Goal: Task Accomplishment & Management: Manage account settings

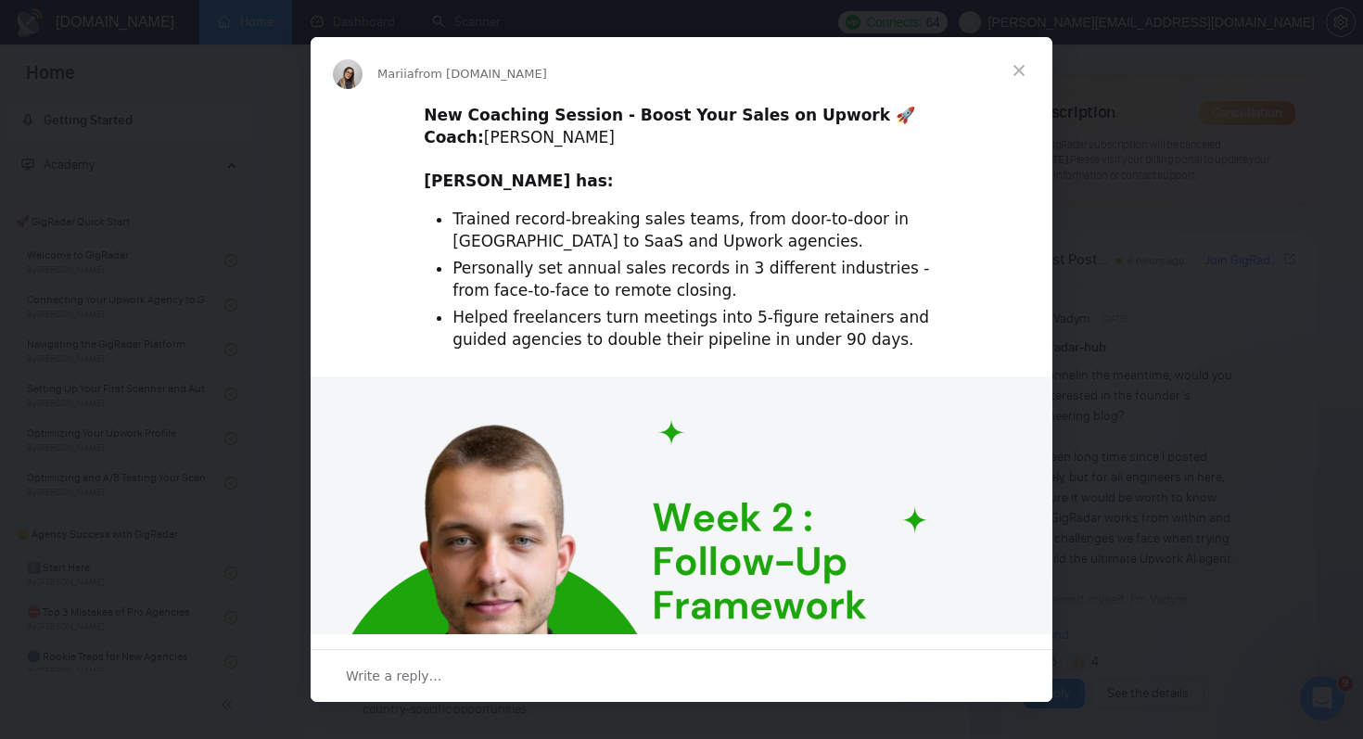
click at [1024, 76] on span "Close" at bounding box center [1019, 70] width 67 height 67
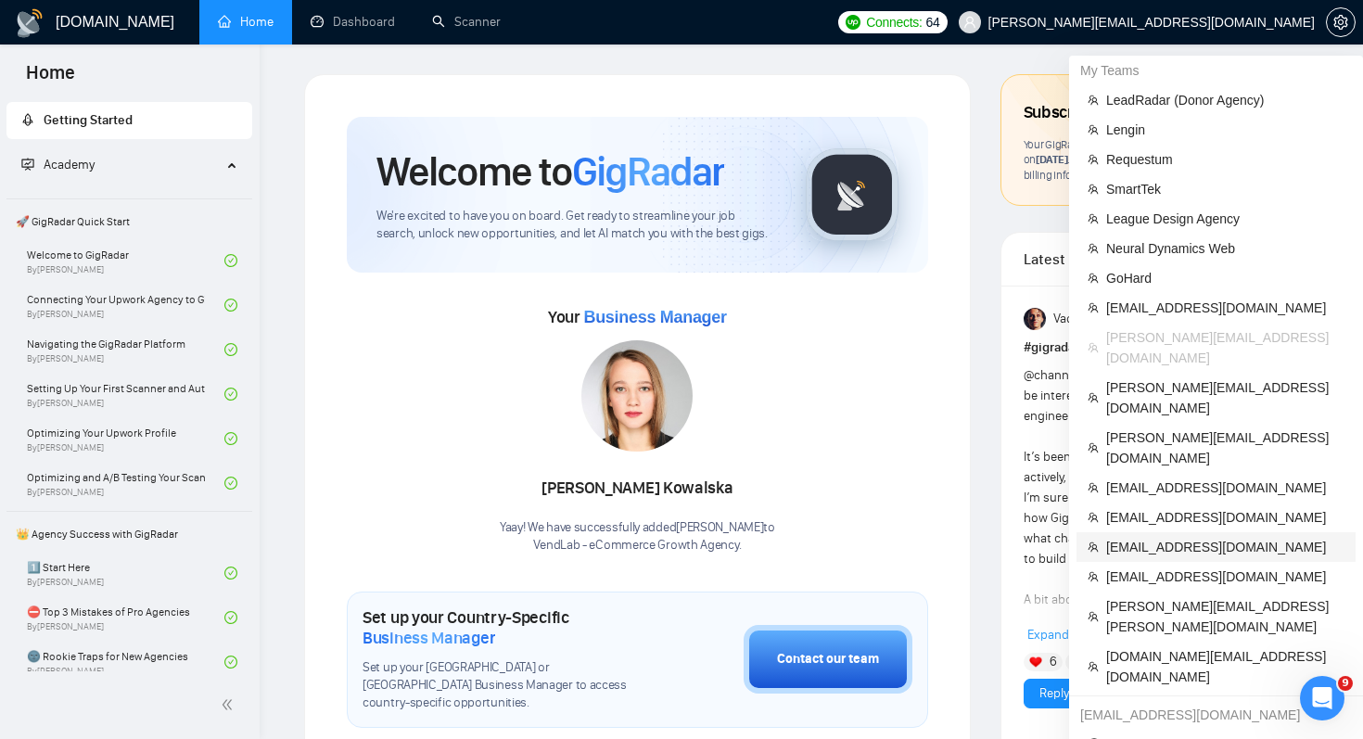
click at [1186, 537] on span "[EMAIL_ADDRESS][DOMAIN_NAME]" at bounding box center [1225, 547] width 238 height 20
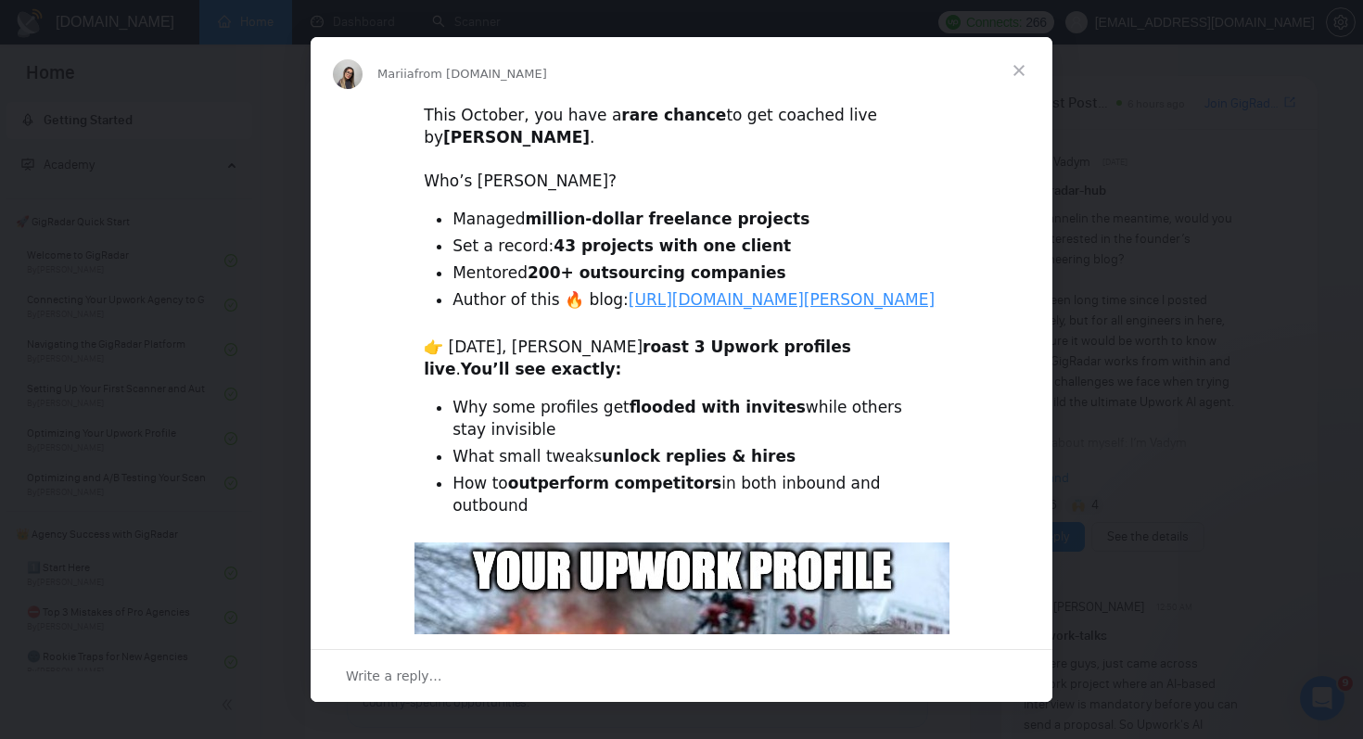
click at [1012, 70] on span "Close" at bounding box center [1019, 70] width 67 height 67
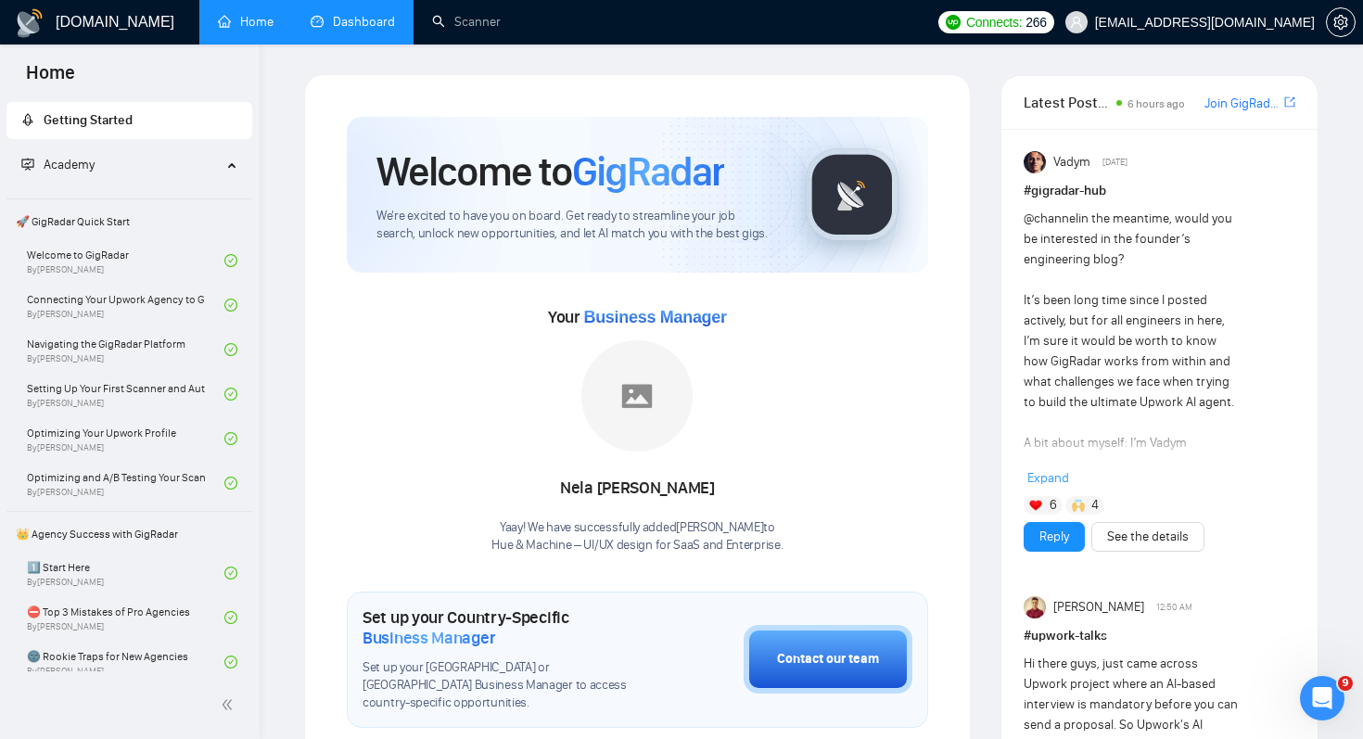
click at [358, 27] on link "Dashboard" at bounding box center [353, 22] width 84 height 16
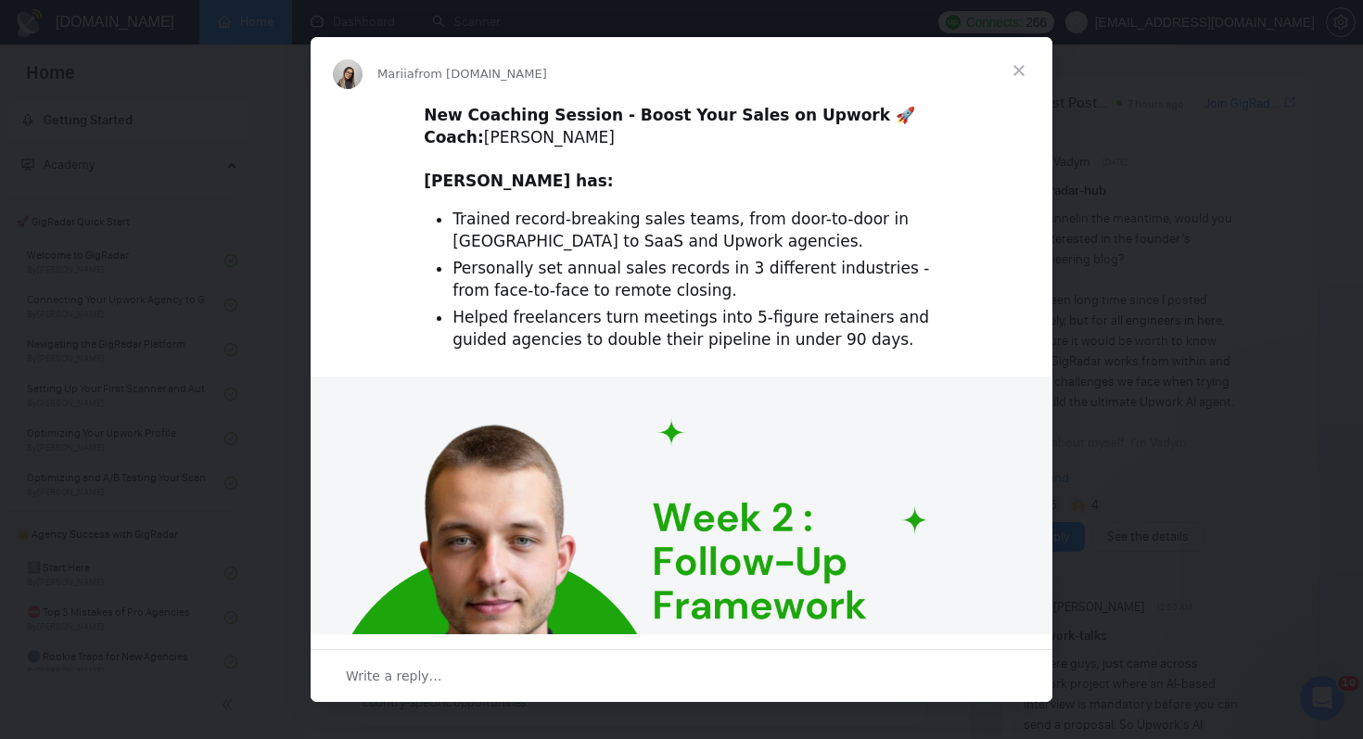
click at [1019, 77] on span "Close" at bounding box center [1019, 70] width 67 height 67
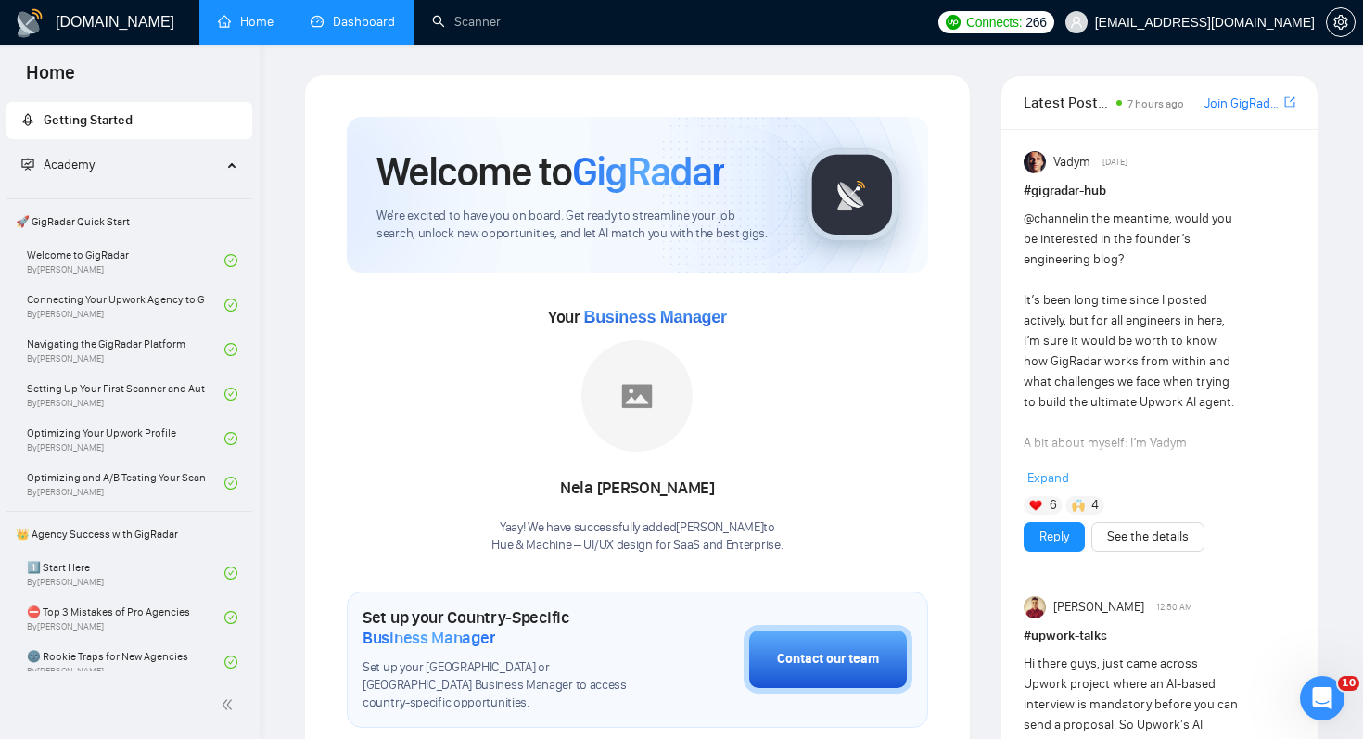
click at [341, 26] on link "Dashboard" at bounding box center [353, 22] width 84 height 16
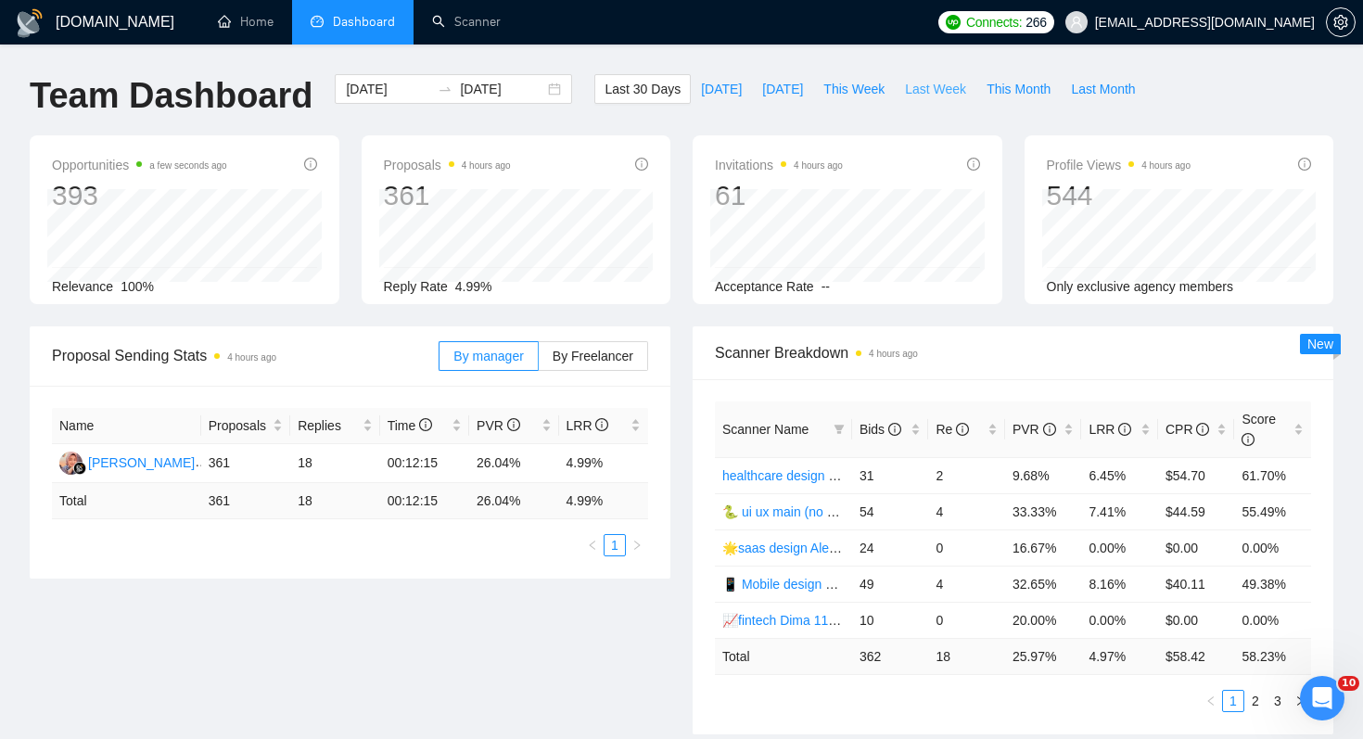
click at [928, 91] on span "Last Week" at bounding box center [935, 89] width 61 height 20
type input "2025-09-22"
type input "2025-09-28"
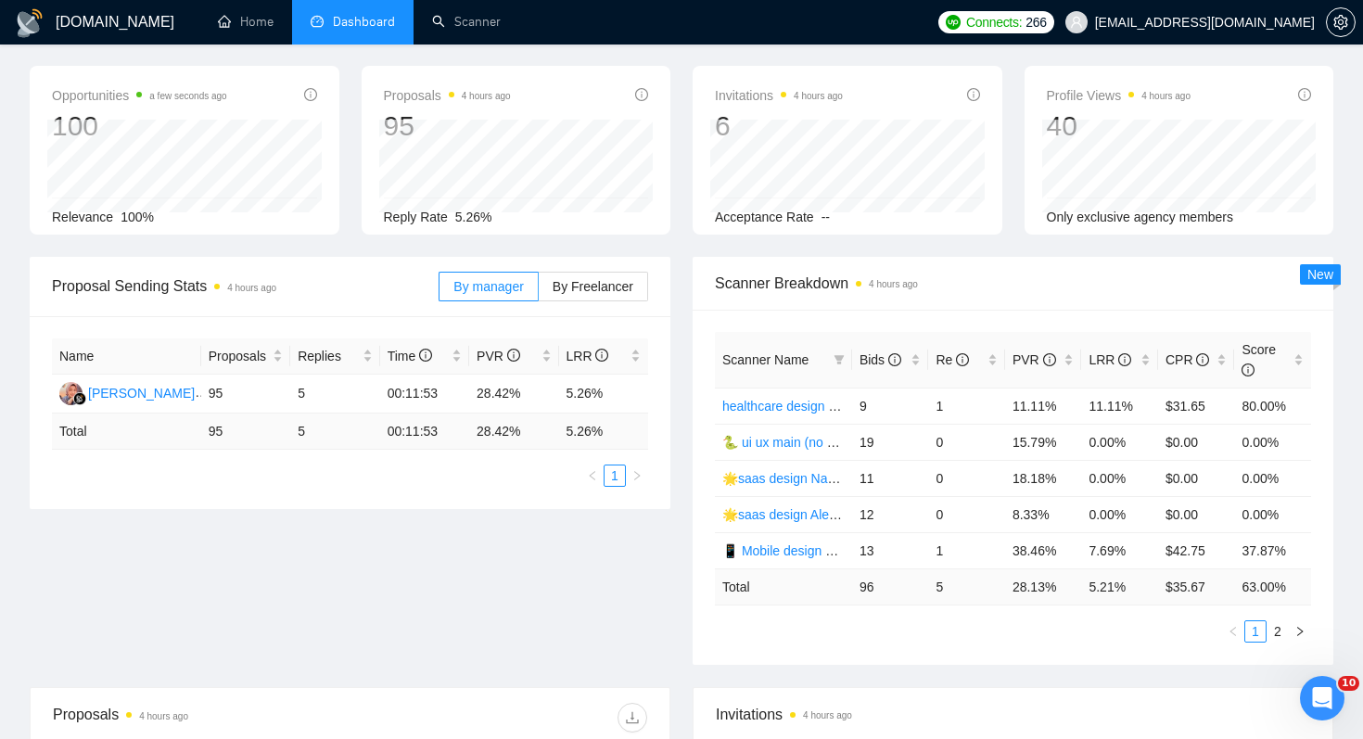
scroll to position [75, 0]
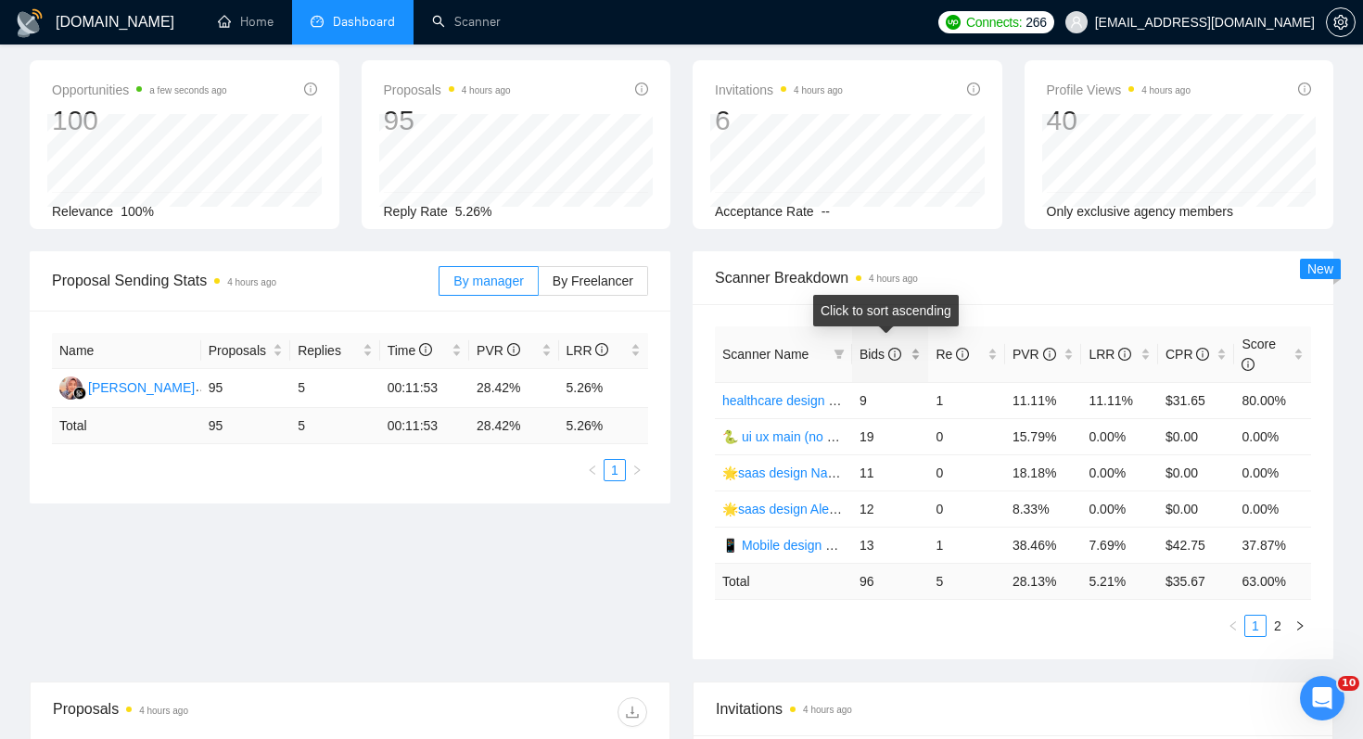
click at [867, 347] on span "Bids" at bounding box center [881, 354] width 42 height 15
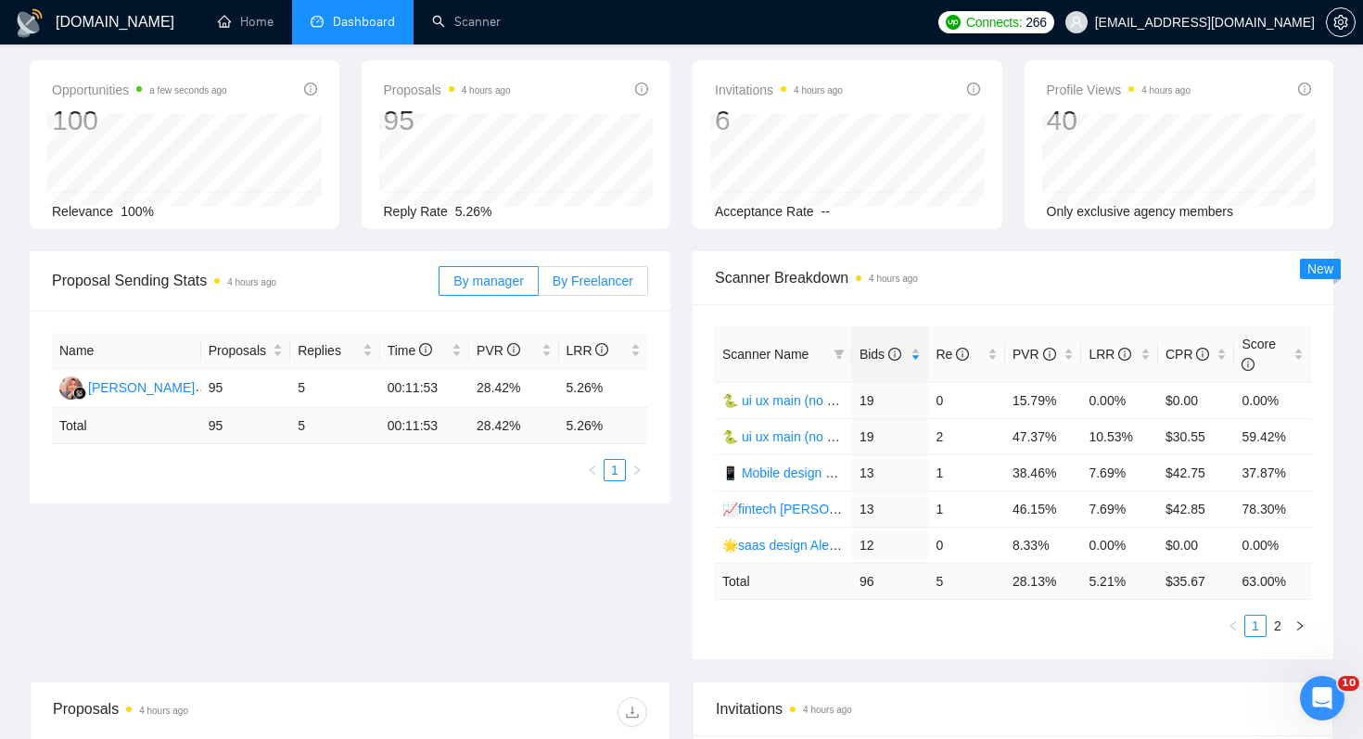
click at [619, 265] on div "By manager By Freelancer" at bounding box center [544, 280] width 210 height 59
click at [619, 270] on label "By Freelancer" at bounding box center [593, 281] width 109 height 30
click at [539, 286] on input "By Freelancer" at bounding box center [539, 286] width 0 height 0
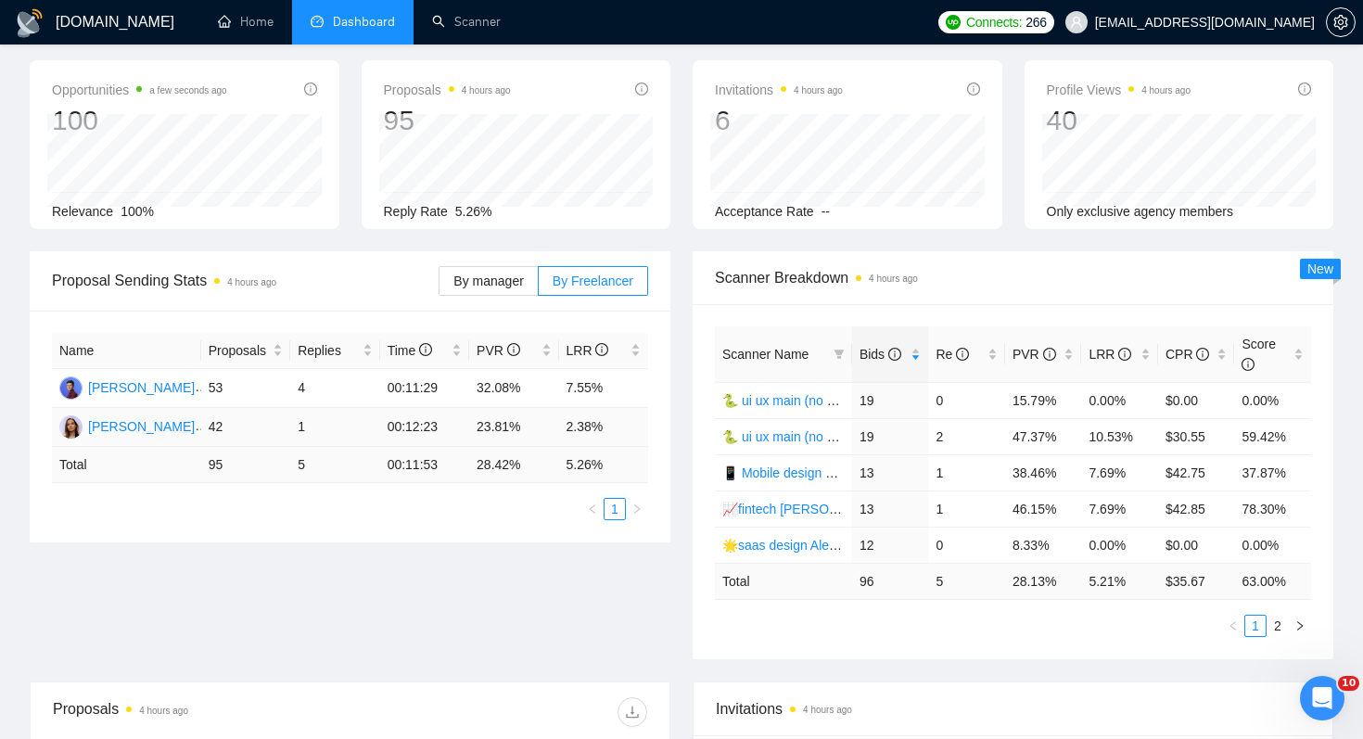
click at [565, 419] on td "2.38%" at bounding box center [604, 427] width 90 height 39
click at [842, 351] on icon "filter" at bounding box center [840, 354] width 10 height 9
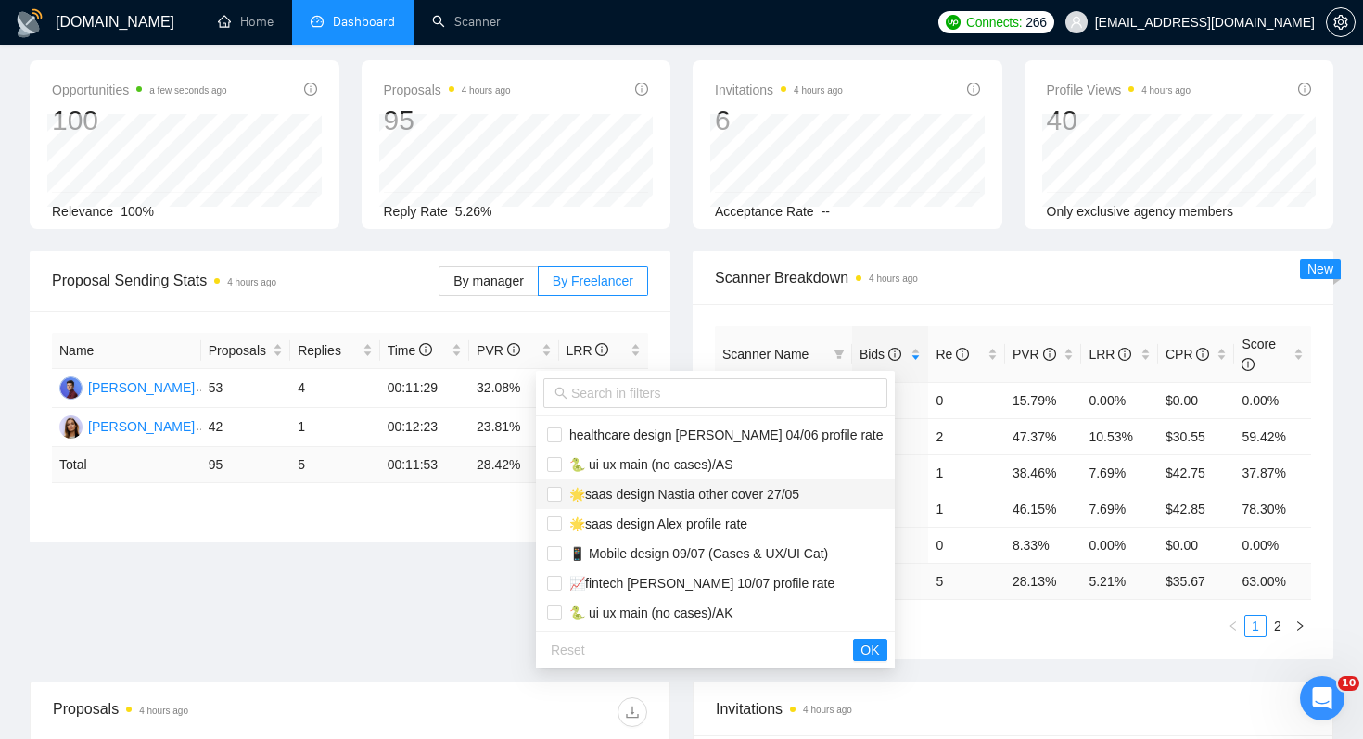
click at [744, 496] on span "🌟saas design Nastia other cover 27/05" at bounding box center [680, 494] width 237 height 15
checkbox input "true"
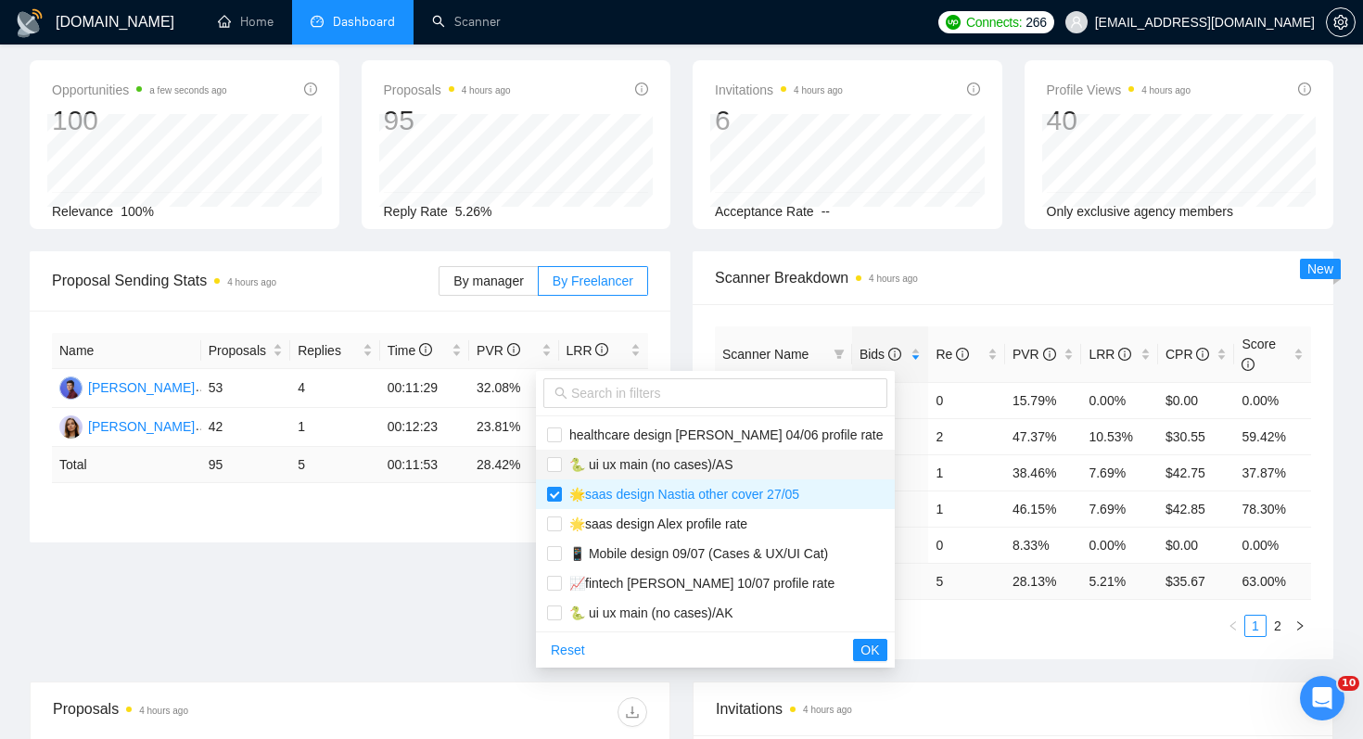
click at [746, 472] on span "🐍 ui ux main (no cases)/AS" at bounding box center [715, 464] width 337 height 20
checkbox input "true"
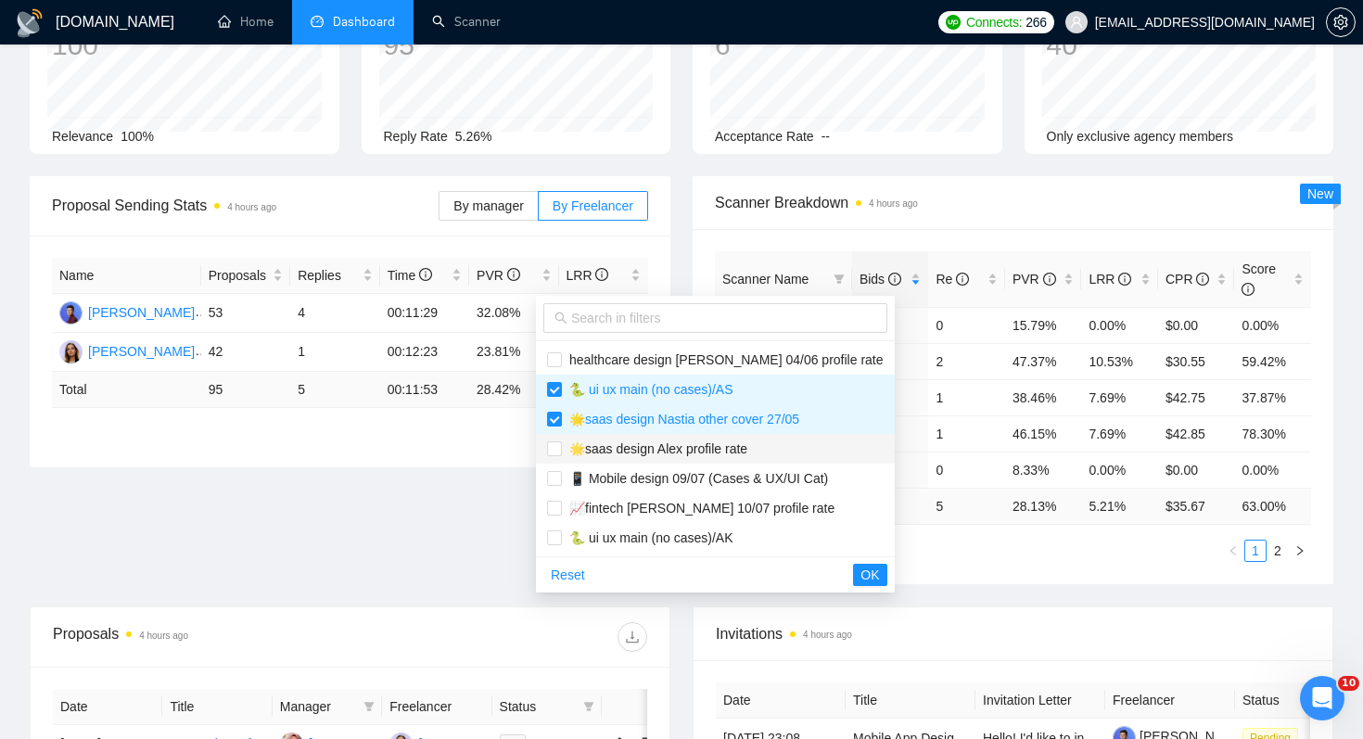
scroll to position [157, 0]
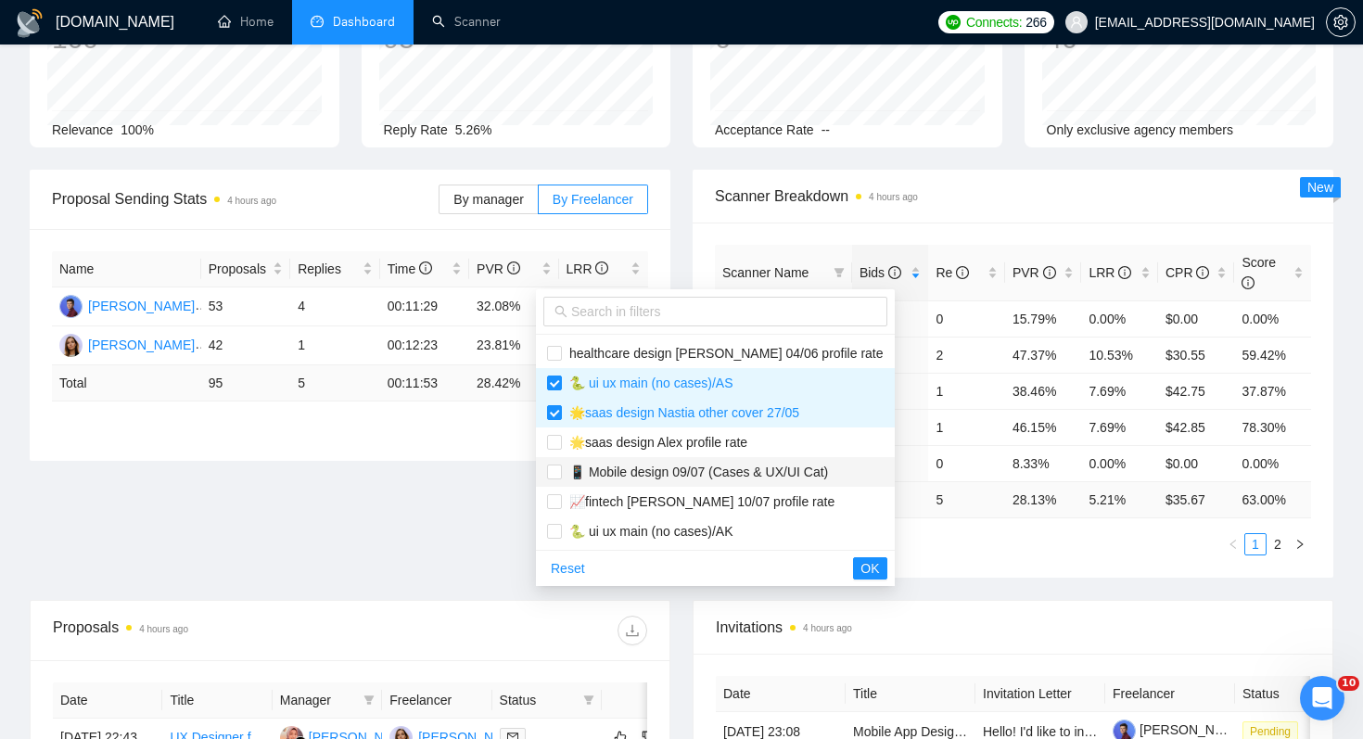
click at [780, 477] on span "📱 Mobile design 09/07 (Cases & UX/UI Cat)" at bounding box center [695, 472] width 266 height 15
checkbox input "true"
click at [861, 560] on span "OK" at bounding box center [870, 568] width 19 height 20
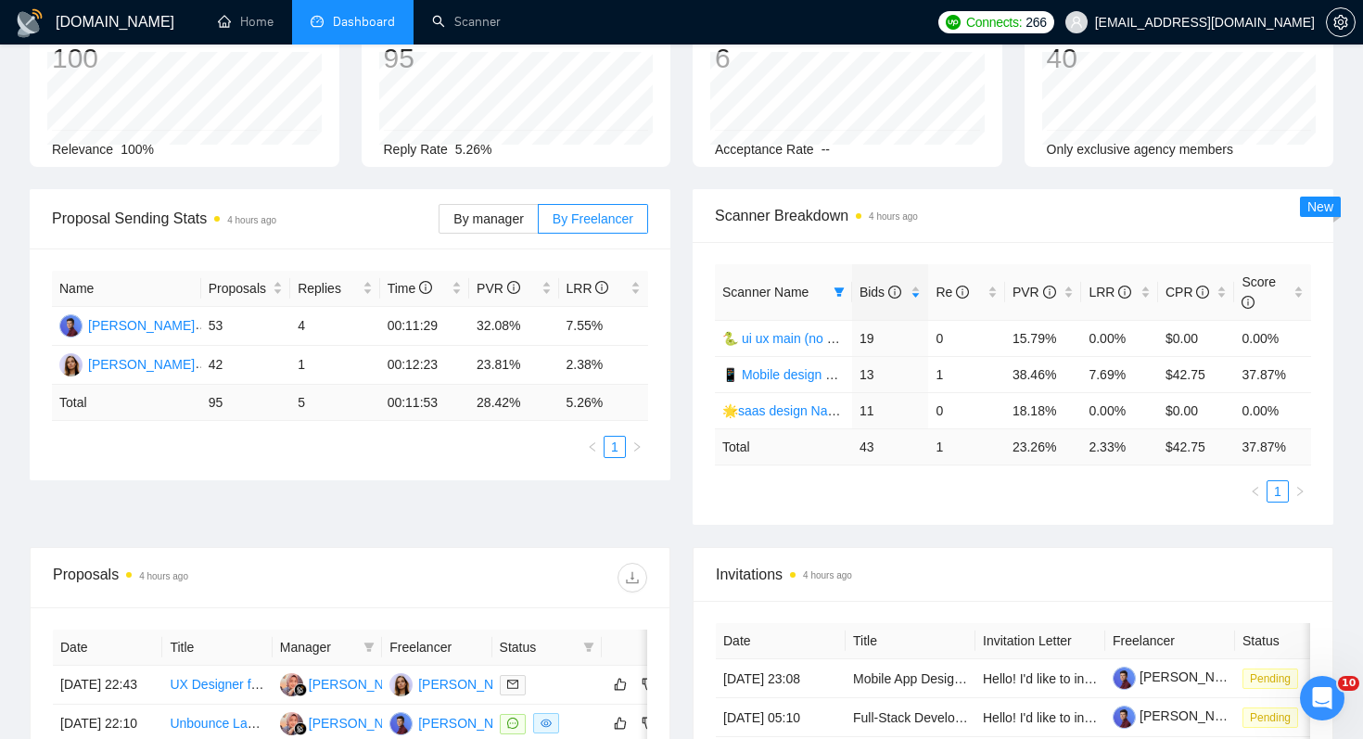
scroll to position [151, 0]
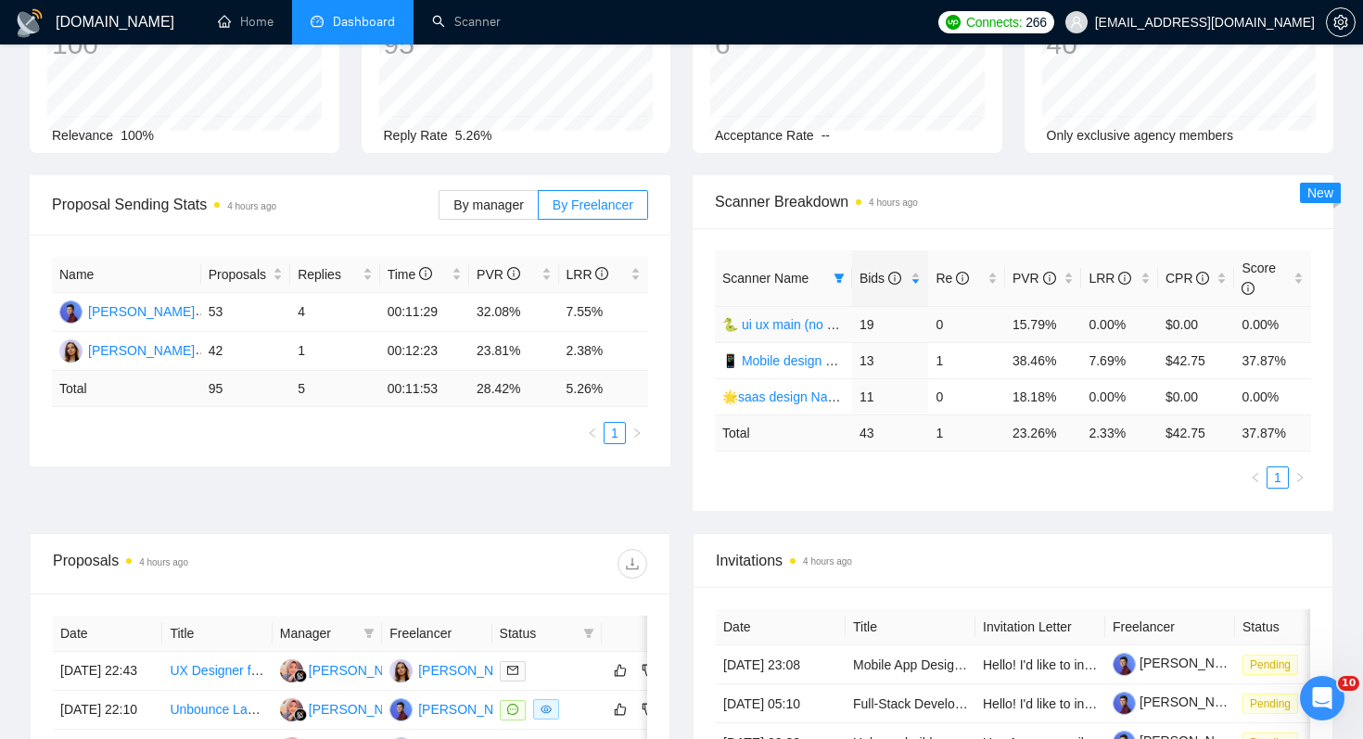
click at [781, 324] on link "🐍 ui ux main (no cases)/AS" at bounding box center [804, 324] width 164 height 15
click at [840, 276] on icon "filter" at bounding box center [840, 278] width 10 height 9
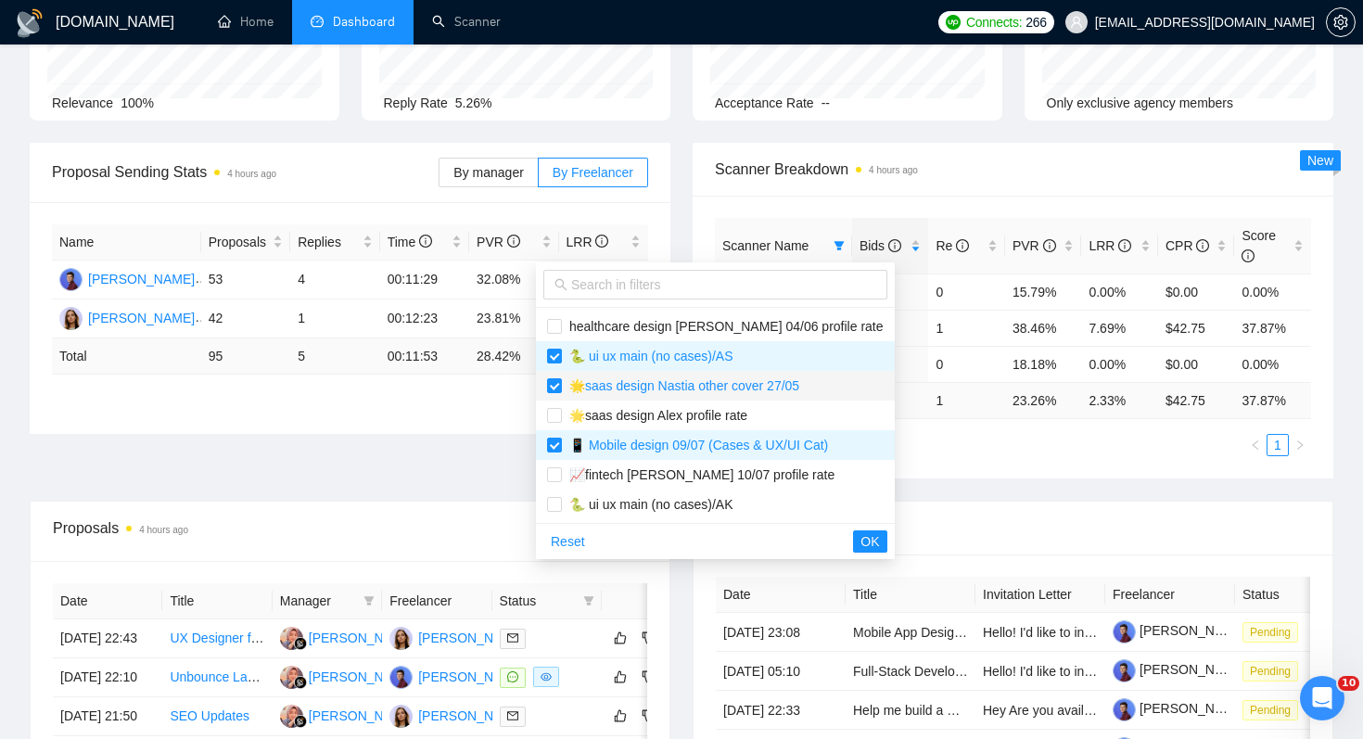
scroll to position [200, 0]
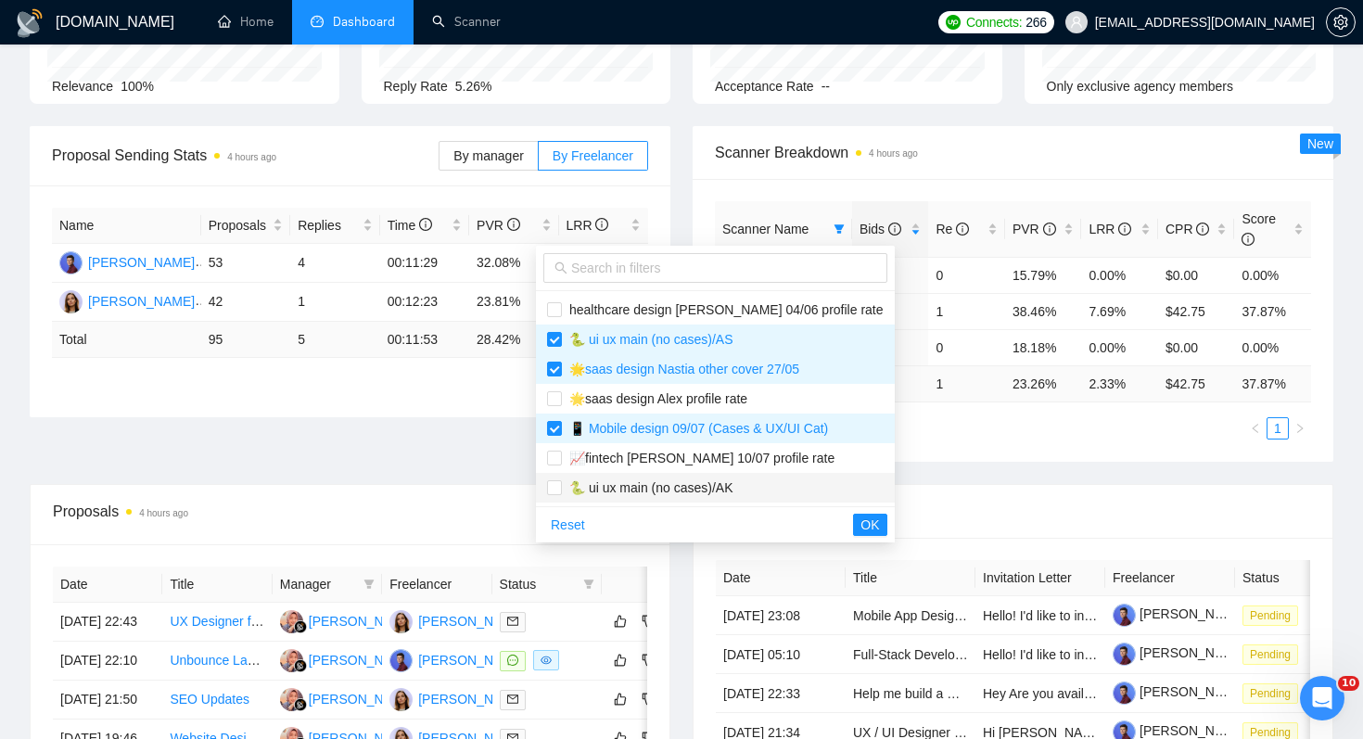
click at [756, 484] on span "🐍 ui ux main (no cases)/AK" at bounding box center [715, 488] width 337 height 20
checkbox input "true"
click at [861, 527] on span "OK" at bounding box center [870, 525] width 19 height 20
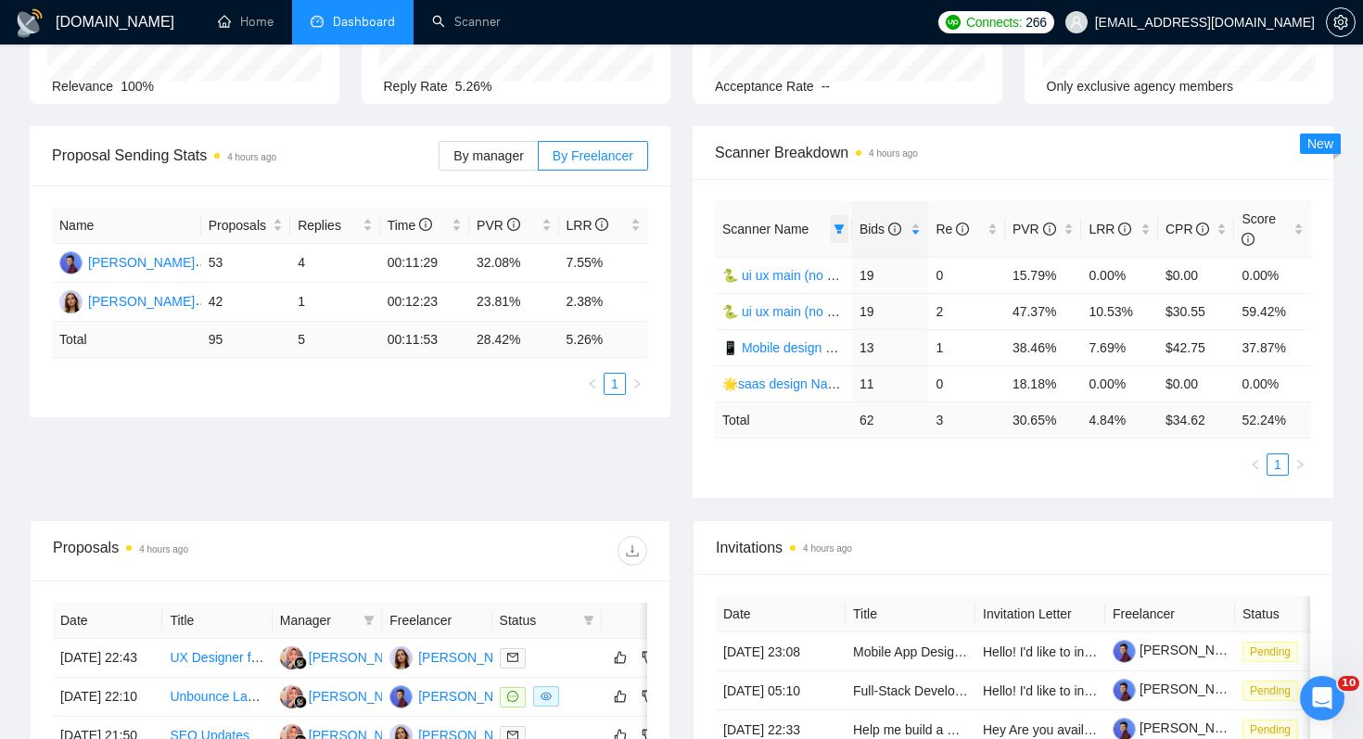
click at [836, 228] on icon "filter" at bounding box center [840, 228] width 10 height 9
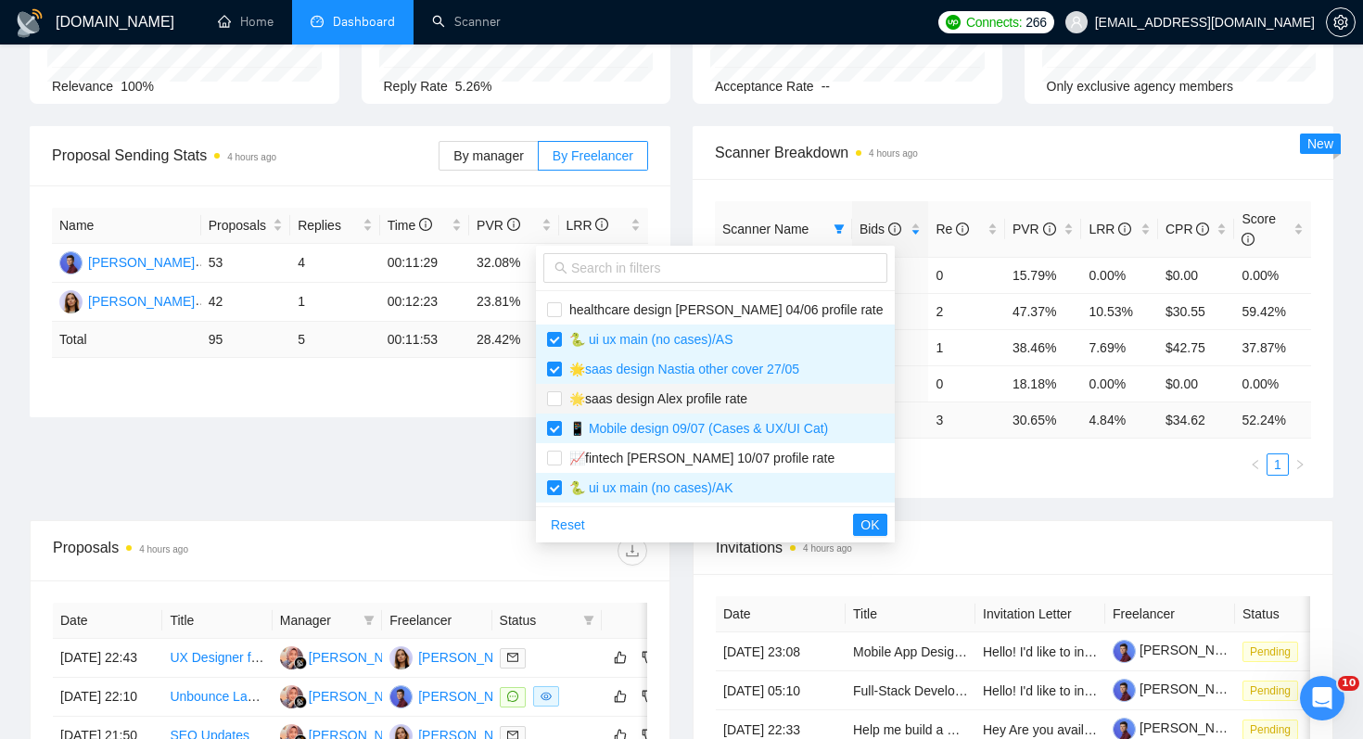
click at [739, 403] on span "🌟saas design Alex profile rate" at bounding box center [654, 398] width 185 height 15
checkbox input "true"
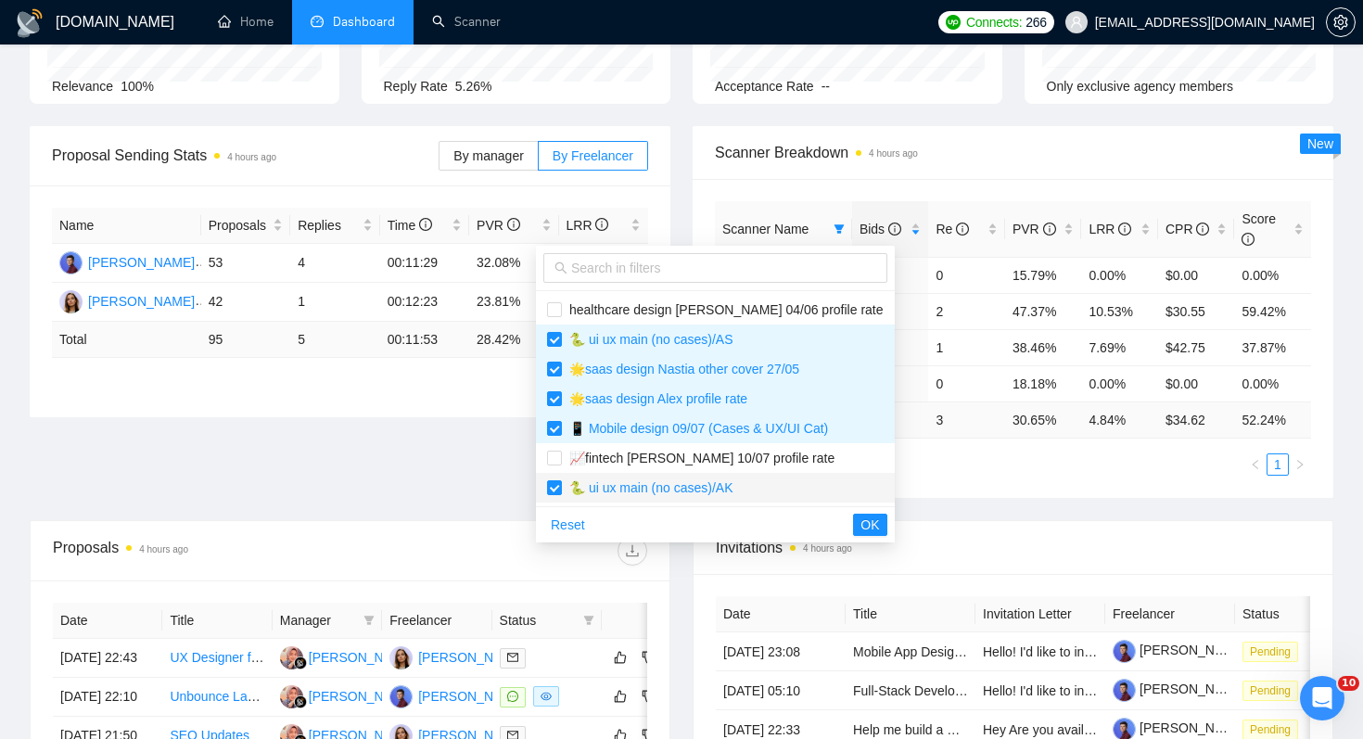
click at [730, 489] on span "🐍 ui ux main (no cases)/AK" at bounding box center [648, 487] width 172 height 15
checkbox input "false"
click at [853, 527] on button "OK" at bounding box center [869, 525] width 33 height 22
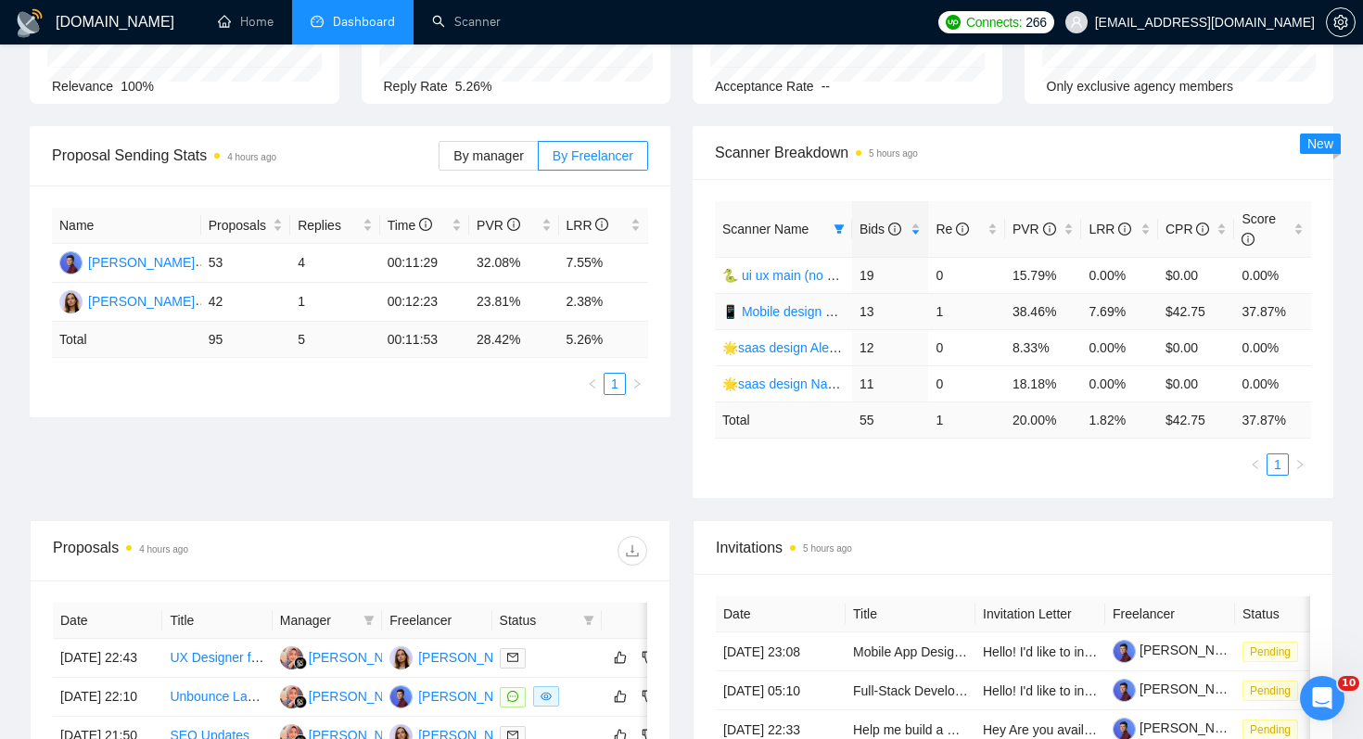
click at [820, 310] on link "📱 Mobile design 09/07 (Cases & UX/UI Cat)" at bounding box center [851, 311] width 259 height 15
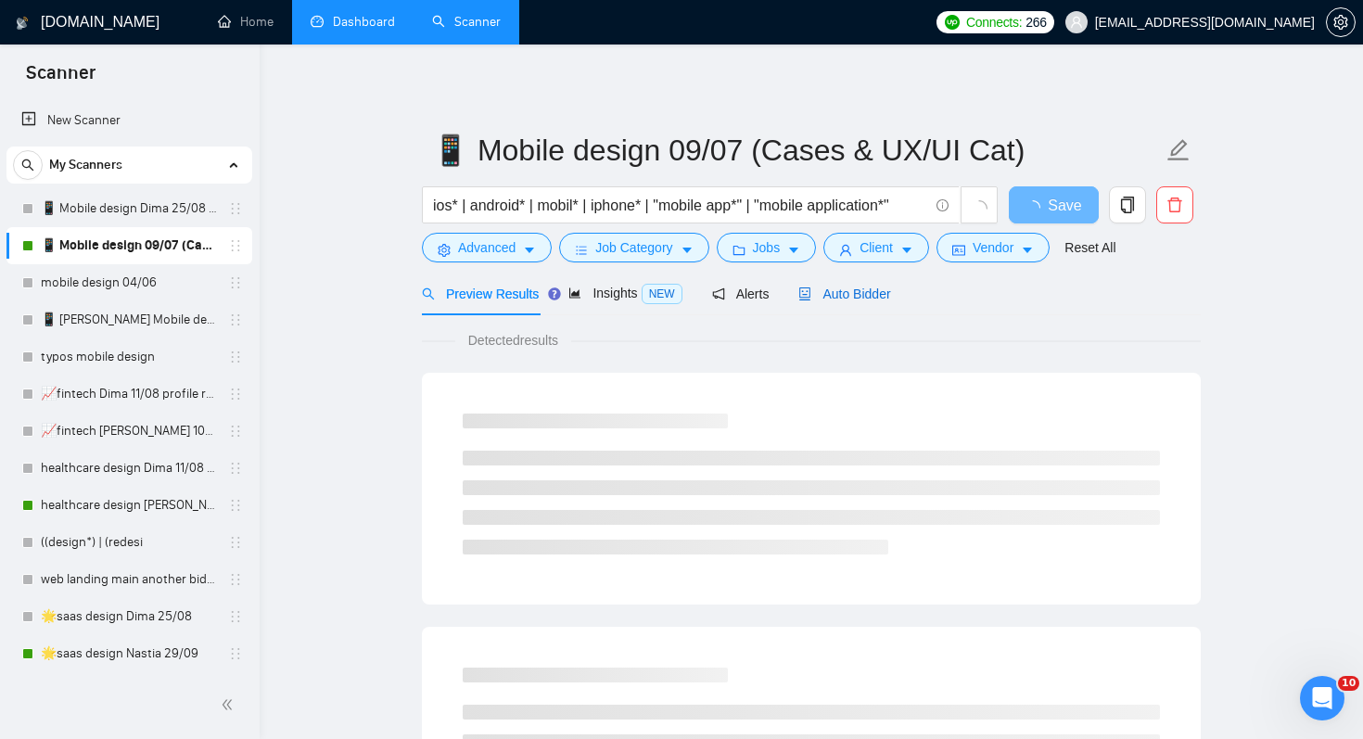
click at [882, 294] on span "Auto Bidder" at bounding box center [844, 294] width 92 height 15
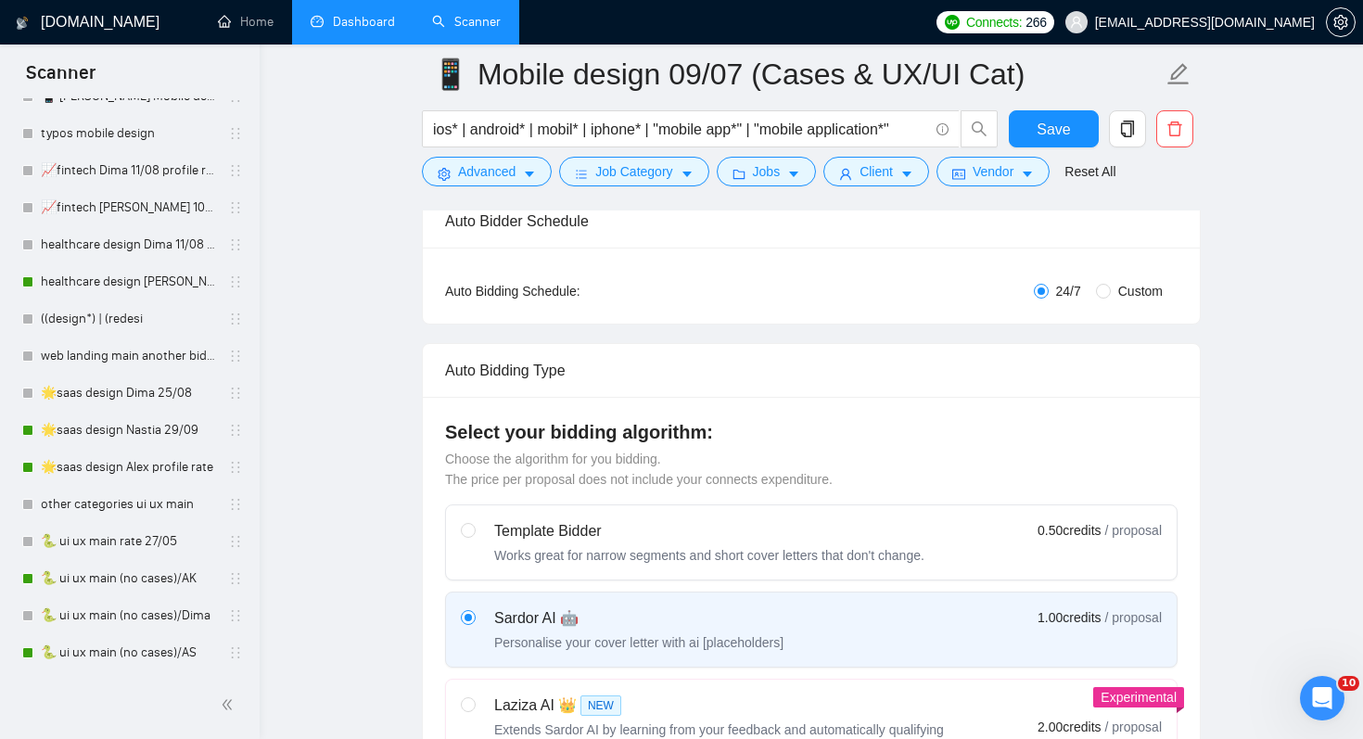
scroll to position [276, 0]
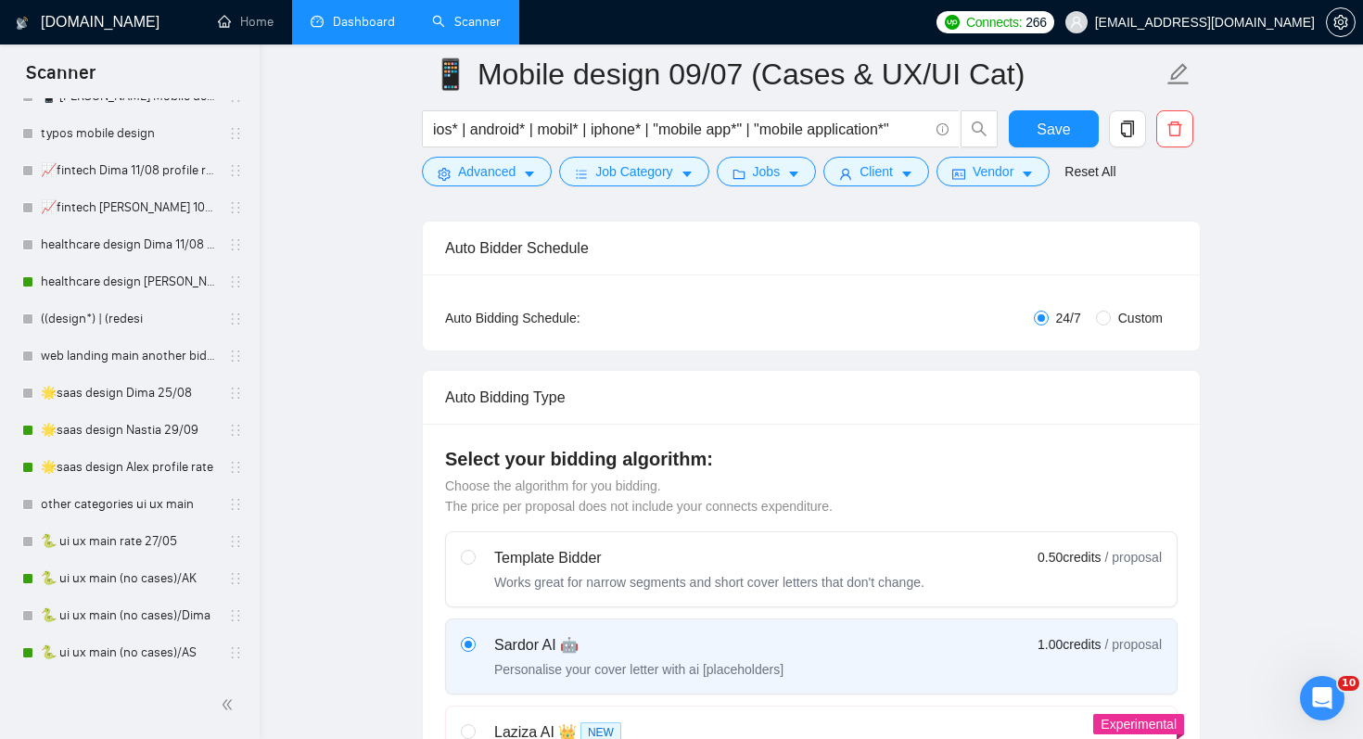
click at [336, 29] on link "Dashboard" at bounding box center [353, 22] width 84 height 16
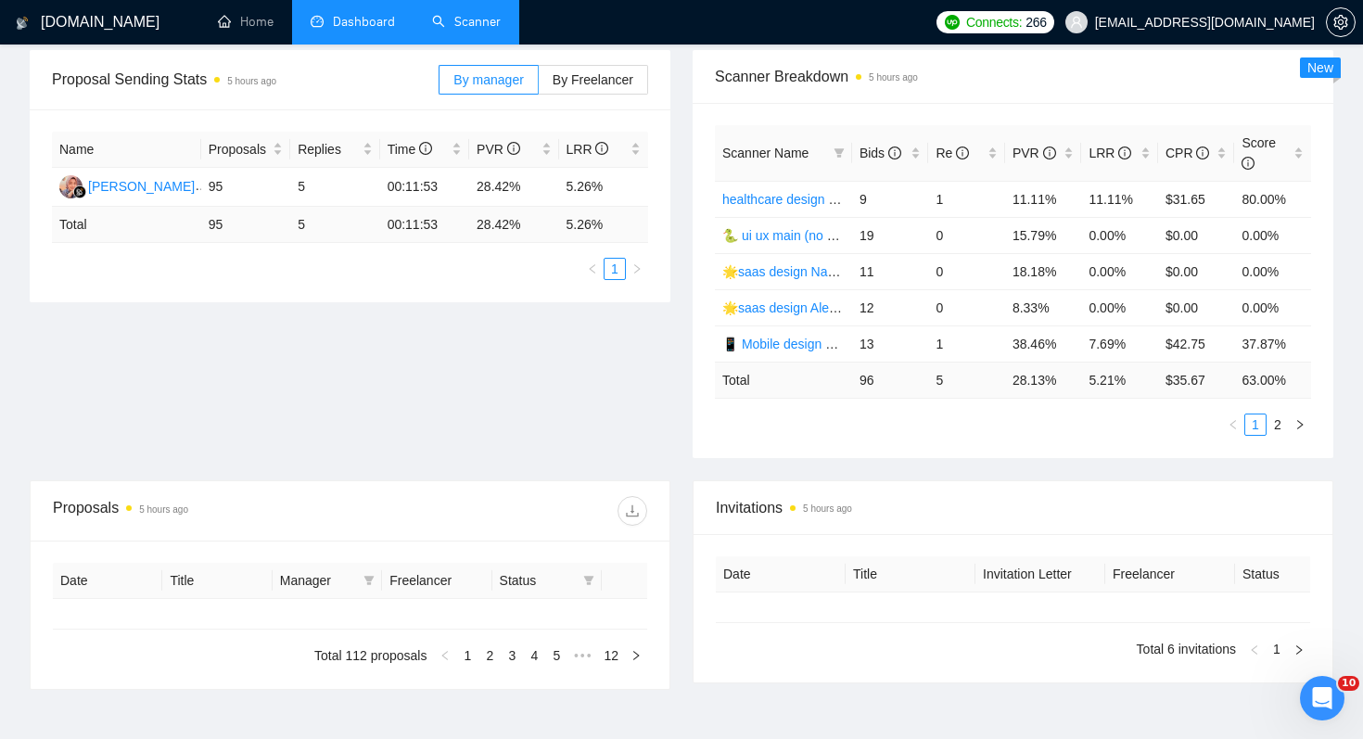
type input "[DATE]"
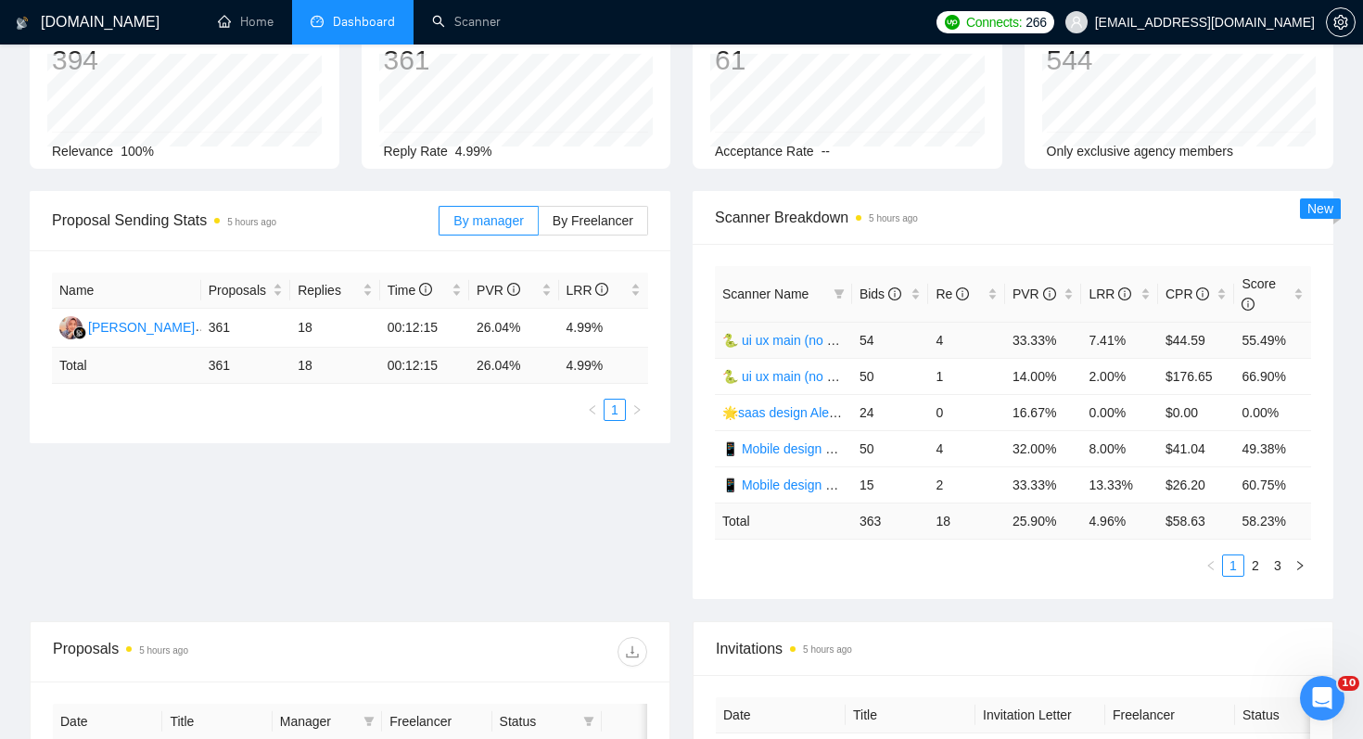
scroll to position [143, 0]
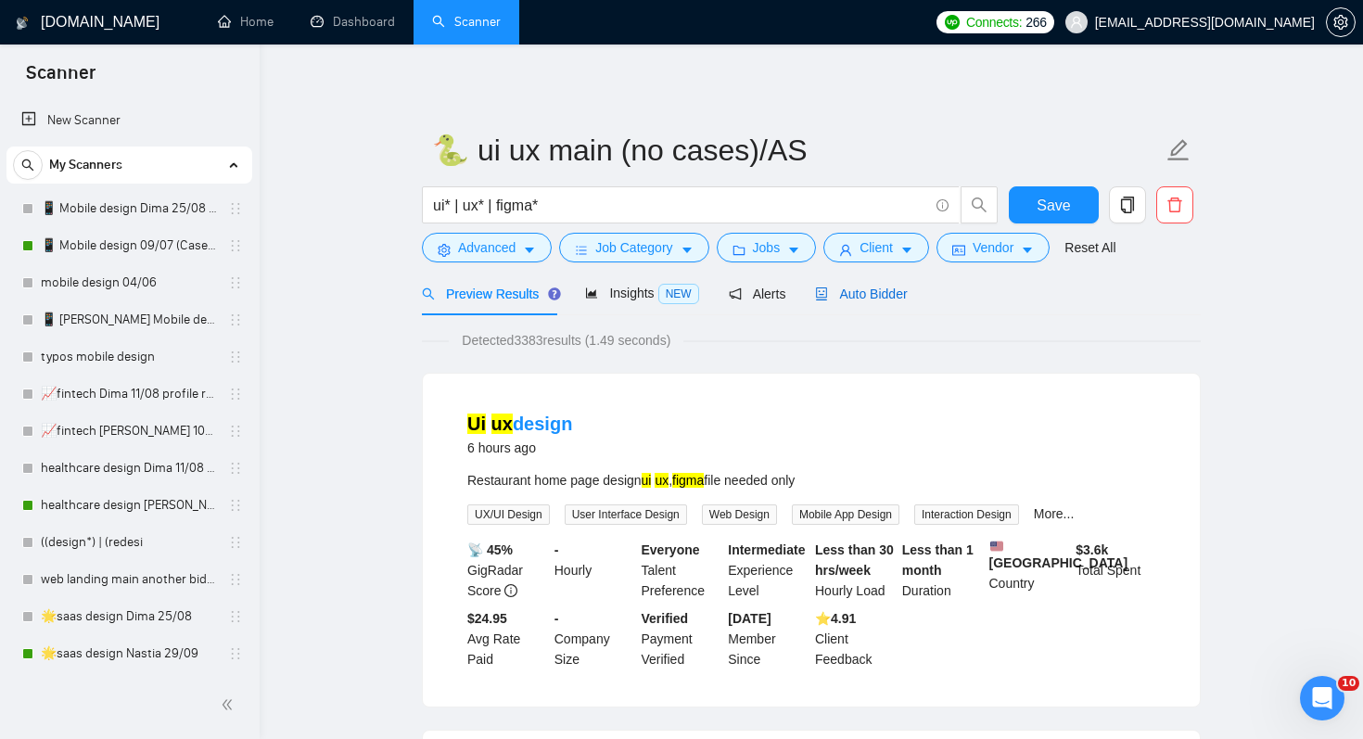
click at [892, 297] on span "Auto Bidder" at bounding box center [861, 294] width 92 height 15
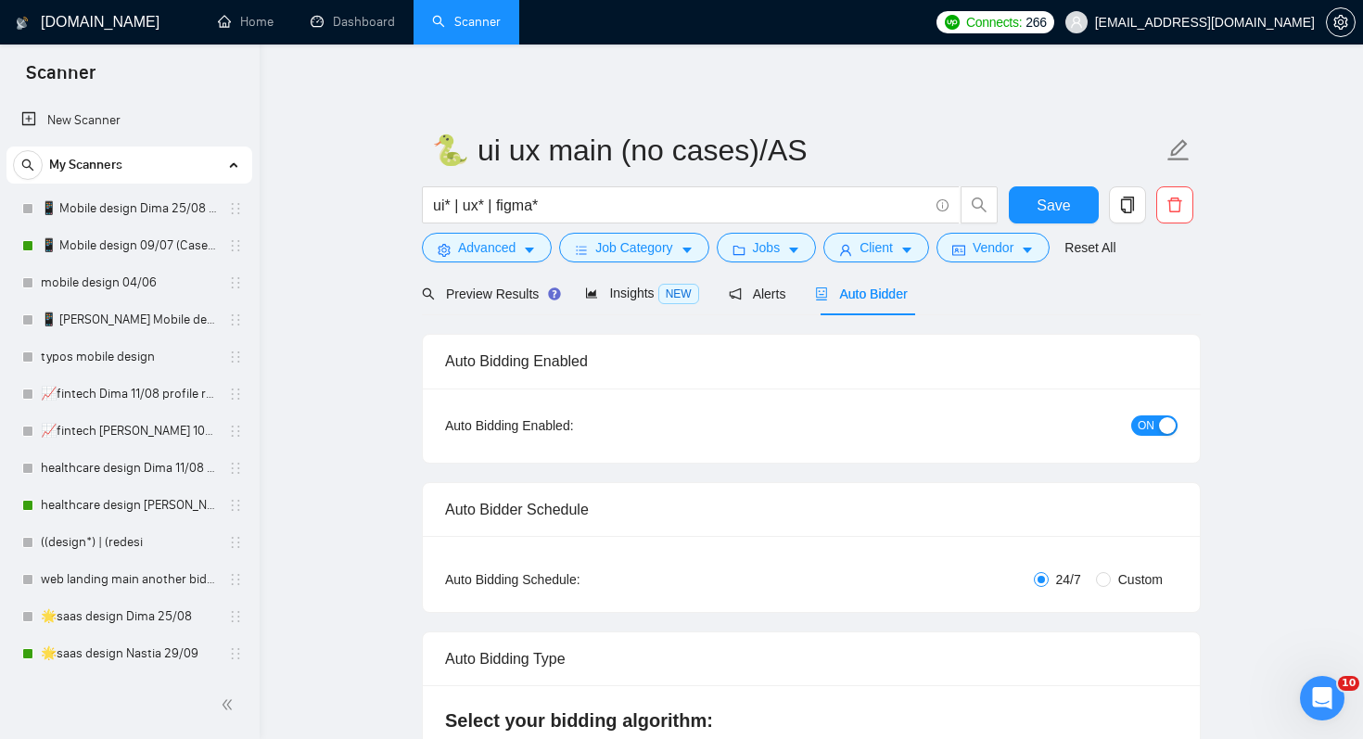
radio input "false"
radio input "true"
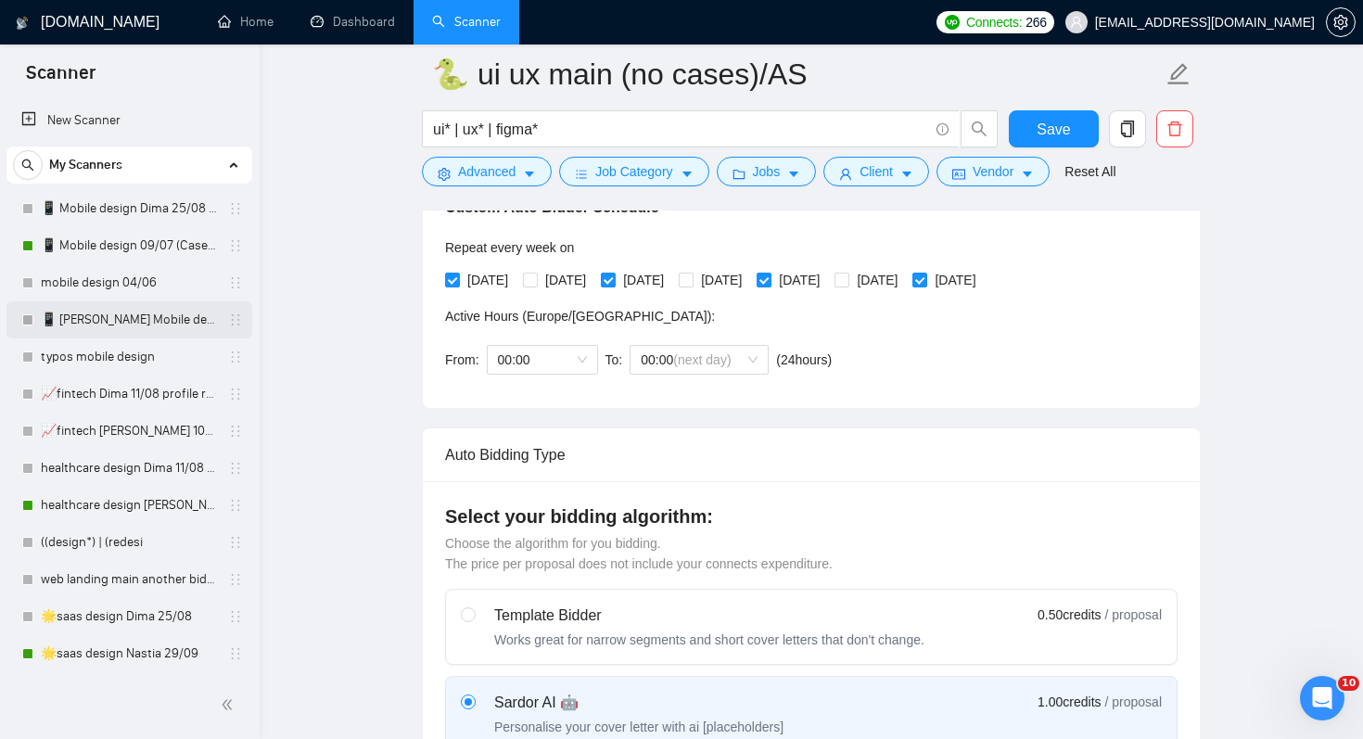
scroll to position [223, 0]
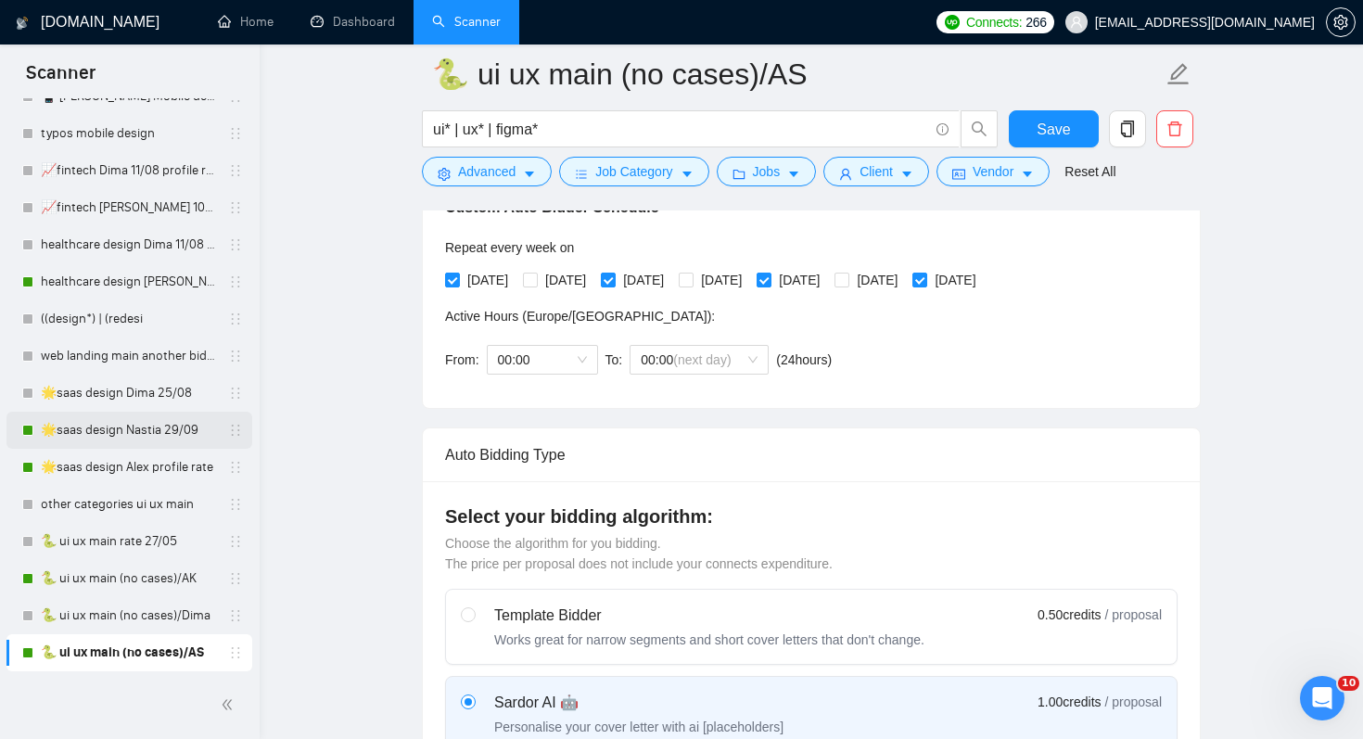
click at [158, 427] on link "🌟saas design Nastia 29/09" at bounding box center [129, 430] width 176 height 37
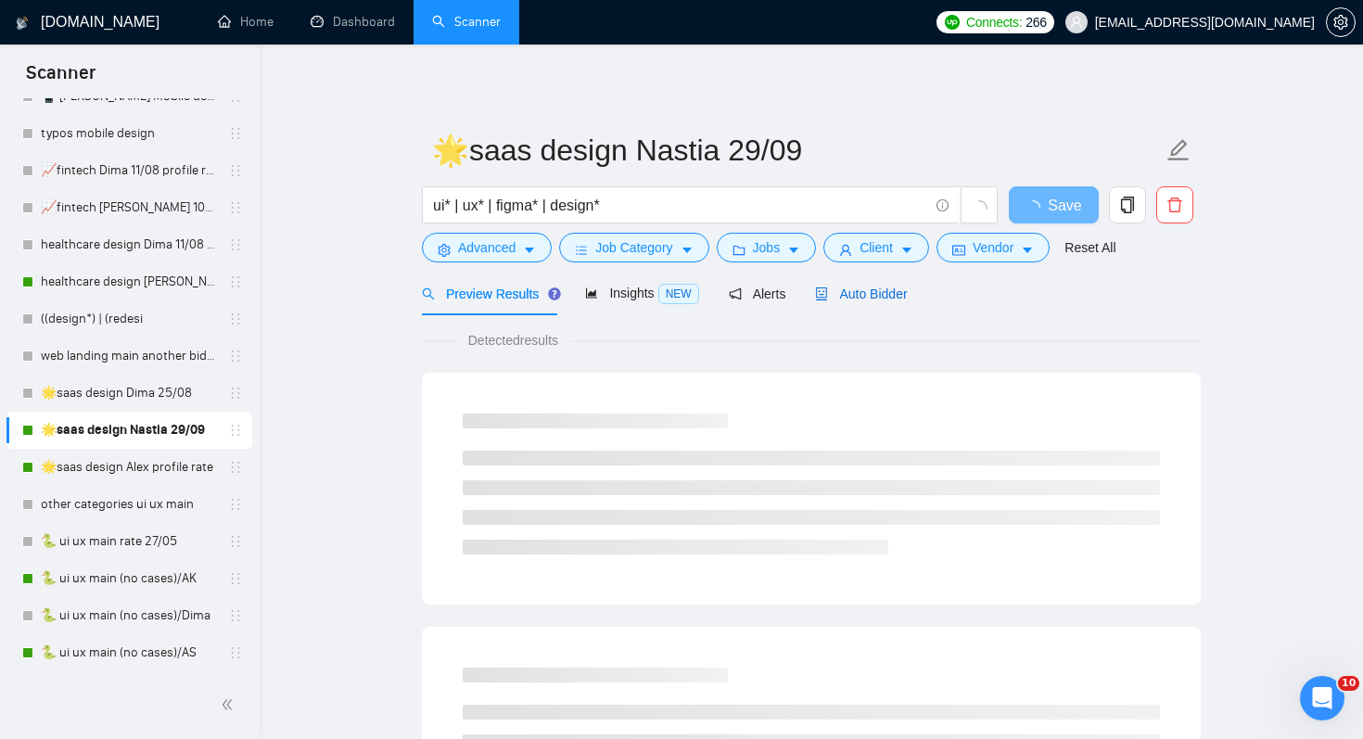
click at [870, 302] on div "Auto Bidder" at bounding box center [861, 294] width 92 height 20
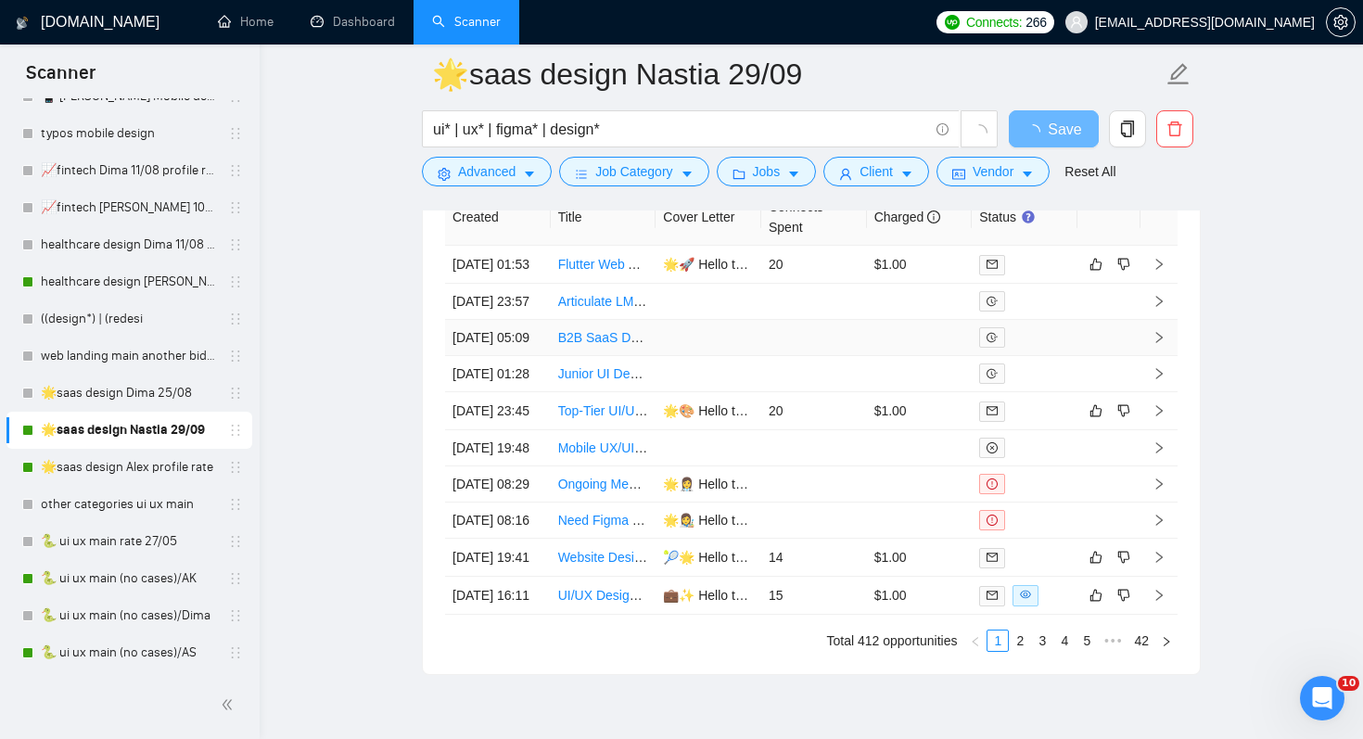
scroll to position [4784, 0]
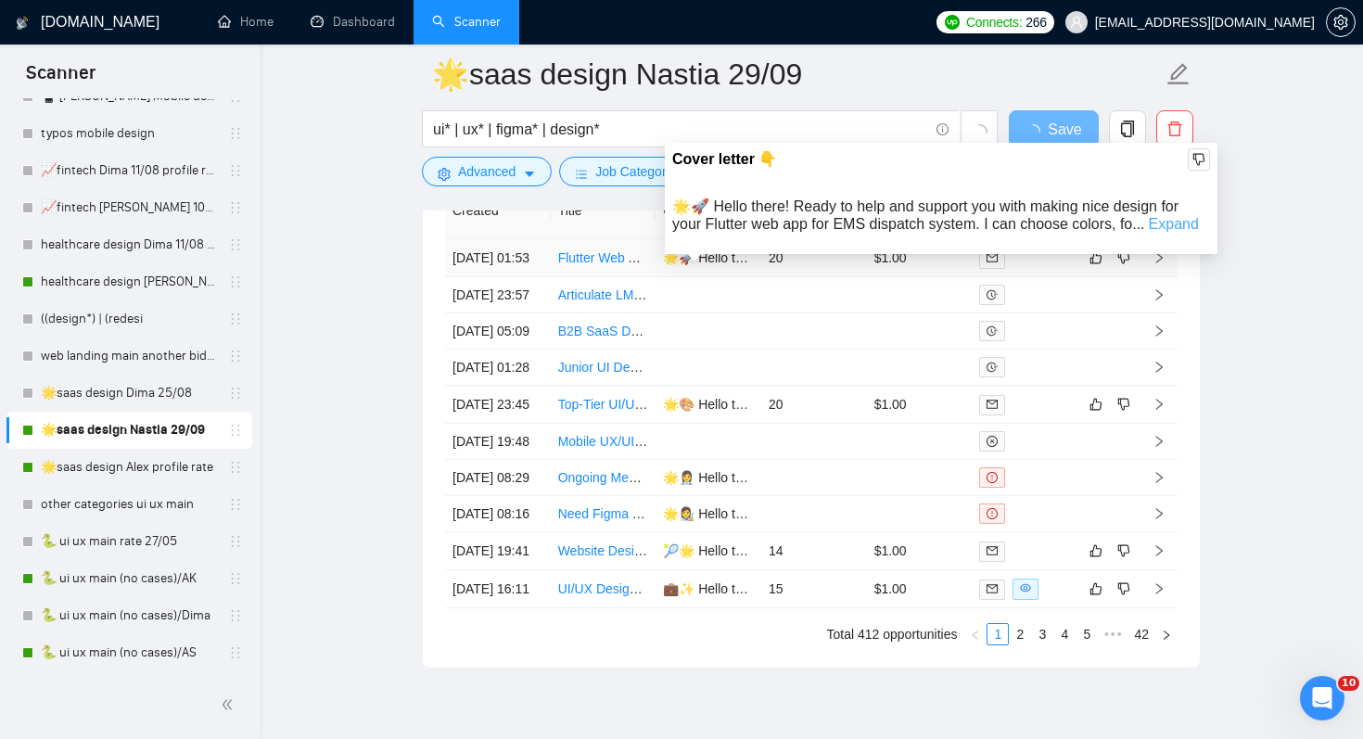
click at [1174, 223] on link "Expand" at bounding box center [1174, 224] width 50 height 16
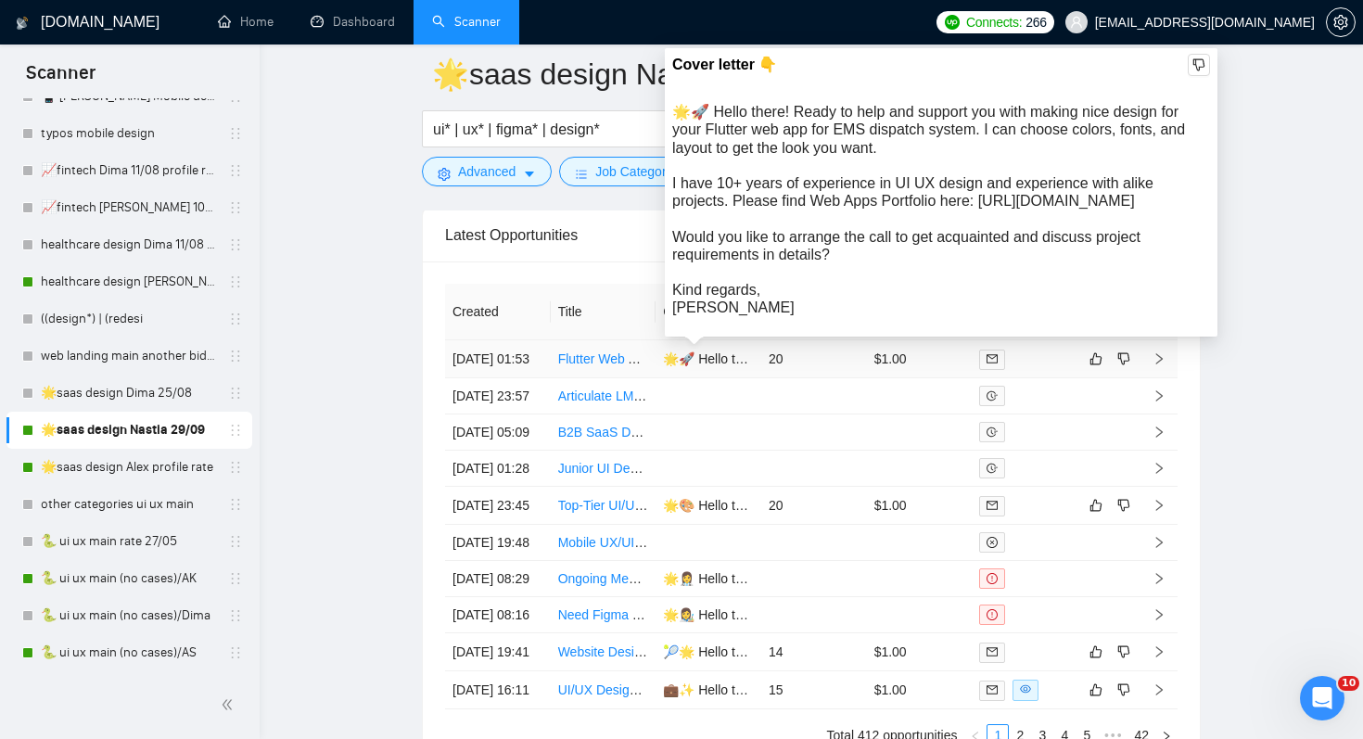
scroll to position [4622, 0]
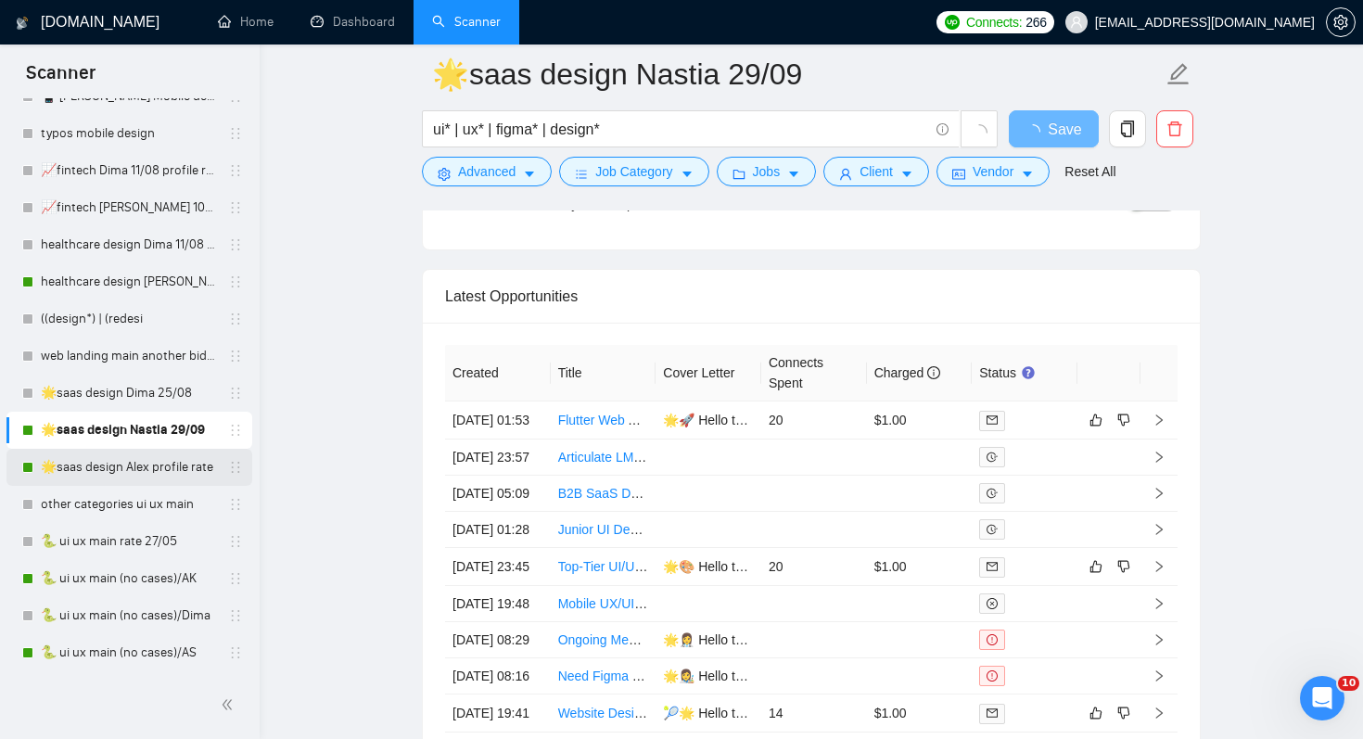
click at [192, 469] on link "🌟saas design Alex profile rate" at bounding box center [129, 467] width 176 height 37
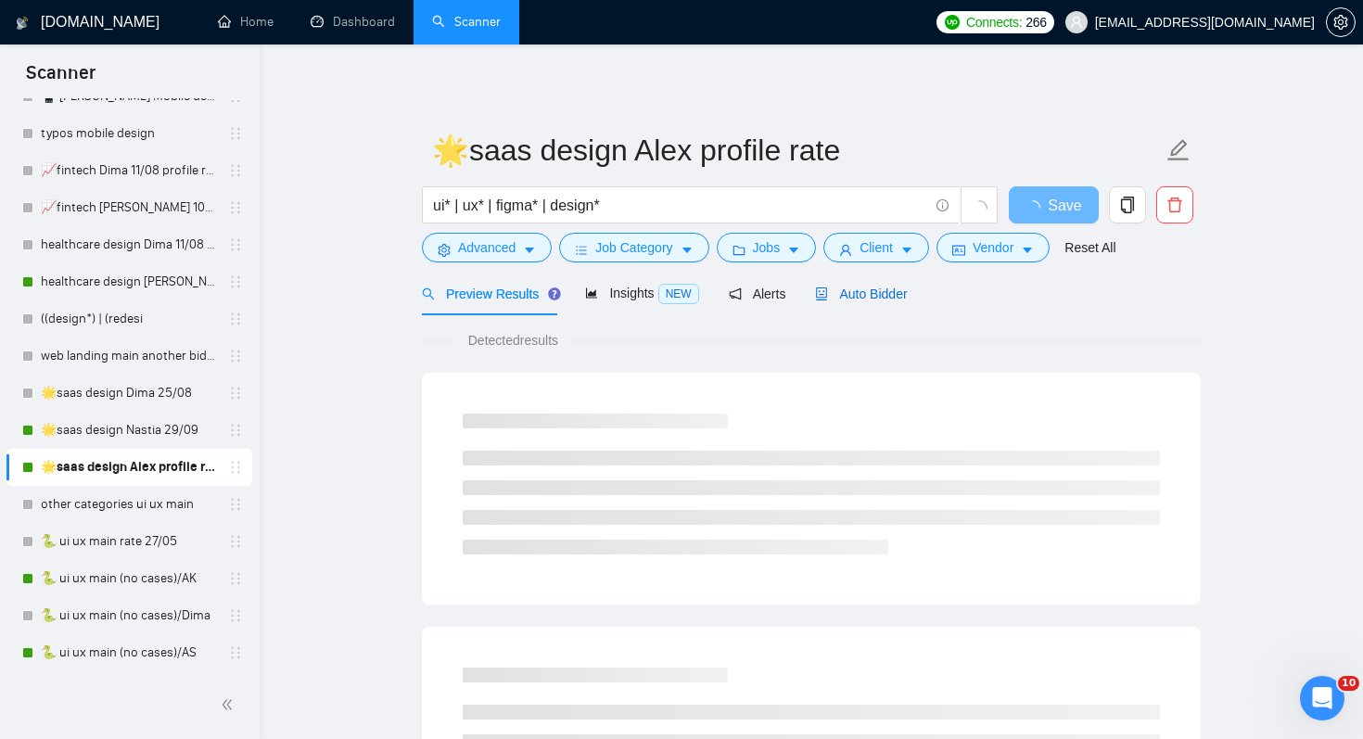
click at [882, 299] on span "Auto Bidder" at bounding box center [861, 294] width 92 height 15
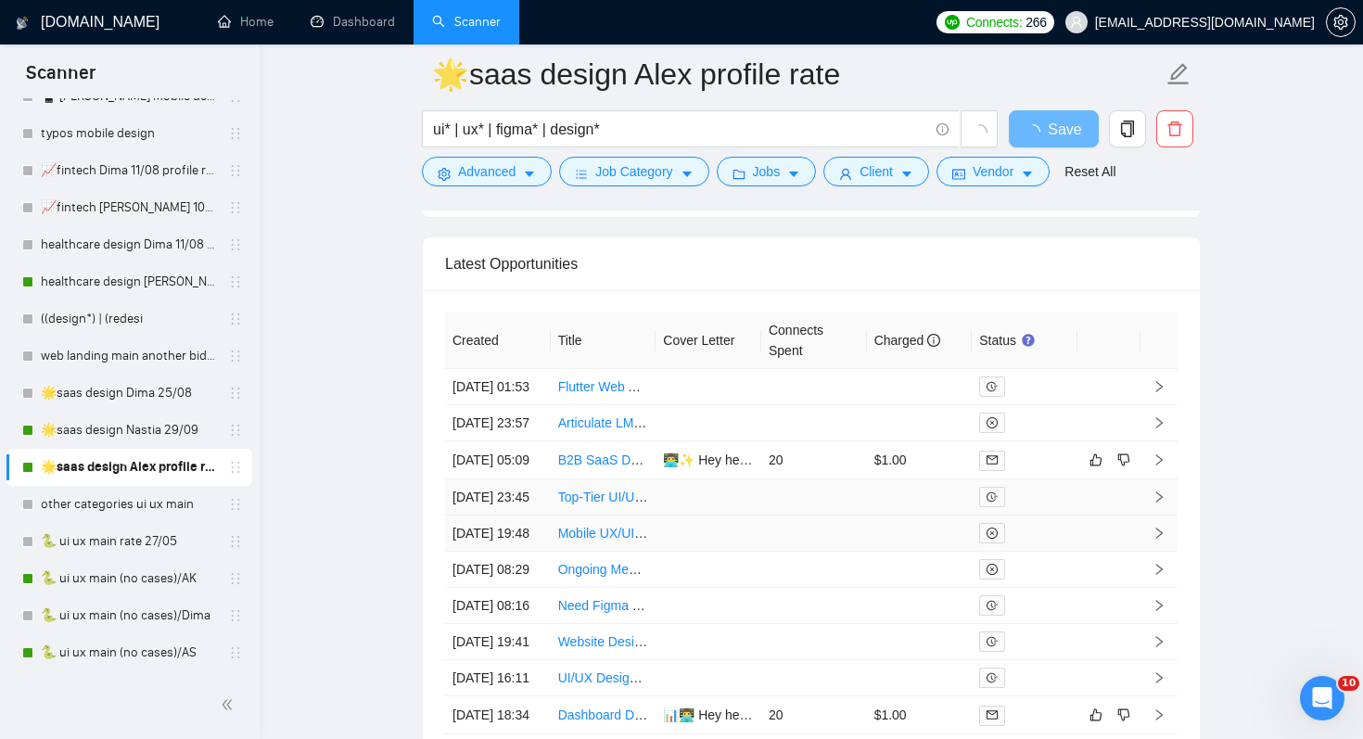
scroll to position [4700, 0]
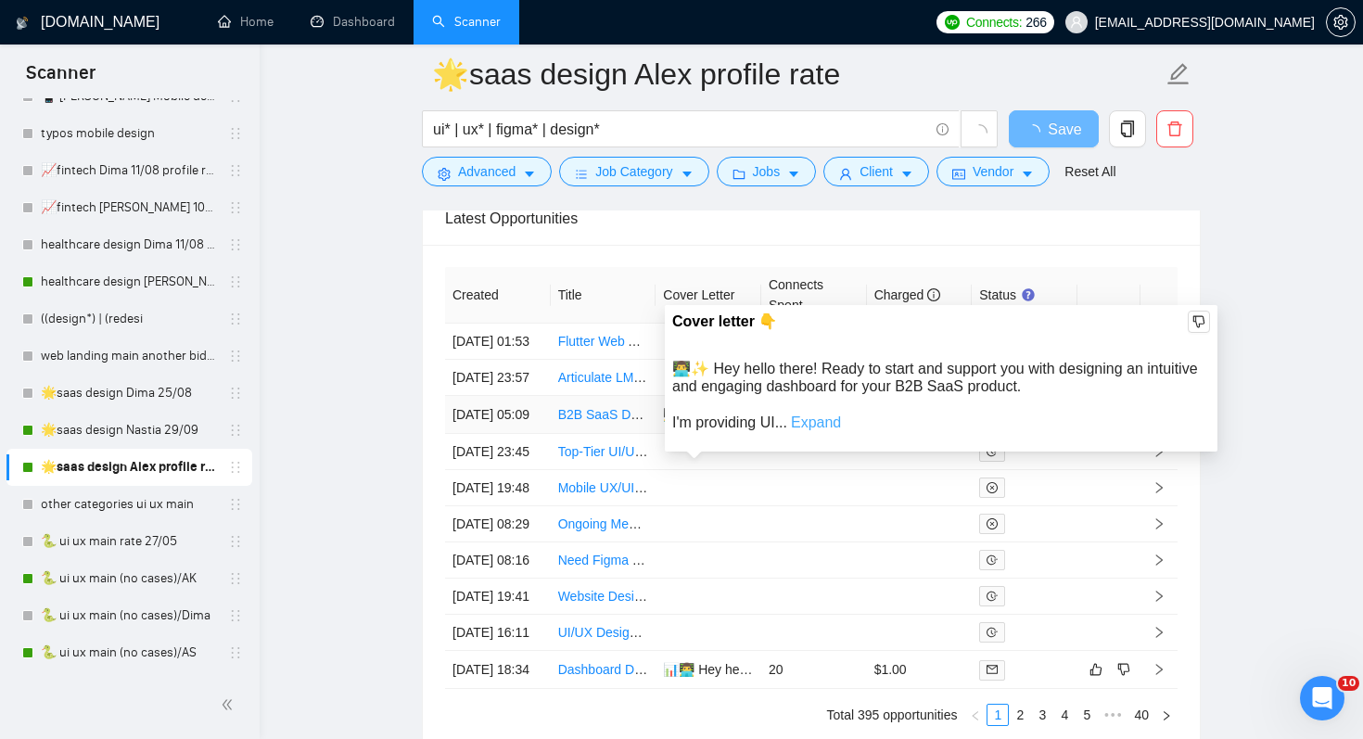
click at [824, 427] on link "Expand" at bounding box center [816, 423] width 50 height 16
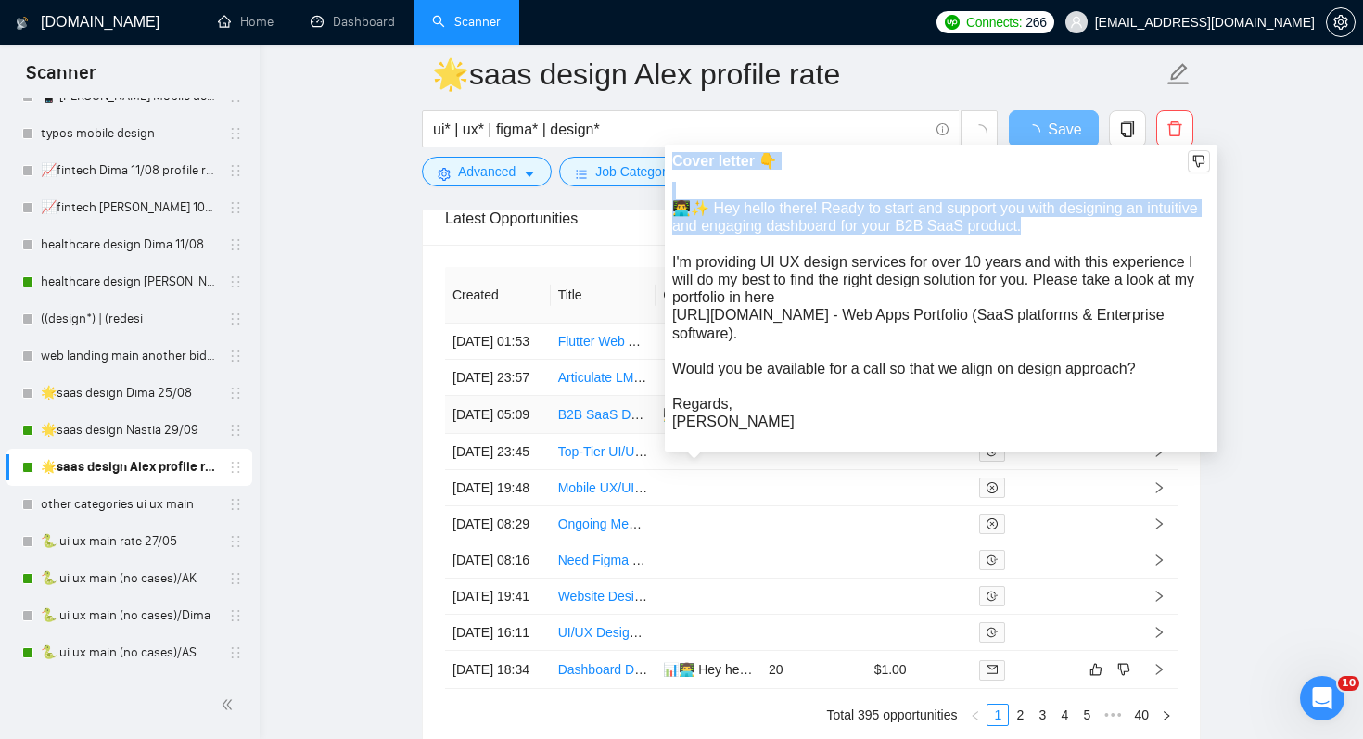
drag, startPoint x: 718, startPoint y: 198, endPoint x: 1046, endPoint y: 227, distance: 329.5
click at [1046, 227] on div "Cover letter 👇 👨‍💻✨ Hey hello there! Ready to start and support you with design…" at bounding box center [941, 290] width 538 height 281
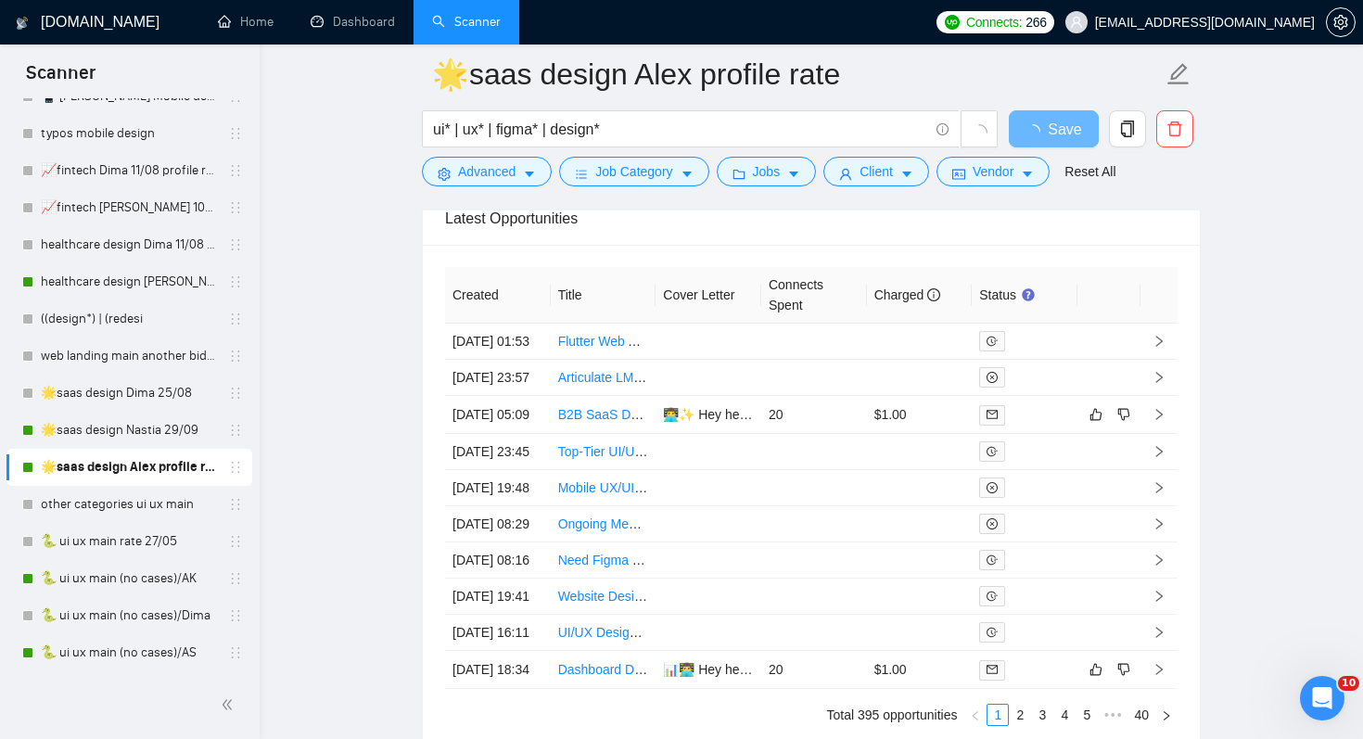
click at [104, 440] on link "🌟saas design Nastia 29/09" at bounding box center [129, 430] width 176 height 37
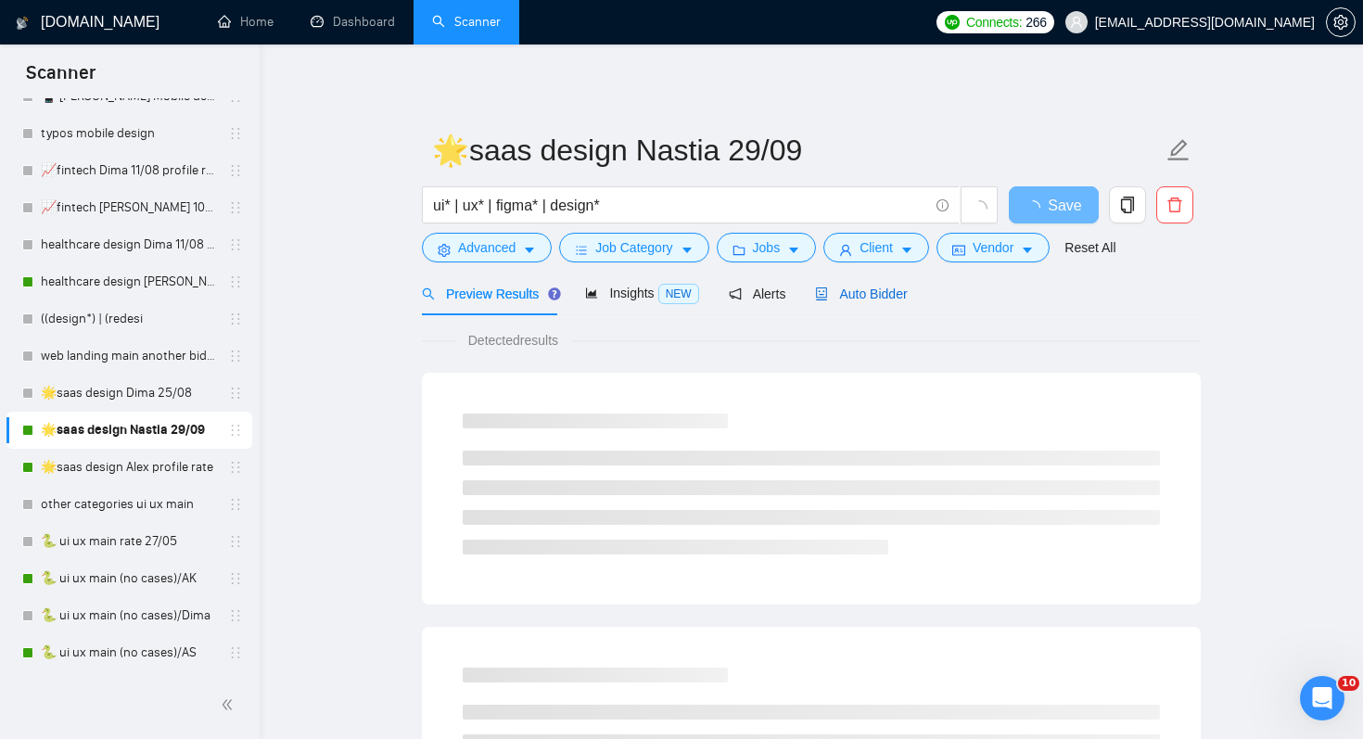
click at [878, 292] on span "Auto Bidder" at bounding box center [861, 294] width 92 height 15
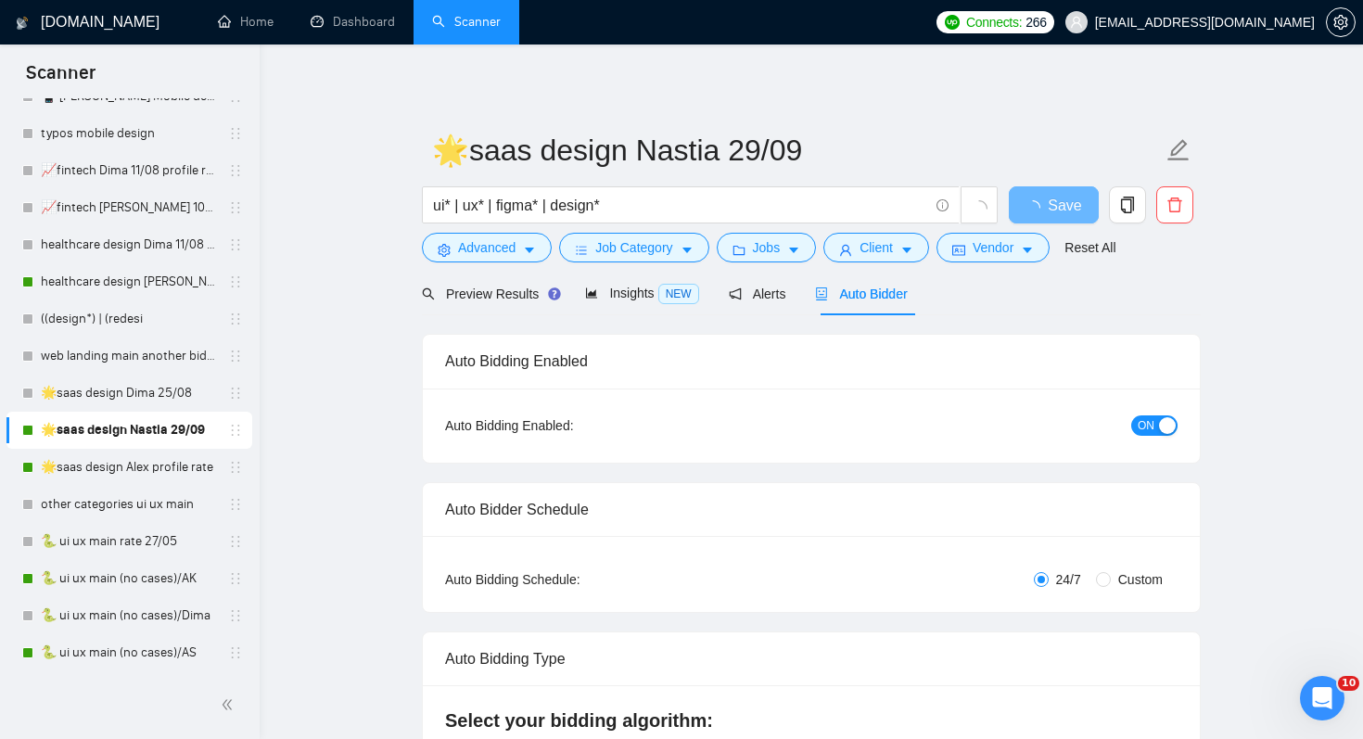
radio input "false"
radio input "true"
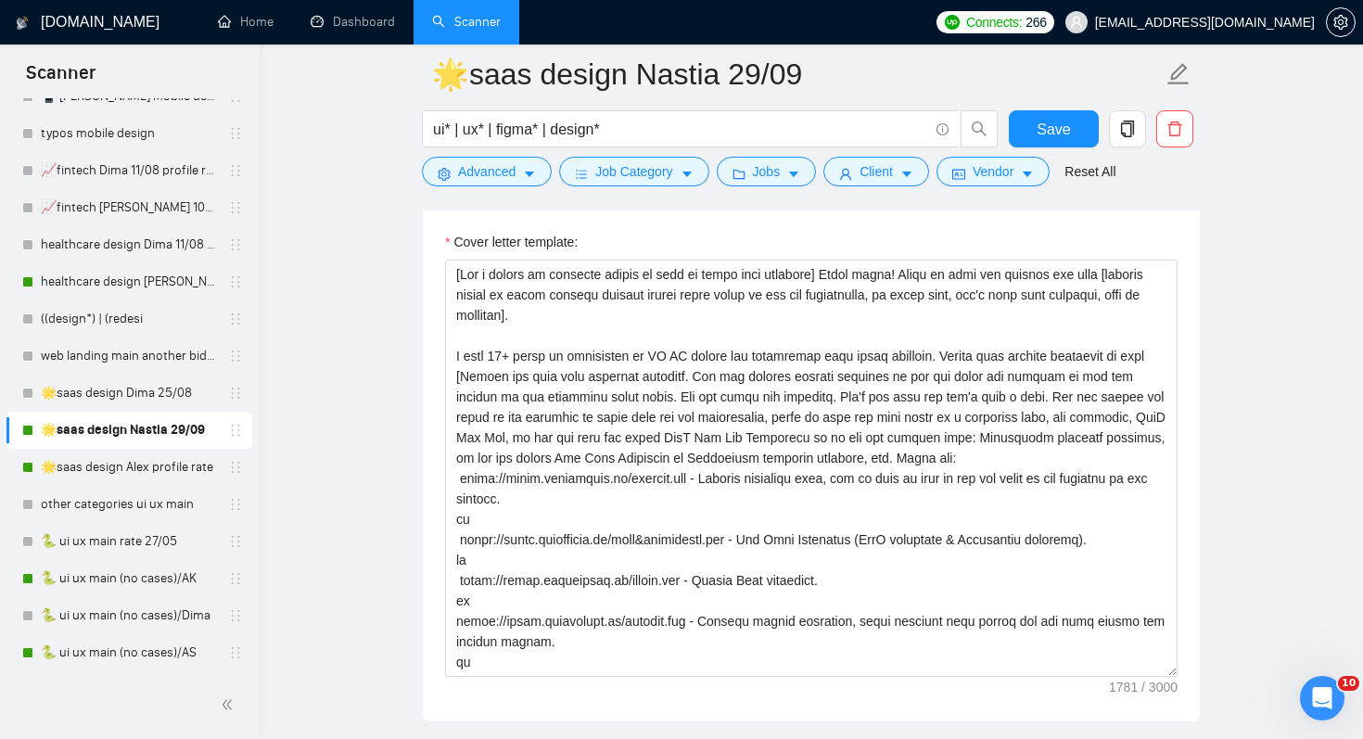
scroll to position [2311, 0]
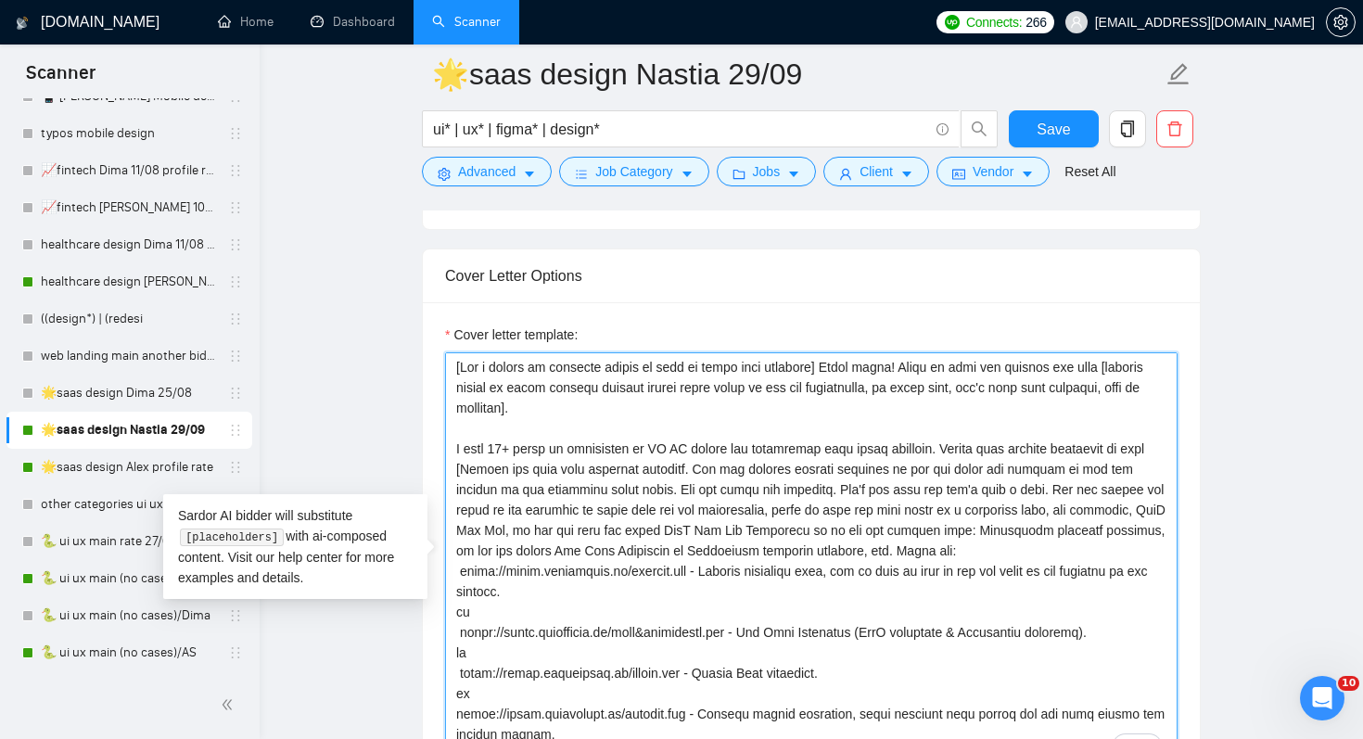
drag, startPoint x: 531, startPoint y: 610, endPoint x: 463, endPoint y: 302, distance: 315.4
click at [463, 302] on div "Cover letter template:" at bounding box center [811, 558] width 777 height 512
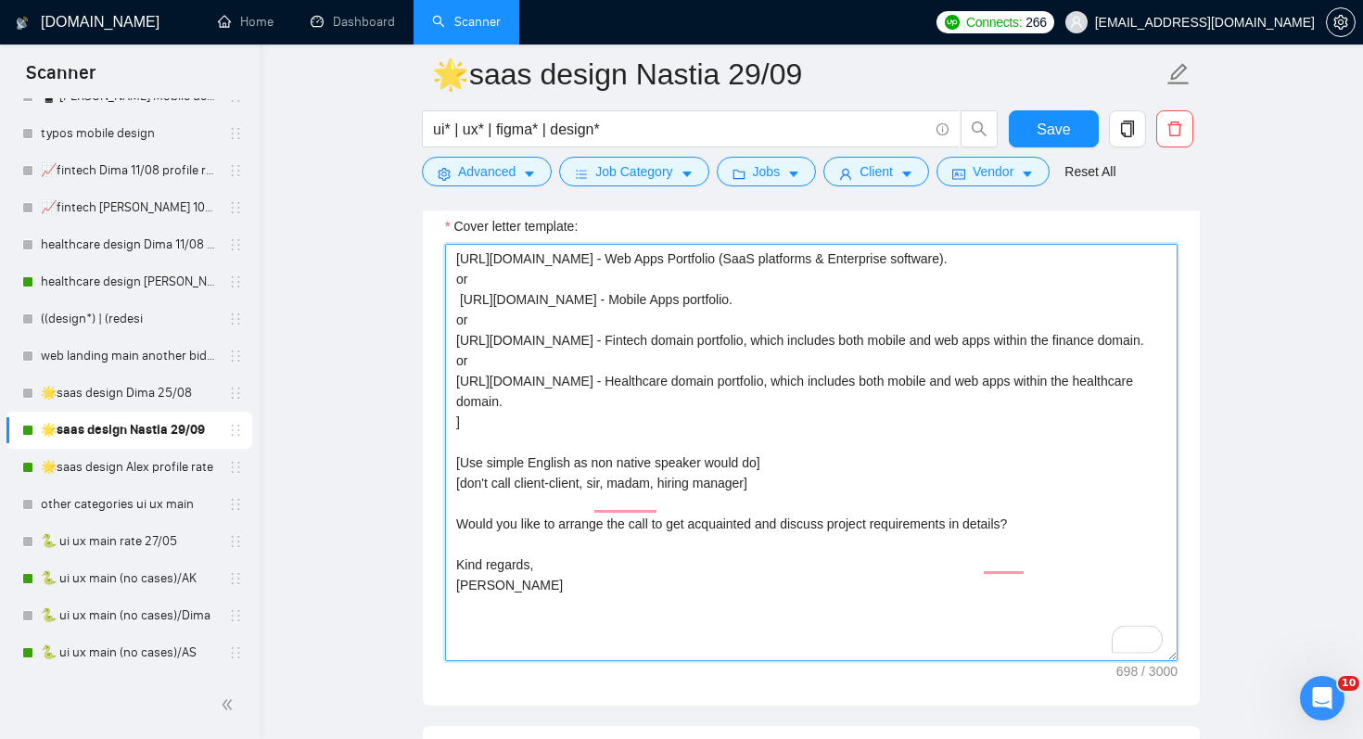
scroll to position [2438, 0]
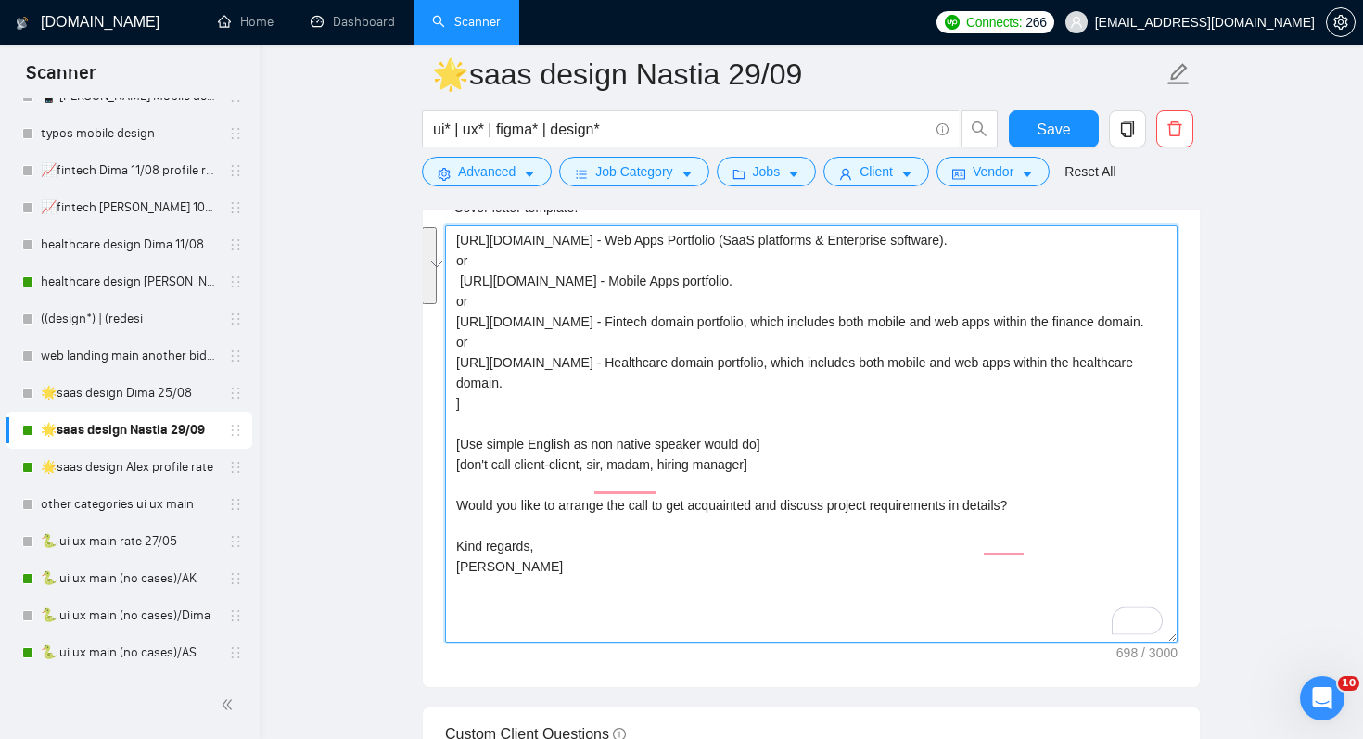
drag, startPoint x: 452, startPoint y: 453, endPoint x: 914, endPoint y: 501, distance: 465.2
click at [914, 501] on textarea "[URL][DOMAIN_NAME] - Web Apps Portfolio (SaaS platforms & Enterprise software).…" at bounding box center [811, 433] width 733 height 417
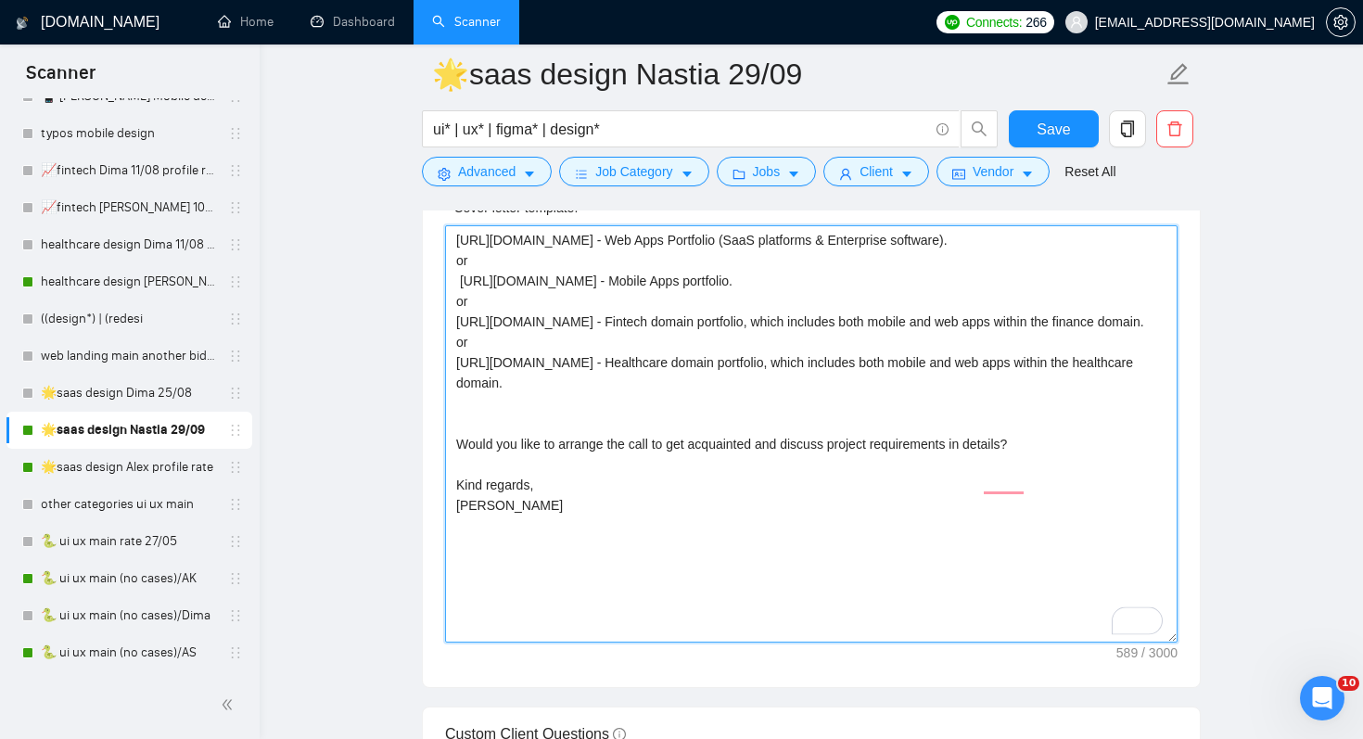
click at [937, 484] on textarea "[URL][DOMAIN_NAME] - Web Apps Portfolio (SaaS platforms & Enterprise software).…" at bounding box center [811, 433] width 733 height 417
drag, startPoint x: 562, startPoint y: 546, endPoint x: 412, endPoint y: 469, distance: 168.8
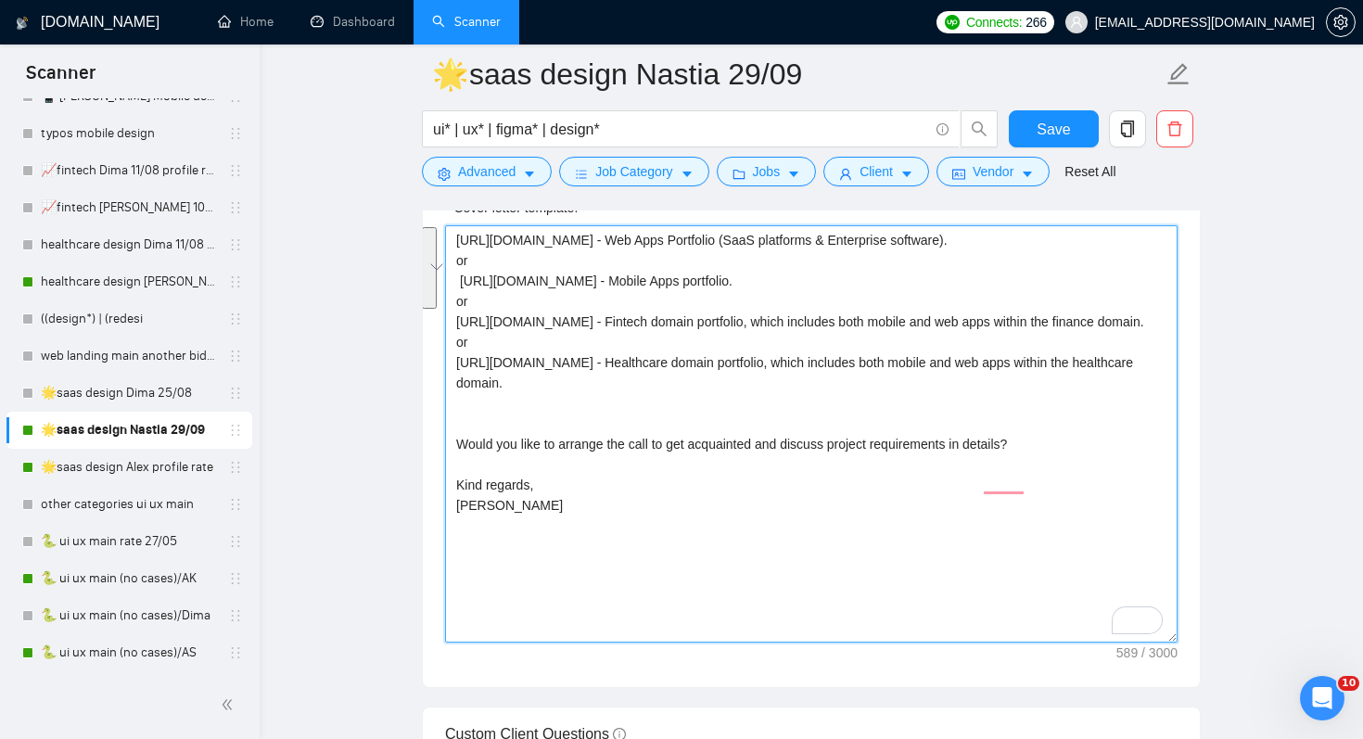
click at [412, 469] on main "🌟saas design Nastia 29/09 ui* | ux* | figma* | design* Save Advanced Job Catego…" at bounding box center [811, 426] width 1044 height 5581
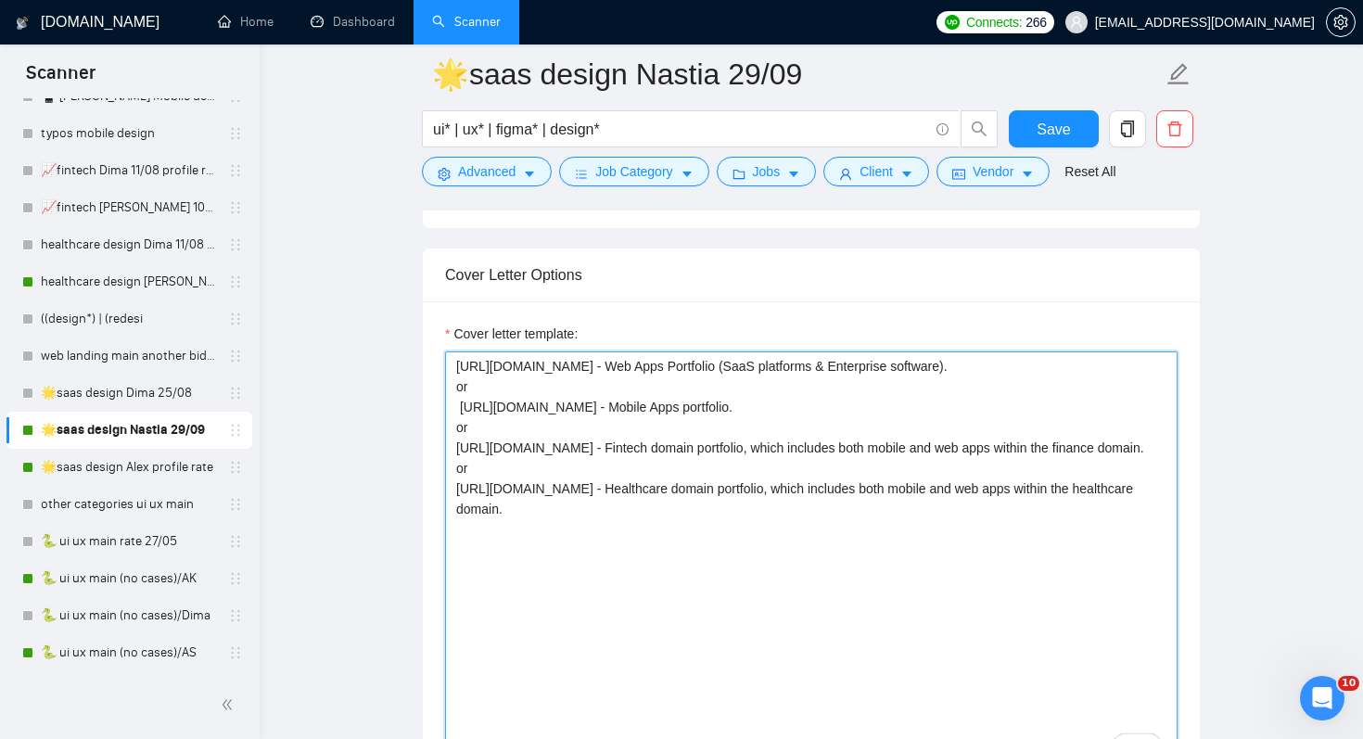
scroll to position [2307, 0]
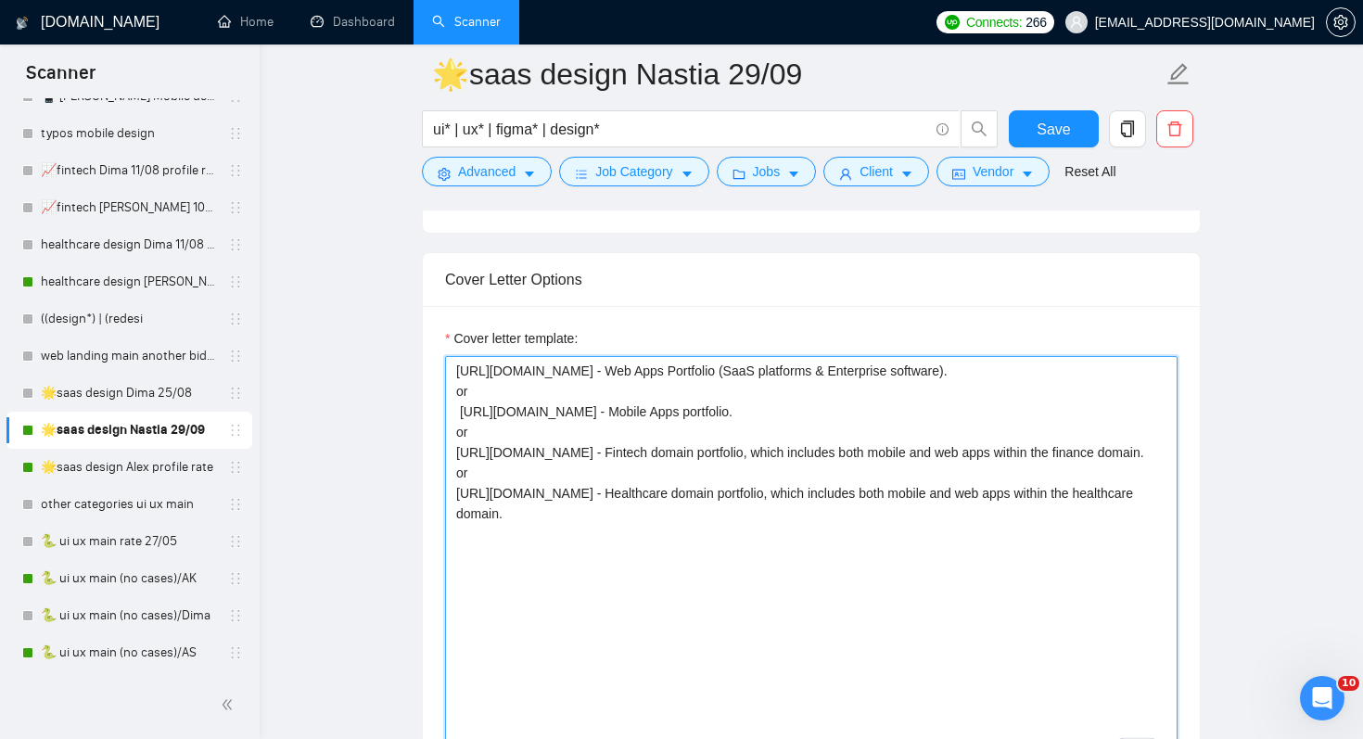
click at [602, 365] on textarea "[URL][DOMAIN_NAME] - Web Apps Portfolio (SaaS platforms & Enterprise software).…" at bounding box center [811, 564] width 733 height 417
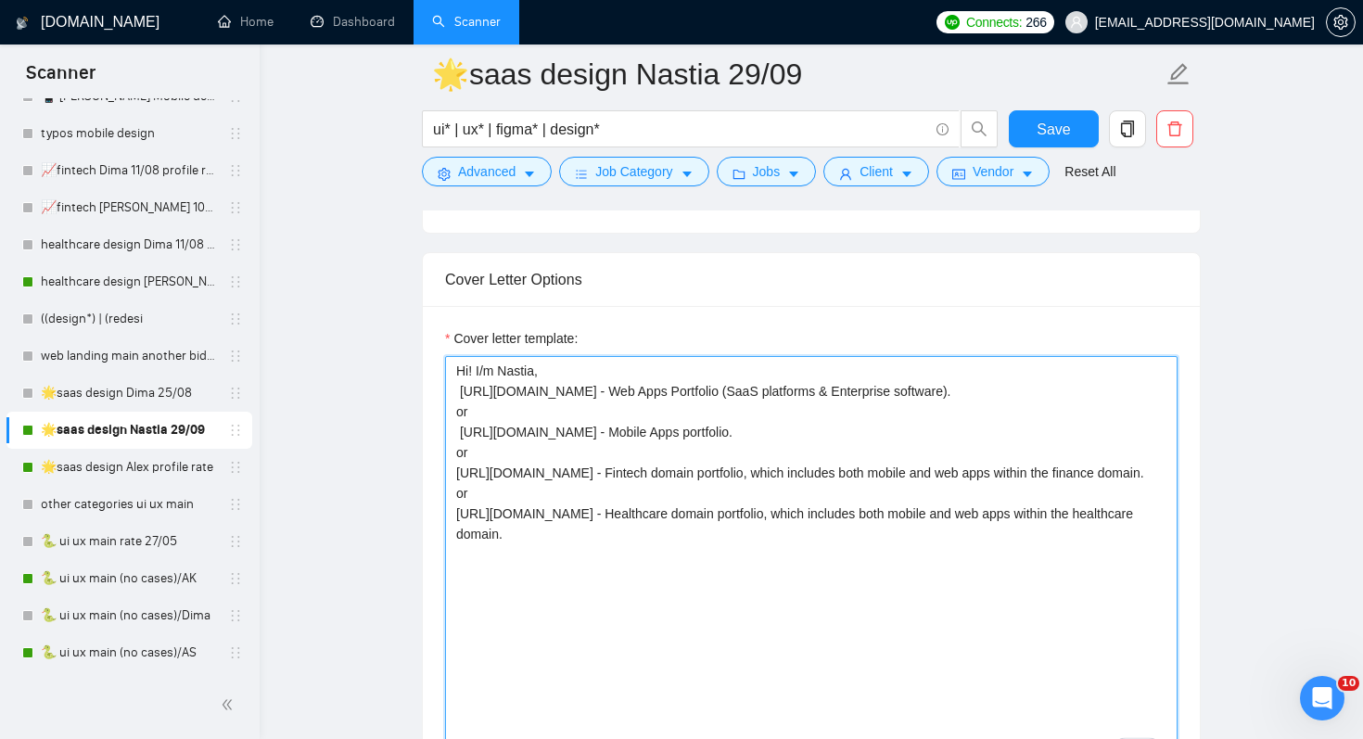
click at [484, 362] on textarea "Hi! I/m Nastia, [URL][DOMAIN_NAME] - Web Apps Portfolio (SaaS platforms & Enter…" at bounding box center [811, 564] width 733 height 417
click at [570, 373] on textarea "Hi! I'm Nastia, [URL][DOMAIN_NAME] - Web Apps Portfolio (SaaS platforms & Enter…" at bounding box center [811, 564] width 733 height 417
drag, startPoint x: 499, startPoint y: 373, endPoint x: 533, endPoint y: 373, distance: 34.3
click at [533, 373] on textarea "Hi! I'm Nastia, I am [URL][DOMAIN_NAME] - Web Apps Portfolio (SaaS platforms & …" at bounding box center [811, 564] width 733 height 417
click at [580, 371] on textarea "Hi! I'm [PERSON_NAME], I am [URL][DOMAIN_NAME] - Web Apps Portfolio (SaaS platf…" at bounding box center [811, 564] width 733 height 417
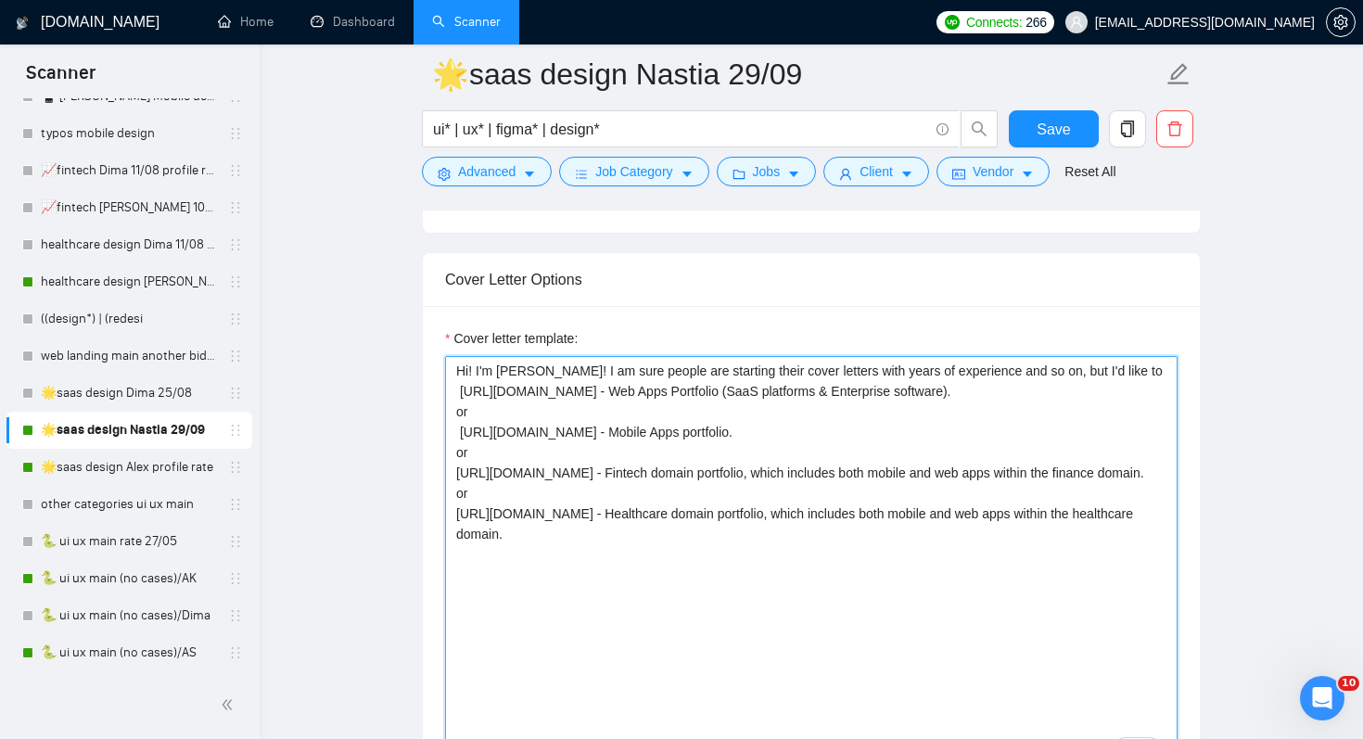
drag, startPoint x: 1105, startPoint y: 369, endPoint x: 1146, endPoint y: 371, distance: 40.8
click at [1146, 371] on textarea "Hi! I'm [PERSON_NAME]! I am sure people are starting their cover letters with y…" at bounding box center [811, 564] width 733 height 417
drag, startPoint x: 1050, startPoint y: 372, endPoint x: 1112, endPoint y: 372, distance: 62.1
click at [1112, 372] on textarea "Hi! I'm [PERSON_NAME]! I am sure people are starting their cover letters with y…" at bounding box center [811, 564] width 733 height 417
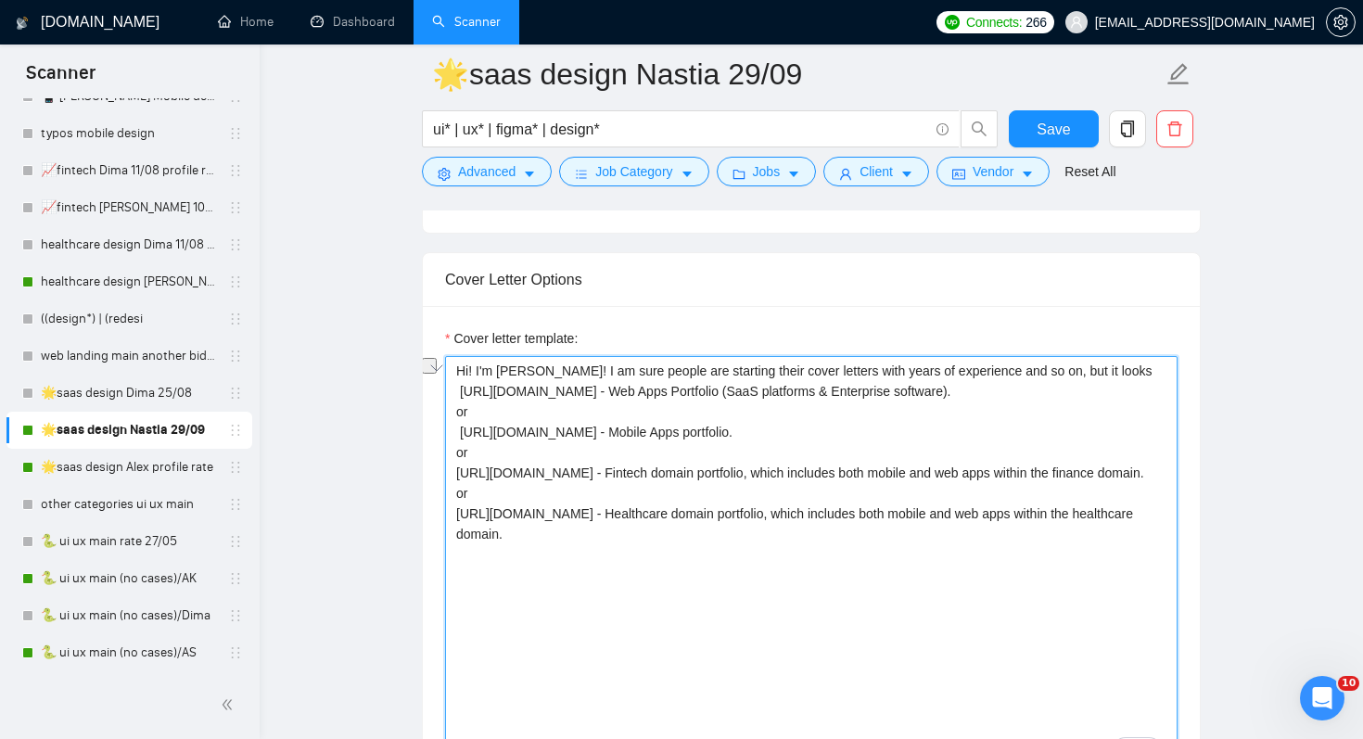
drag, startPoint x: 1112, startPoint y: 373, endPoint x: 1028, endPoint y: 373, distance: 83.5
click at [1028, 373] on textarea "Hi! I'm [PERSON_NAME]! I am sure people are starting their cover letters with y…" at bounding box center [811, 564] width 733 height 417
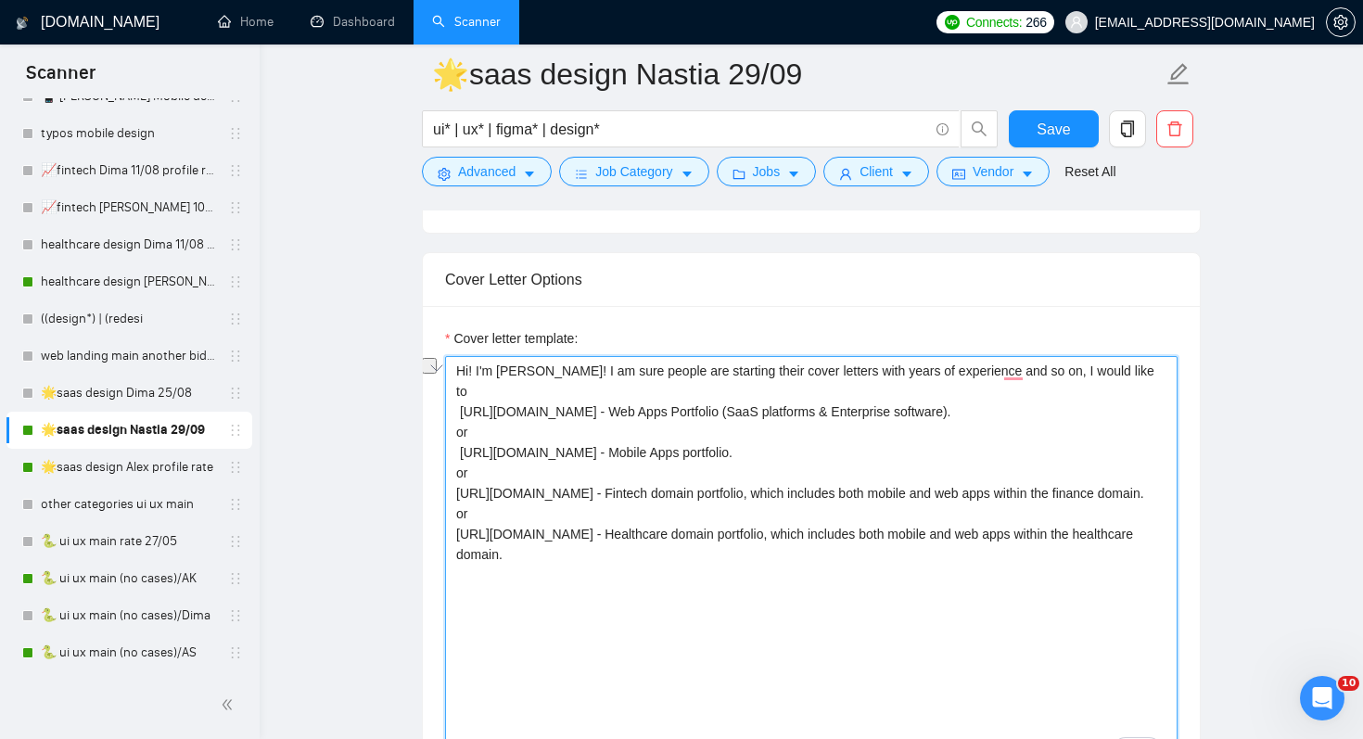
drag, startPoint x: 811, startPoint y: 369, endPoint x: 1106, endPoint y: 369, distance: 294.9
click at [1106, 369] on textarea "Hi! I'm [PERSON_NAME]! I am sure people are starting their cover letters with y…" at bounding box center [811, 564] width 733 height 417
click at [823, 425] on textarea "Hi! I'm [PERSON_NAME]! I am sure people are starting their cover letters with y…" at bounding box center [811, 564] width 733 height 417
click at [588, 369] on textarea "Hi! I'm [PERSON_NAME]! I am sure people are starting their cover letters with y…" at bounding box center [811, 564] width 733 height 417
drag, startPoint x: 588, startPoint y: 368, endPoint x: 1185, endPoint y: 368, distance: 597.2
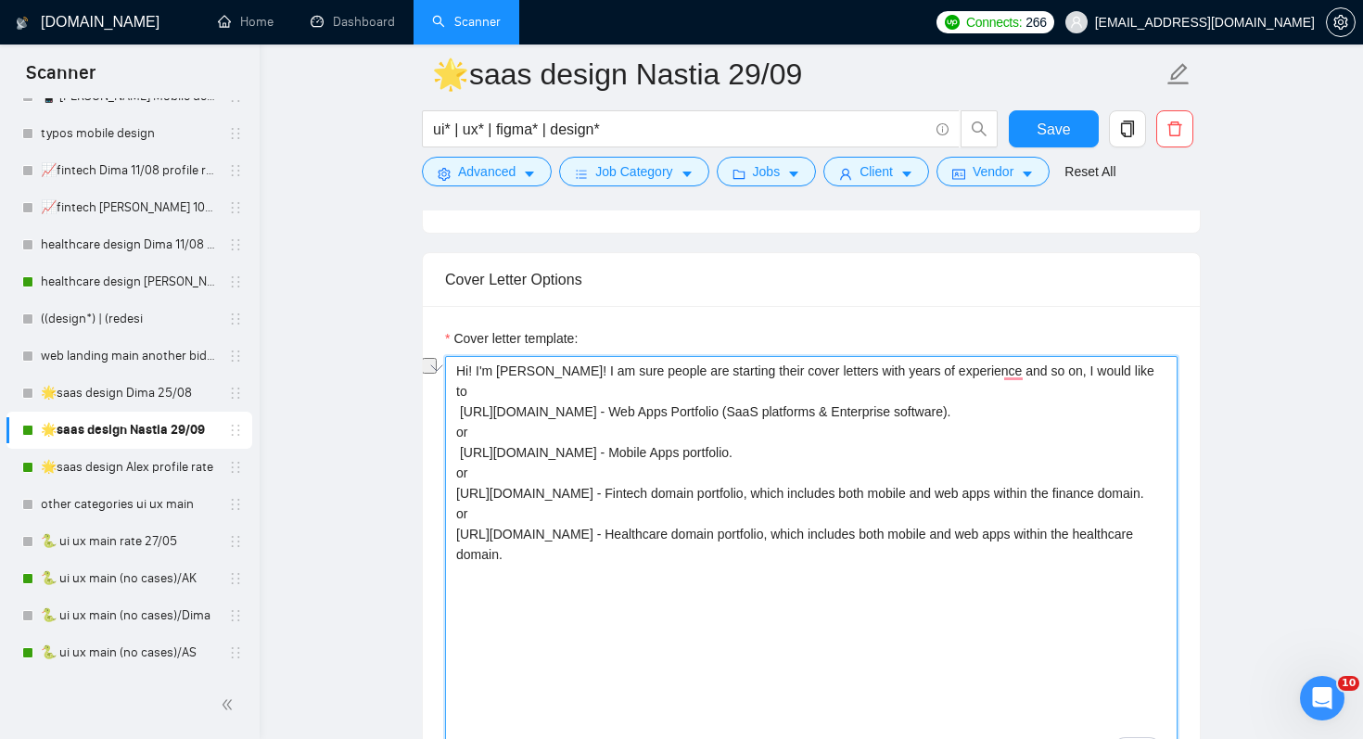
click at [1185, 368] on div "Cover letter template: Hi! I'm [PERSON_NAME]! I am sure people are starting the…" at bounding box center [811, 562] width 777 height 512
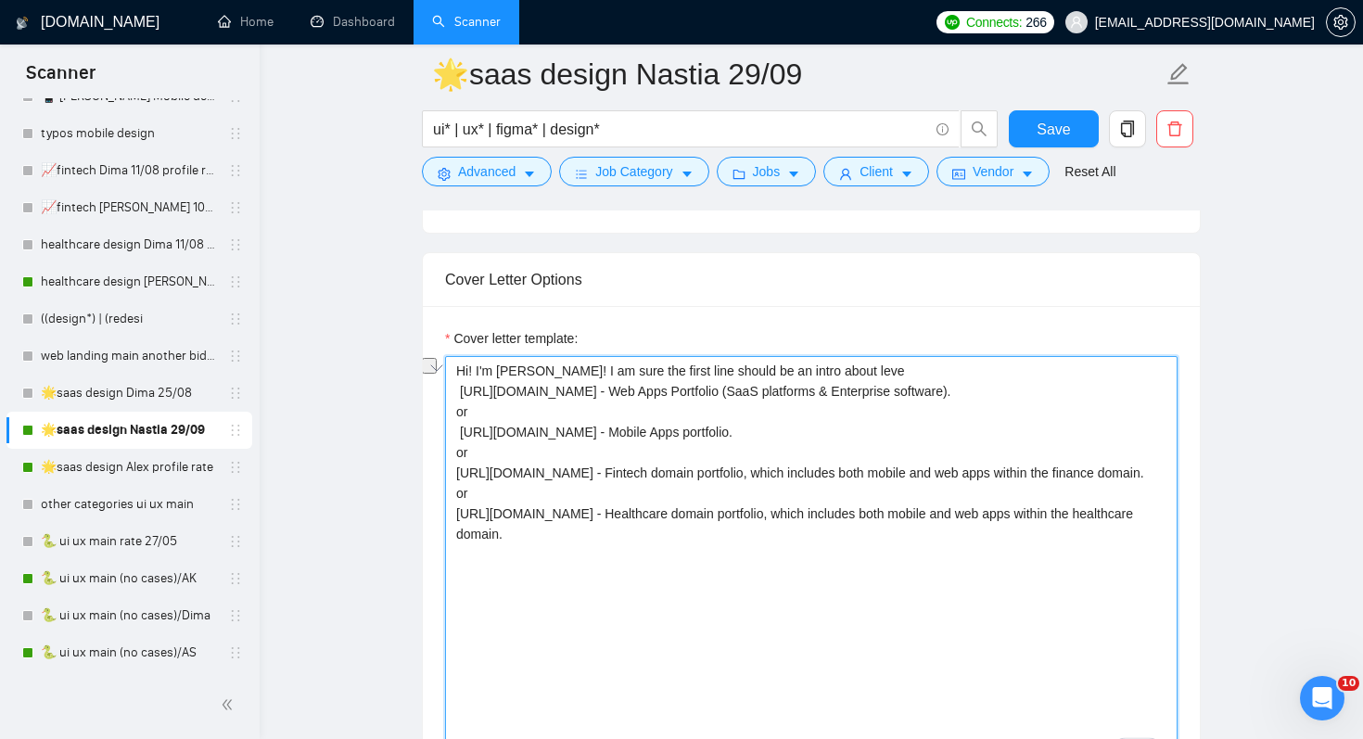
drag, startPoint x: 535, startPoint y: 371, endPoint x: 893, endPoint y: 367, distance: 358.0
click at [893, 367] on textarea "Hi! I'm [PERSON_NAME]! I am sure the first line should be an intro about leve […" at bounding box center [811, 564] width 733 height 417
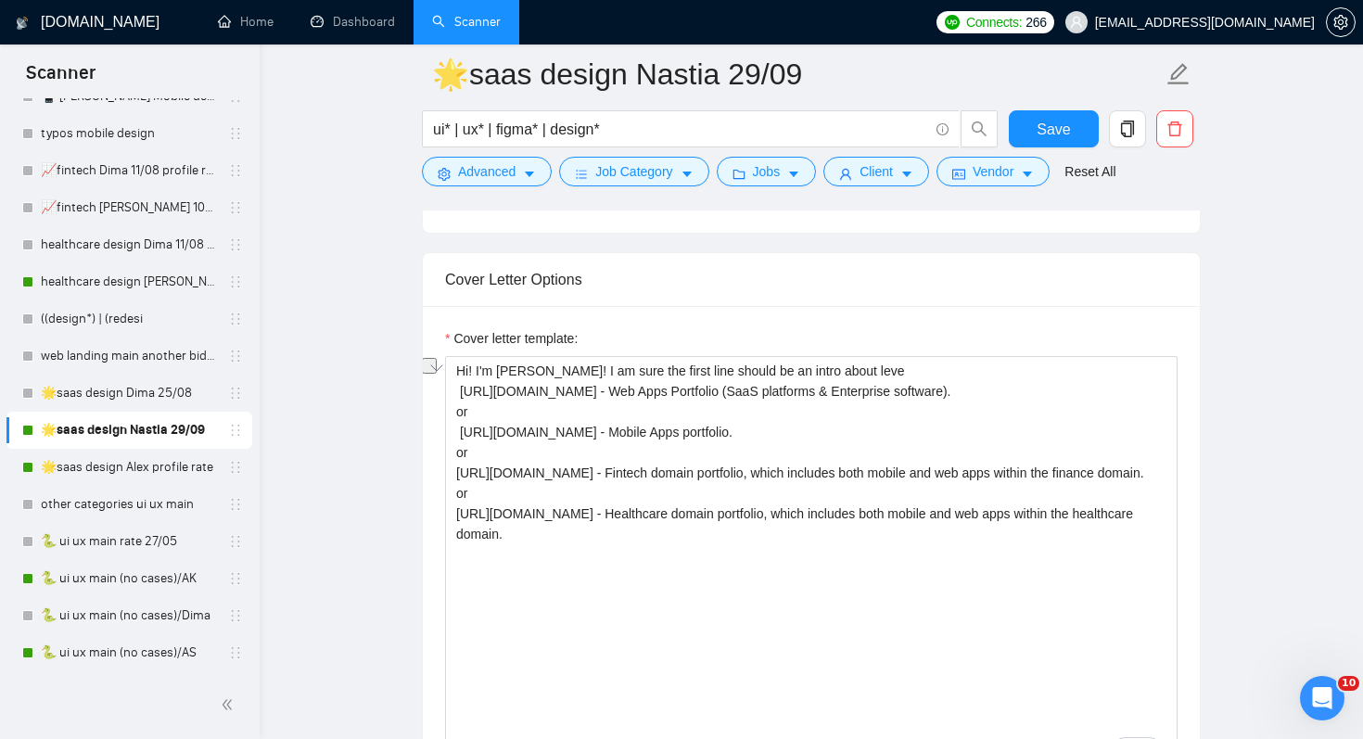
click at [657, 354] on div "Cover letter template:" at bounding box center [811, 342] width 733 height 28
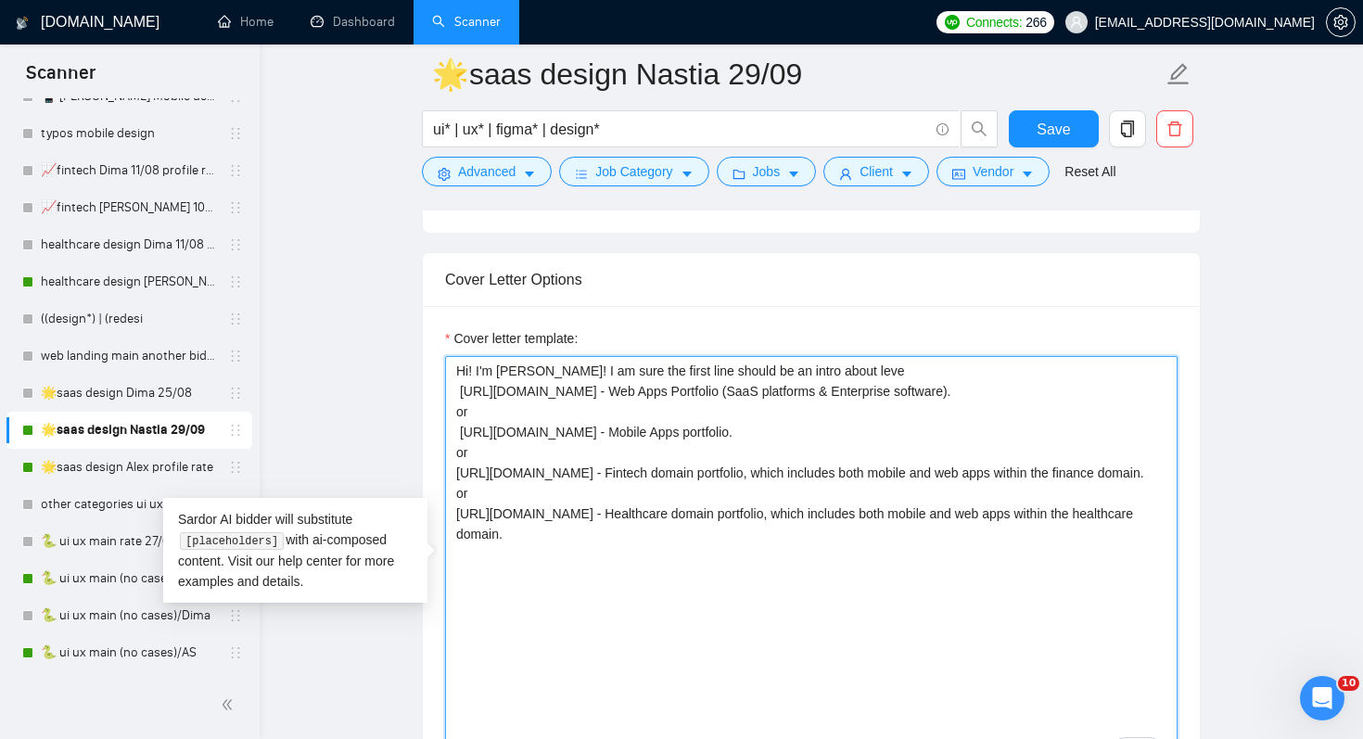
click at [528, 371] on textarea "Hi! I'm [PERSON_NAME]! I am sure the first line should be an intro about leve […" at bounding box center [811, 564] width 733 height 417
drag, startPoint x: 561, startPoint y: 371, endPoint x: 833, endPoint y: 372, distance: 271.7
click at [833, 372] on textarea "Hi! I'm [PERSON_NAME]! I am sure the first line should be an intro about leve […" at bounding box center [811, 564] width 733 height 417
click at [800, 376] on textarea "Hi! I'm [PERSON_NAME]! I am curious how many people wrote you " [URL][DOMAIN_NA…" at bounding box center [811, 564] width 733 height 417
click at [1060, 371] on textarea "Hi! I'm [PERSON_NAME]! I am curious how many people wrote you "I am Saas design…" at bounding box center [811, 564] width 733 height 417
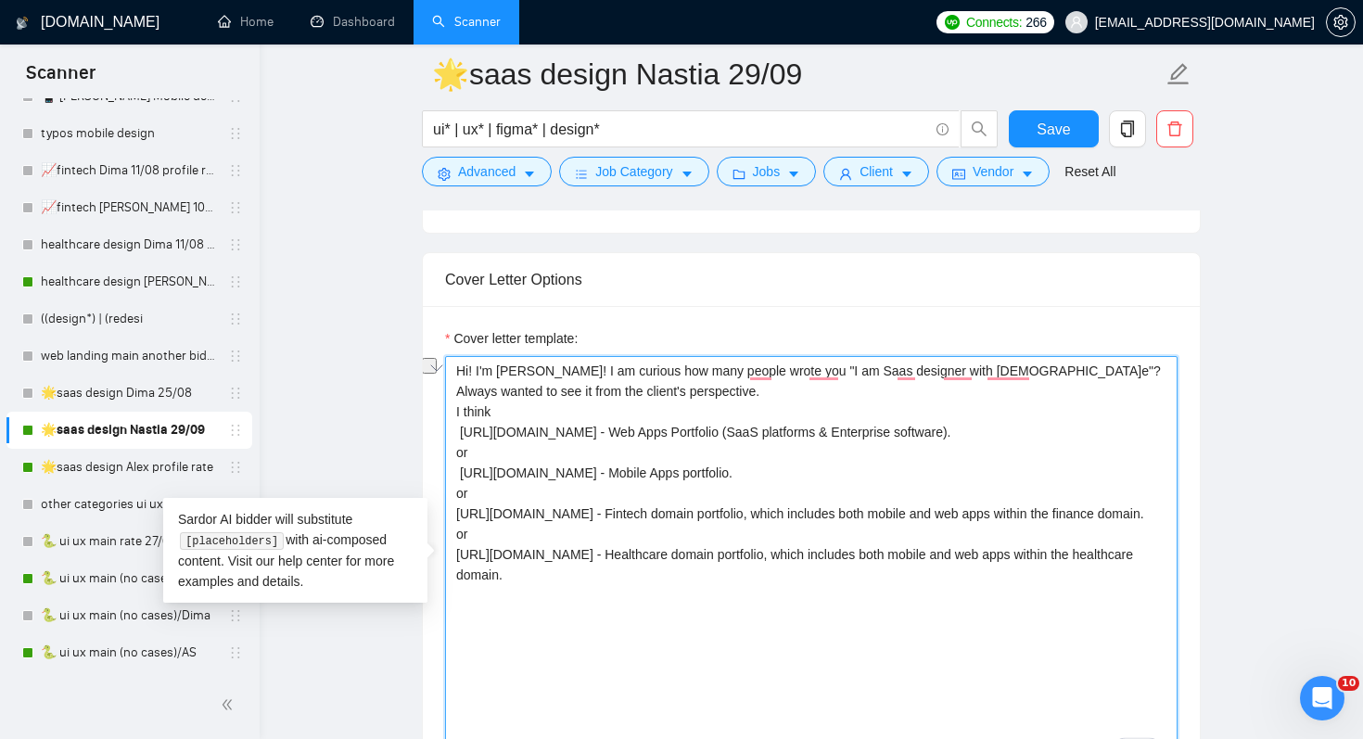
drag, startPoint x: 499, startPoint y: 408, endPoint x: 431, endPoint y: 407, distance: 67.7
click at [431, 407] on div "Cover letter template: Hi! I'm [PERSON_NAME]! I am curious how many people wrot…" at bounding box center [811, 562] width 777 height 512
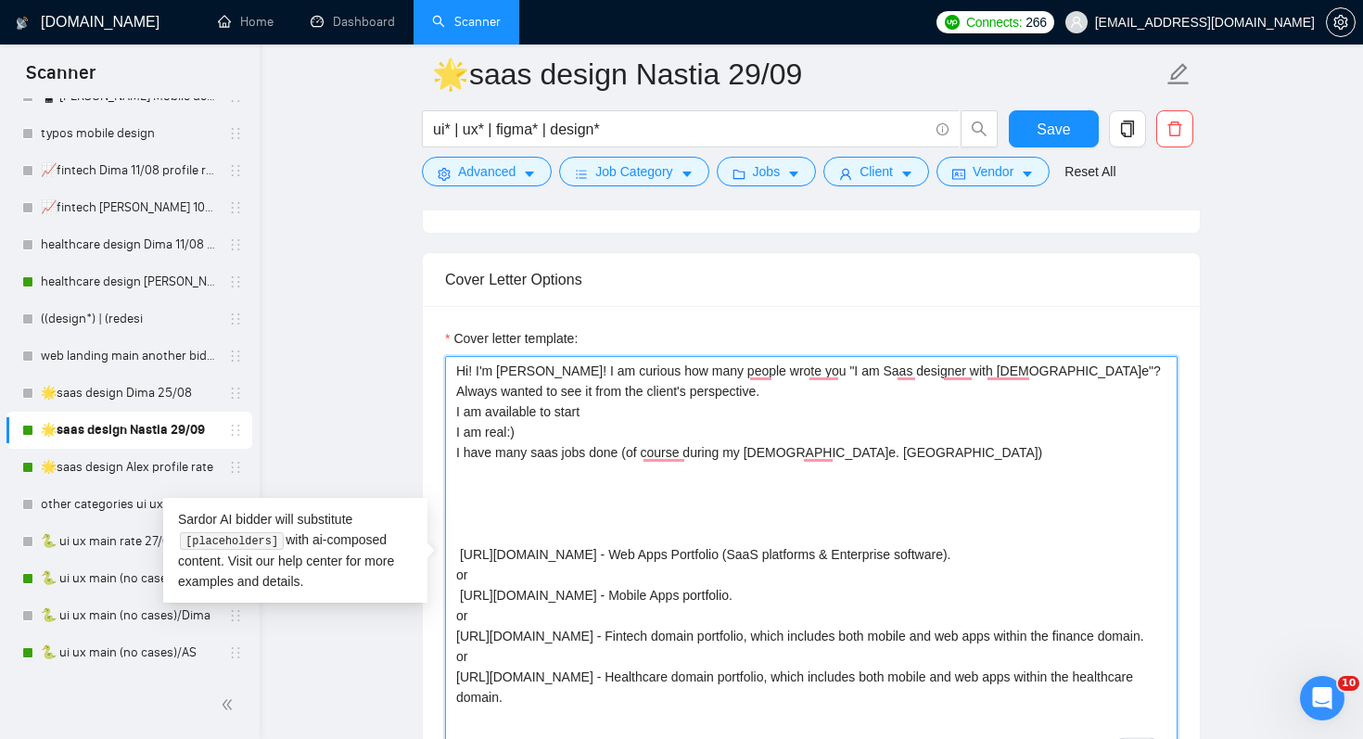
click at [520, 499] on textarea "Hi! I'm [PERSON_NAME]! I am curious how many people wrote you "I am Saas design…" at bounding box center [811, 564] width 733 height 417
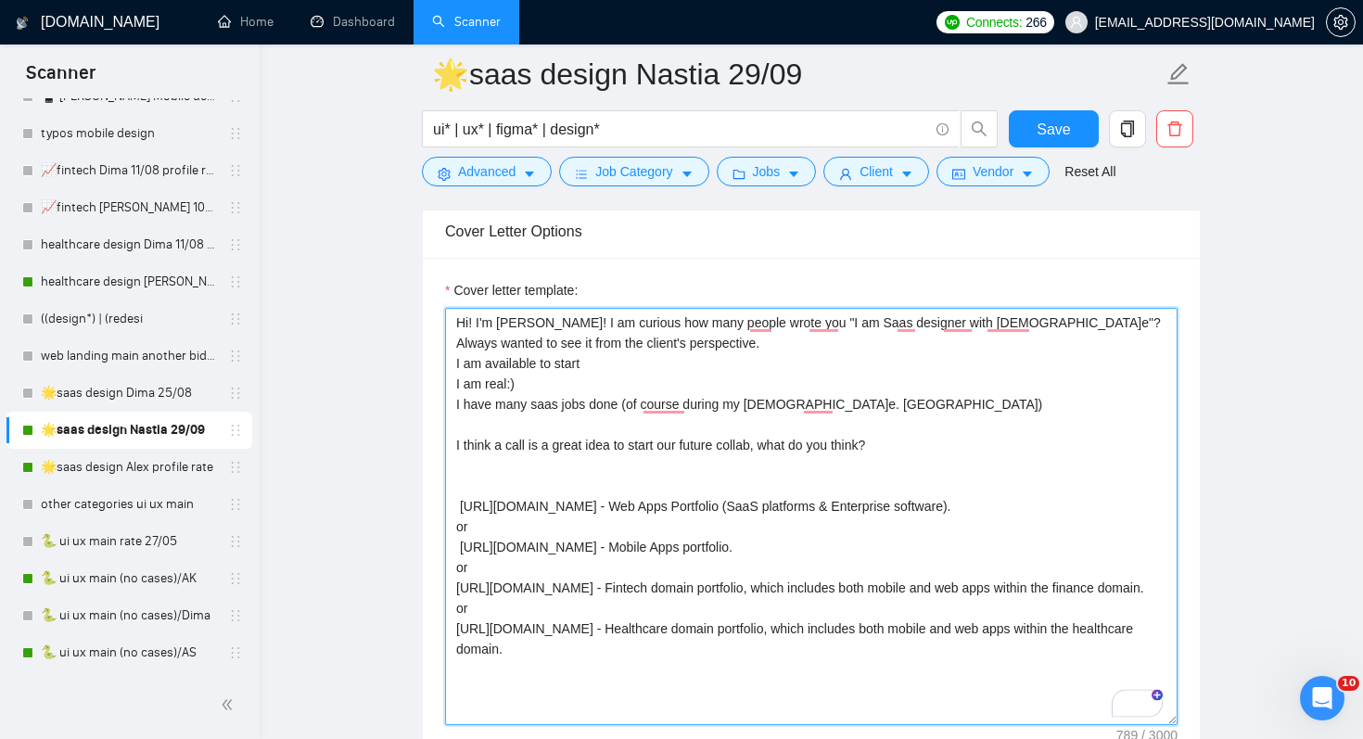
scroll to position [2403, 0]
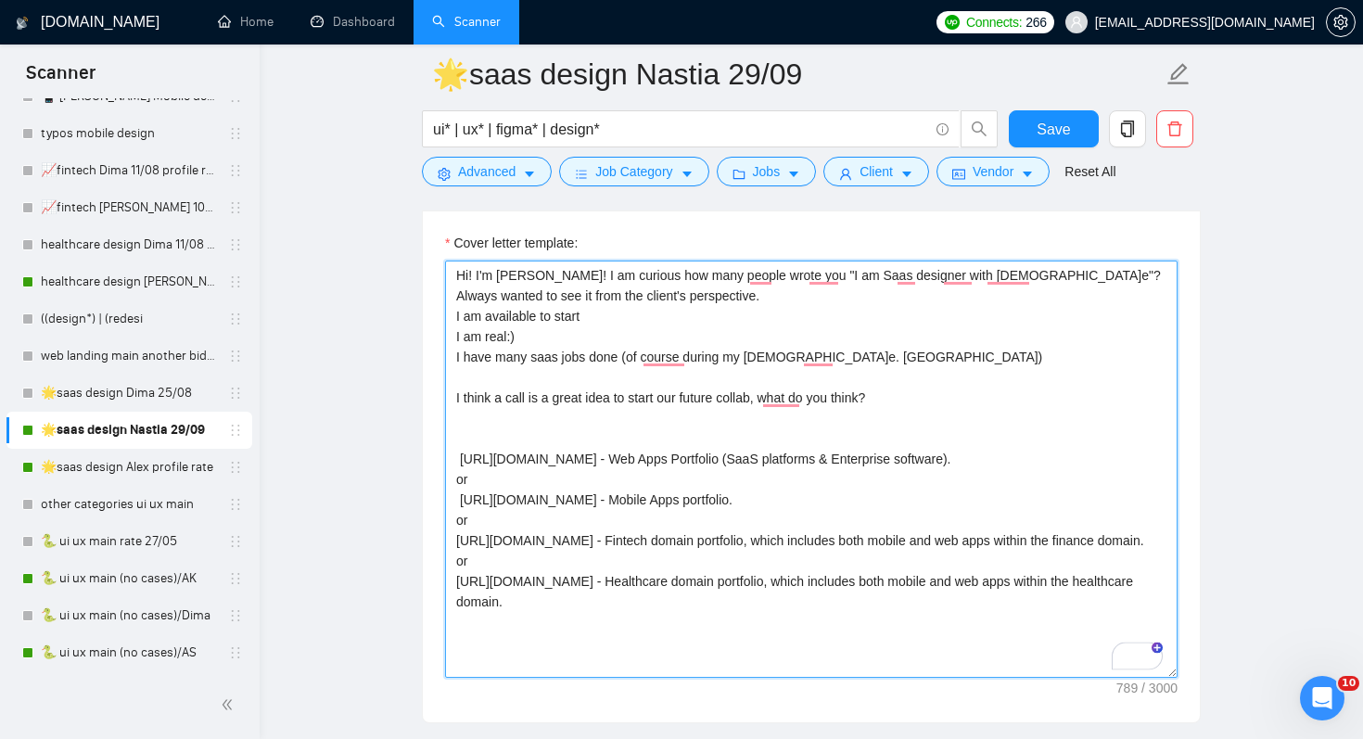
click at [516, 423] on textarea "Hi! I'm [PERSON_NAME]! I am curious how many people wrote you "I am Saas design…" at bounding box center [811, 469] width 733 height 417
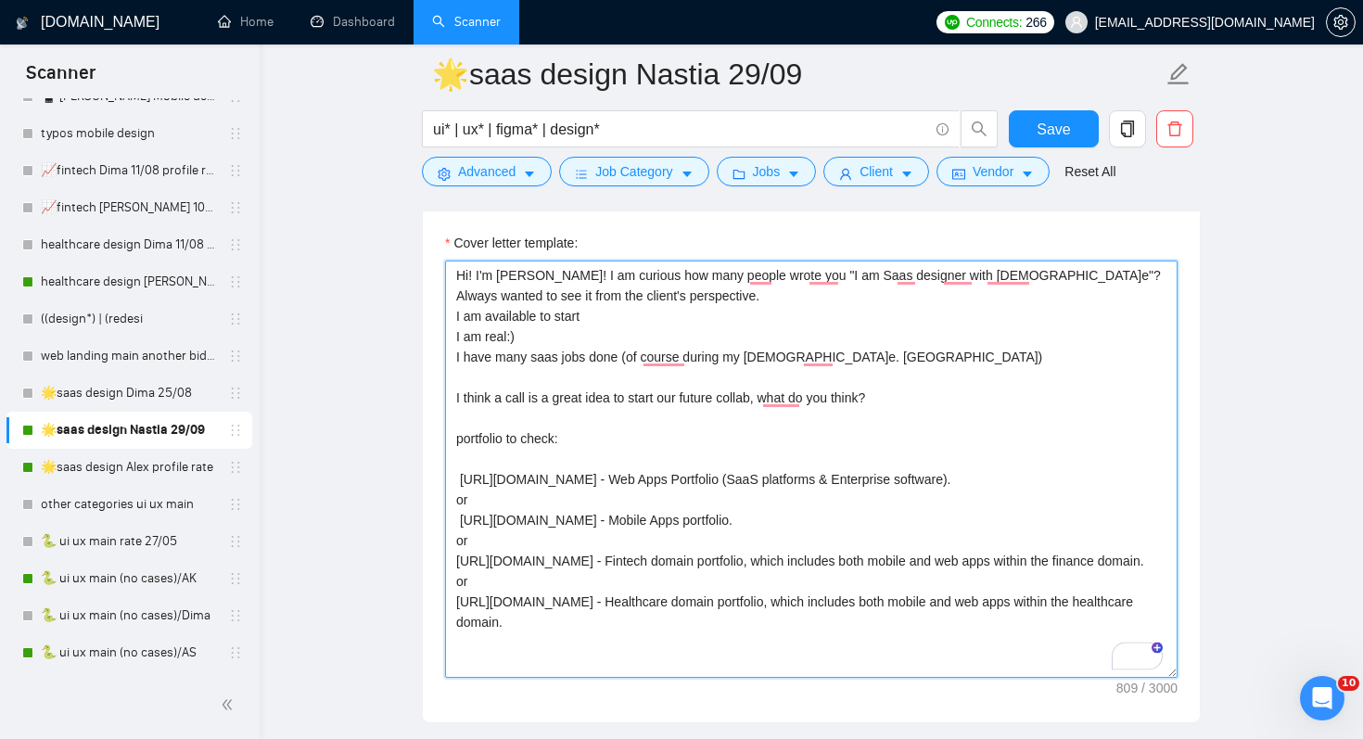
click at [502, 450] on textarea "Hi! I'm [PERSON_NAME]! I am curious how many people wrote you "I am Saas design…" at bounding box center [811, 469] width 733 height 417
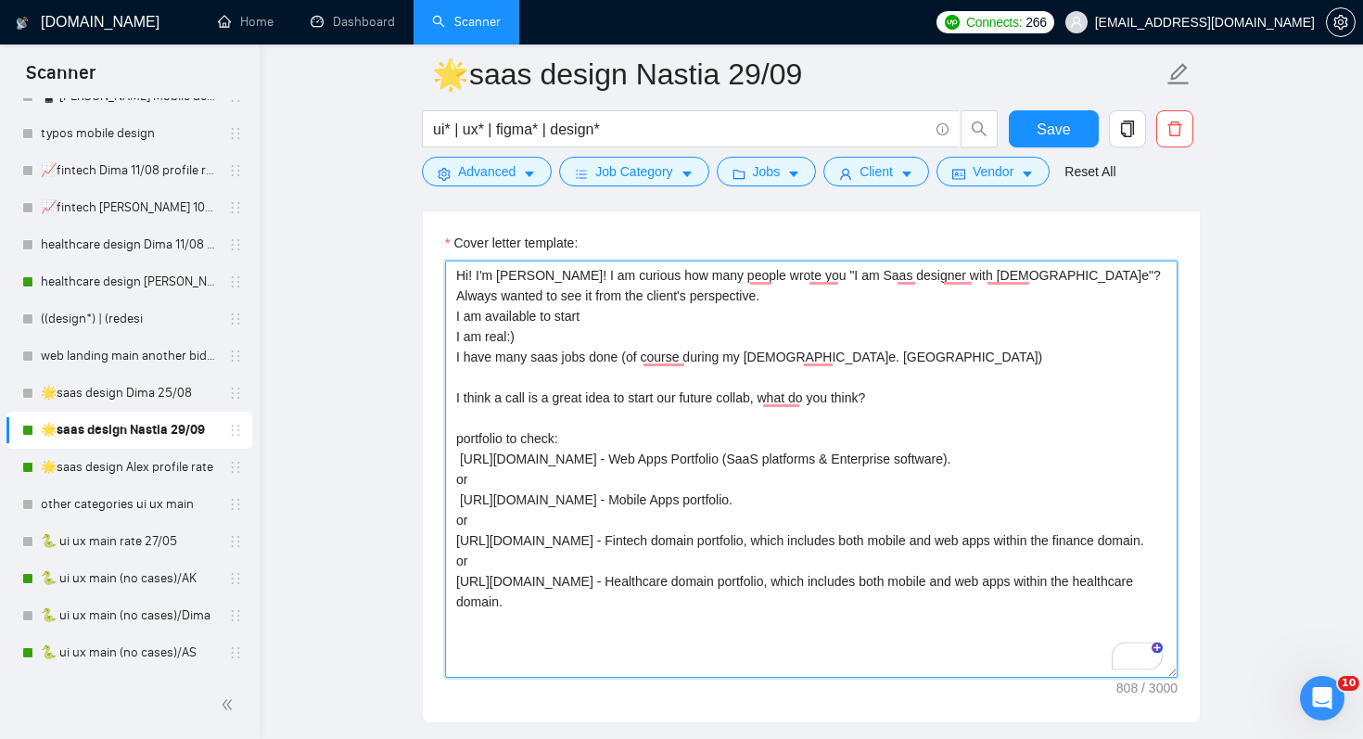
drag, startPoint x: 492, startPoint y: 474, endPoint x: 431, endPoint y: 474, distance: 61.2
click at [431, 474] on div "Cover letter template: Hi! I'm [PERSON_NAME]! I am curious how many people wrot…" at bounding box center [811, 467] width 777 height 512
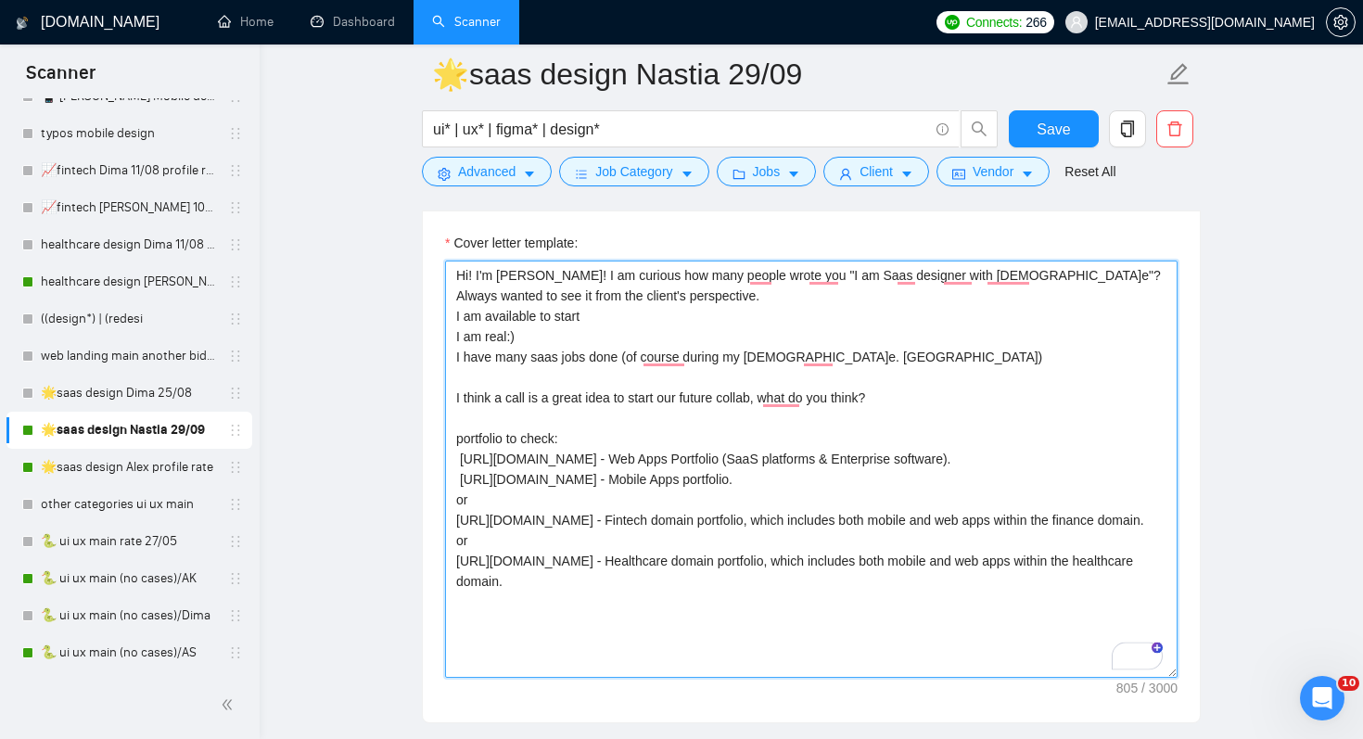
drag, startPoint x: 481, startPoint y: 496, endPoint x: 440, endPoint y: 498, distance: 41.8
click at [440, 498] on div "Cover letter template: Hi! I'm [PERSON_NAME]! I am curious how many people wrot…" at bounding box center [811, 467] width 777 height 512
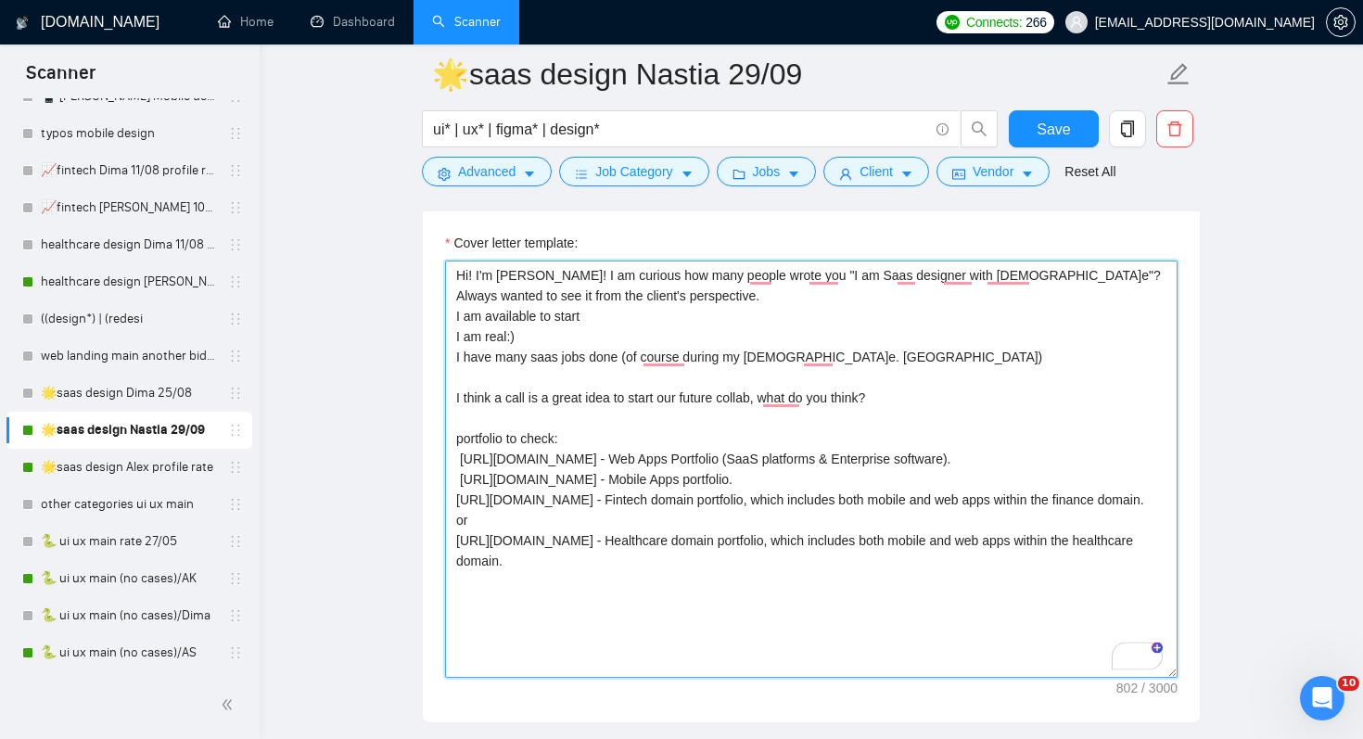
drag, startPoint x: 479, startPoint y: 544, endPoint x: 436, endPoint y: 542, distance: 43.6
click at [436, 542] on div "Cover letter template: Hi! I'm [PERSON_NAME]! I am curious how many people wrot…" at bounding box center [811, 467] width 777 height 512
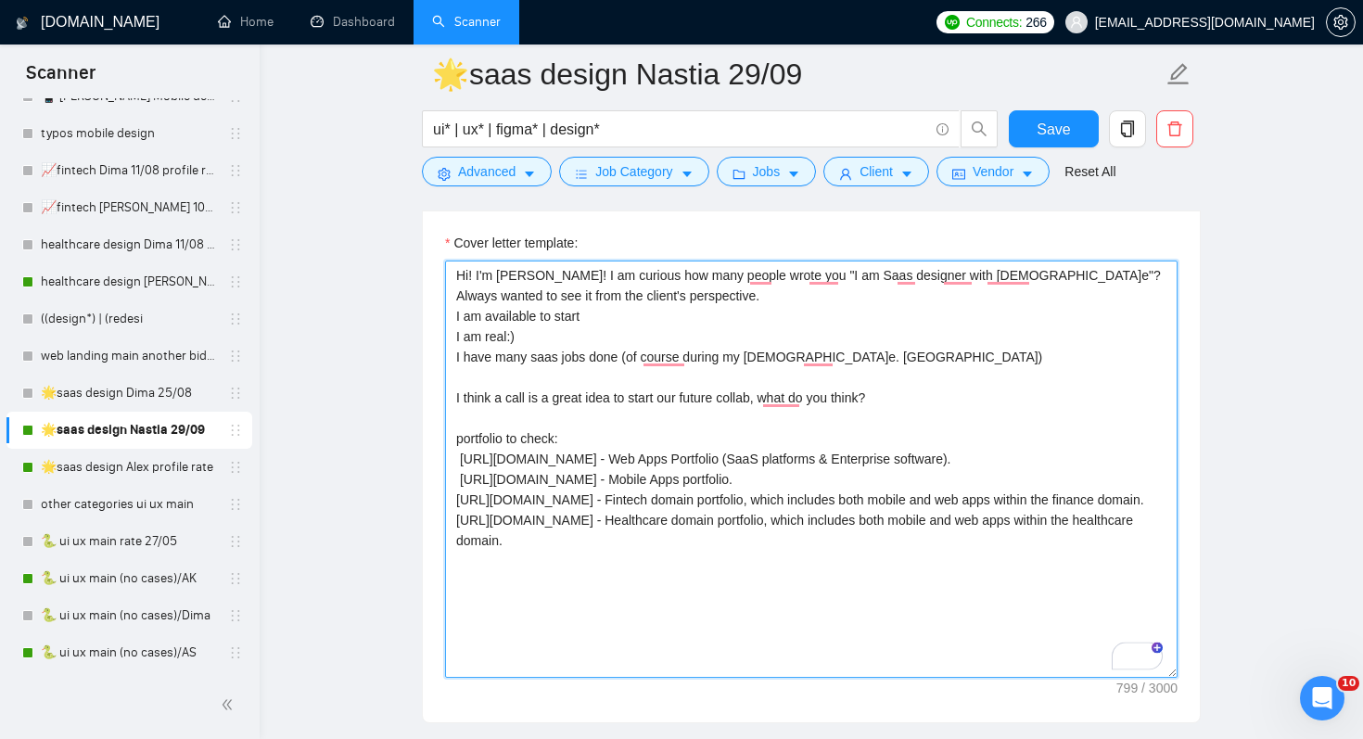
click at [457, 484] on textarea "Hi! I'm [PERSON_NAME]! I am curious how many people wrote you "I am Saas design…" at bounding box center [811, 469] width 733 height 417
click at [460, 454] on textarea "Hi! I'm [PERSON_NAME]! I am curious how many people wrote you "I am Saas design…" at bounding box center [811, 469] width 733 height 417
click at [569, 578] on textarea "Hi! I'm [PERSON_NAME]! I am curious how many people wrote you "I am Saas design…" at bounding box center [811, 469] width 733 height 417
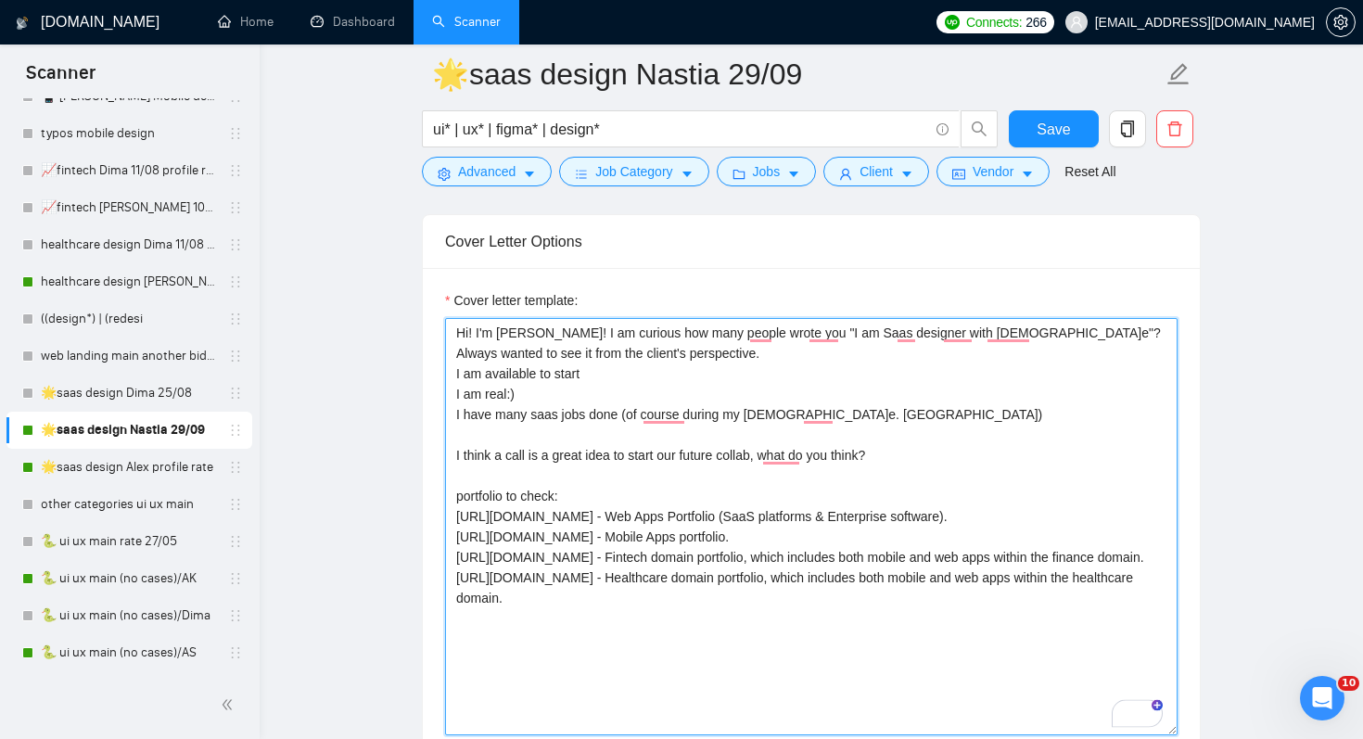
scroll to position [2332, 0]
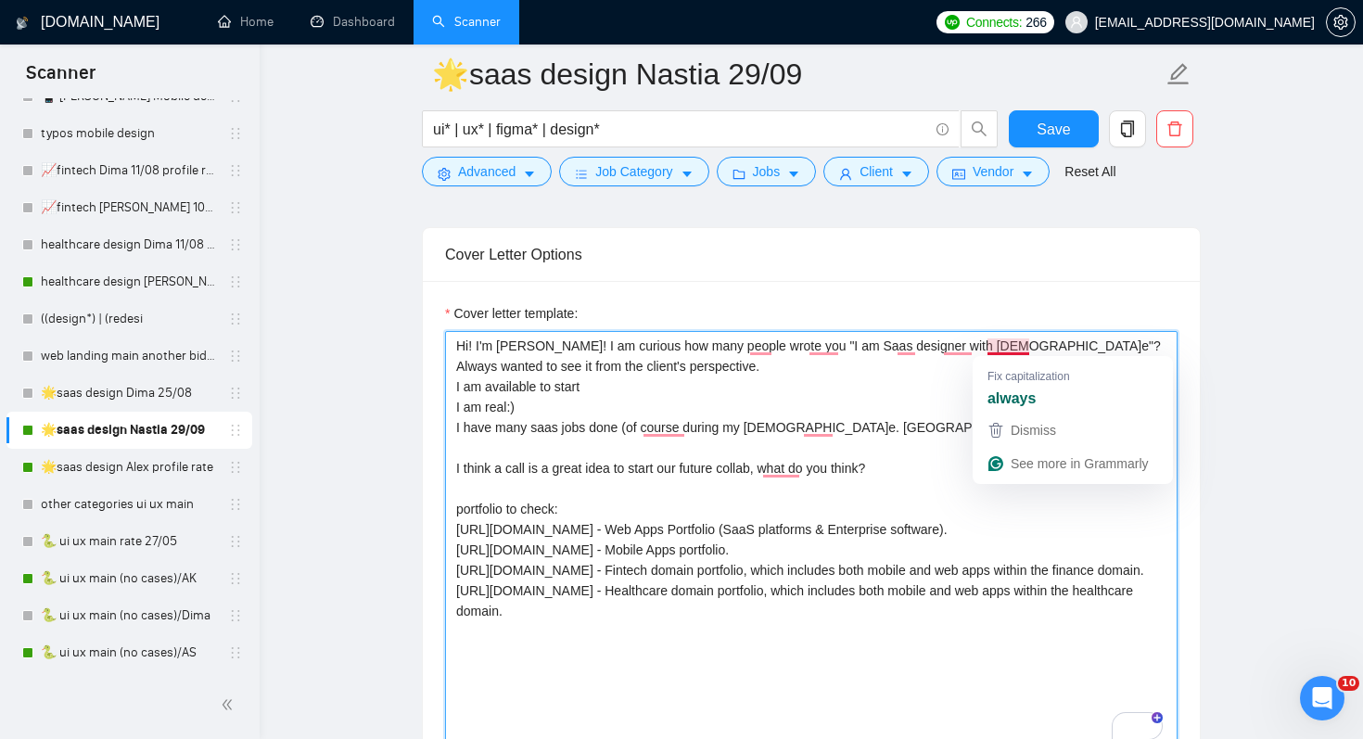
click at [863, 395] on textarea "Hi! I'm [PERSON_NAME]! I am curious how many people wrote you "I am Saas design…" at bounding box center [811, 539] width 733 height 417
click at [651, 356] on textarea "Hi! I'm [PERSON_NAME]! I am curious how many people wrote you "I am Saas design…" at bounding box center [811, 539] width 733 height 417
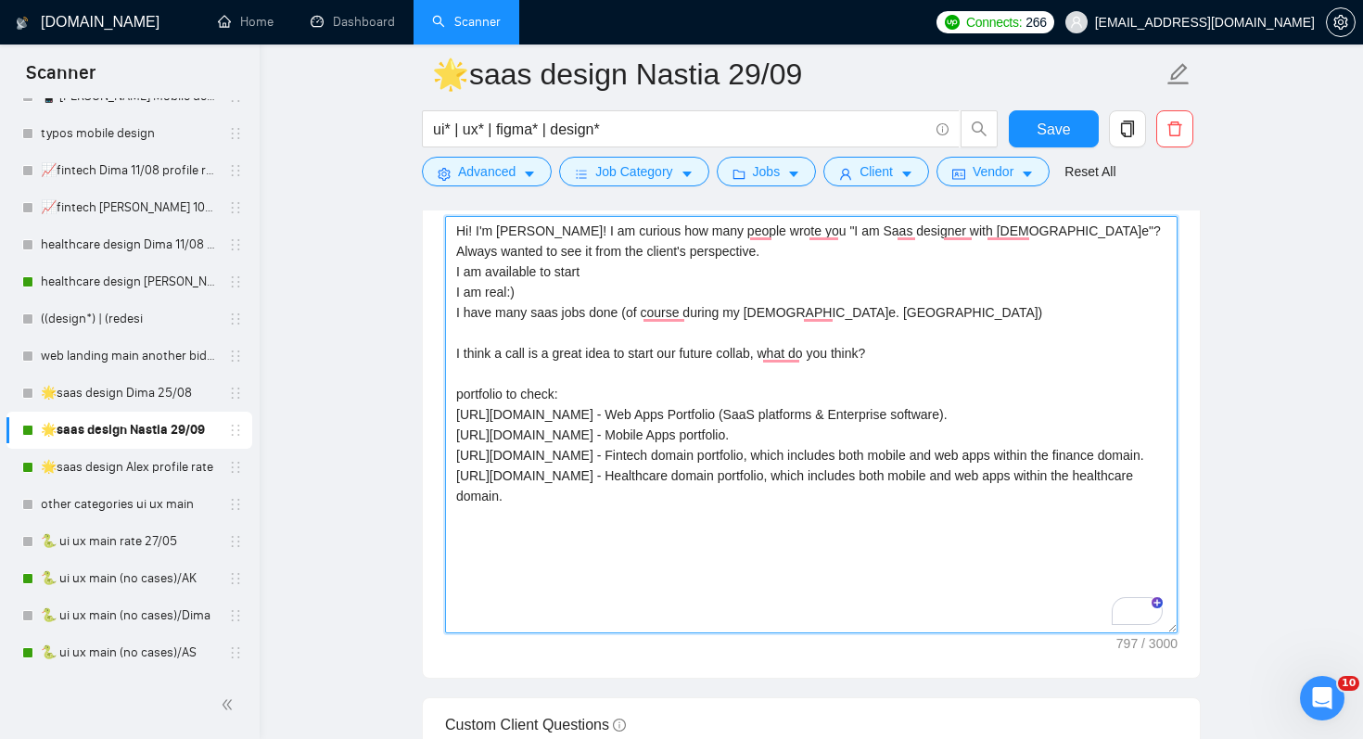
scroll to position [2386, 0]
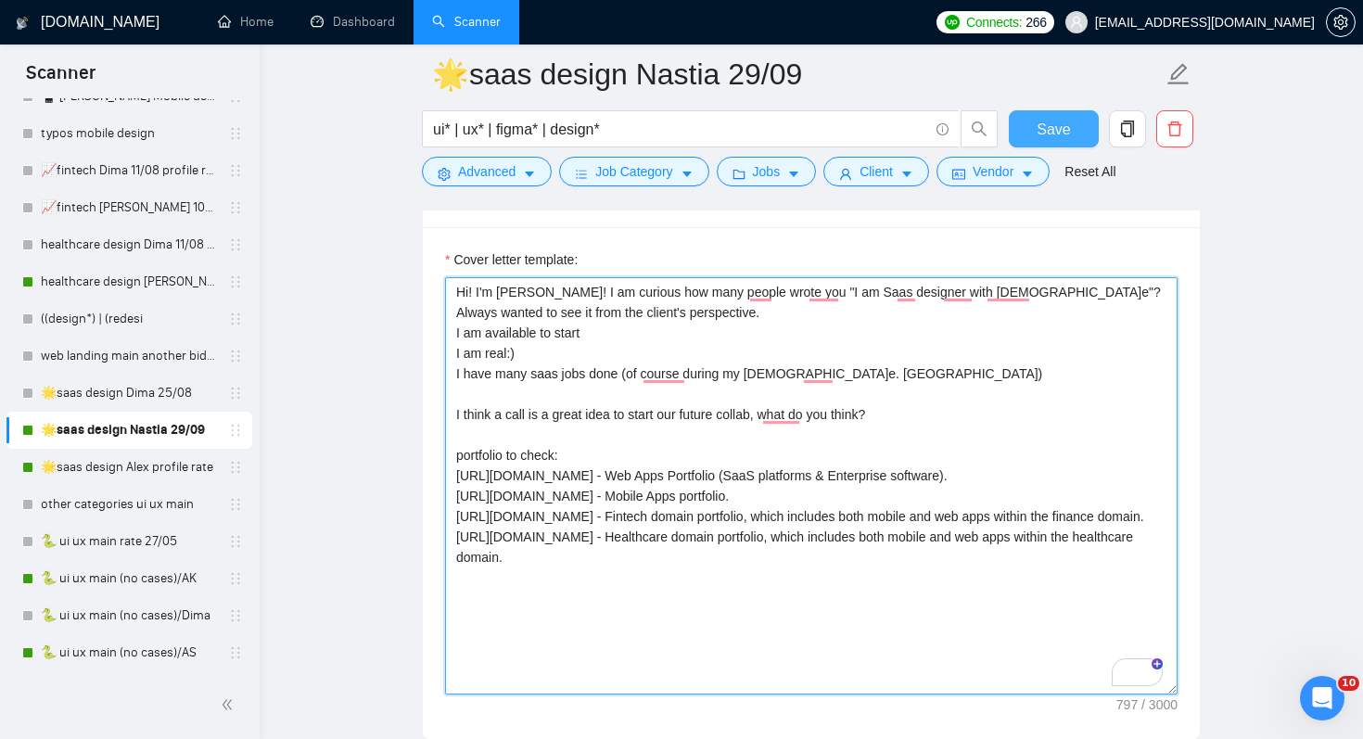
type textarea "Hi! I'm [PERSON_NAME]! I am curious how many people wrote you "I am Saas design…"
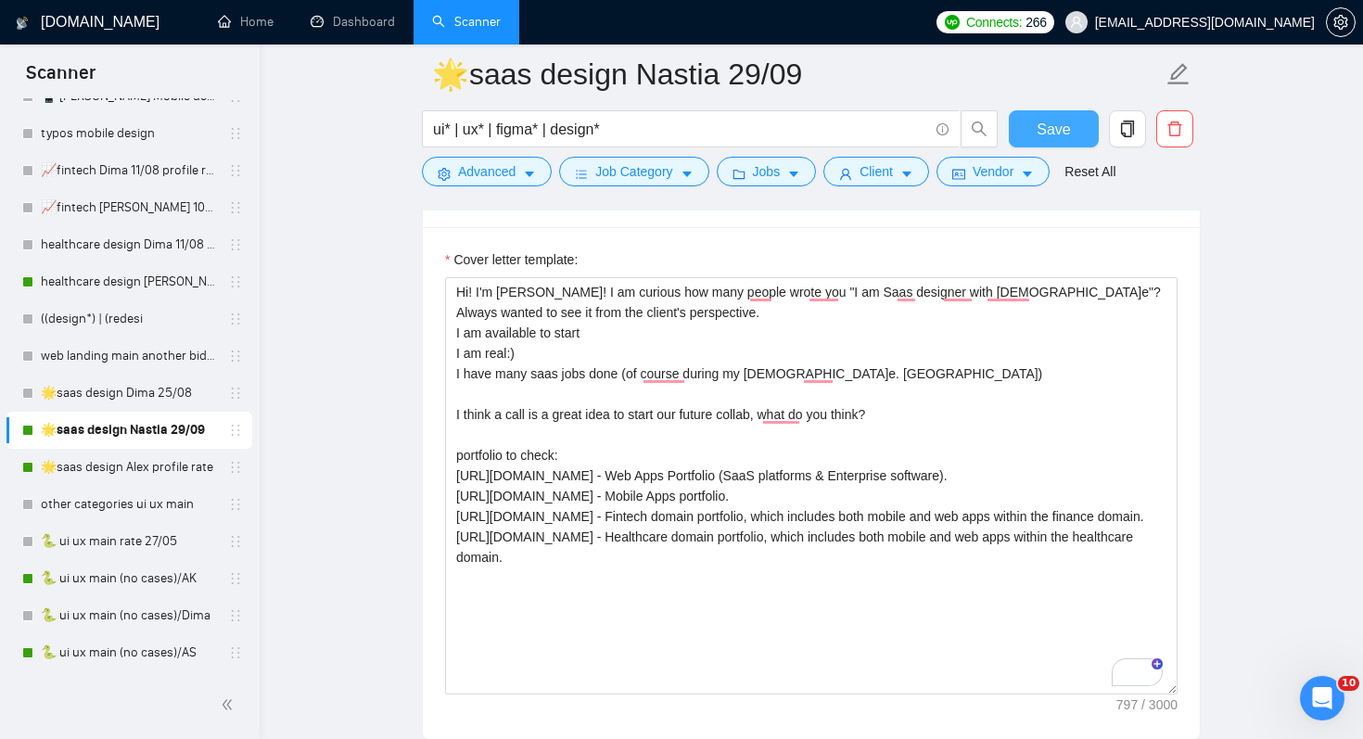
click at [1060, 130] on span "Save" at bounding box center [1053, 129] width 33 height 23
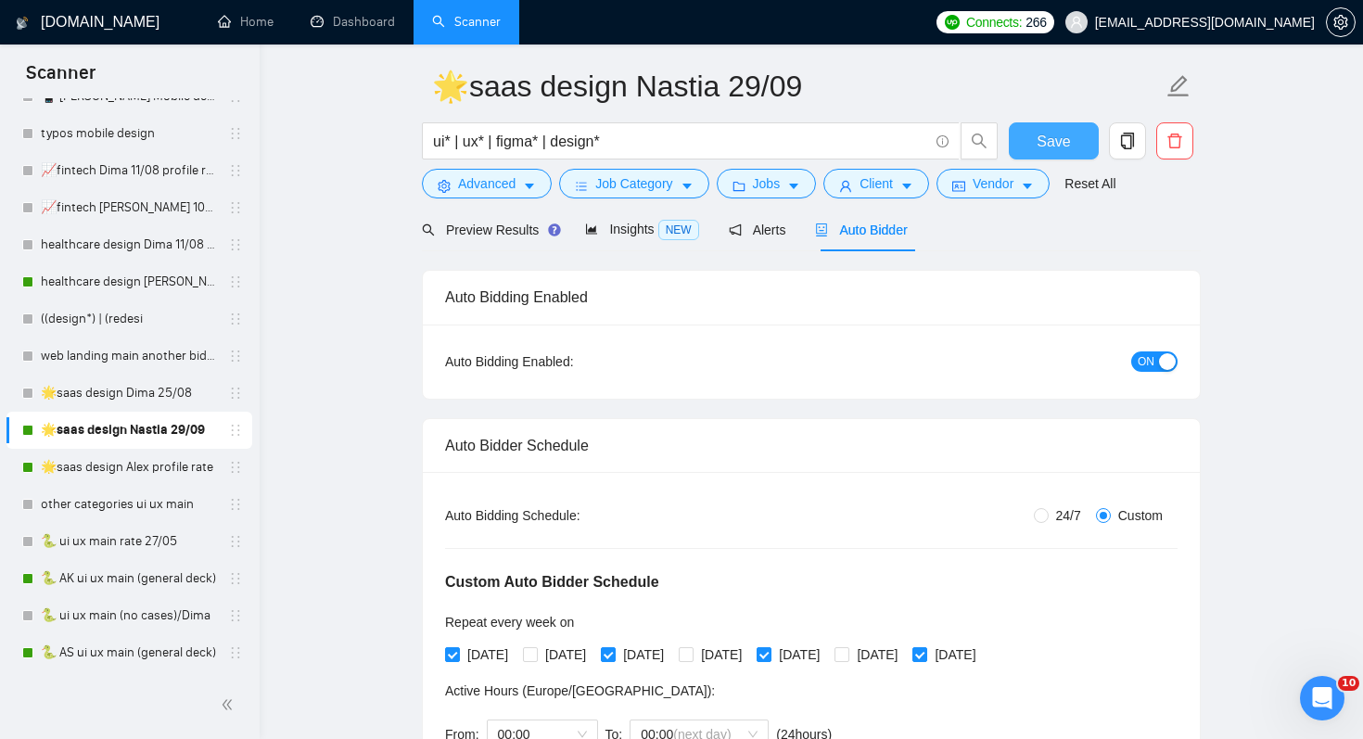
scroll to position [0, 0]
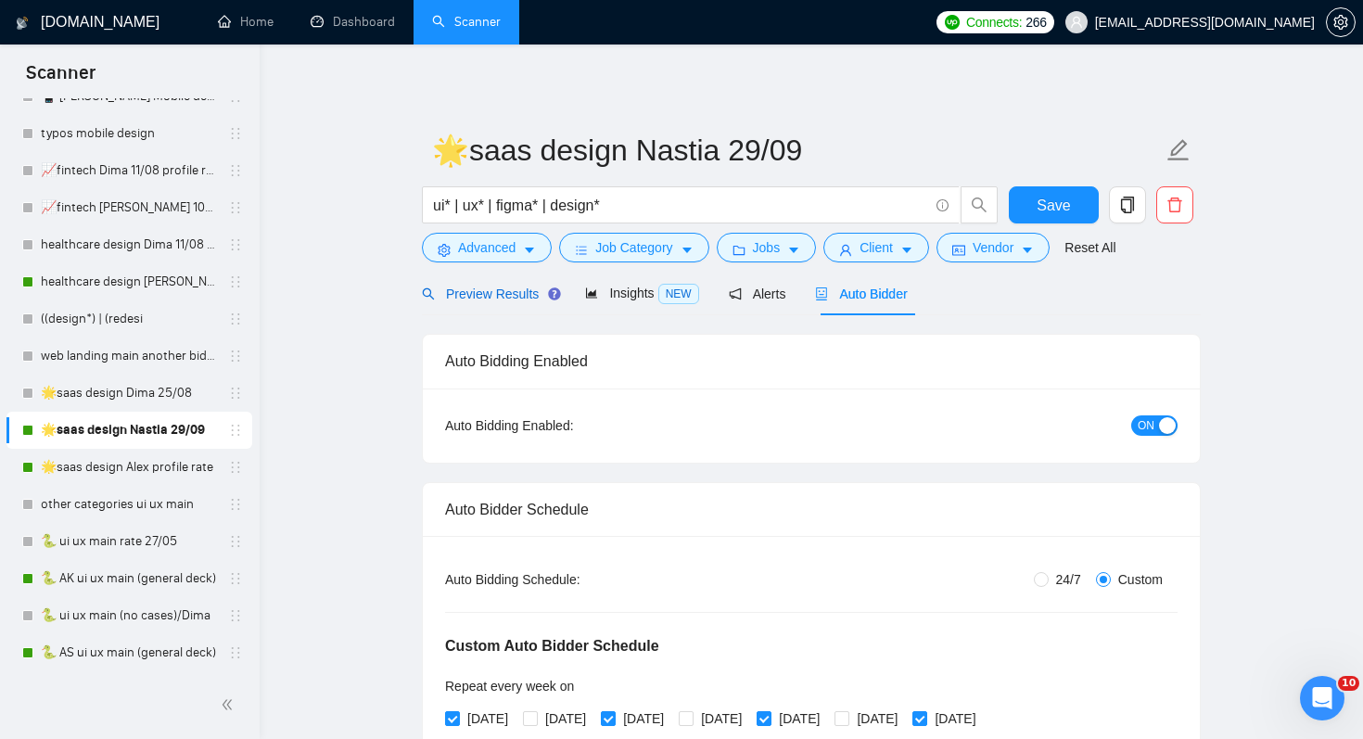
click at [456, 298] on span "Preview Results" at bounding box center [489, 294] width 134 height 15
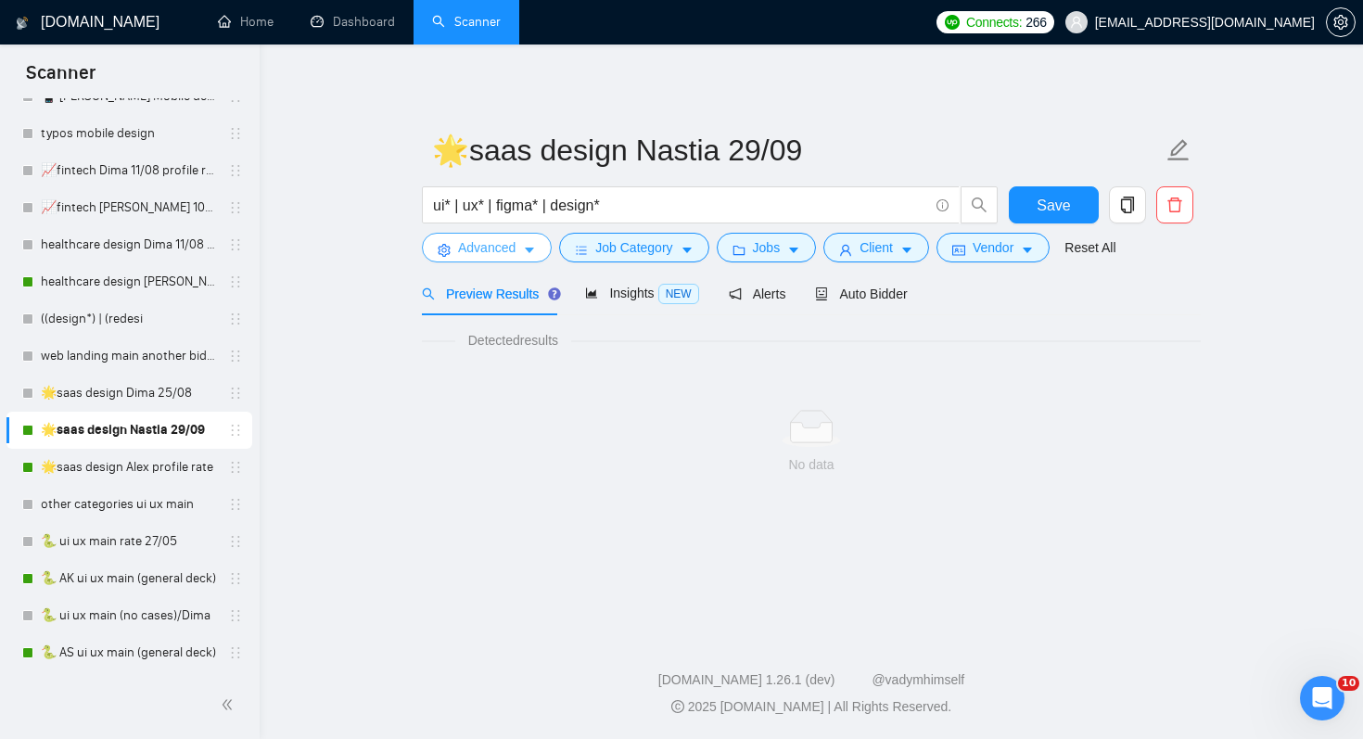
click at [491, 254] on span "Advanced" at bounding box center [486, 247] width 57 height 20
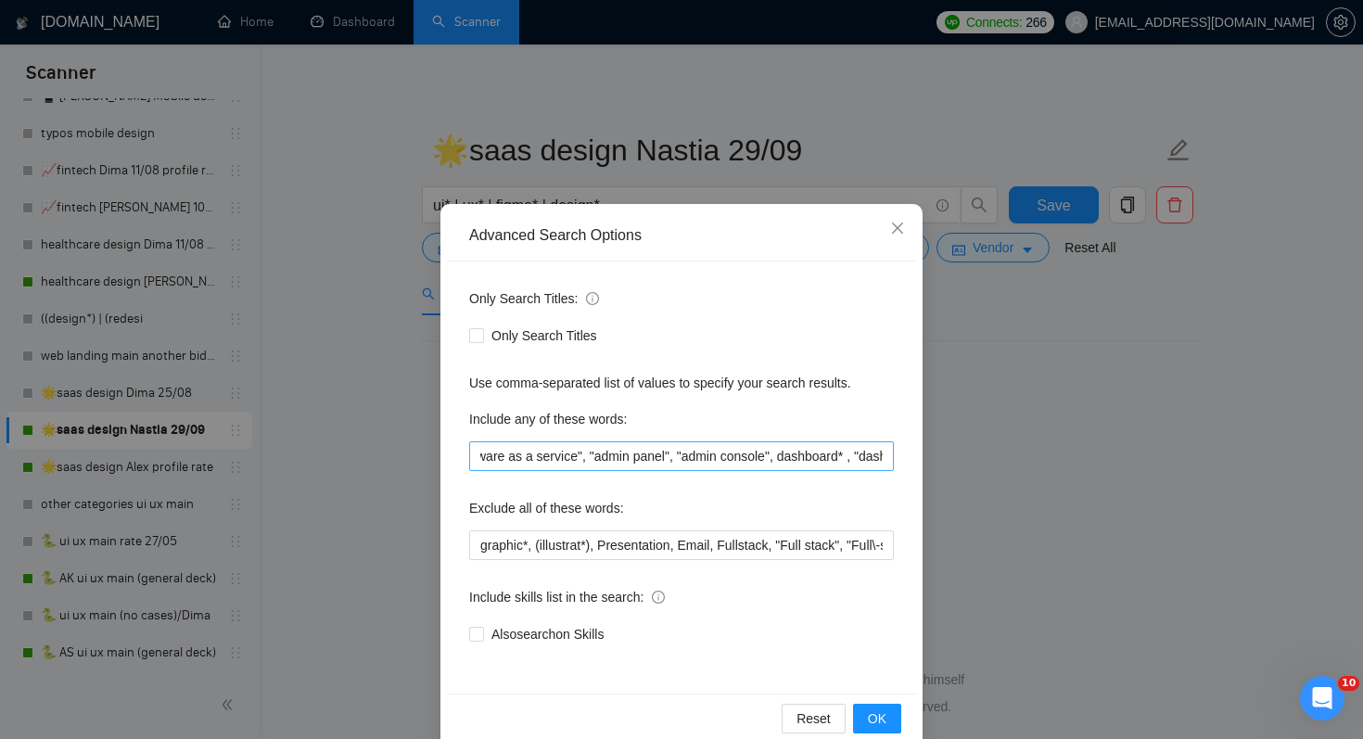
scroll to position [0, 644]
click at [379, 453] on div "Advanced Search Options Only Search Titles: Only Search Titles Use comma-separa…" at bounding box center [681, 369] width 1363 height 739
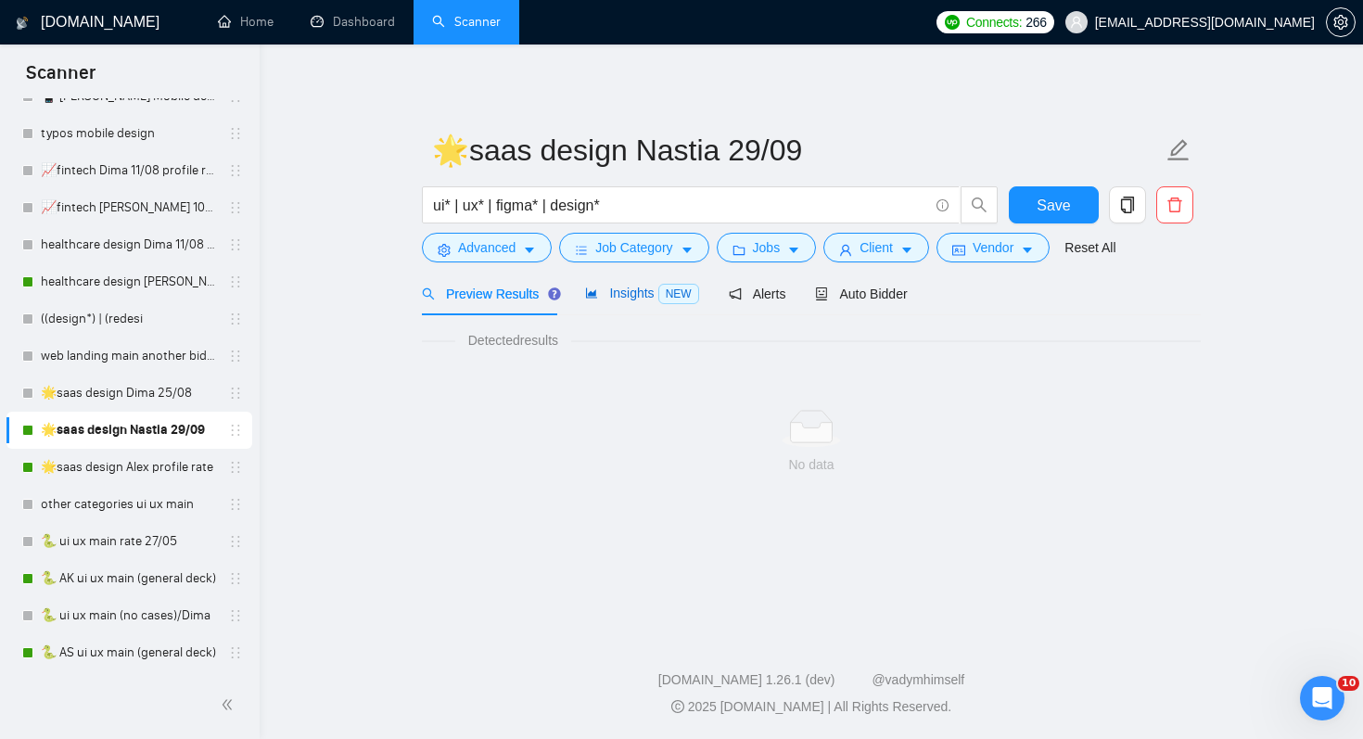
click at [645, 294] on span "Insights NEW" at bounding box center [641, 293] width 113 height 15
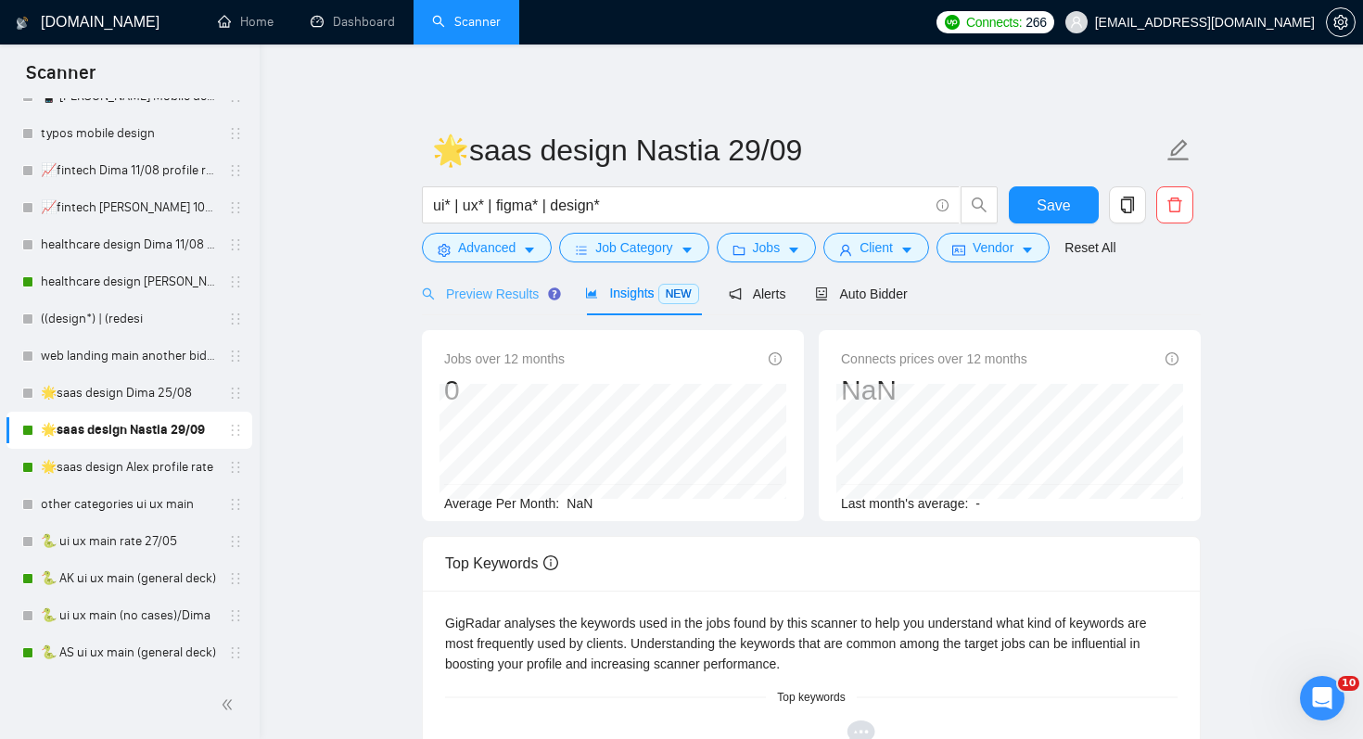
click at [517, 311] on div "Preview Results" at bounding box center [489, 294] width 134 height 44
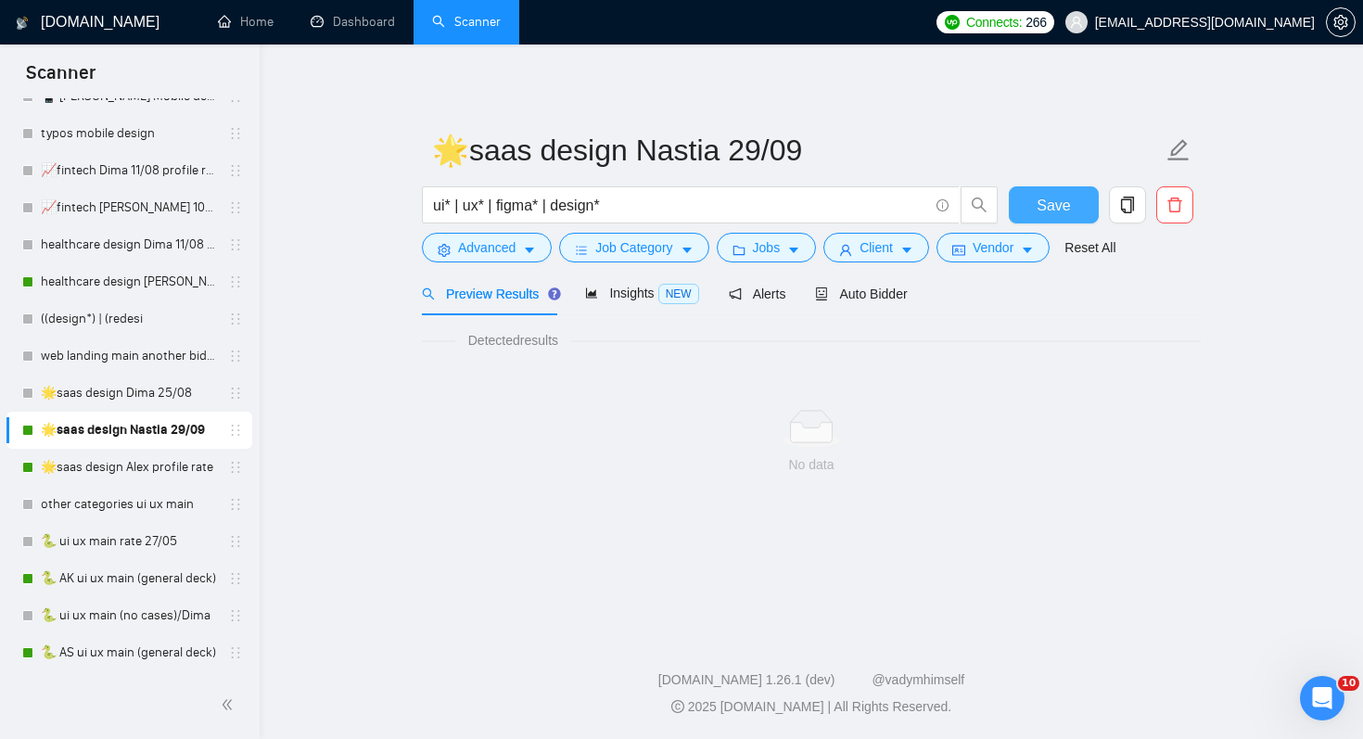
click at [1078, 219] on button "Save" at bounding box center [1054, 204] width 90 height 37
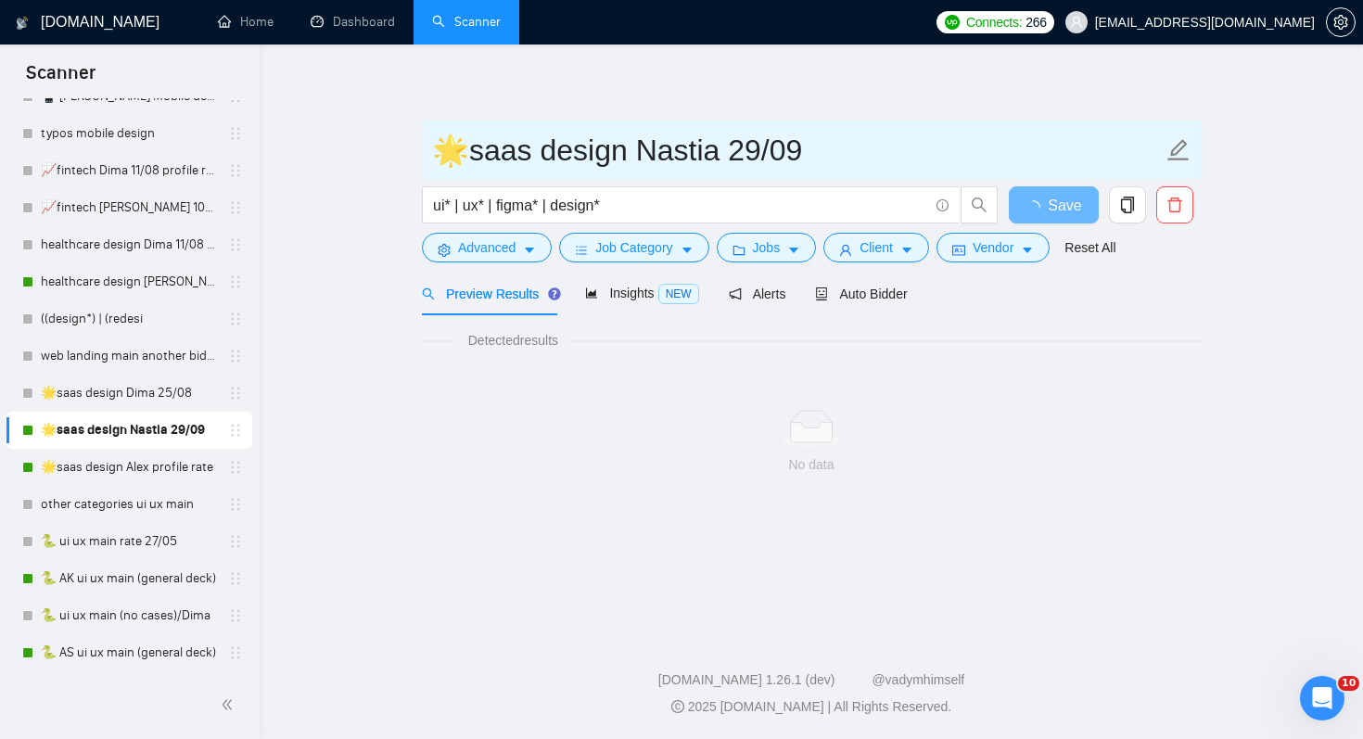
drag, startPoint x: 721, startPoint y: 143, endPoint x: 912, endPoint y: 168, distance: 192.7
click at [912, 168] on input "🌟saas design Nastia 29/09" at bounding box center [797, 150] width 731 height 46
type input "🌟saas design Nastia 01/10 (t)"
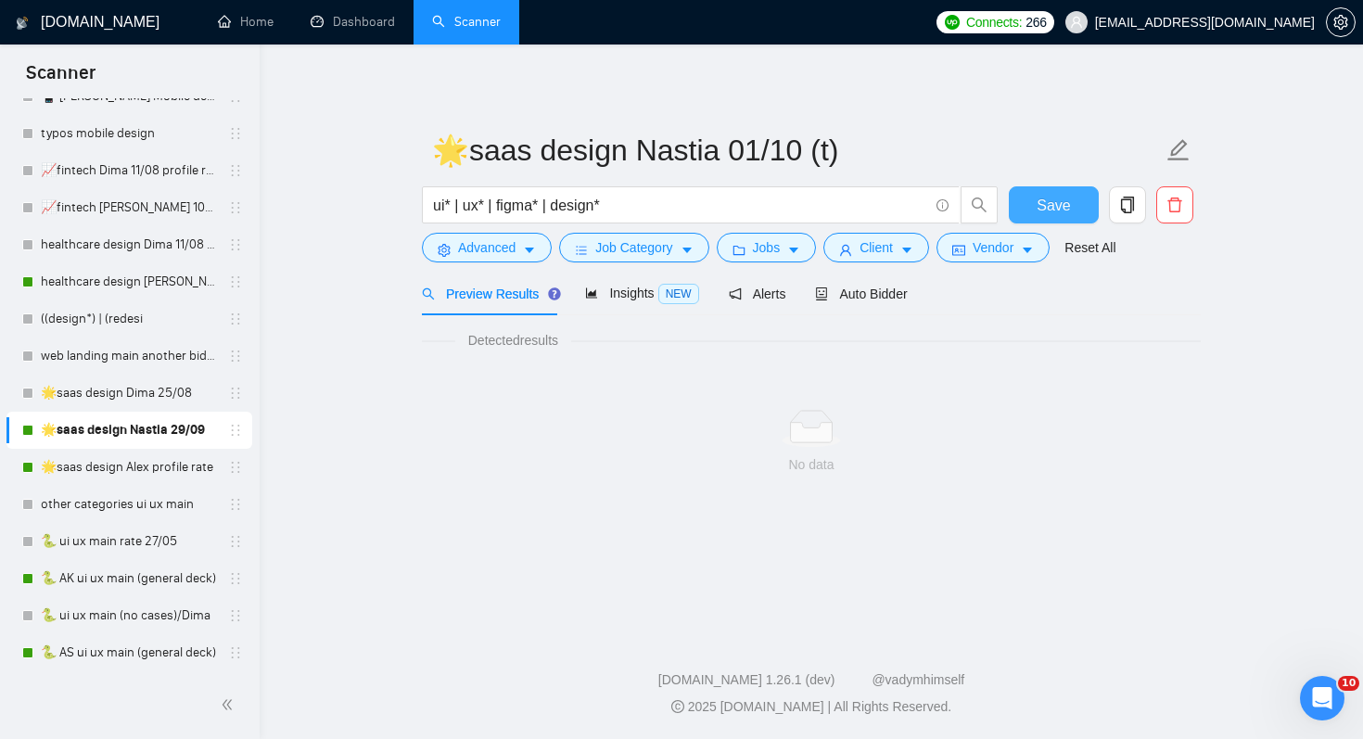
click at [1055, 196] on span "Save" at bounding box center [1053, 205] width 33 height 23
click at [144, 463] on link "🌟saas design Alex profile rate" at bounding box center [129, 467] width 176 height 37
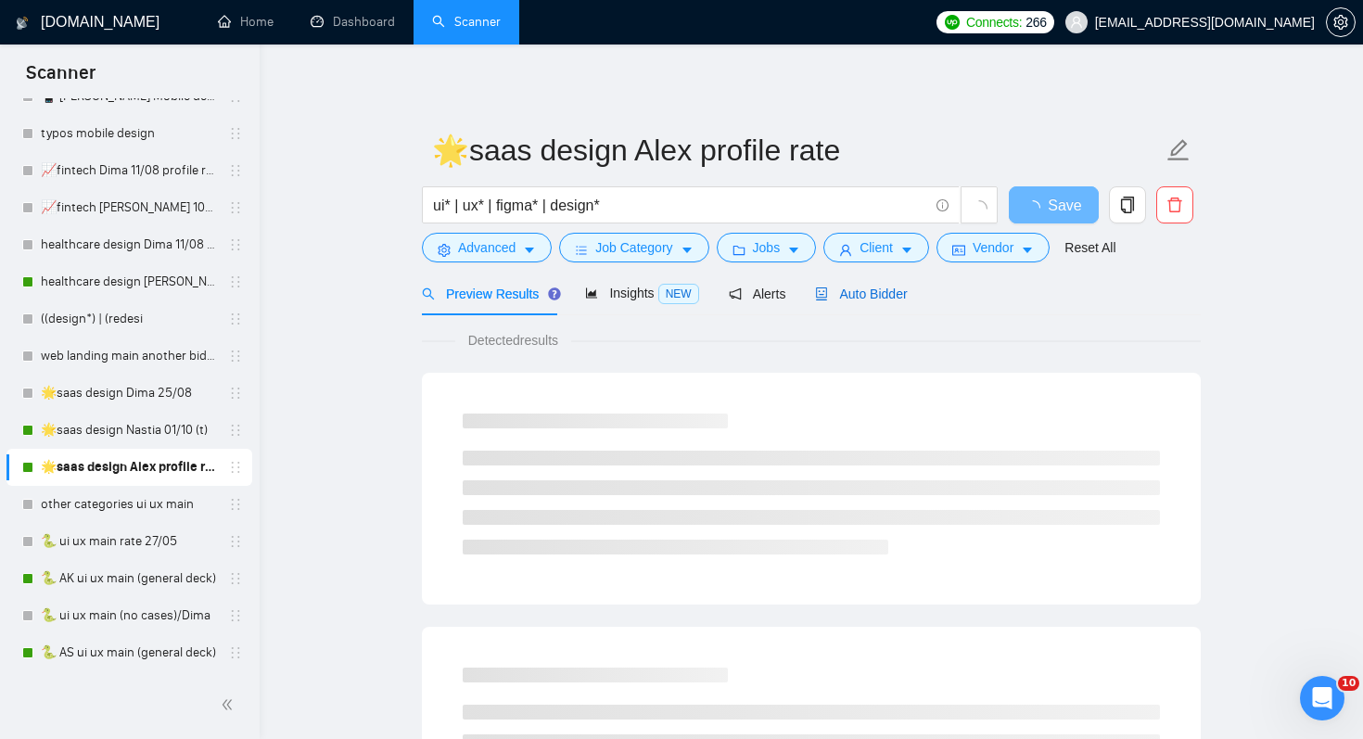
click at [891, 292] on span "Auto Bidder" at bounding box center [861, 294] width 92 height 15
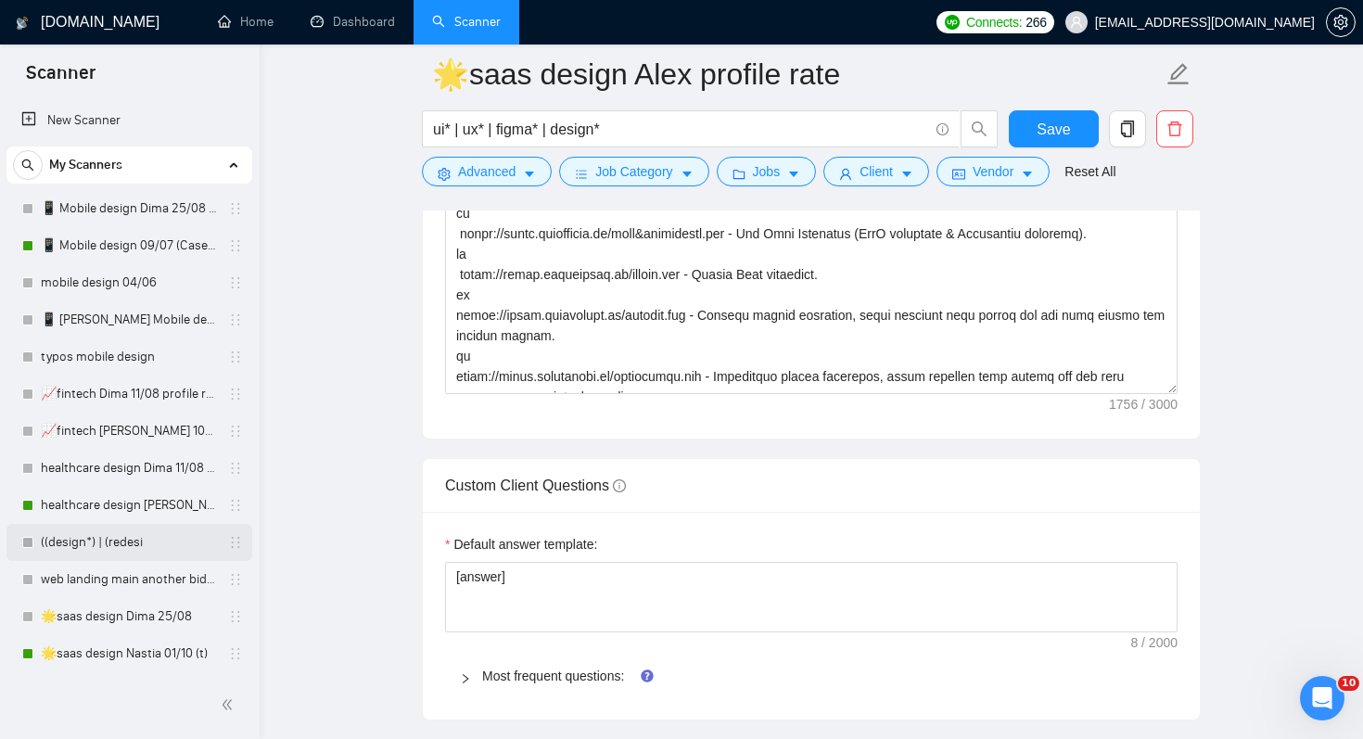
scroll to position [223, 0]
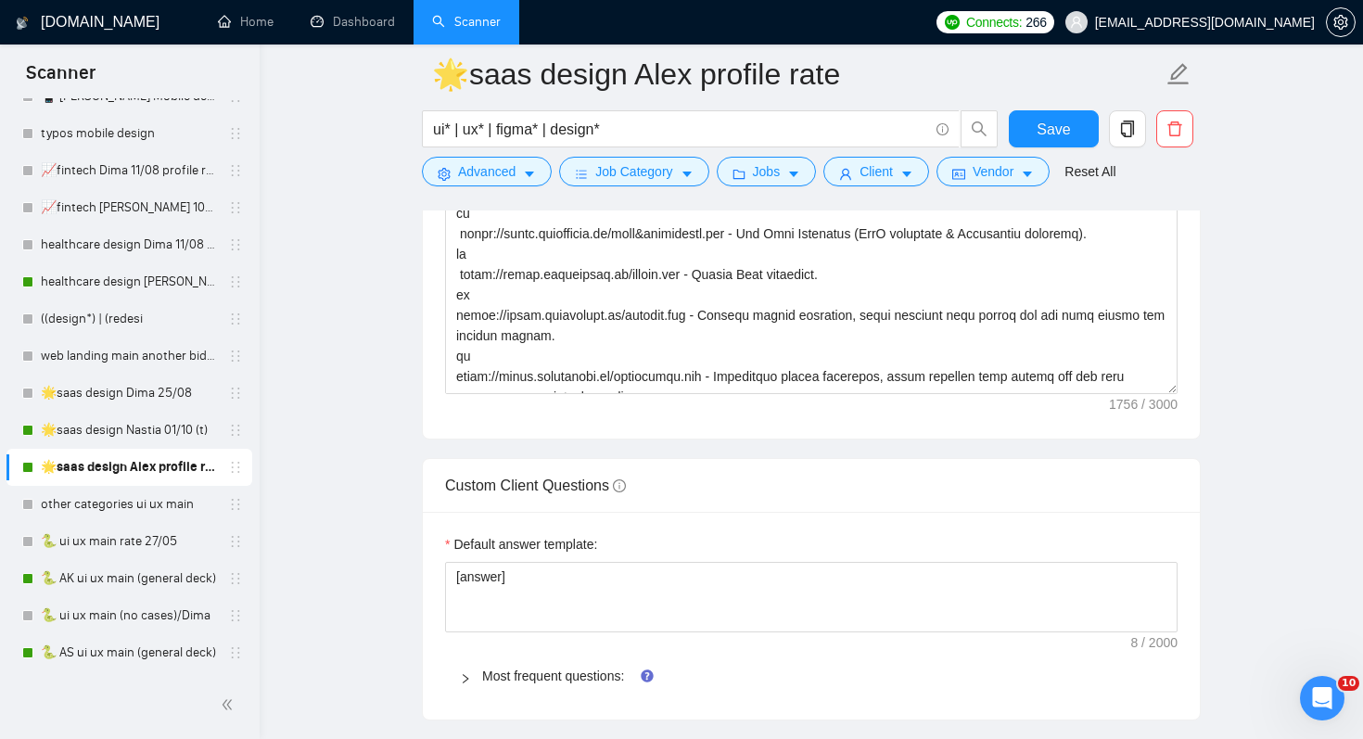
click at [359, 520] on main "🌟saas design Alex profile rate ui* | ux* | figma* | design* Save Advanced Job C…" at bounding box center [811, 161] width 1044 height 5607
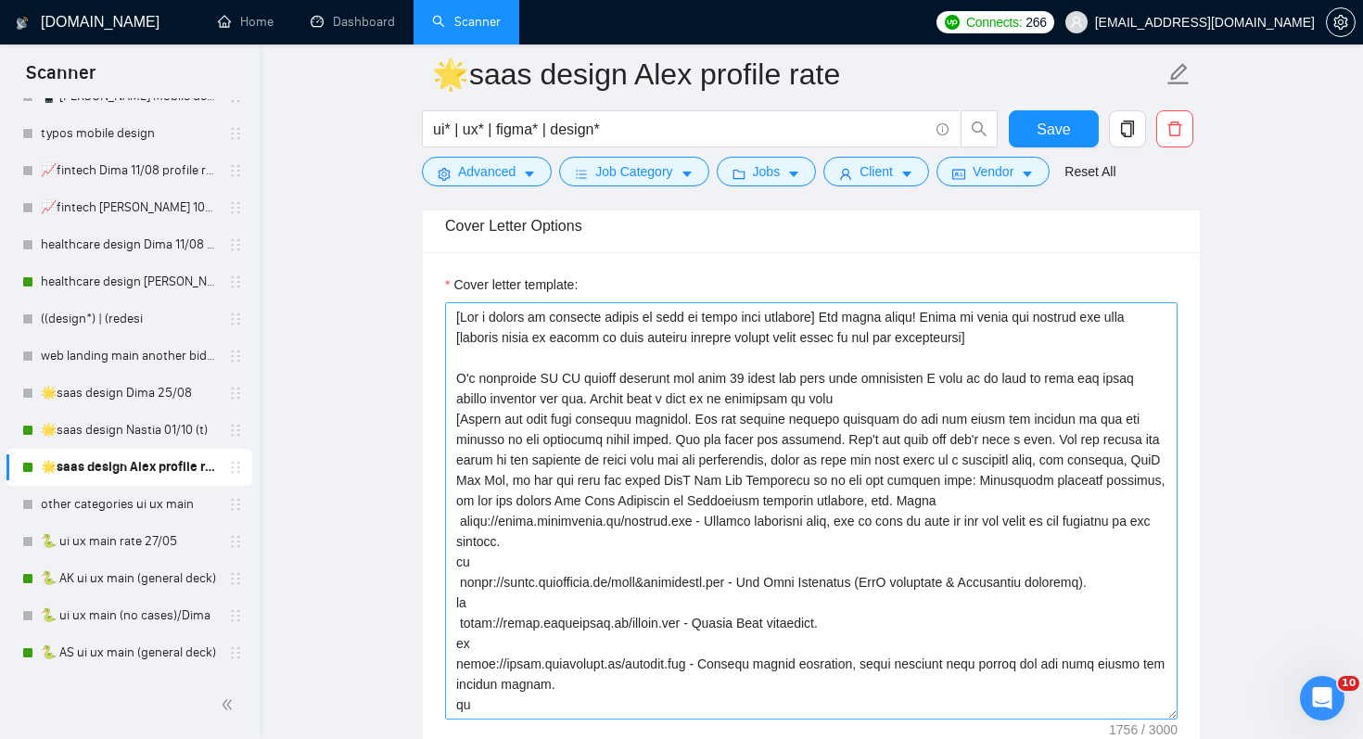
scroll to position [2387, 0]
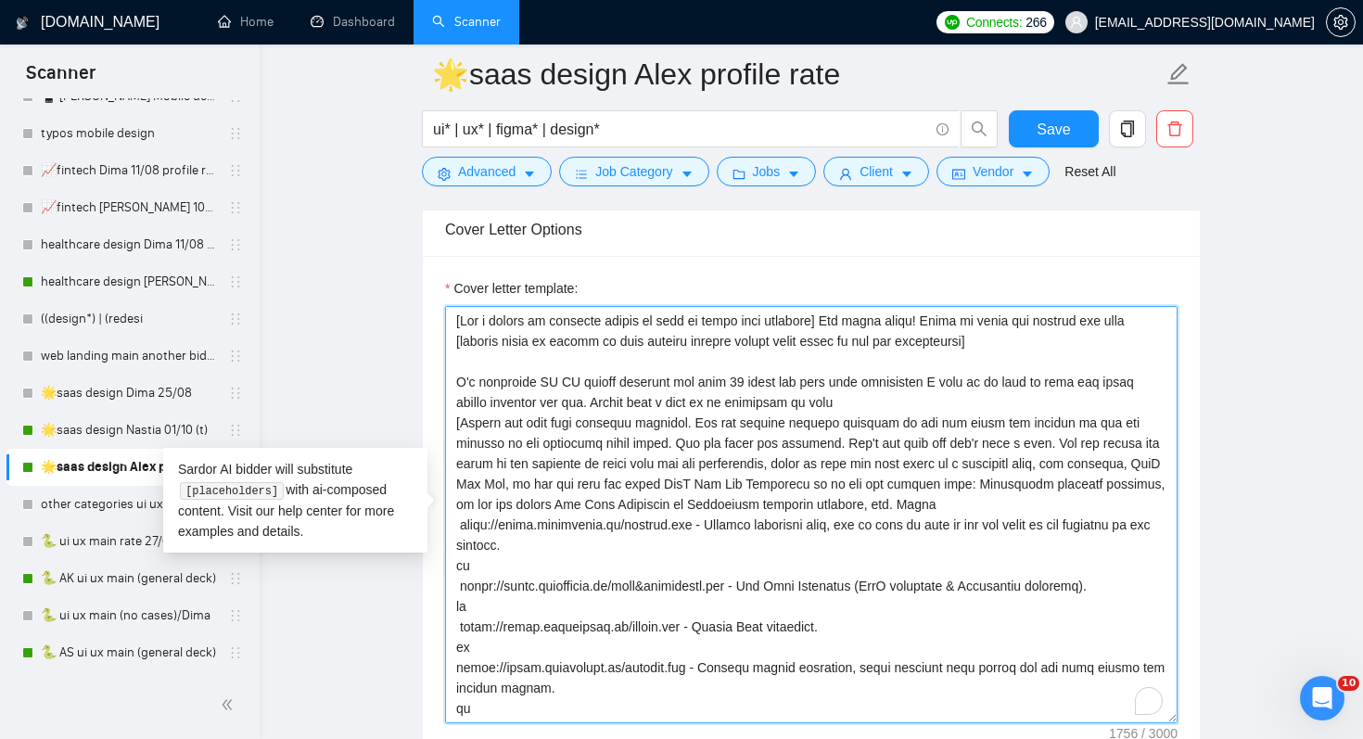
drag, startPoint x: 458, startPoint y: 589, endPoint x: 427, endPoint y: 291, distance: 299.2
click at [427, 291] on div "Cover letter template:" at bounding box center [811, 512] width 777 height 512
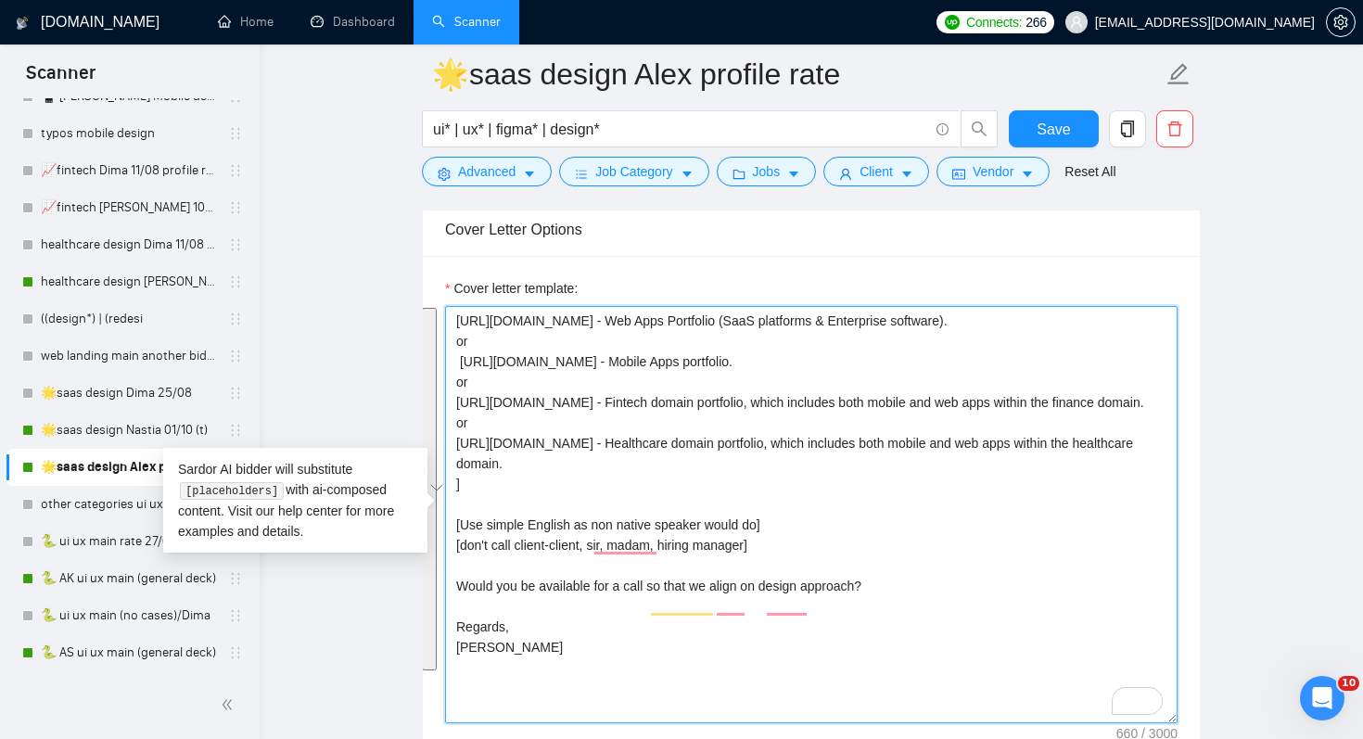
scroll to position [2436, 0]
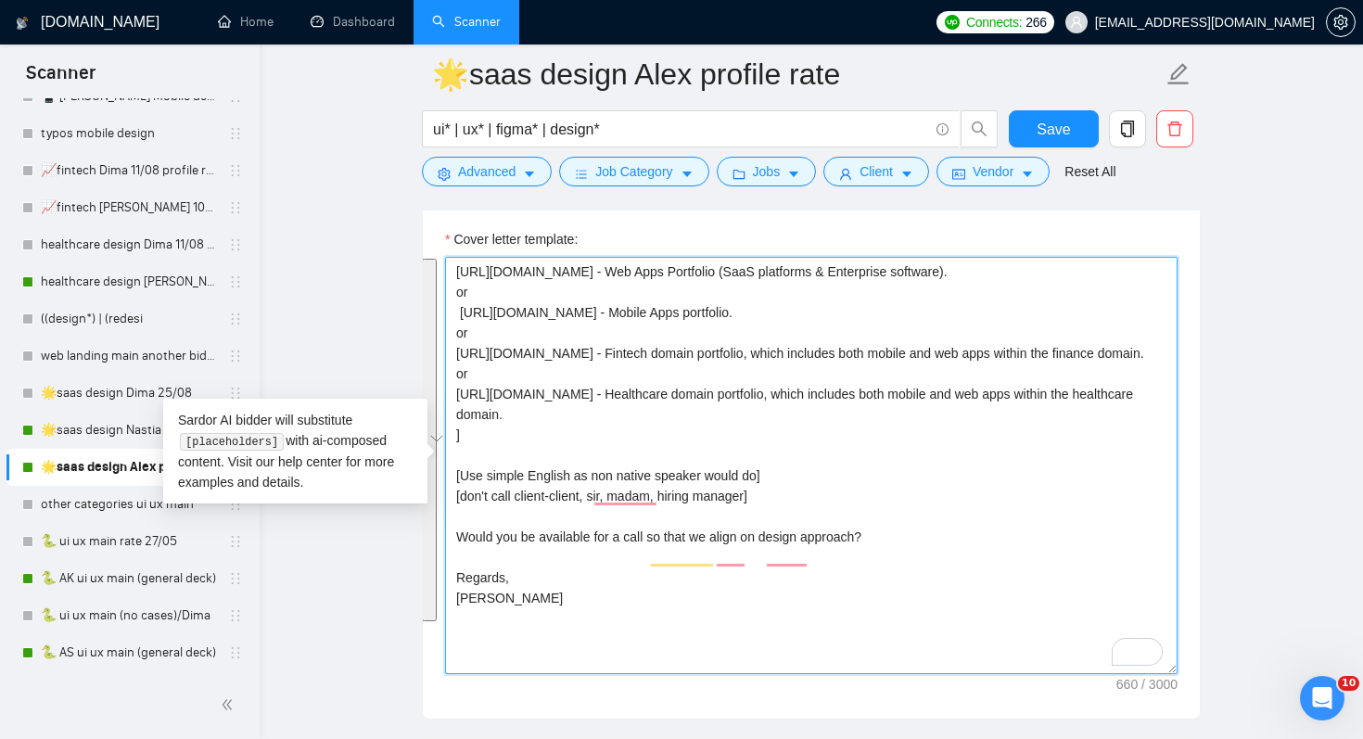
drag, startPoint x: 761, startPoint y: 316, endPoint x: 778, endPoint y: 647, distance: 331.5
click at [778, 647] on textarea "[URL][DOMAIN_NAME] - Web Apps Portfolio (SaaS platforms & Enterprise software).…" at bounding box center [811, 465] width 733 height 417
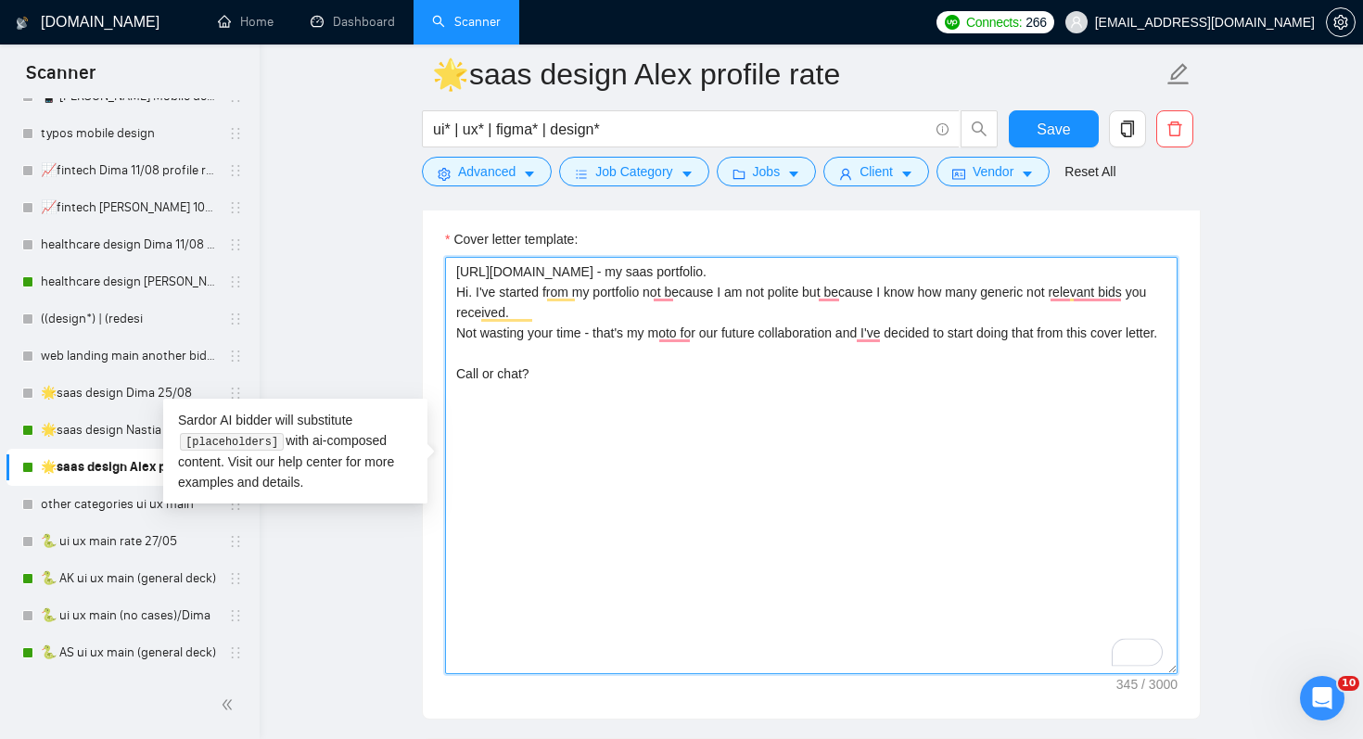
click at [901, 319] on textarea "[URL][DOMAIN_NAME] - my saas portfolio. Hi. I've started from my portfolio not …" at bounding box center [811, 465] width 733 height 417
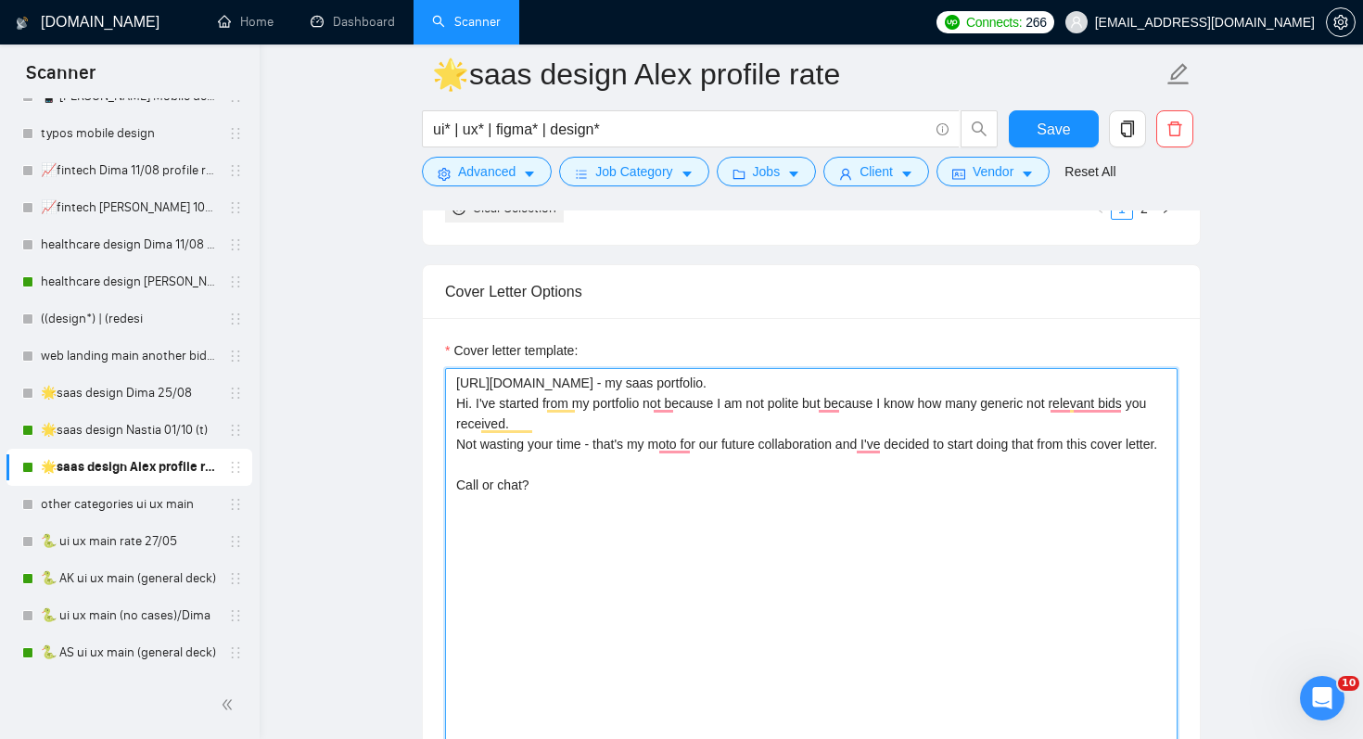
scroll to position [2360, 0]
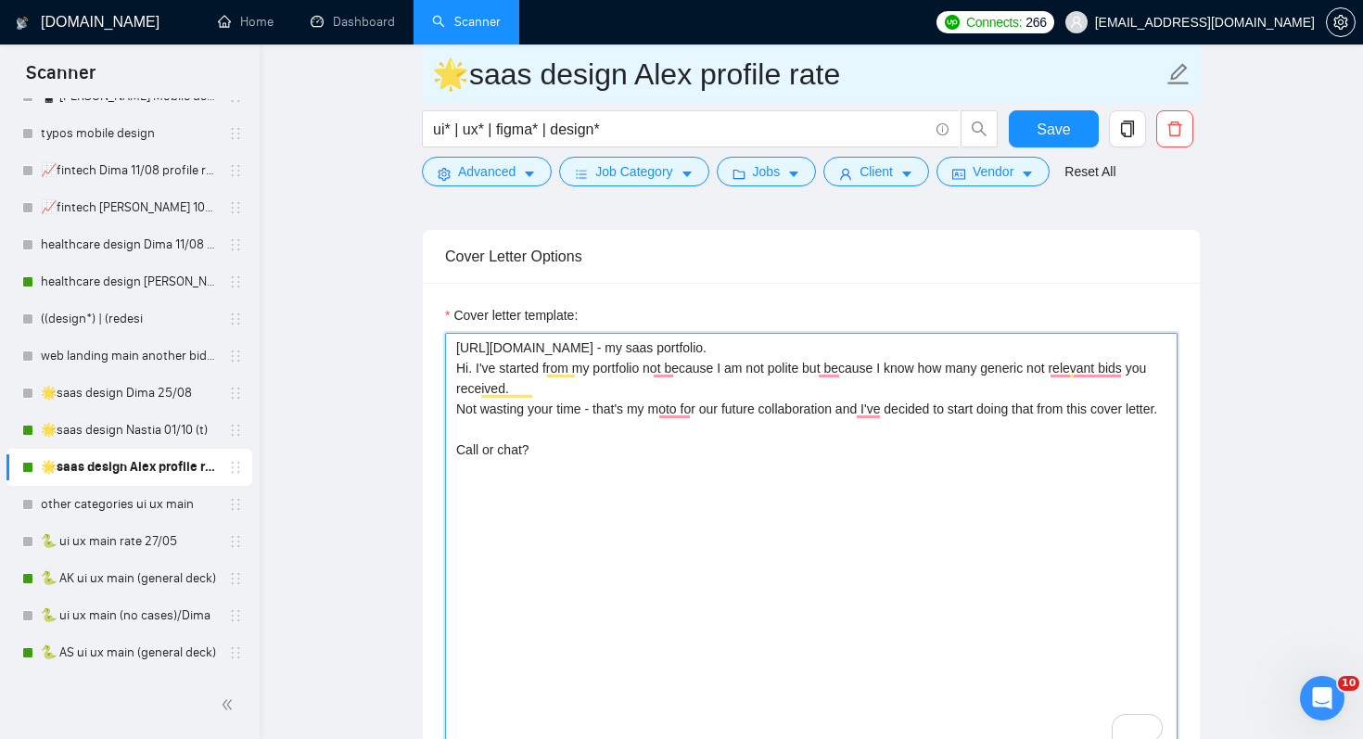
type textarea "[URL][DOMAIN_NAME] - my saas portfolio. Hi. I've started from my portfolio not …"
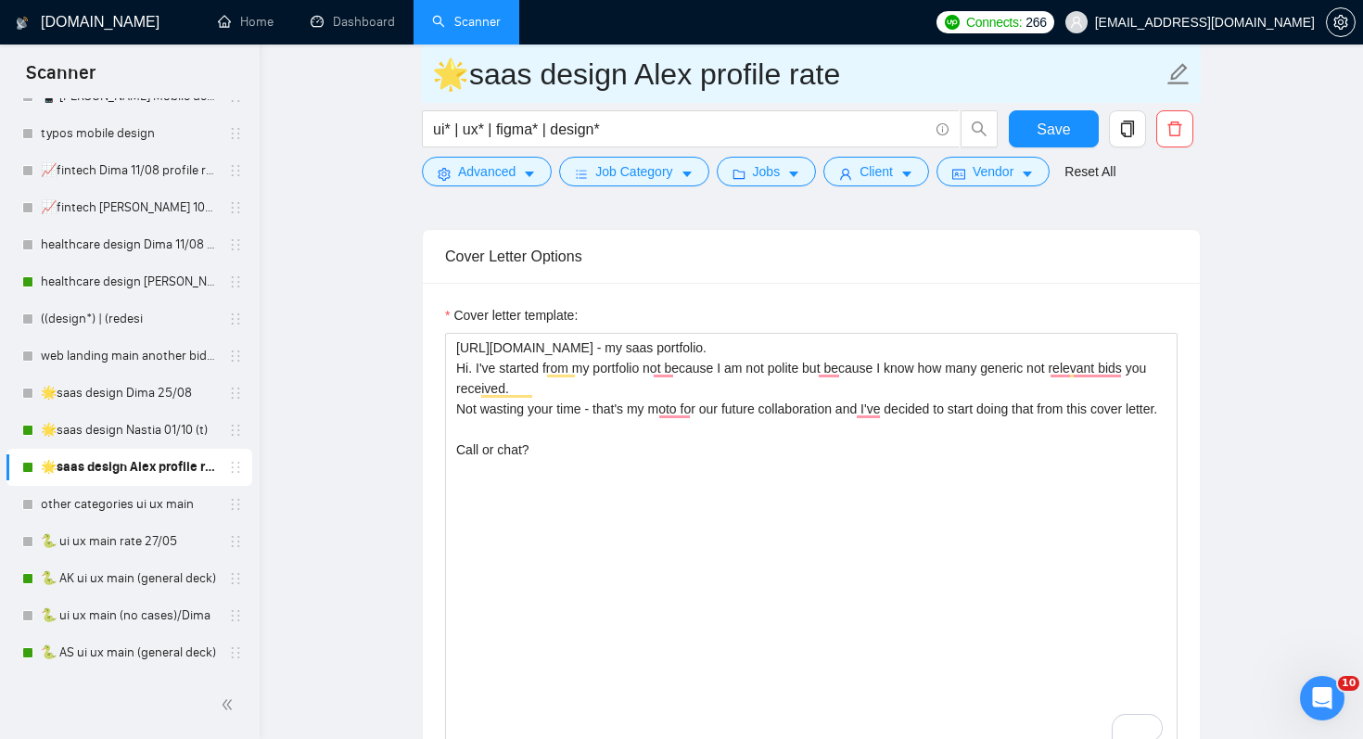
drag, startPoint x: 692, startPoint y: 67, endPoint x: 881, endPoint y: 67, distance: 189.2
click at [881, 67] on input "🌟saas design Alex profile rate" at bounding box center [797, 74] width 731 height 46
click at [920, 77] on input "🌟saas design [PERSON_NAME] 01.10" at bounding box center [797, 74] width 731 height 46
type input "🌟saas design Alex 01.10(t)"
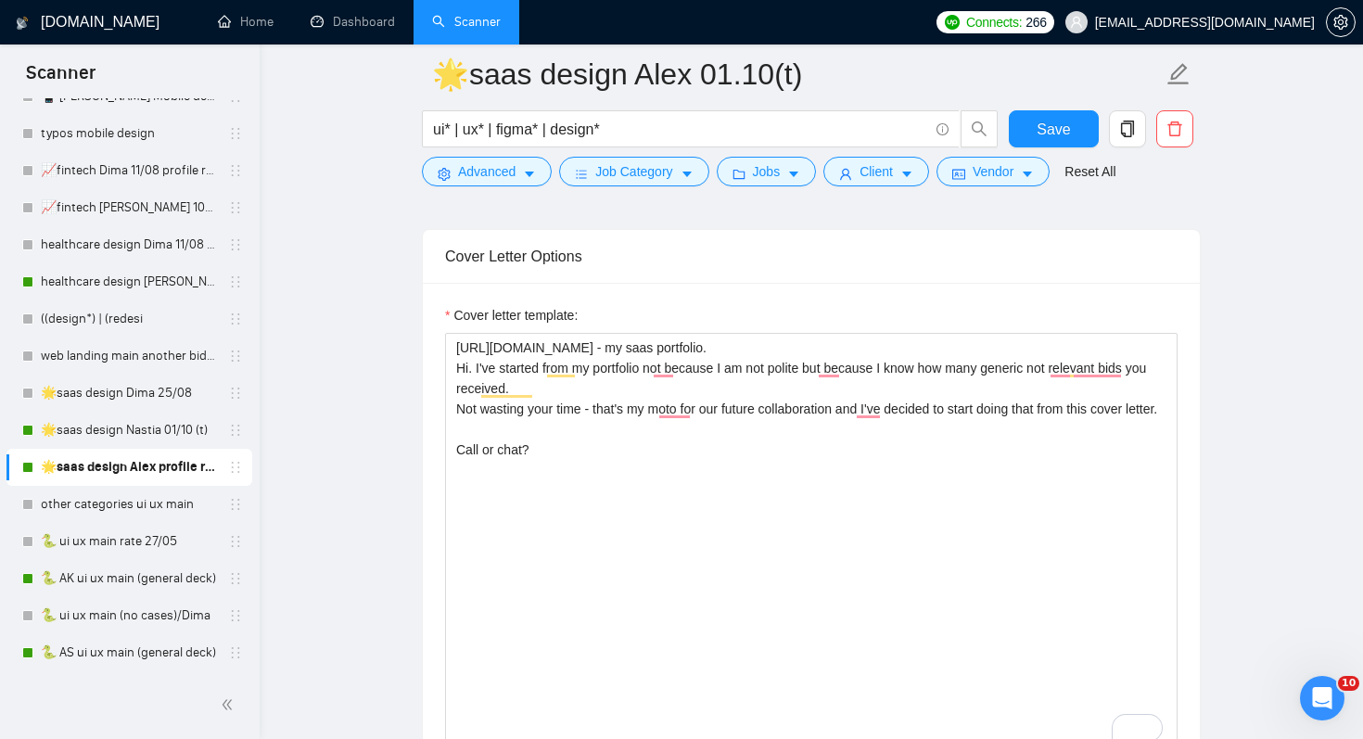
click at [1291, 316] on main "🌟saas design Alex 01.10(t) ui* | ux* | figma* | design* Save Advanced Job Categ…" at bounding box center [811, 517] width 1044 height 5607
click at [1048, 117] on button "Save" at bounding box center [1054, 128] width 90 height 37
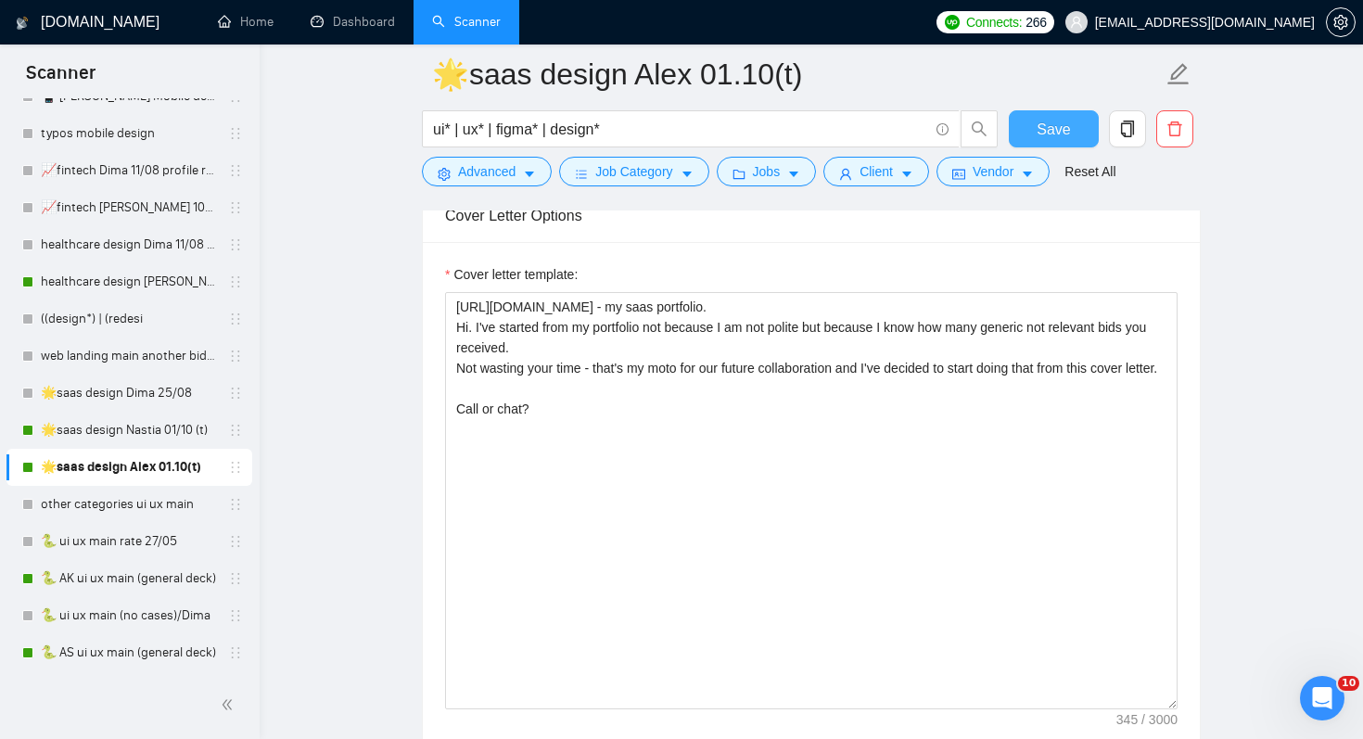
scroll to position [2402, 0]
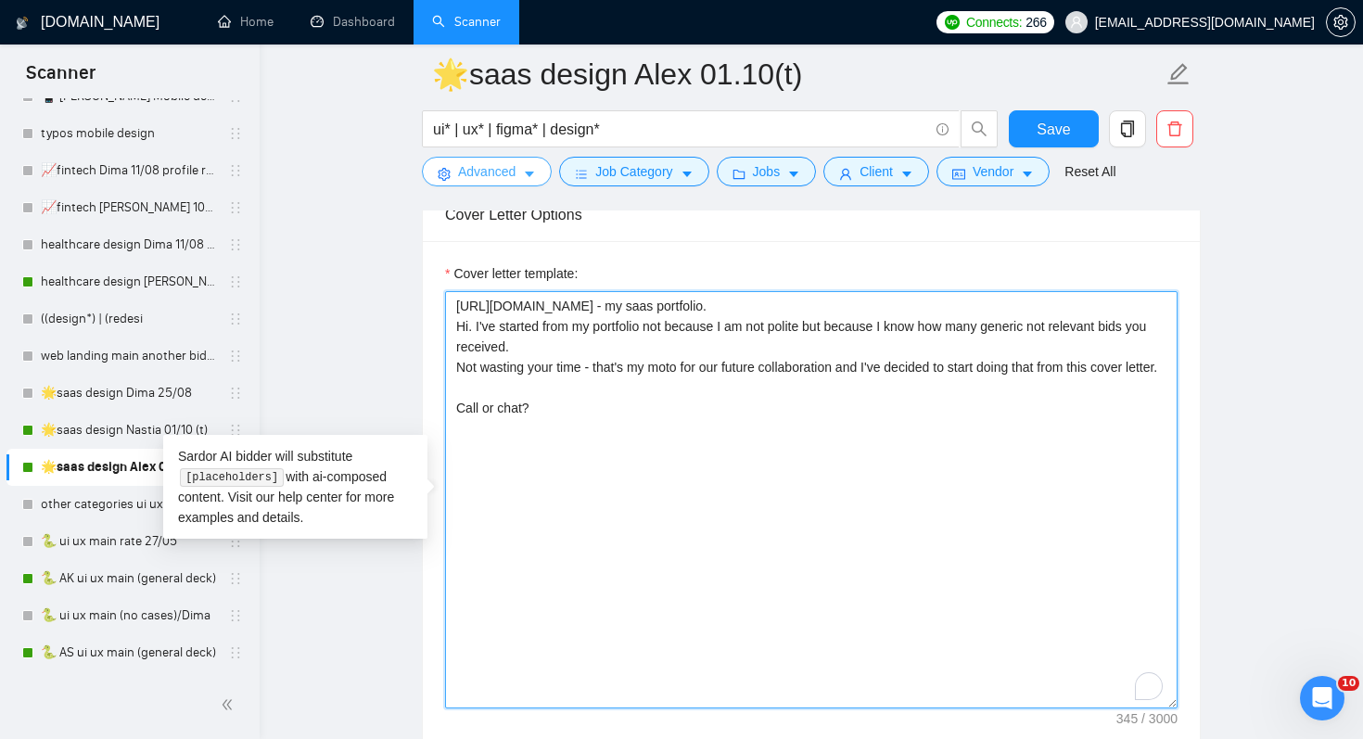
drag, startPoint x: 563, startPoint y: 440, endPoint x: 534, endPoint y: 179, distance: 262.2
click at [534, 179] on div "🌟saas design Alex 01.10(t) ui* | ux* | figma* | design* Save Advanced Job Categ…" at bounding box center [811, 475] width 779 height 5607
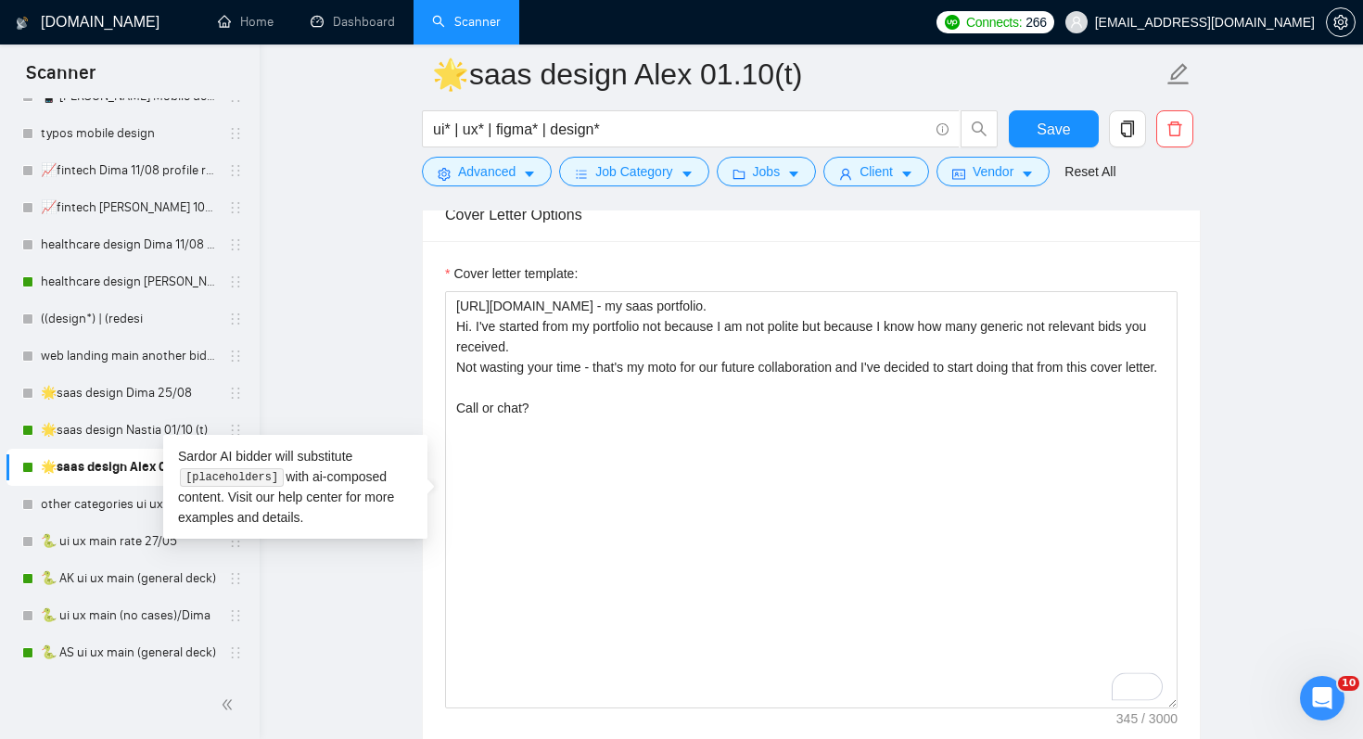
click at [309, 223] on main "🌟saas design Alex 01.10(t) ui* | ux* | figma* | design* Save Advanced Job Categ…" at bounding box center [811, 475] width 1044 height 5607
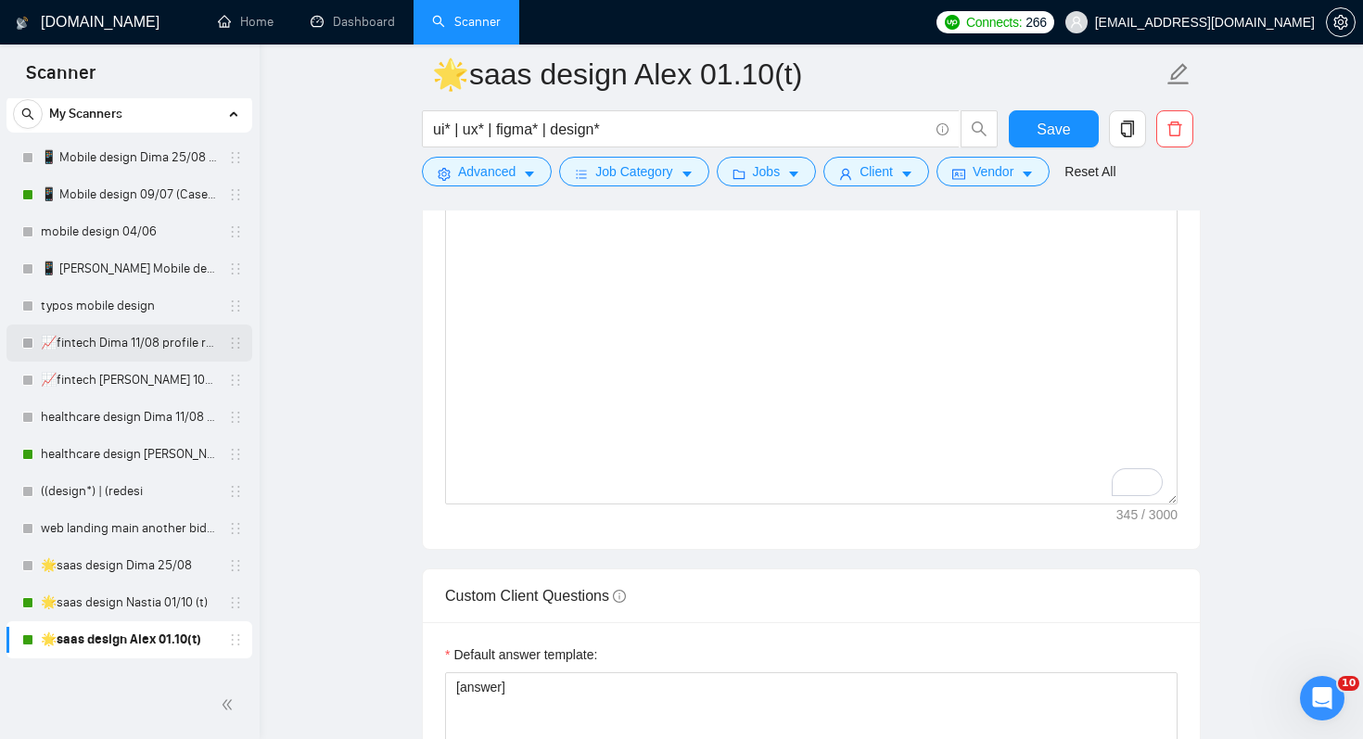
scroll to position [0, 0]
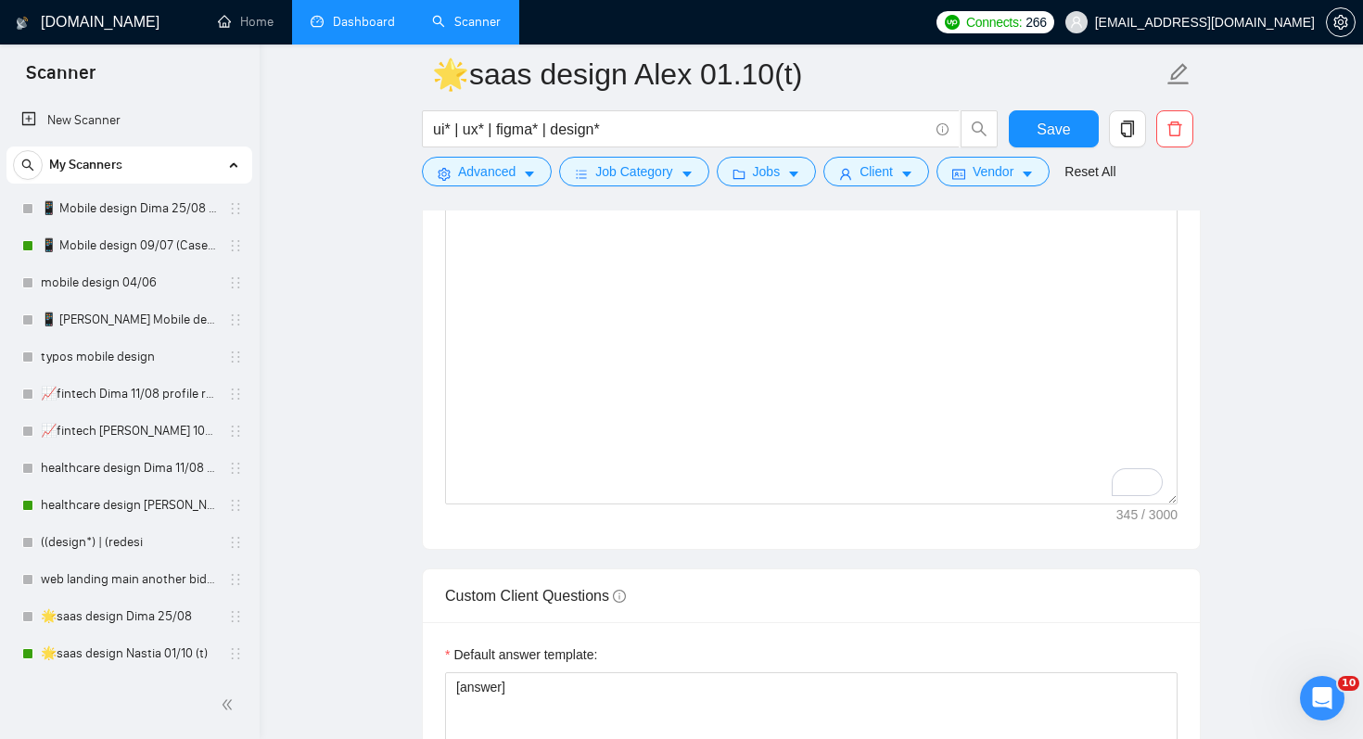
click at [375, 30] on link "Dashboard" at bounding box center [353, 22] width 84 height 16
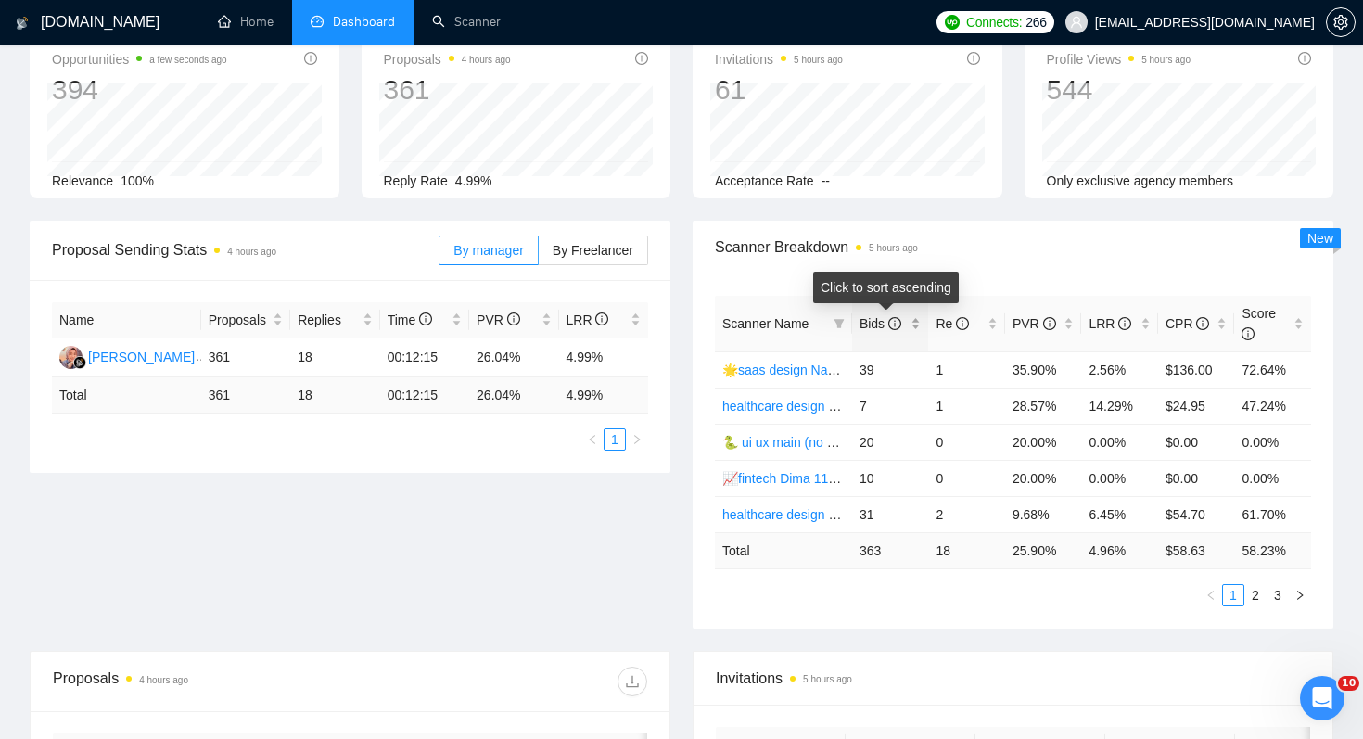
scroll to position [115, 0]
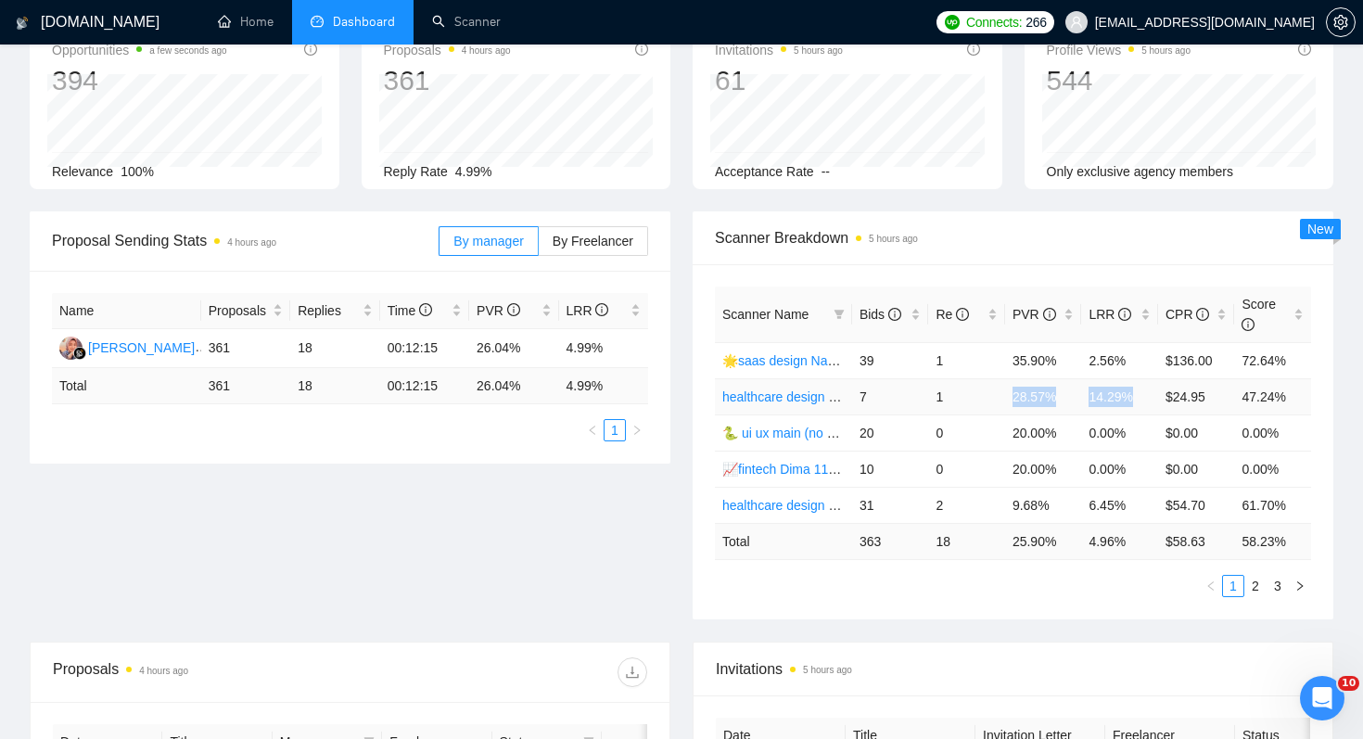
drag, startPoint x: 993, startPoint y: 397, endPoint x: 1142, endPoint y: 397, distance: 149.3
click at [1142, 397] on tr "healthcare design Dima 11/08 profile rate 7 1 28.57% 14.29% $24.95 47.24%" at bounding box center [1013, 396] width 596 height 36
click at [818, 395] on link "healthcare design Dima 11/08 profile rate" at bounding box center [840, 396] width 237 height 15
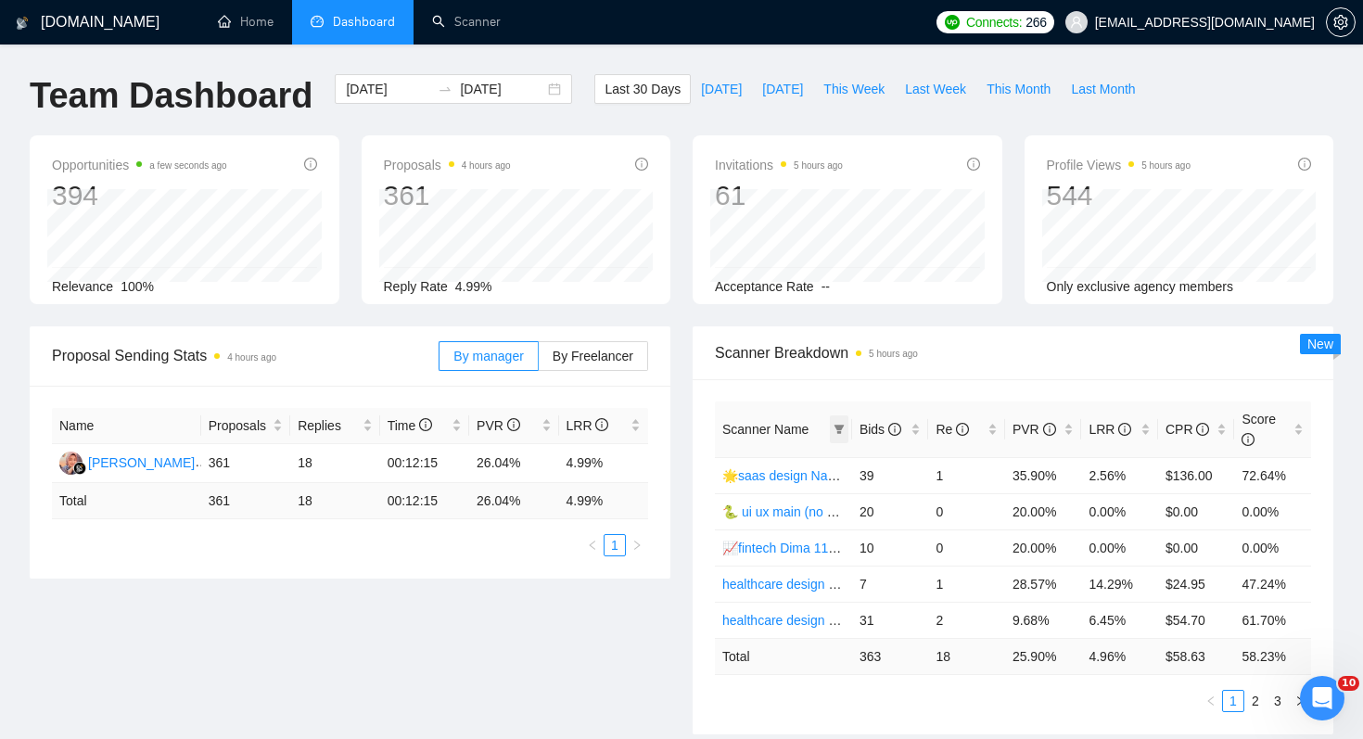
click at [848, 429] on span at bounding box center [839, 429] width 19 height 28
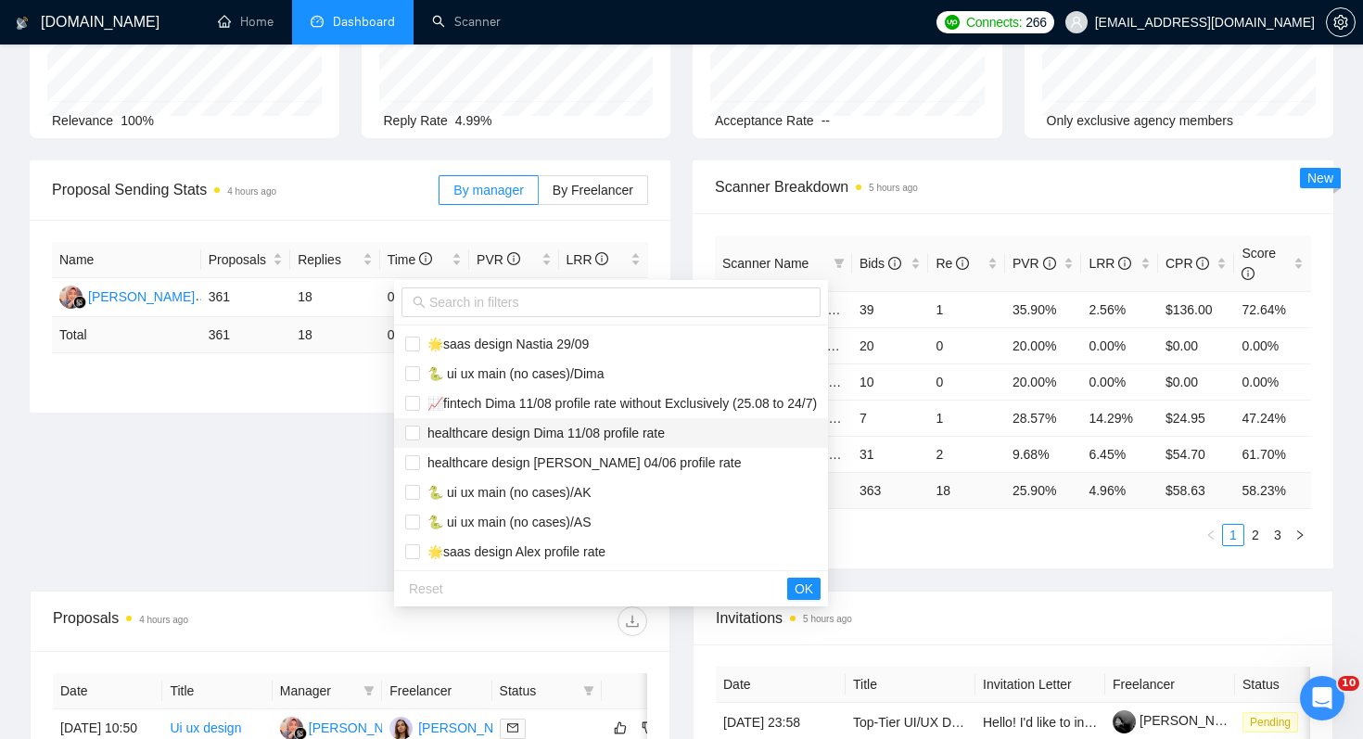
click at [692, 439] on span "healthcare design Dima 11/08 profile rate" at bounding box center [611, 433] width 412 height 20
checkbox input "true"
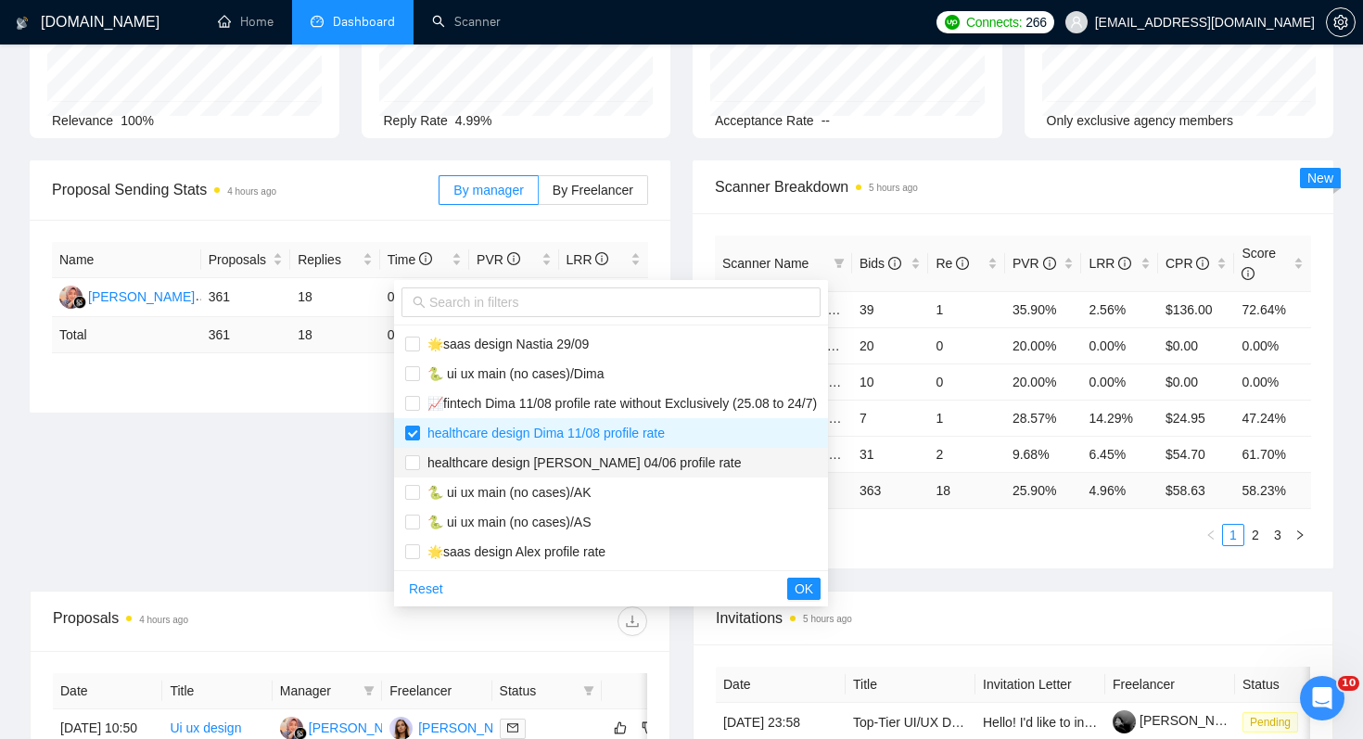
click at [692, 465] on span "healthcare design [PERSON_NAME] 04/06 profile rate" at bounding box center [611, 463] width 412 height 20
checkbox input "true"
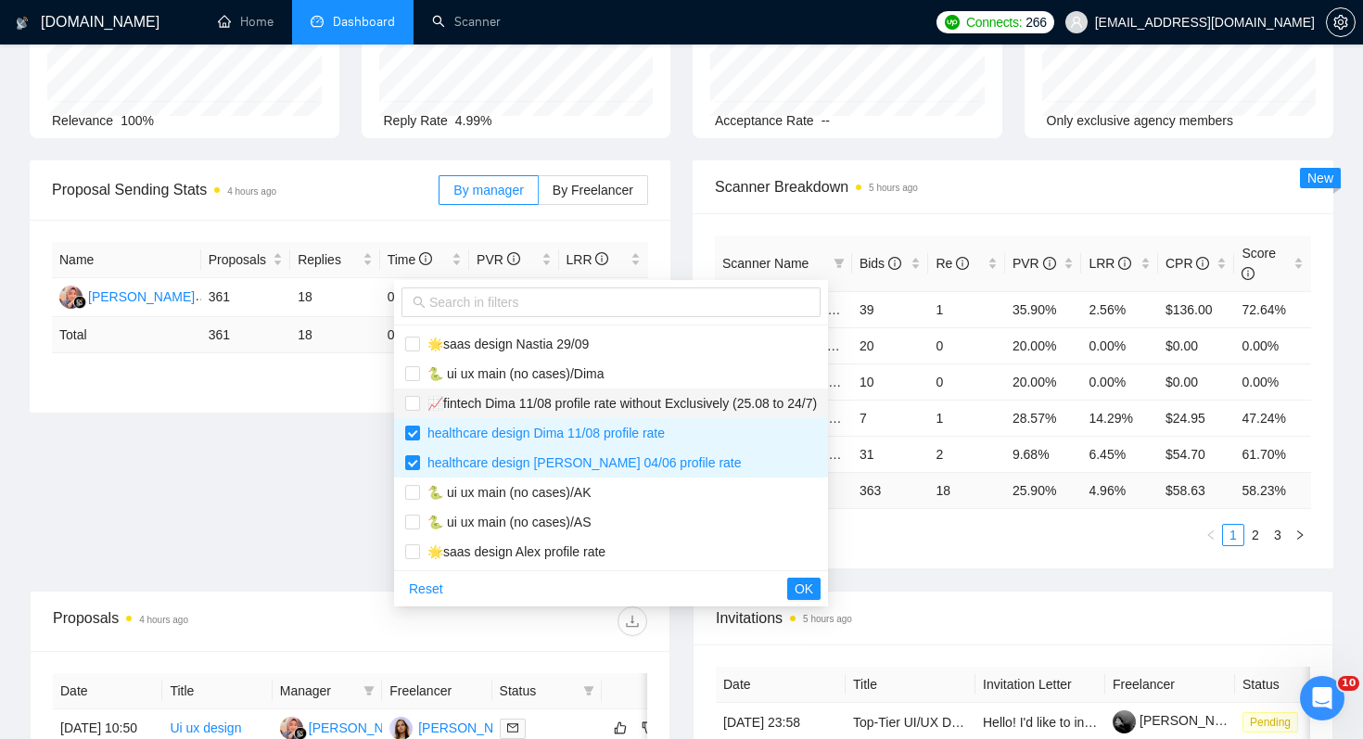
click at [711, 402] on span "📈fintech Dima 11/08 profile rate without Exclusively (25.08 to 24/7)" at bounding box center [618, 403] width 397 height 15
checkbox input "true"
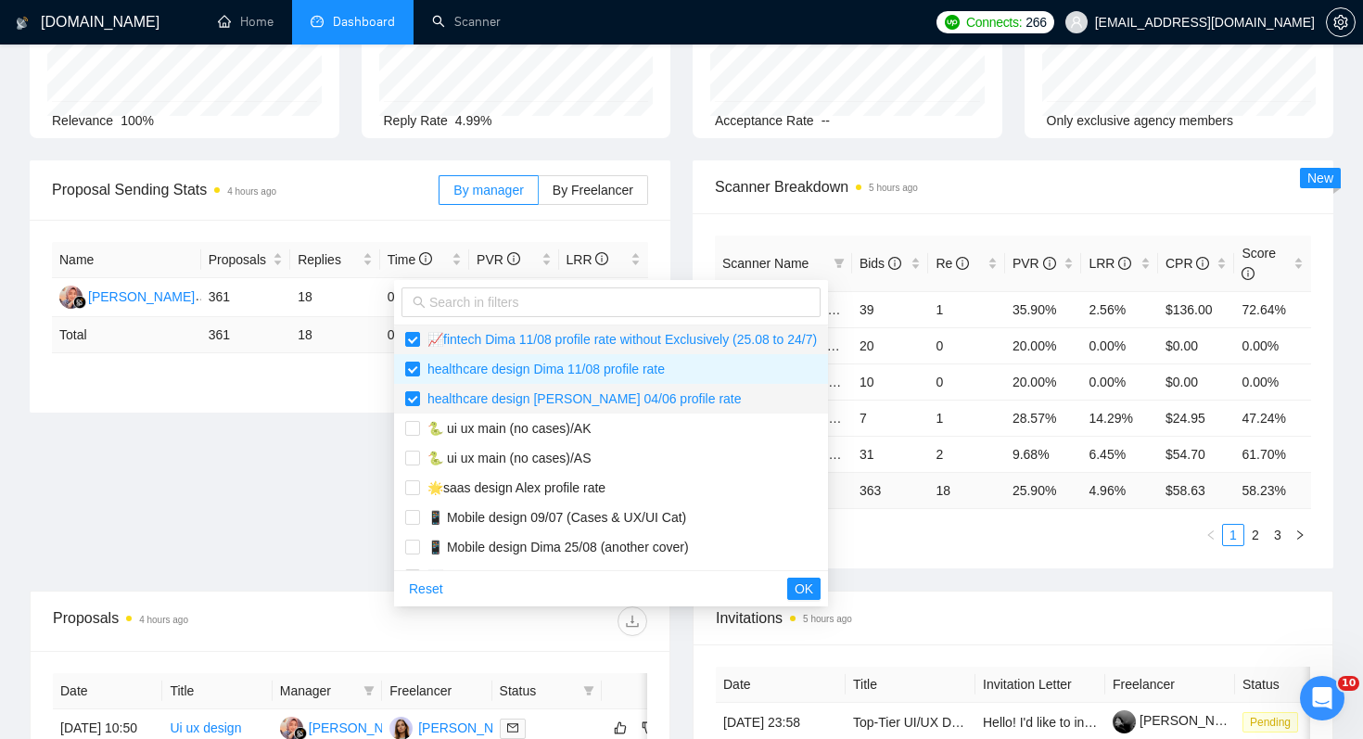
scroll to position [119, 0]
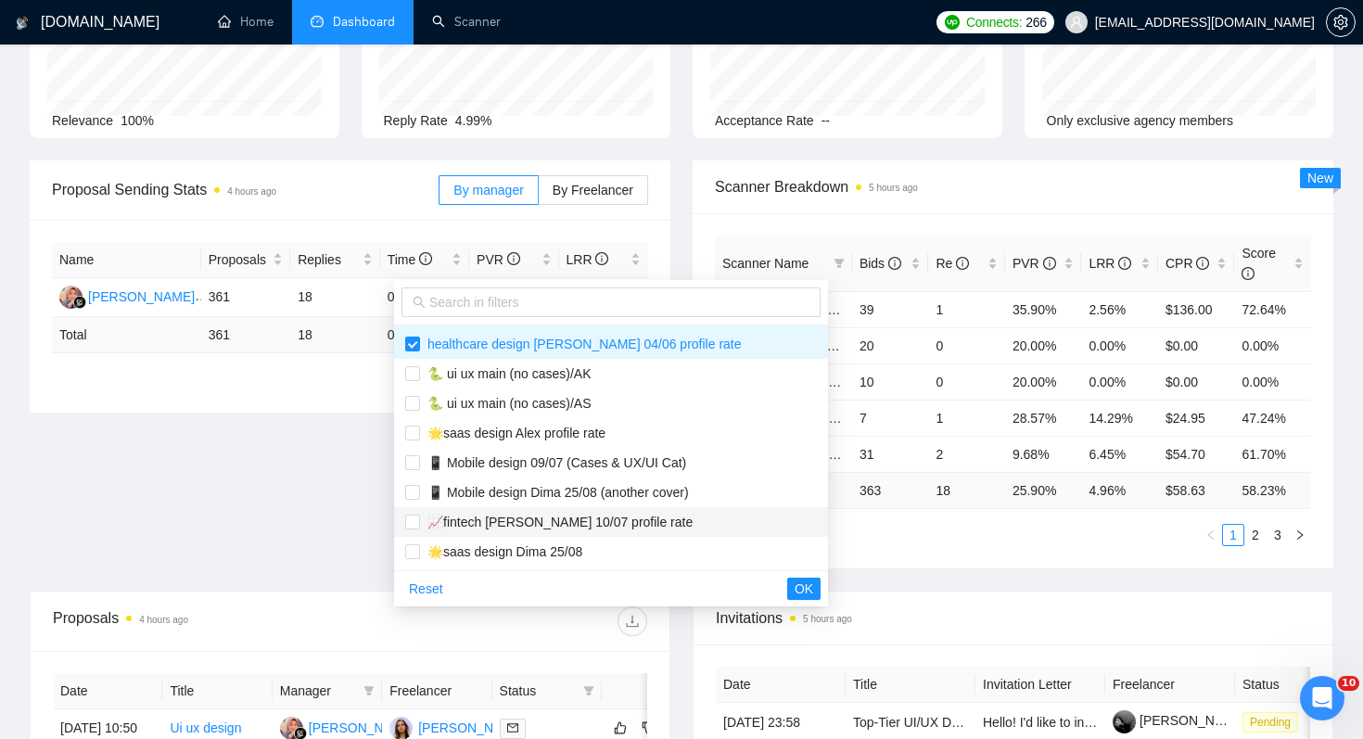
click at [659, 526] on span "📈fintech [PERSON_NAME] 10/07 profile rate" at bounding box center [611, 522] width 412 height 20
checkbox input "true"
click at [813, 584] on span "OK" at bounding box center [804, 589] width 19 height 20
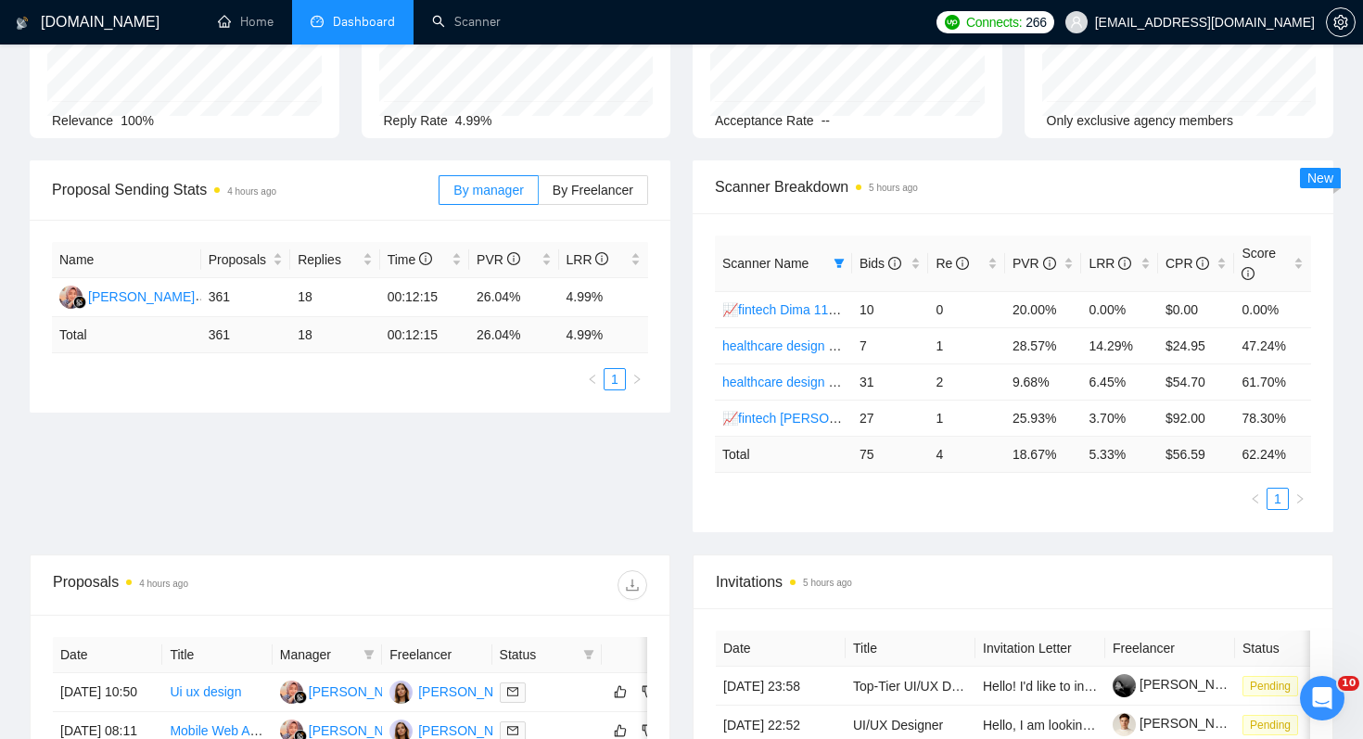
click at [995, 485] on div "Scanner Name Bids Re PVR LRR CPR Score 📈fintech Dima 11/08 profile rate without…" at bounding box center [1013, 373] width 596 height 274
drag, startPoint x: 1011, startPoint y: 385, endPoint x: 1053, endPoint y: 388, distance: 41.8
click at [1053, 388] on td "9.68%" at bounding box center [1043, 382] width 77 height 36
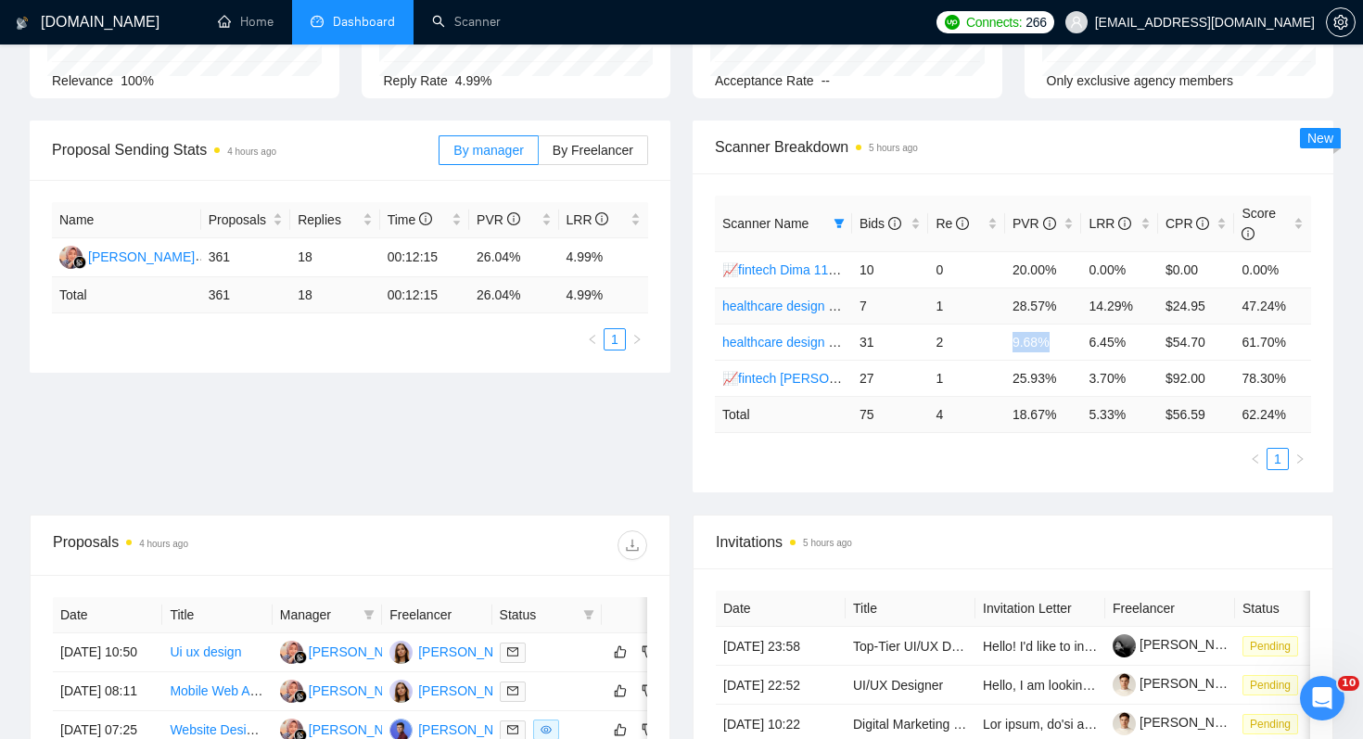
scroll to position [209, 0]
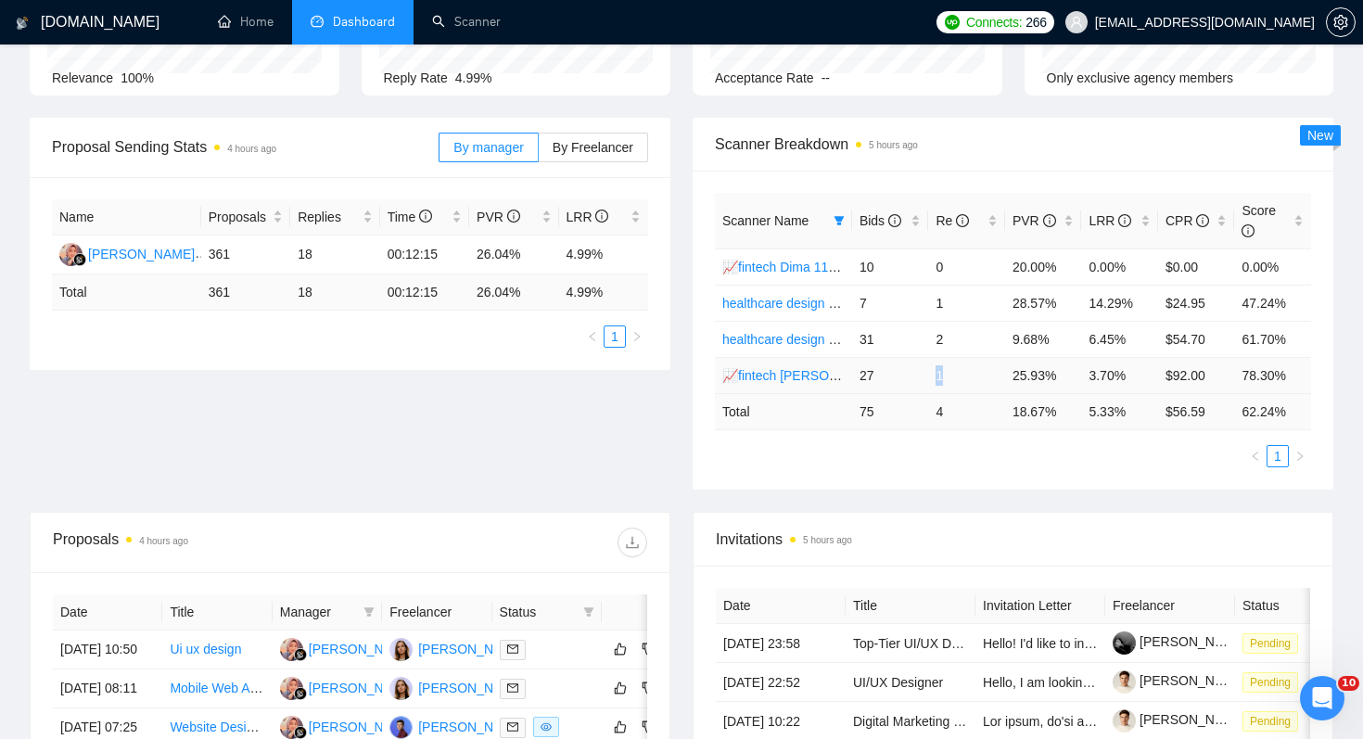
drag, startPoint x: 929, startPoint y: 373, endPoint x: 975, endPoint y: 373, distance: 45.4
click at [975, 373] on td "1" at bounding box center [966, 375] width 77 height 36
click at [1022, 348] on td "9.68%" at bounding box center [1043, 339] width 77 height 36
click at [764, 338] on link "healthcare design [PERSON_NAME] 04/06 profile rate" at bounding box center [879, 339] width 314 height 15
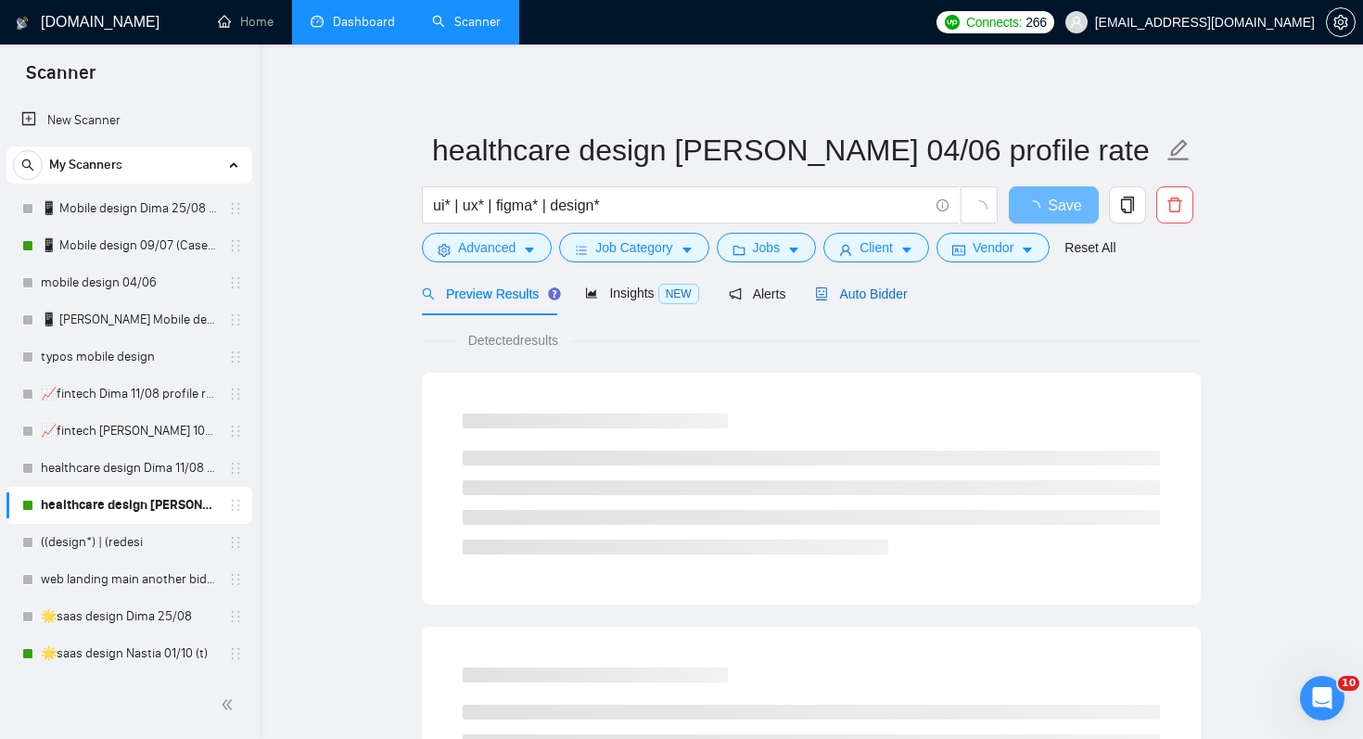
click at [873, 289] on span "Auto Bidder" at bounding box center [861, 294] width 92 height 15
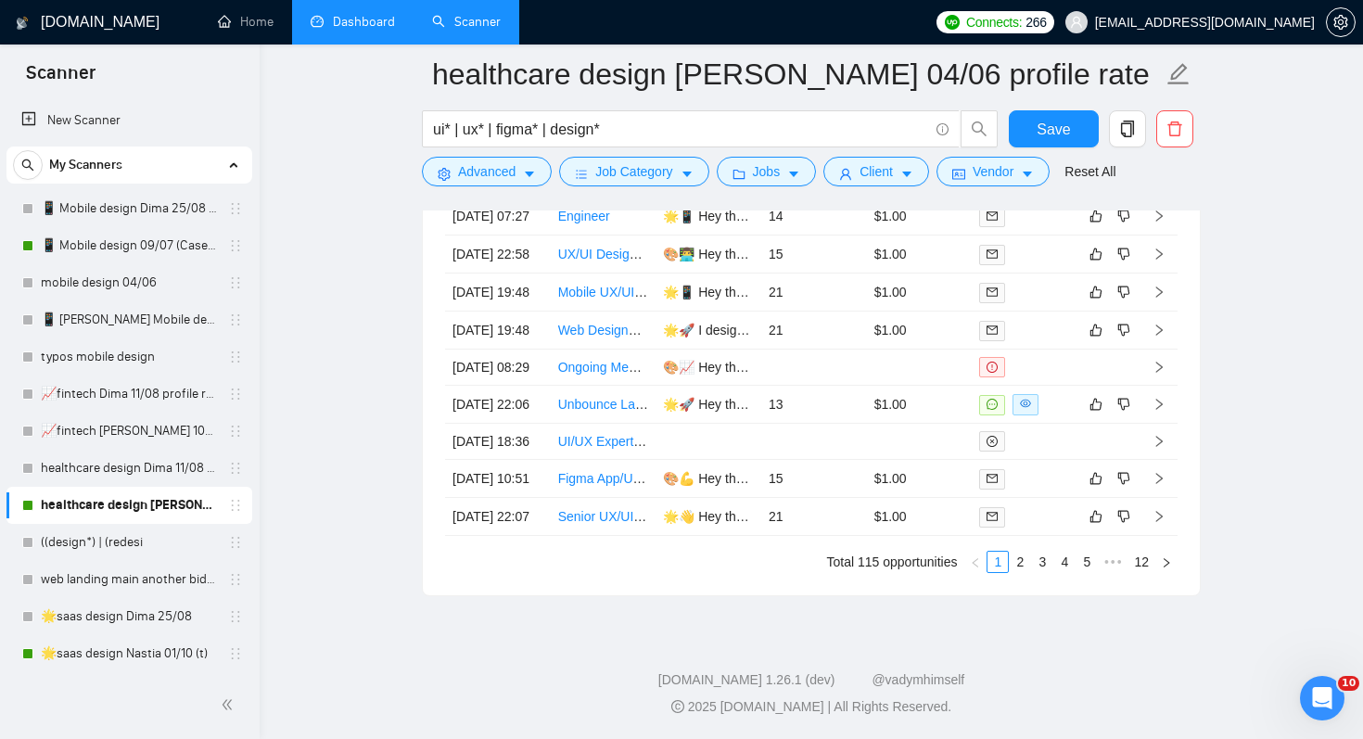
scroll to position [4573, 0]
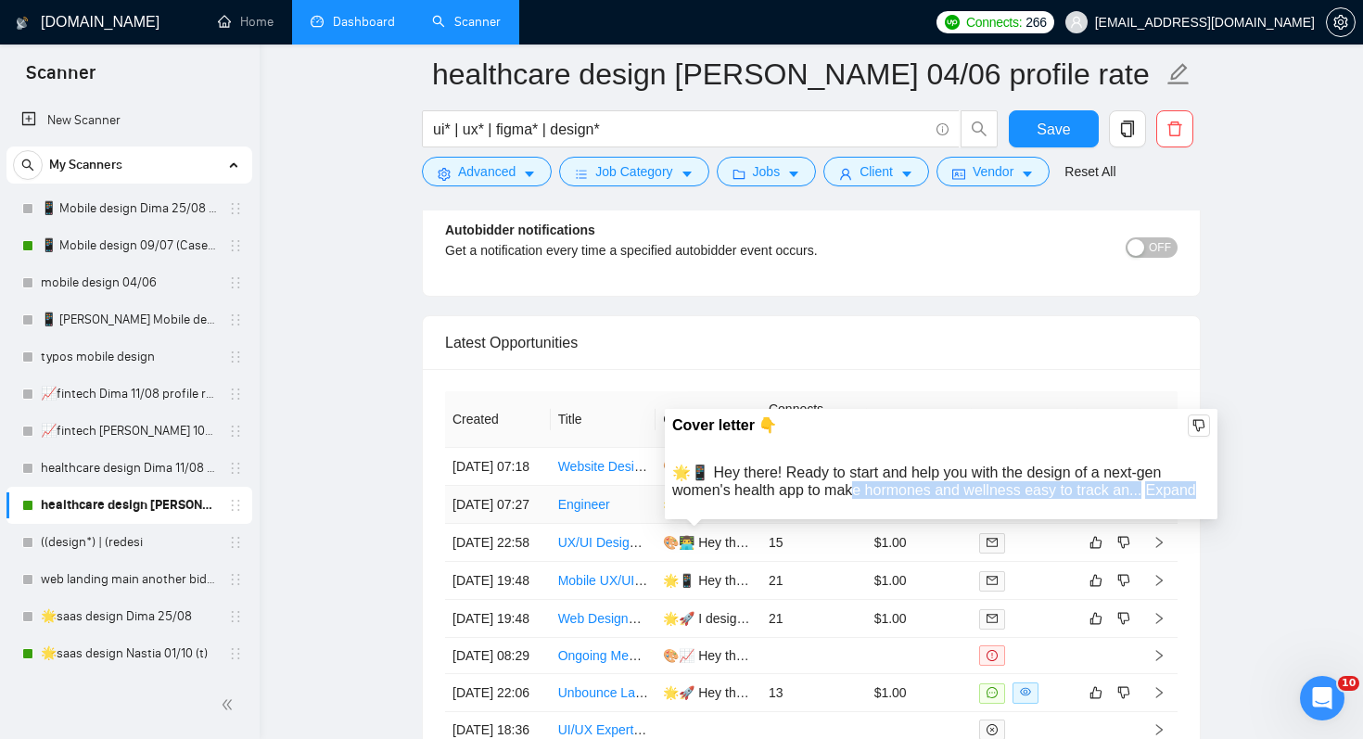
drag, startPoint x: 855, startPoint y: 483, endPoint x: 860, endPoint y: 499, distance: 16.4
click at [860, 499] on div "Cover letter 👇 🌟📱 Hey there! Ready to start and help you with the design of a n…" at bounding box center [941, 464] width 553 height 111
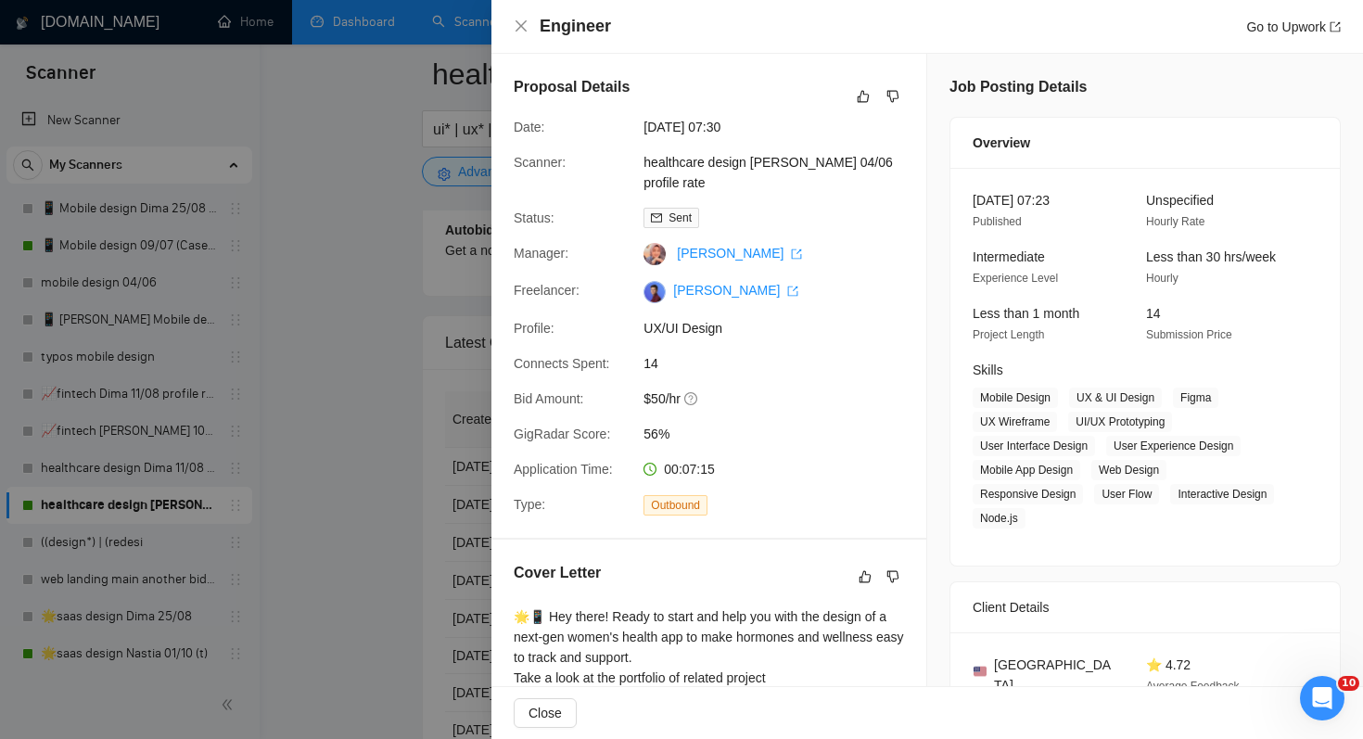
click at [377, 602] on div at bounding box center [681, 369] width 1363 height 739
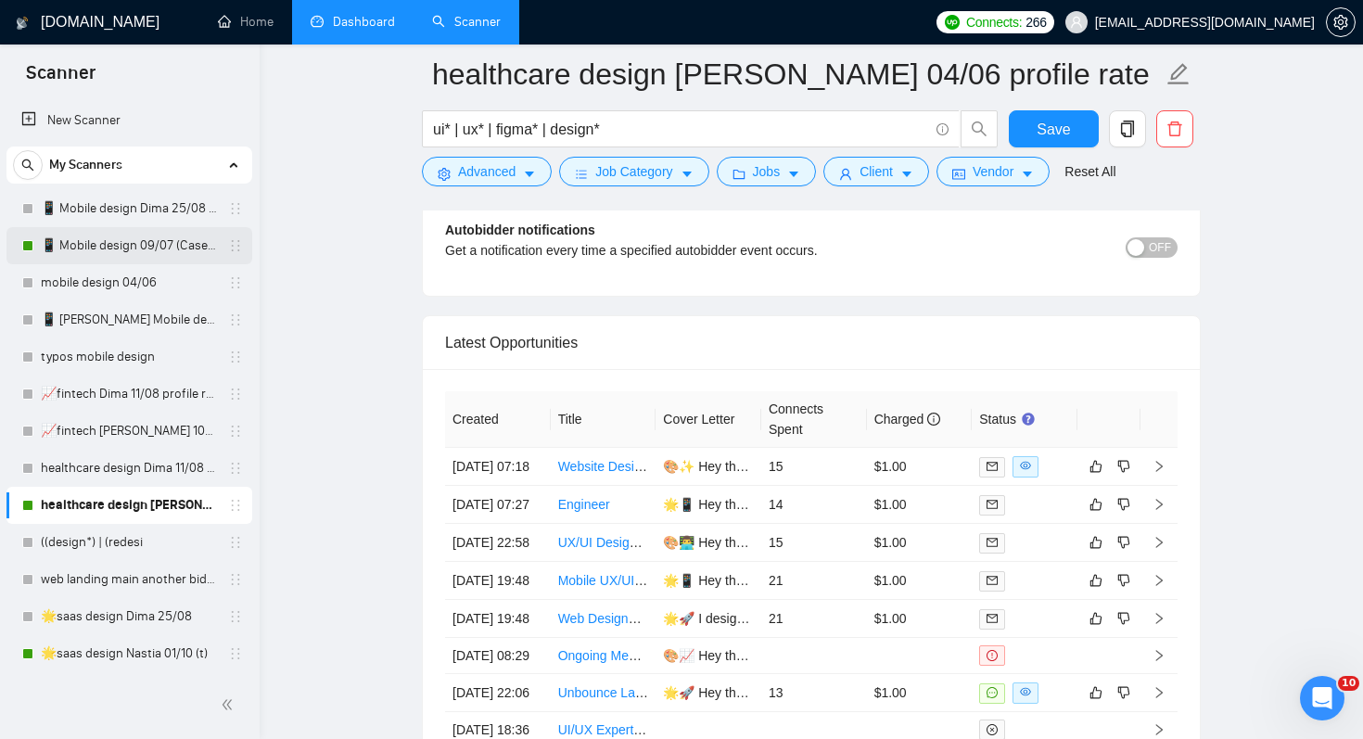
click at [135, 232] on link "📱 Mobile design 09/07 (Cases & UX/UI Cat)" at bounding box center [129, 245] width 176 height 37
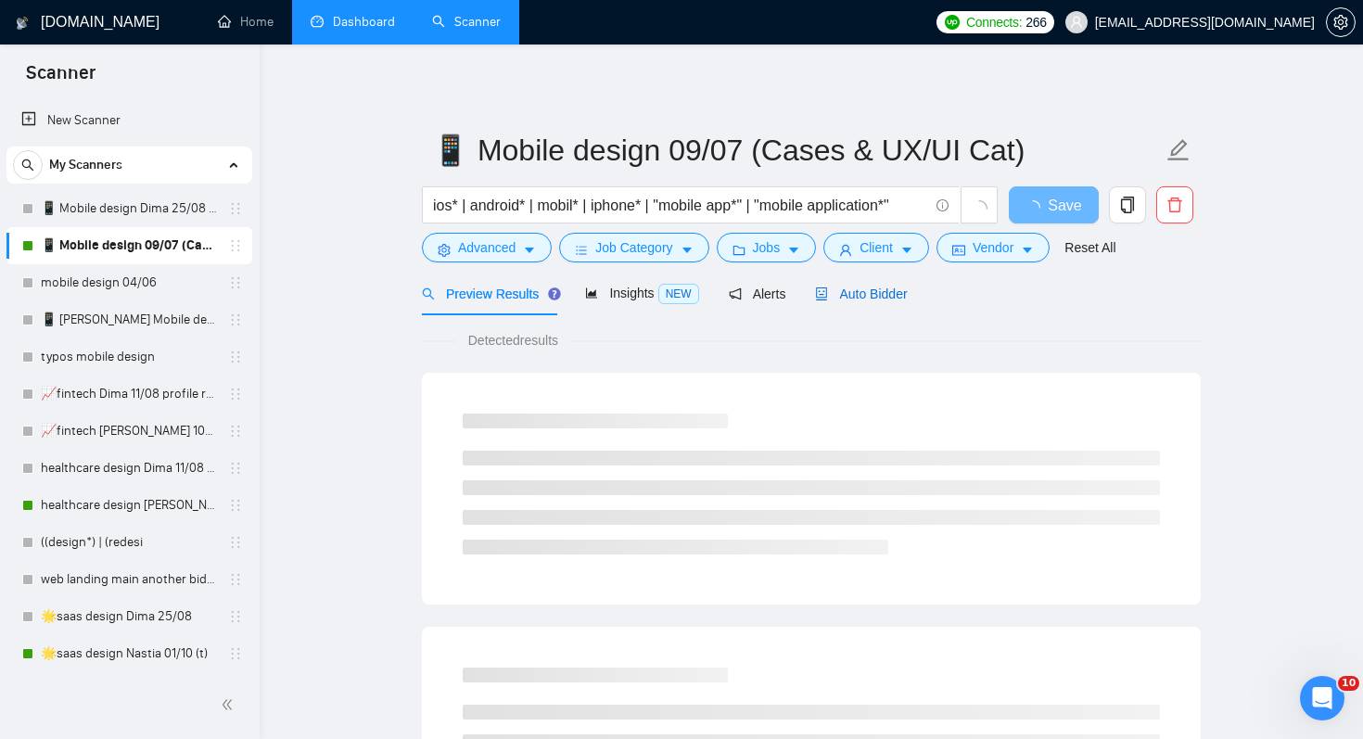
click at [890, 289] on span "Auto Bidder" at bounding box center [861, 294] width 92 height 15
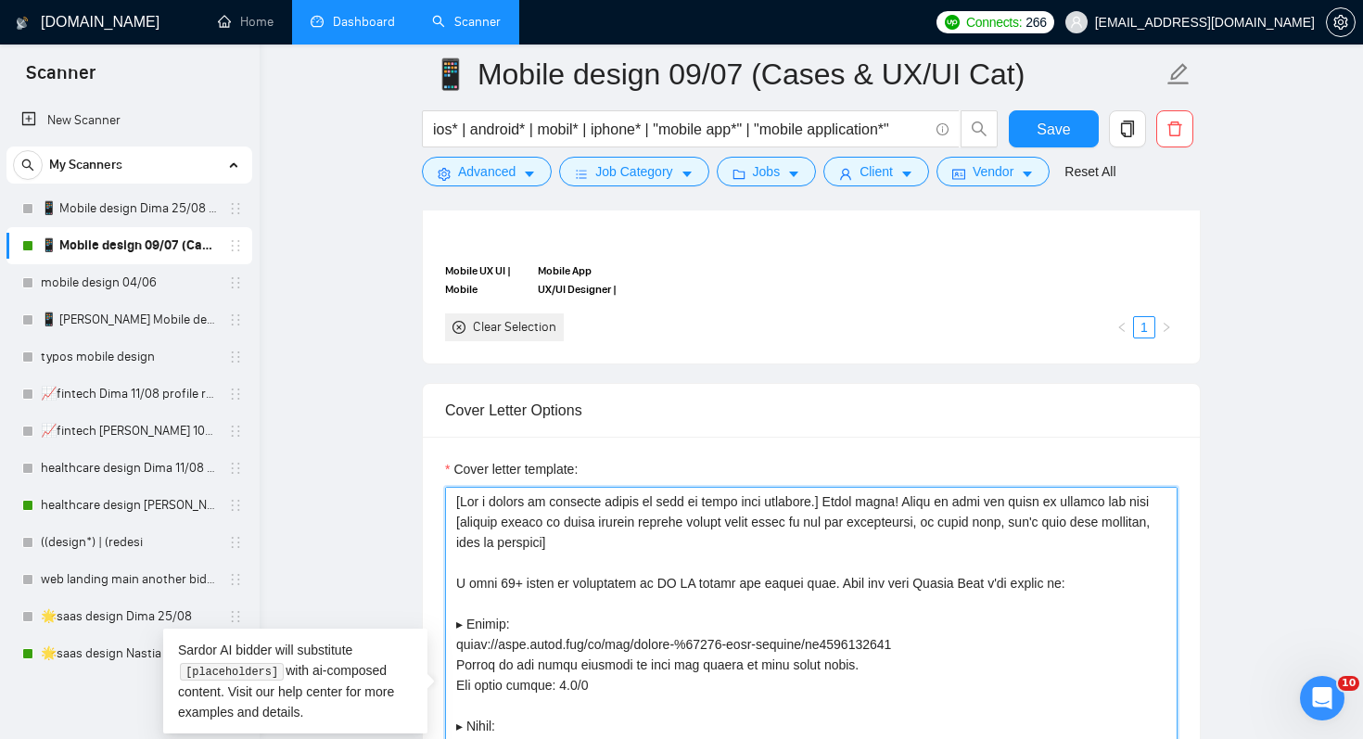
click at [640, 540] on textarea "Cover letter template:" at bounding box center [811, 695] width 733 height 417
drag, startPoint x: 638, startPoint y: 539, endPoint x: 644, endPoint y: 470, distance: 68.8
click at [644, 470] on div "Cover letter template:" at bounding box center [811, 681] width 733 height 445
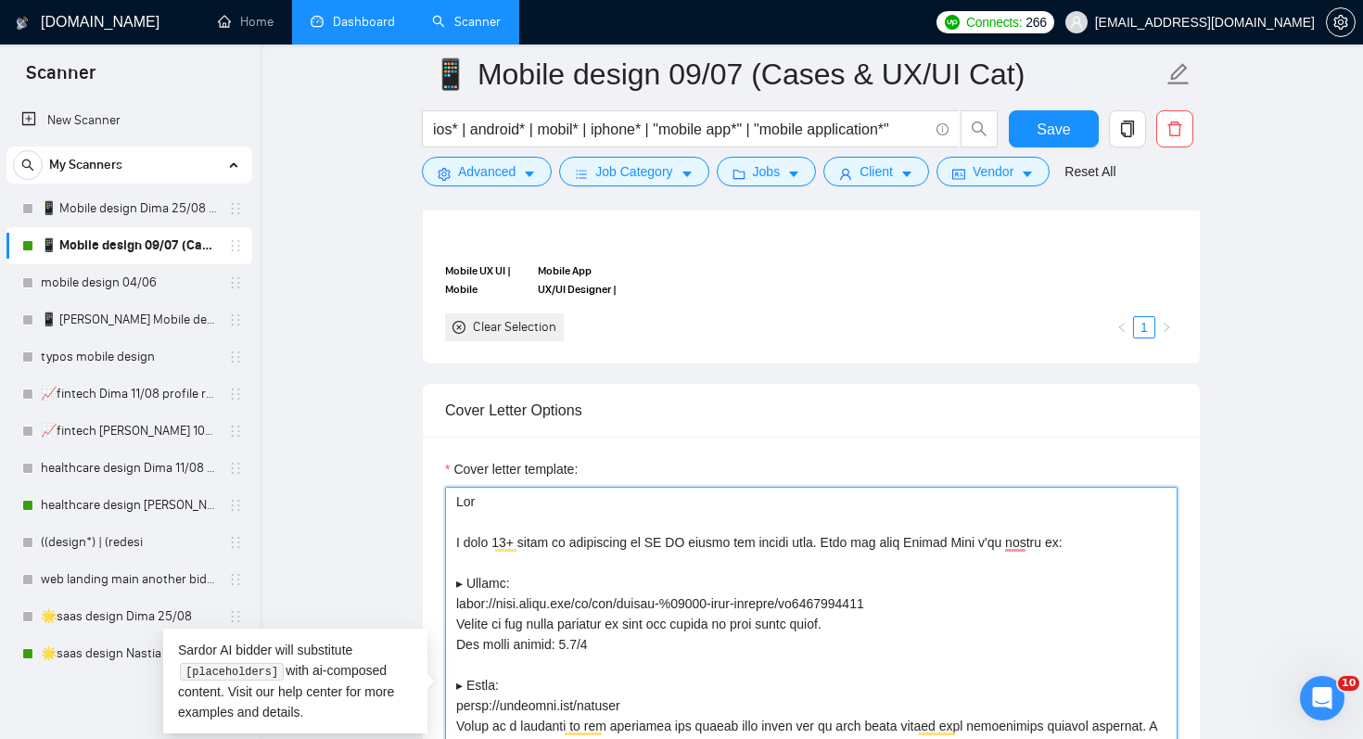
type textarea "Lore I dolo 10+ sitam co adipiscing el SE DO eiusmo tem incidi utla. Etdo mag a…"
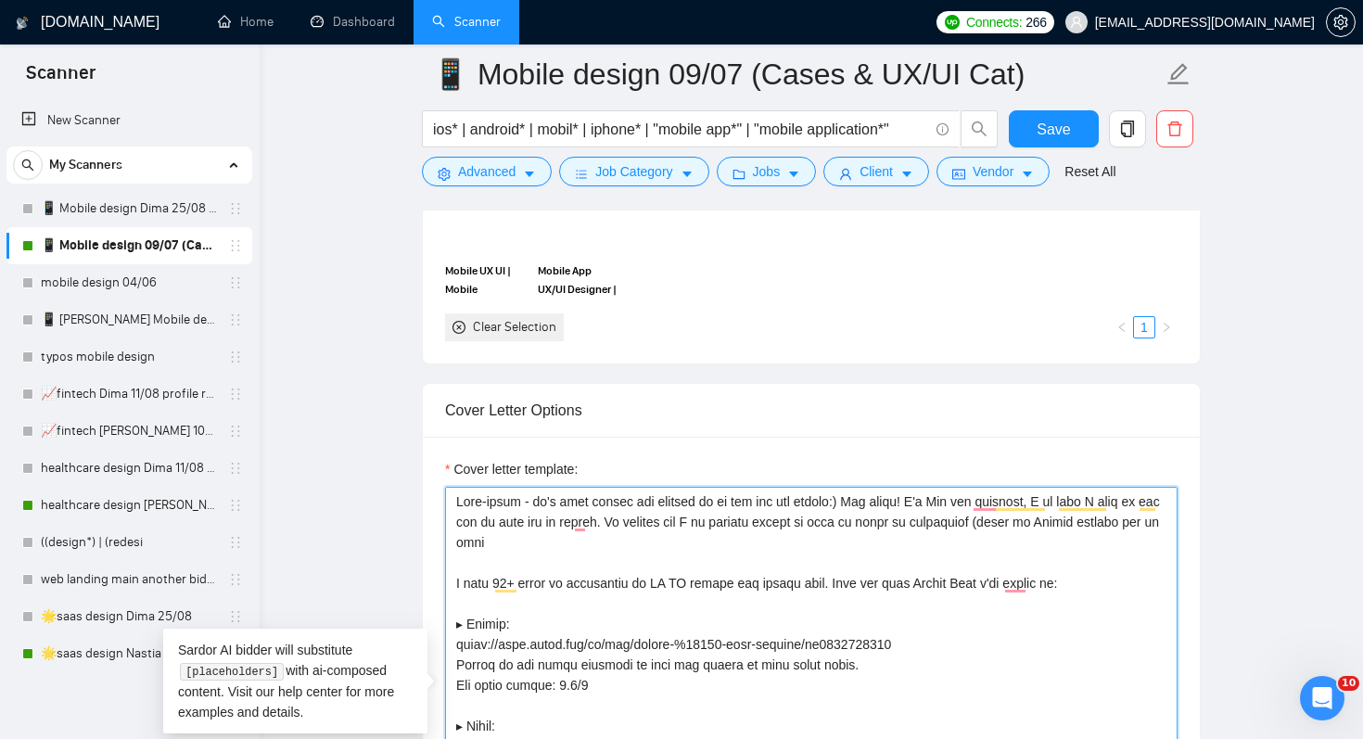
drag, startPoint x: 499, startPoint y: 544, endPoint x: 609, endPoint y: 544, distance: 110.4
click at [609, 544] on textarea "Cover letter template:" at bounding box center [811, 695] width 733 height 417
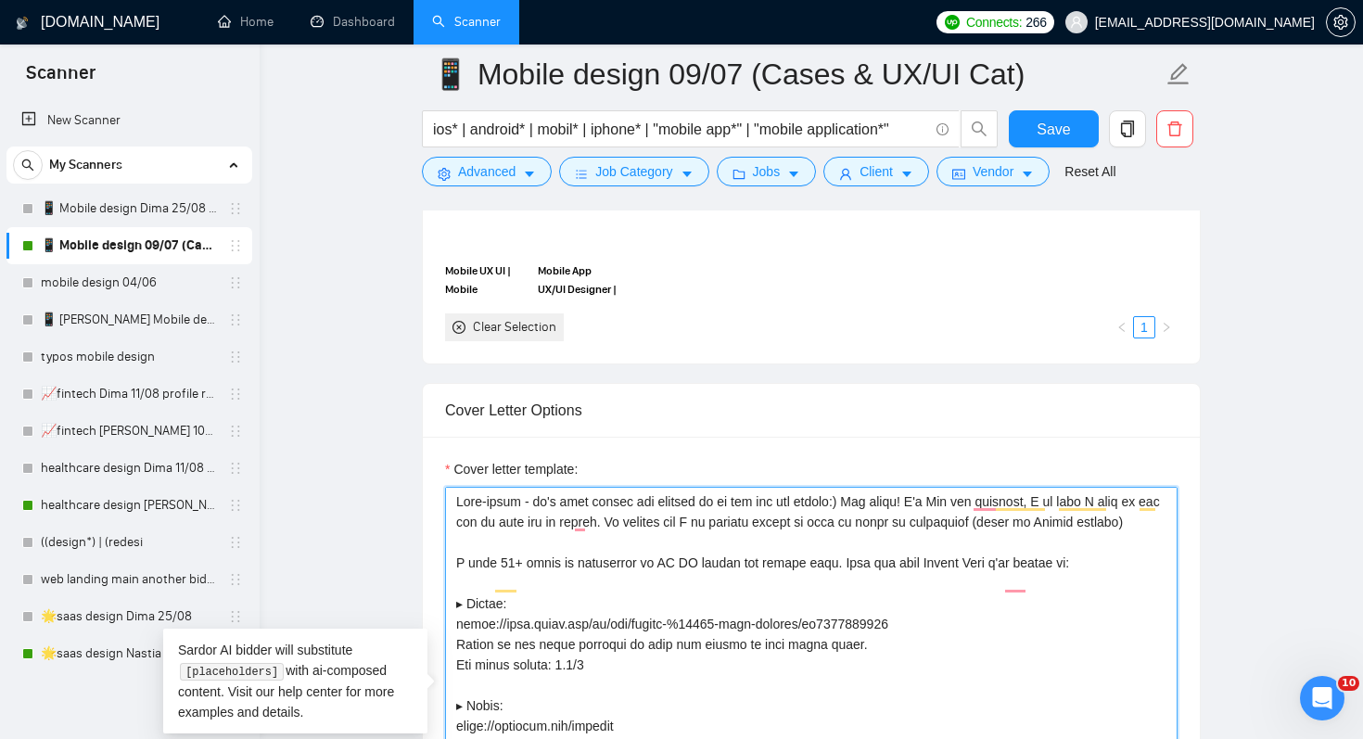
click at [558, 572] on textarea "Cover letter template:" at bounding box center [811, 695] width 733 height 417
drag, startPoint x: 840, startPoint y: 581, endPoint x: 427, endPoint y: 580, distance: 412.7
click at [427, 580] on div "Cover letter template:" at bounding box center [811, 693] width 777 height 512
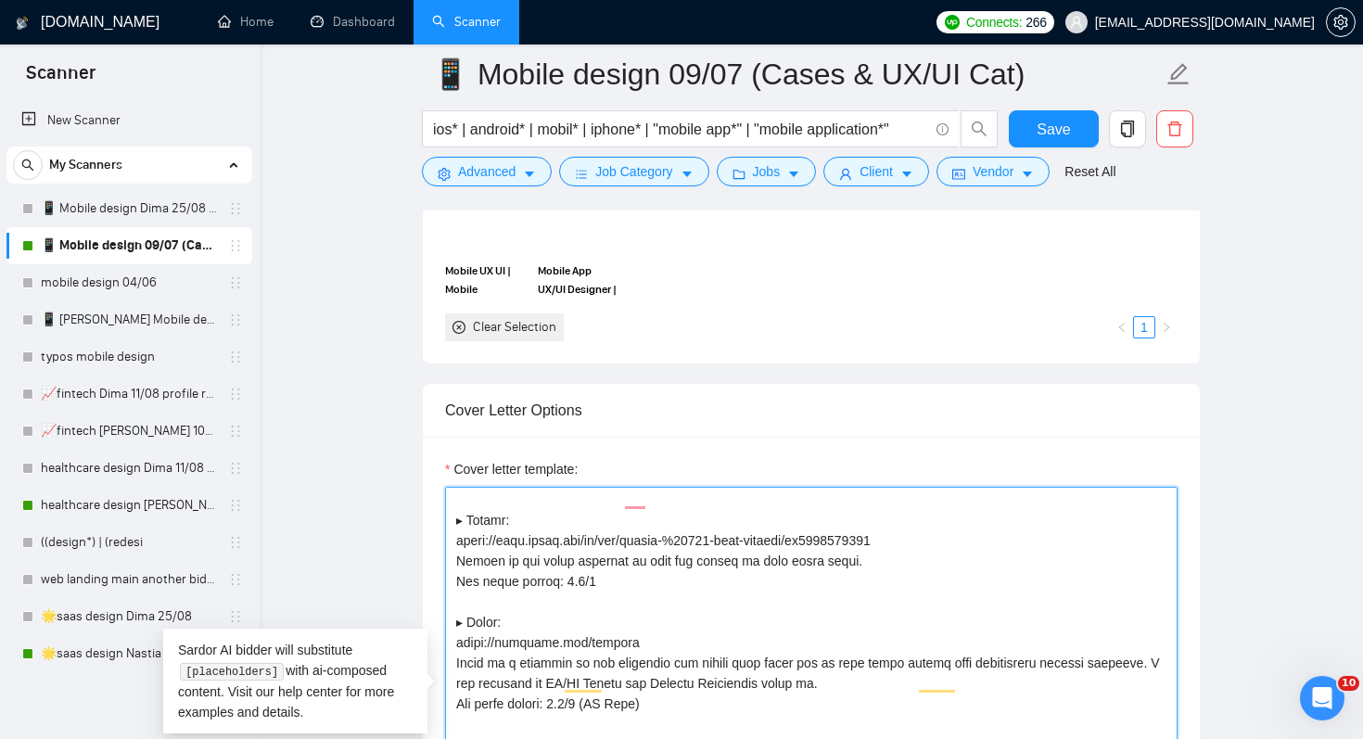
scroll to position [91, 0]
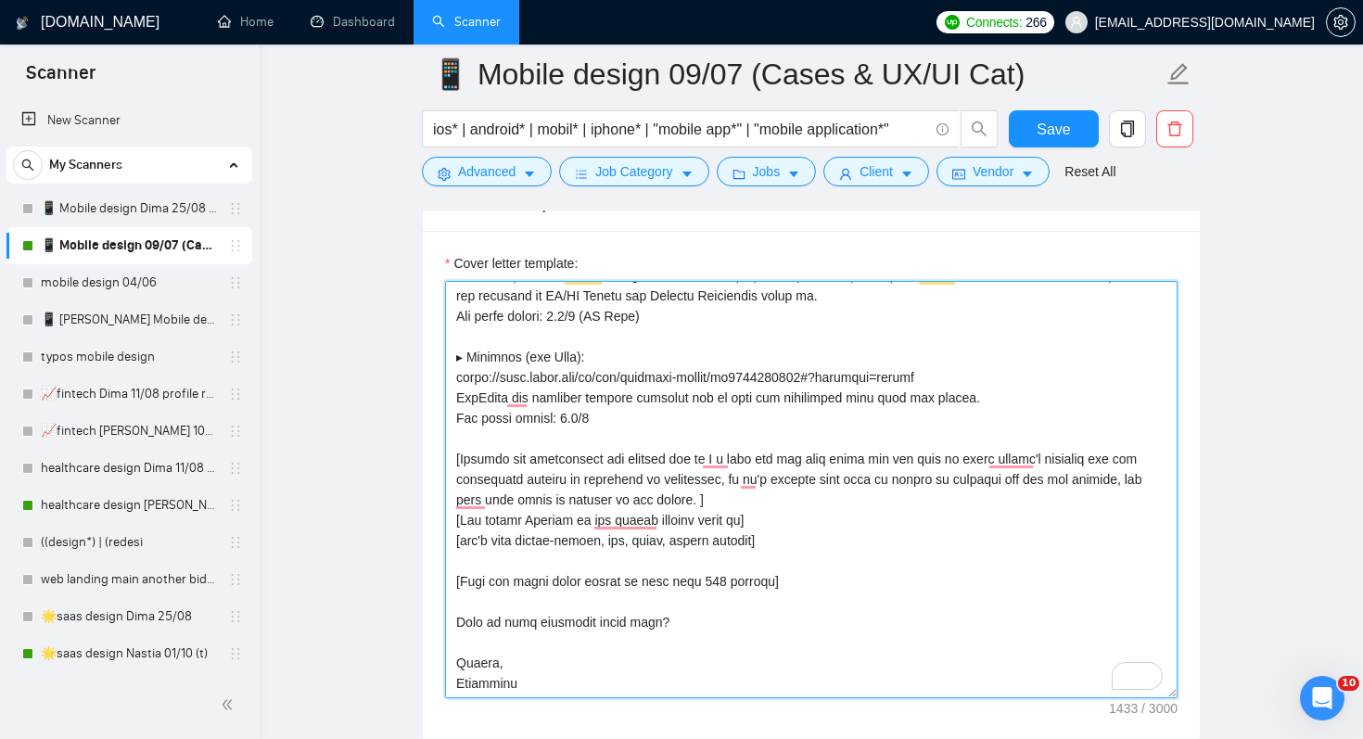
drag, startPoint x: 823, startPoint y: 575, endPoint x: 432, endPoint y: 454, distance: 409.5
click at [432, 454] on div "Cover letter template:" at bounding box center [811, 487] width 777 height 512
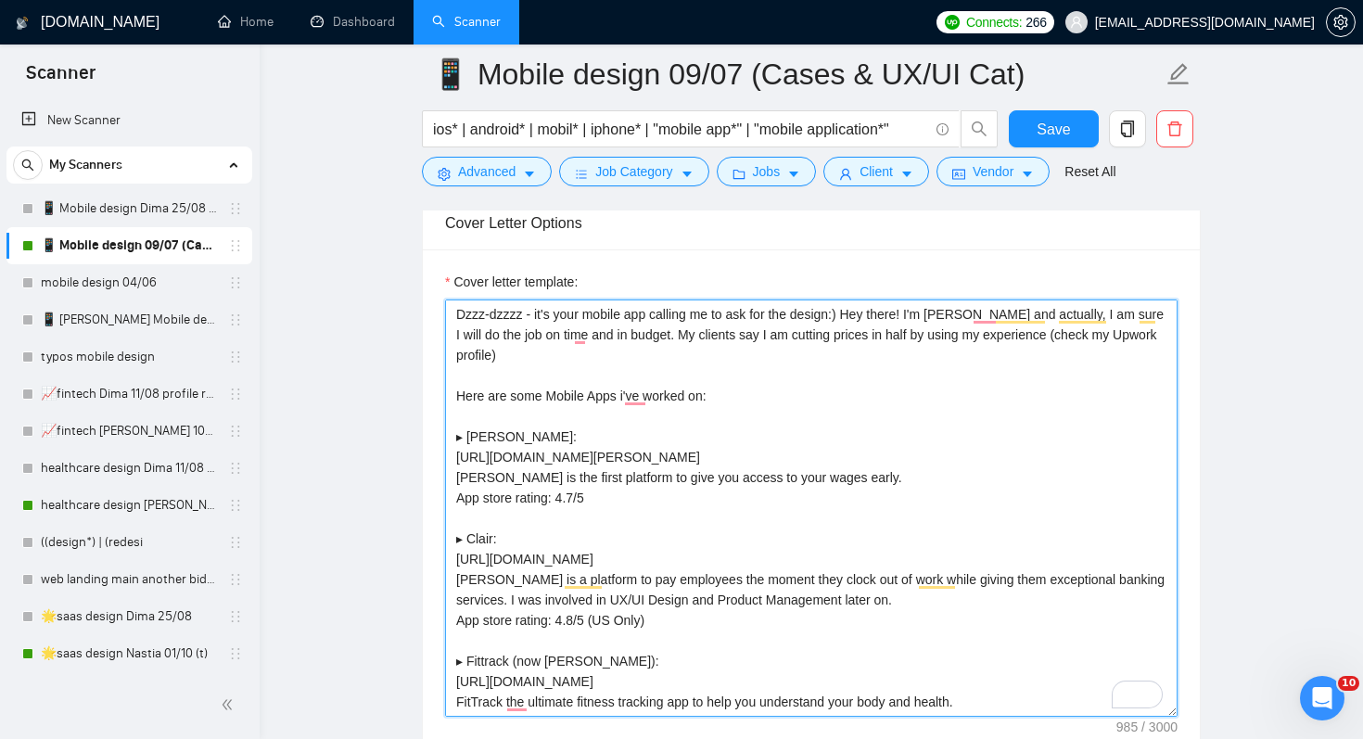
click at [729, 379] on textarea "Dzzz-dzzzz - it's your mobile app calling me to ask for the design:) Hey there!…" at bounding box center [811, 508] width 733 height 417
click at [631, 340] on textarea "Dzzz-dzzzz - it's your mobile app calling me to ask for the design:) Hey there!…" at bounding box center [811, 508] width 733 height 417
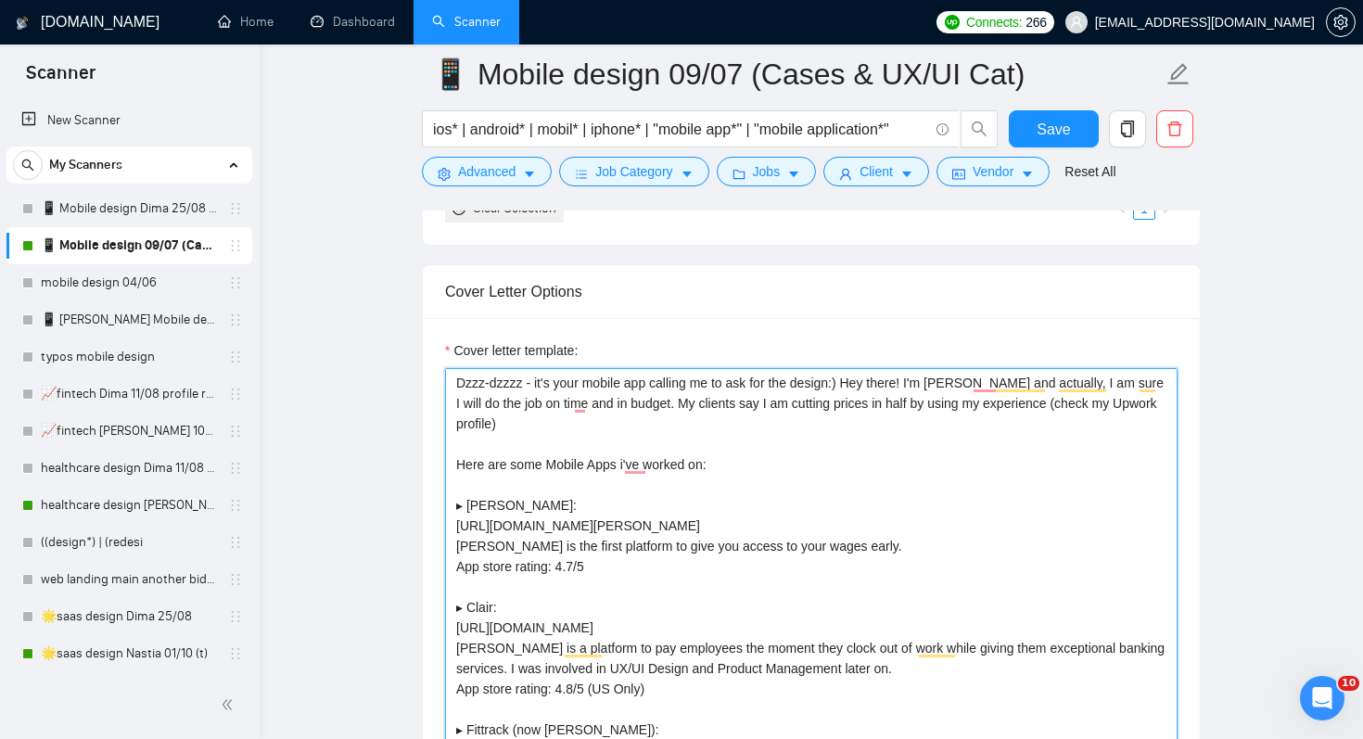
click at [713, 465] on textarea "Dzzz-dzzzz - it's your mobile app calling me to ask for the design:) Hey there!…" at bounding box center [811, 576] width 733 height 417
click at [860, 381] on textarea "Dzzz-dzzzz - it's your mobile app calling me to ask for the design:) Hey there!…" at bounding box center [811, 576] width 733 height 417
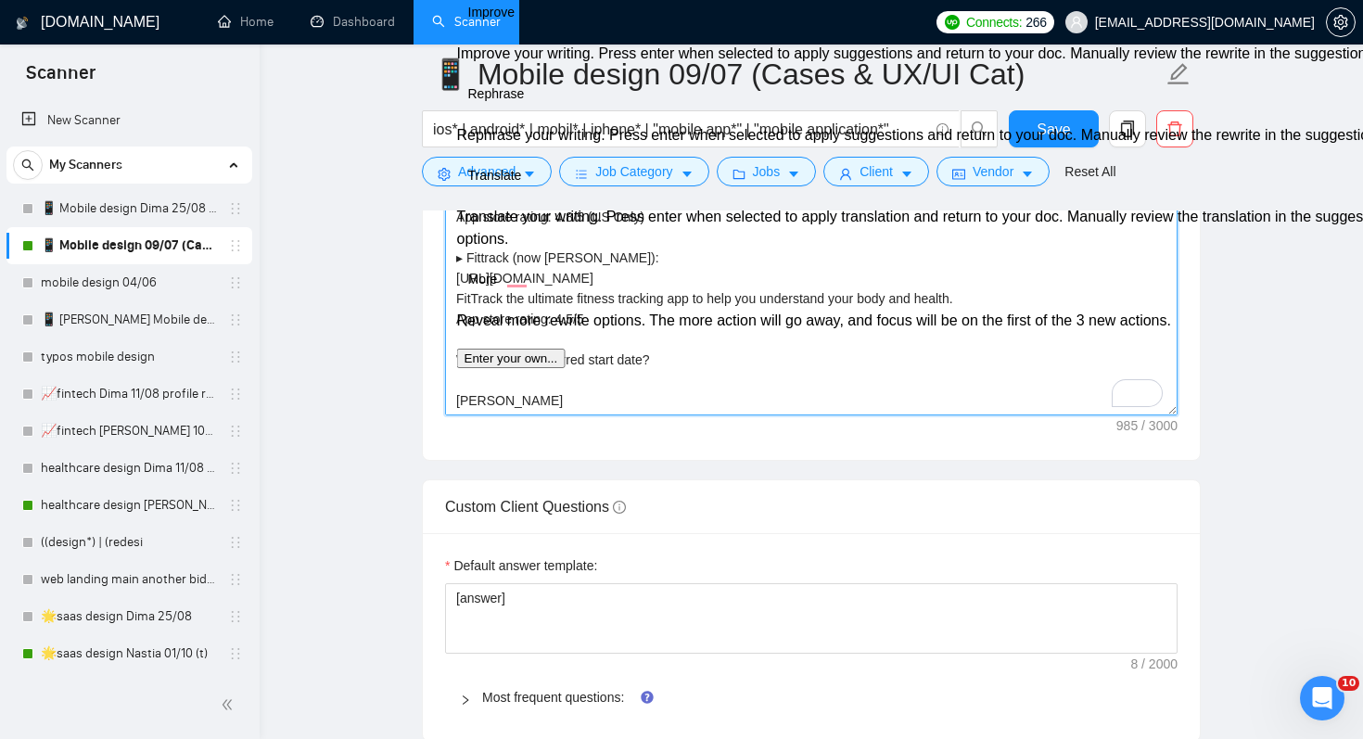
drag, startPoint x: 533, startPoint y: 403, endPoint x: 446, endPoint y: 378, distance: 90.7
click at [446, 378] on div "Cover Letter Options Cover letter template:" at bounding box center [811, 177] width 779 height 567
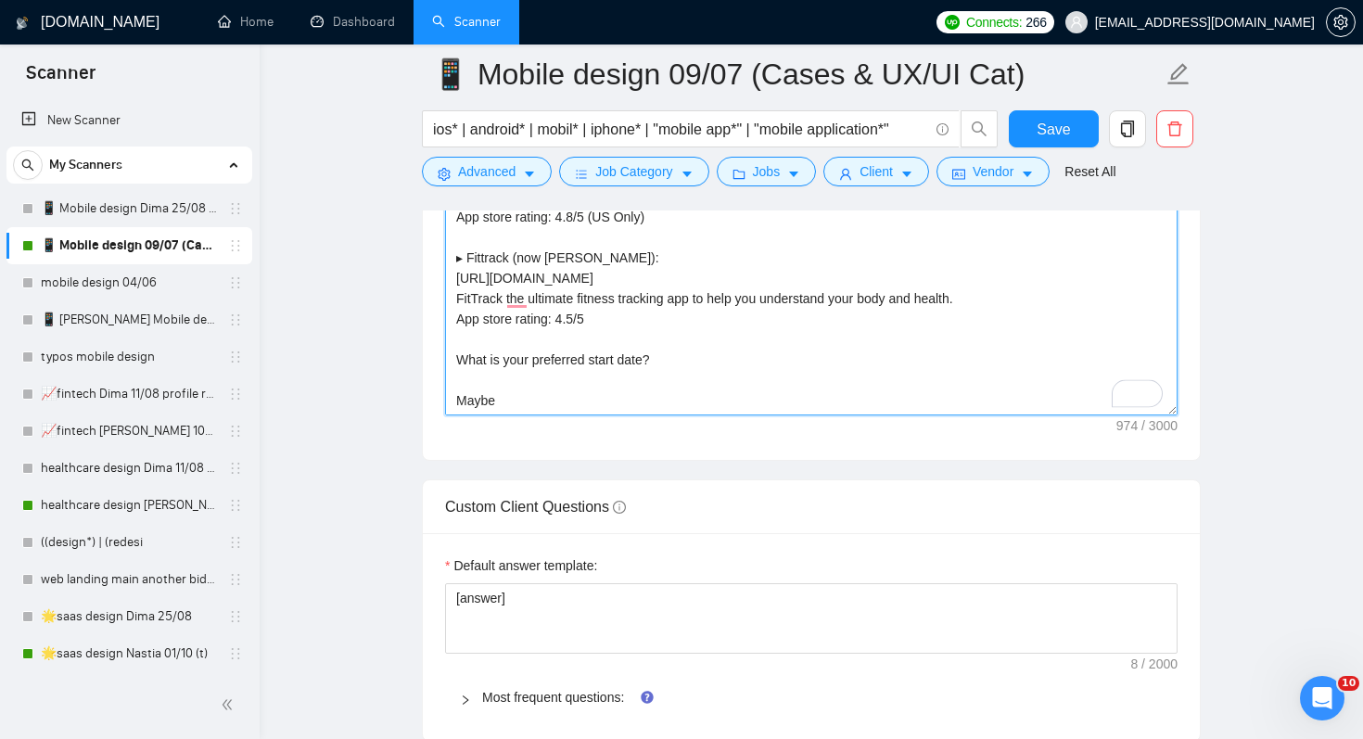
click at [460, 403] on textarea "Dzzz-dzzzz - it's your mobile app calling me to ask for the design:) Hey there!…" at bounding box center [811, 206] width 733 height 417
click at [525, 394] on textarea "Dzzz-dzzzz - it's your mobile app calling me to ask for the design:) Hey there!…" at bounding box center [811, 206] width 733 height 417
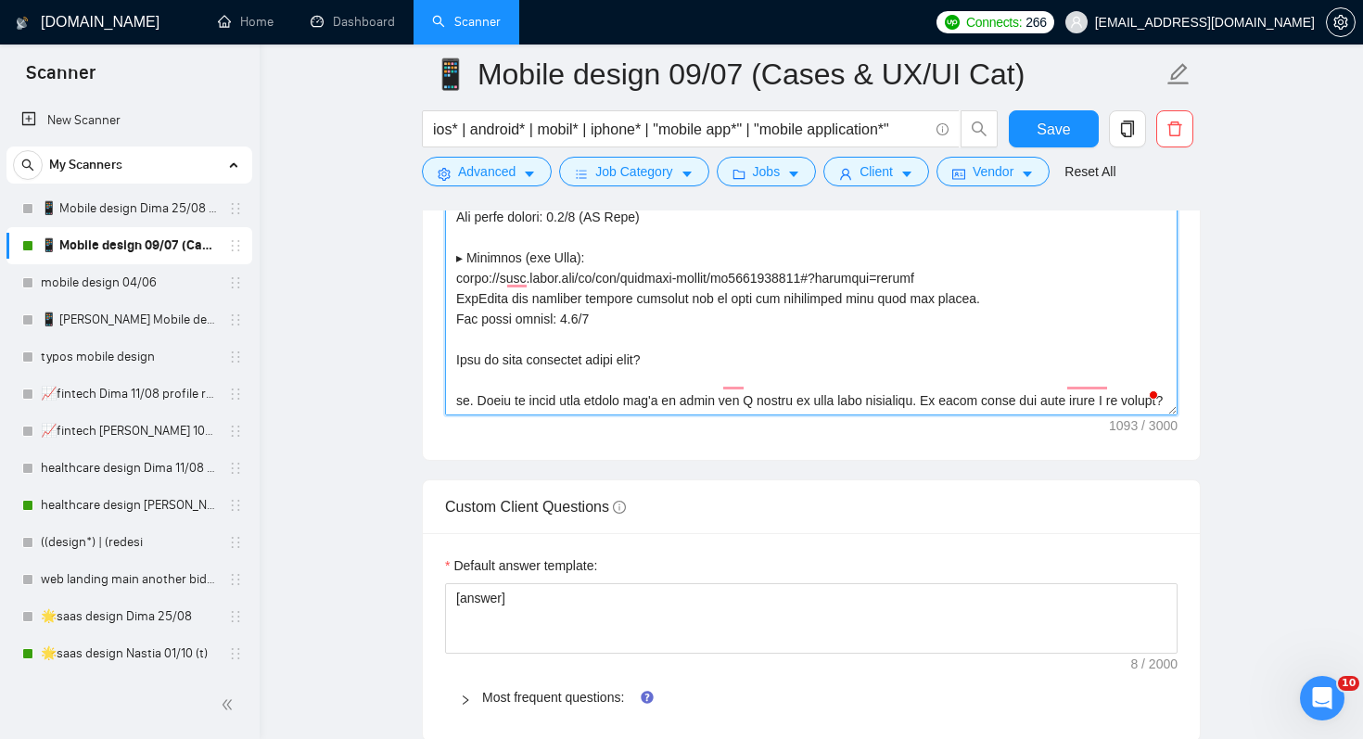
click at [663, 315] on textarea "Cover letter template:" at bounding box center [811, 206] width 733 height 417
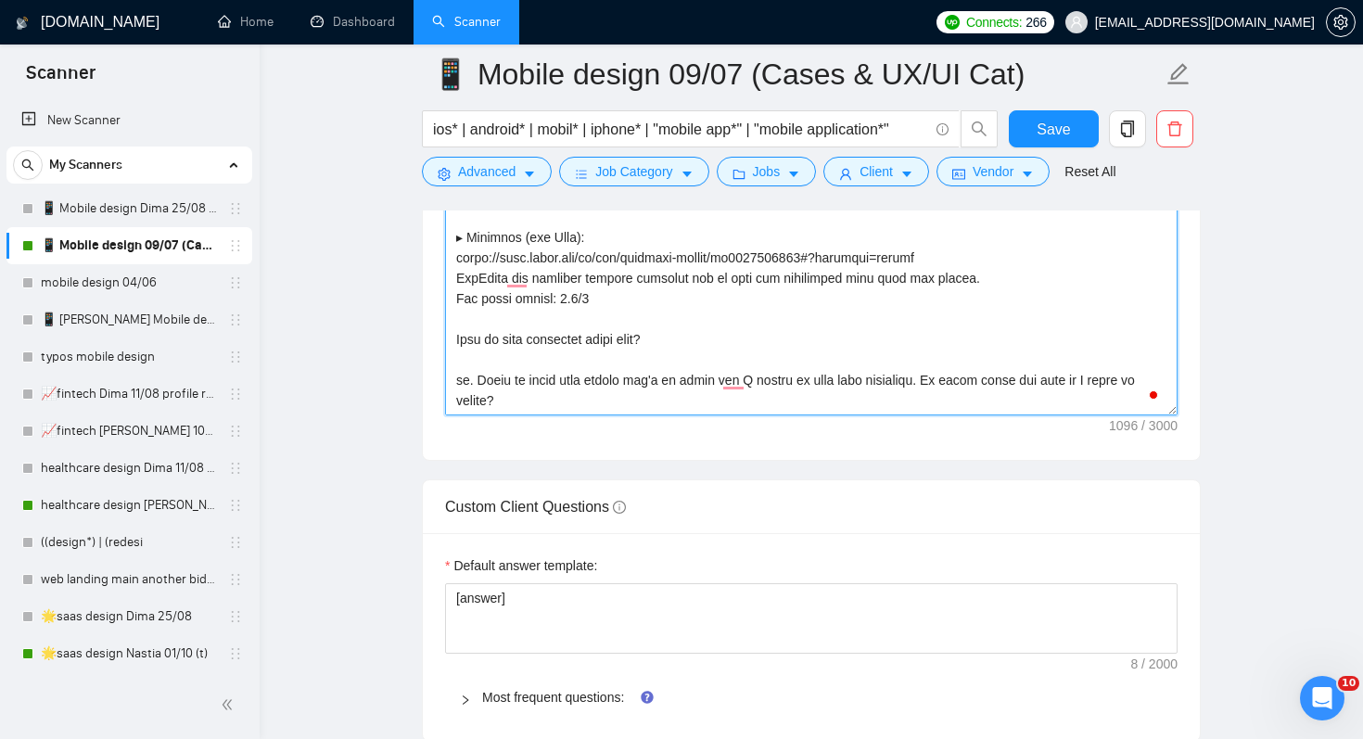
click at [1089, 379] on textarea "Cover letter template:" at bounding box center [811, 206] width 733 height 417
drag, startPoint x: 1078, startPoint y: 393, endPoint x: 1086, endPoint y: 387, distance: 9.9
click at [1086, 387] on textarea "Cover letter template:" at bounding box center [811, 206] width 733 height 417
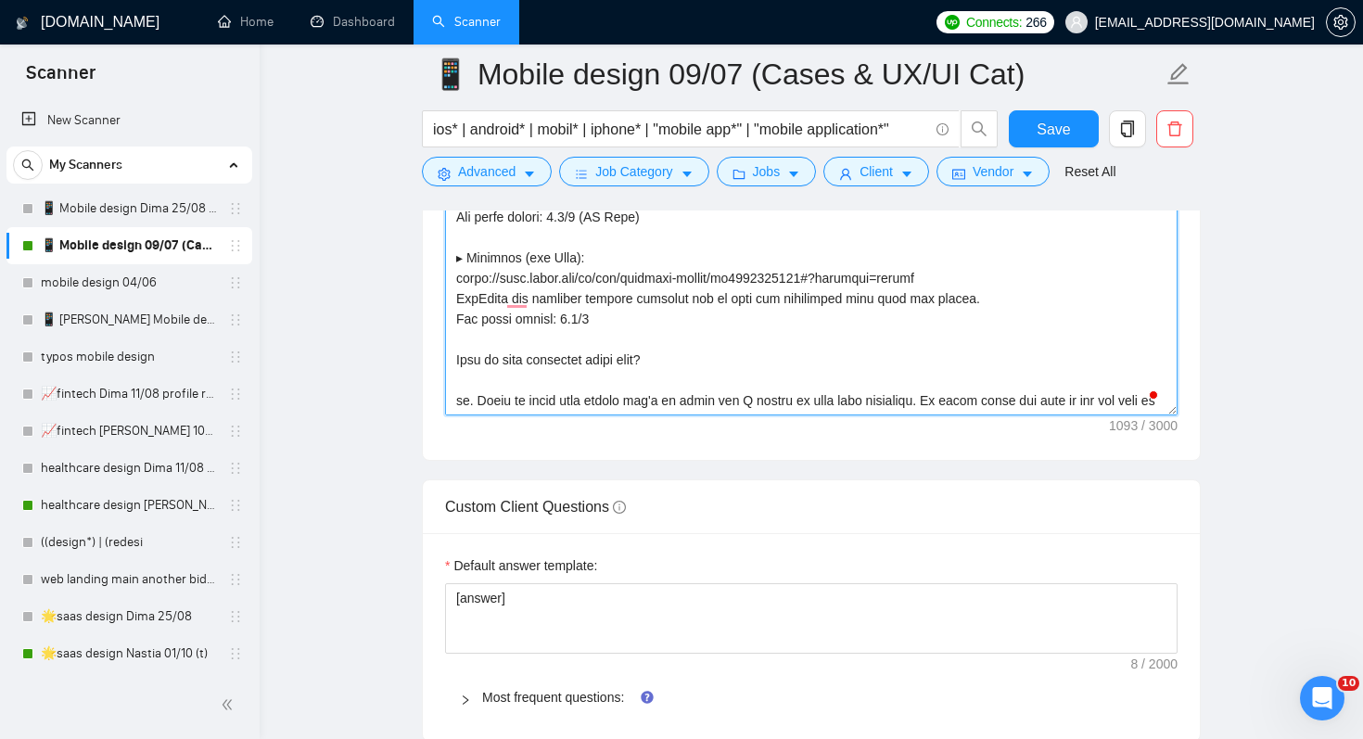
scroll to position [122, 0]
drag, startPoint x: 921, startPoint y: 377, endPoint x: 802, endPoint y: 374, distance: 118.8
click at [920, 377] on textarea "Cover letter template:" at bounding box center [811, 206] width 733 height 417
click at [680, 375] on textarea "Cover letter template:" at bounding box center [811, 206] width 733 height 417
click at [932, 376] on textarea "Cover letter template:" at bounding box center [811, 206] width 733 height 417
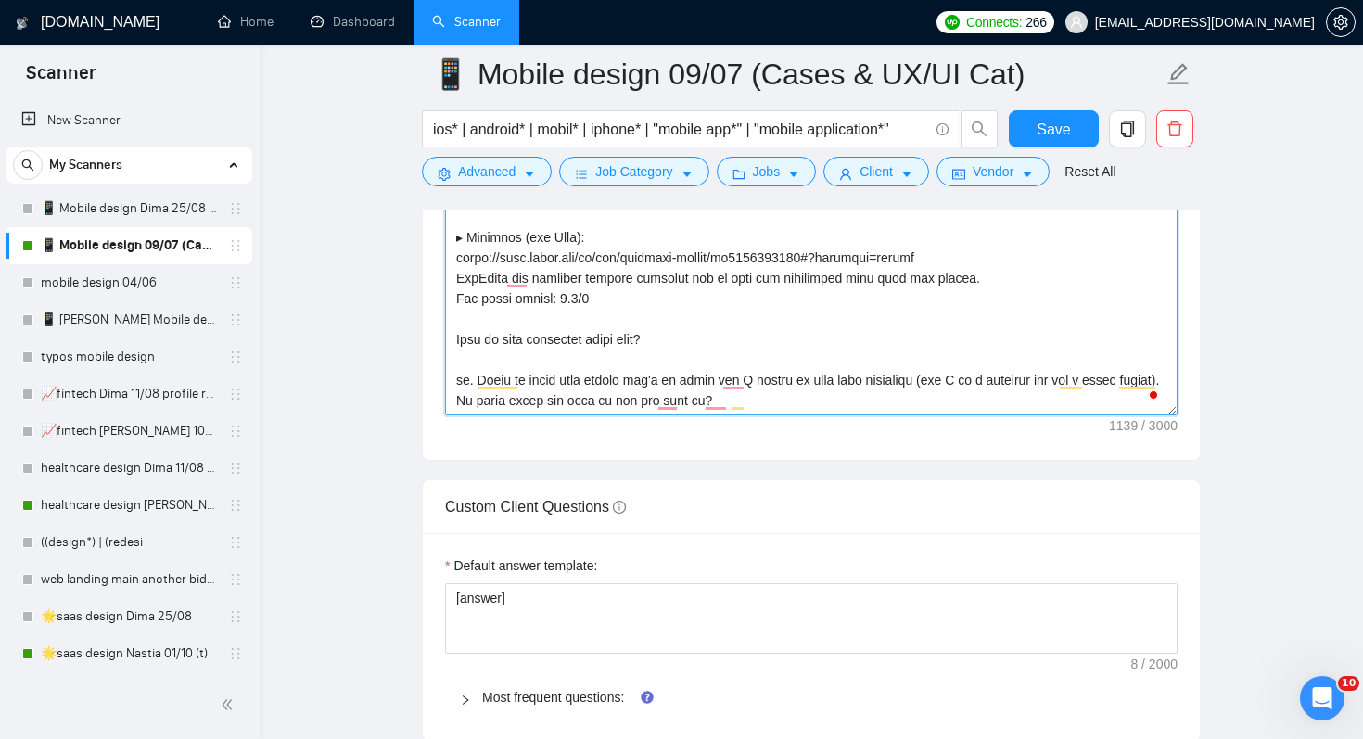
click at [756, 397] on textarea "Cover letter template:" at bounding box center [811, 206] width 733 height 417
click at [742, 309] on textarea "Cover letter template:" at bounding box center [811, 206] width 733 height 417
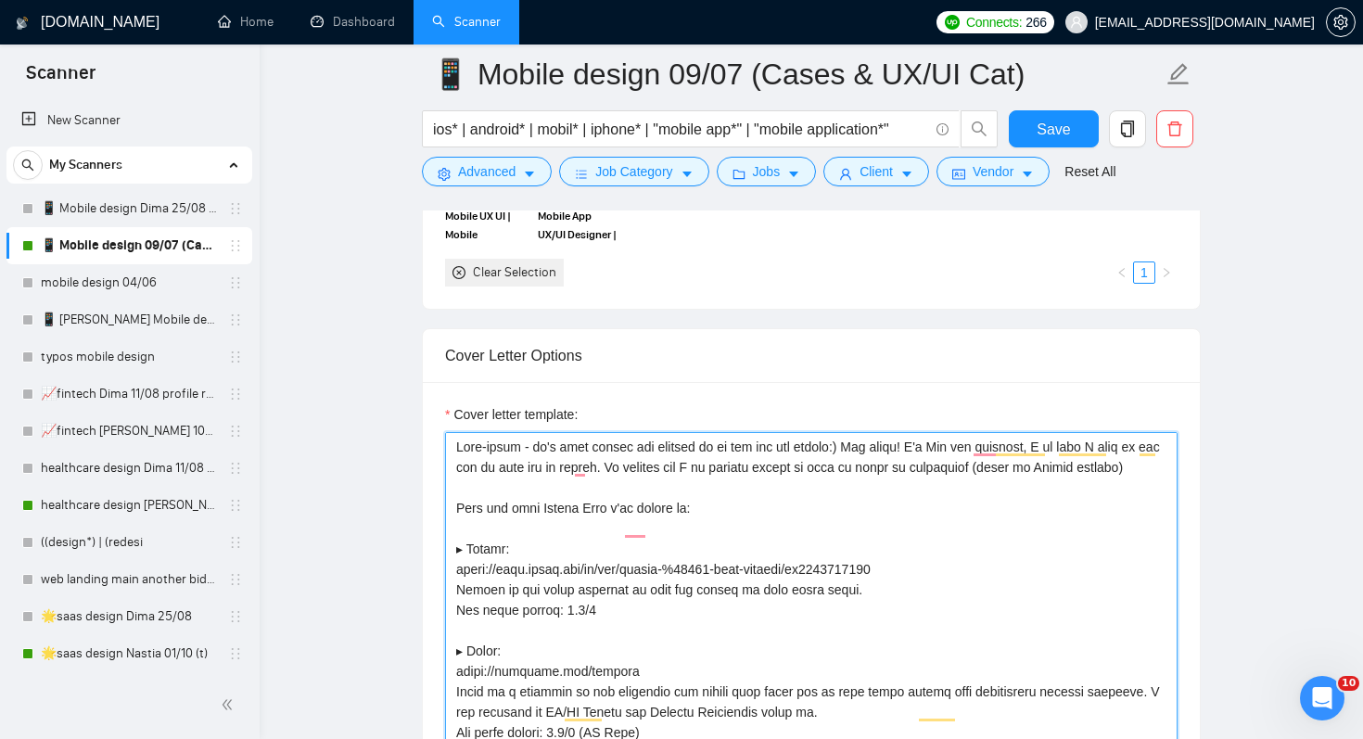
scroll to position [1926, 0]
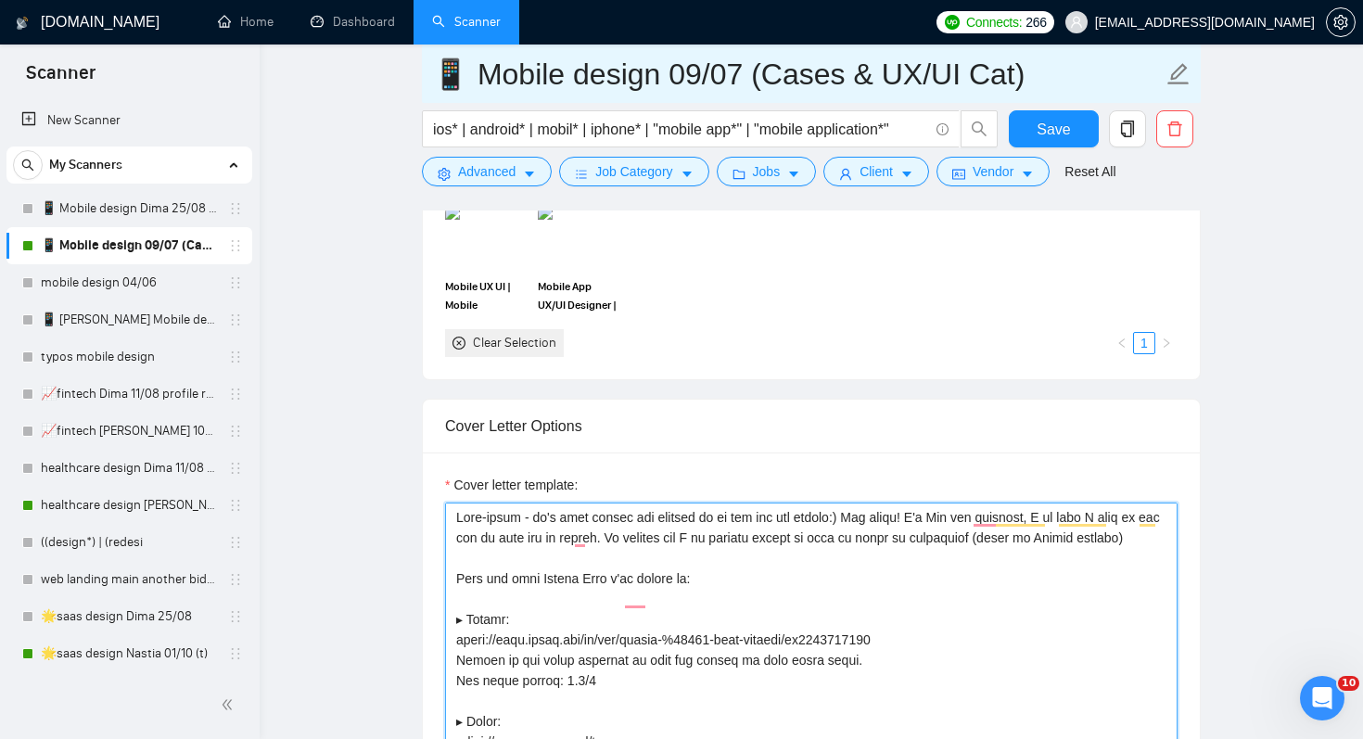
type textarea "Dzzz-dzzzz - it's your mobile app calling me to ask for the design:) Hey there!…"
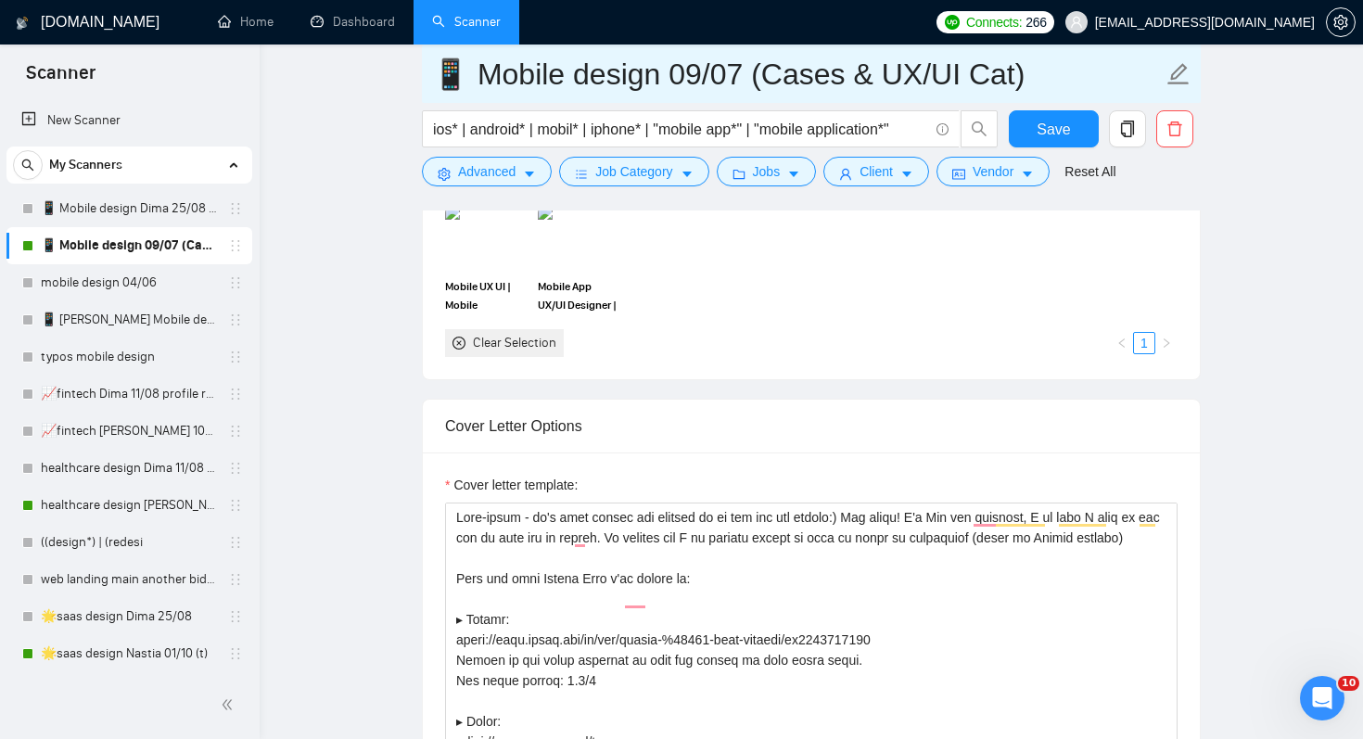
drag, startPoint x: 668, startPoint y: 73, endPoint x: 1066, endPoint y: 75, distance: 398.8
click at [1067, 76] on input "📱 Mobile design 09/07 (Cases & UX/UI Cat)" at bounding box center [797, 74] width 731 height 46
type input "📱 Mobile design 01/10 (t)"
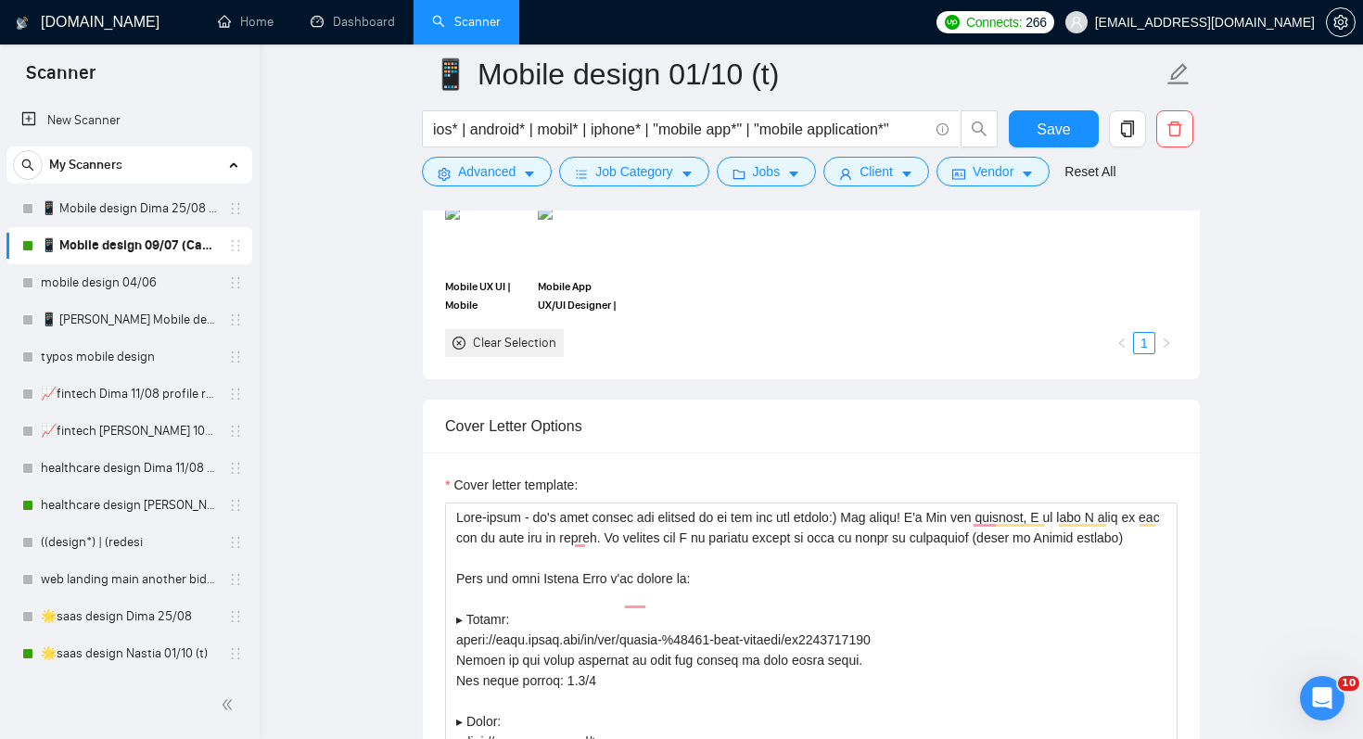
click at [1036, 127] on button "Save" at bounding box center [1054, 128] width 90 height 37
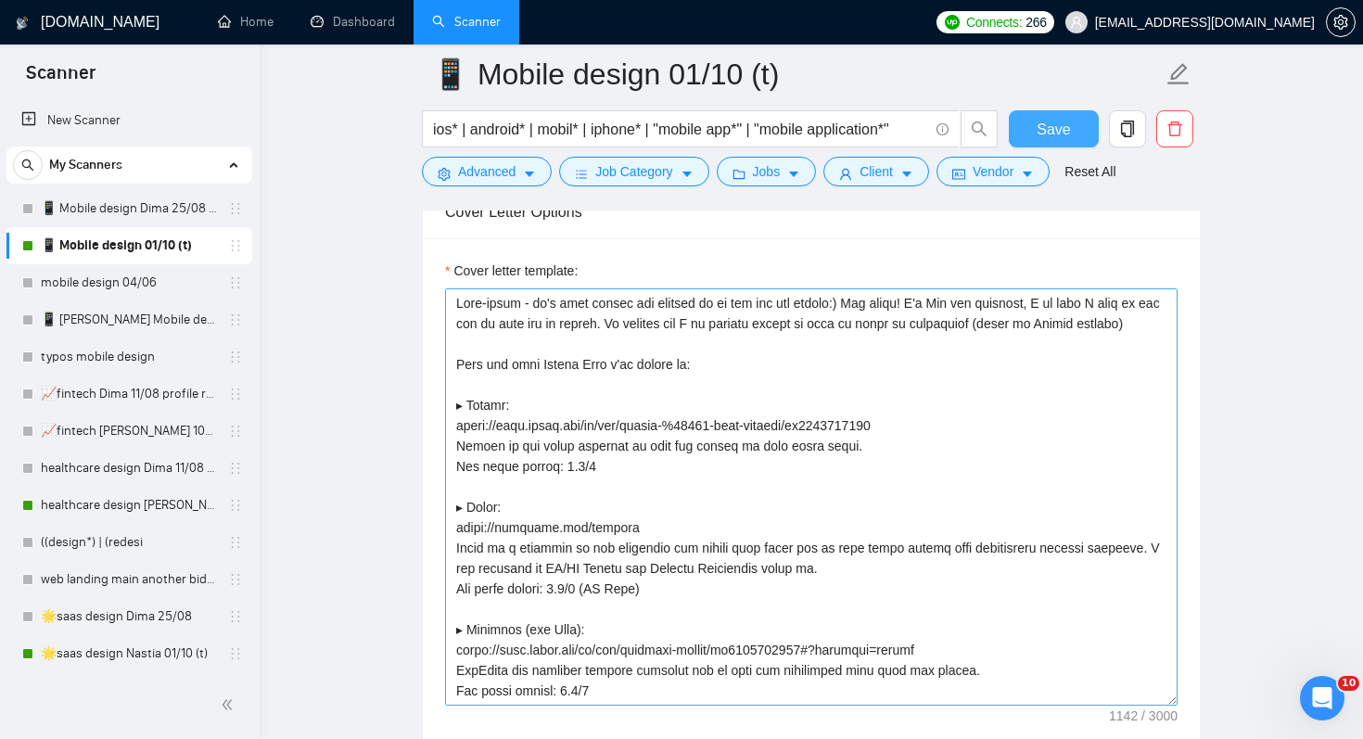
scroll to position [2129, 0]
